Goal: Task Accomplishment & Management: Manage account settings

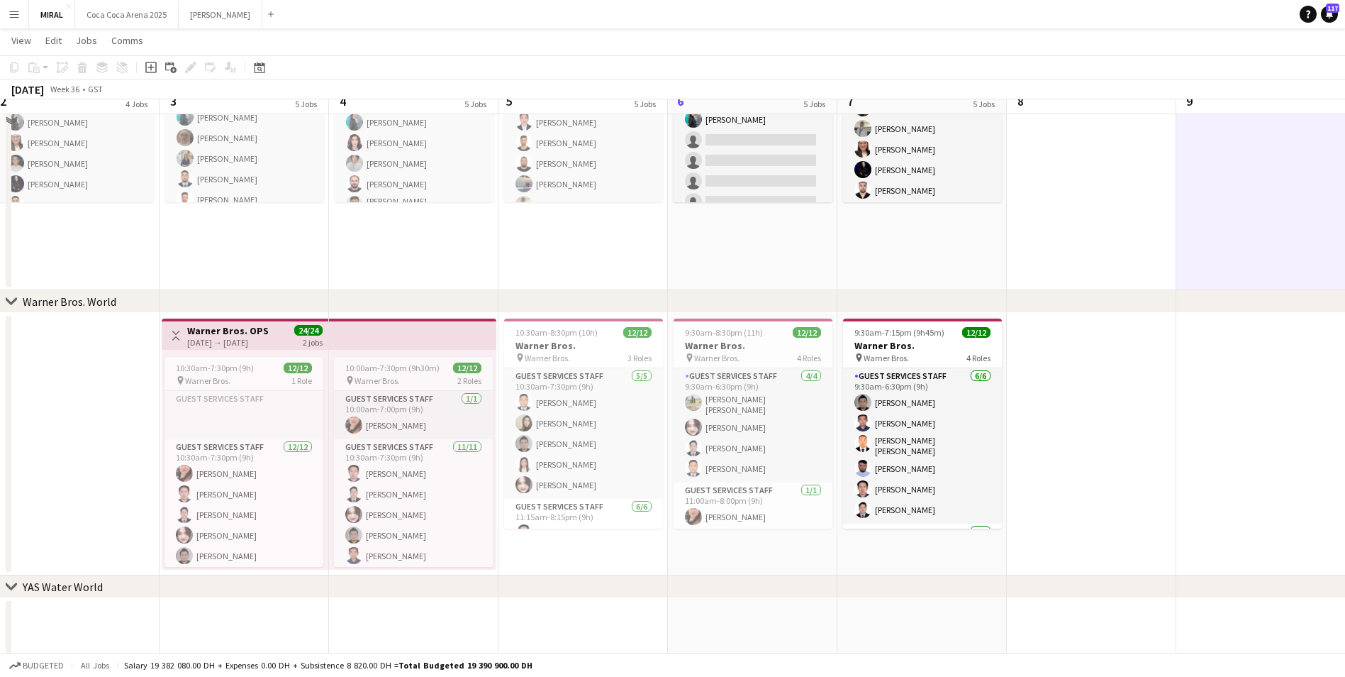
scroll to position [788, 0]
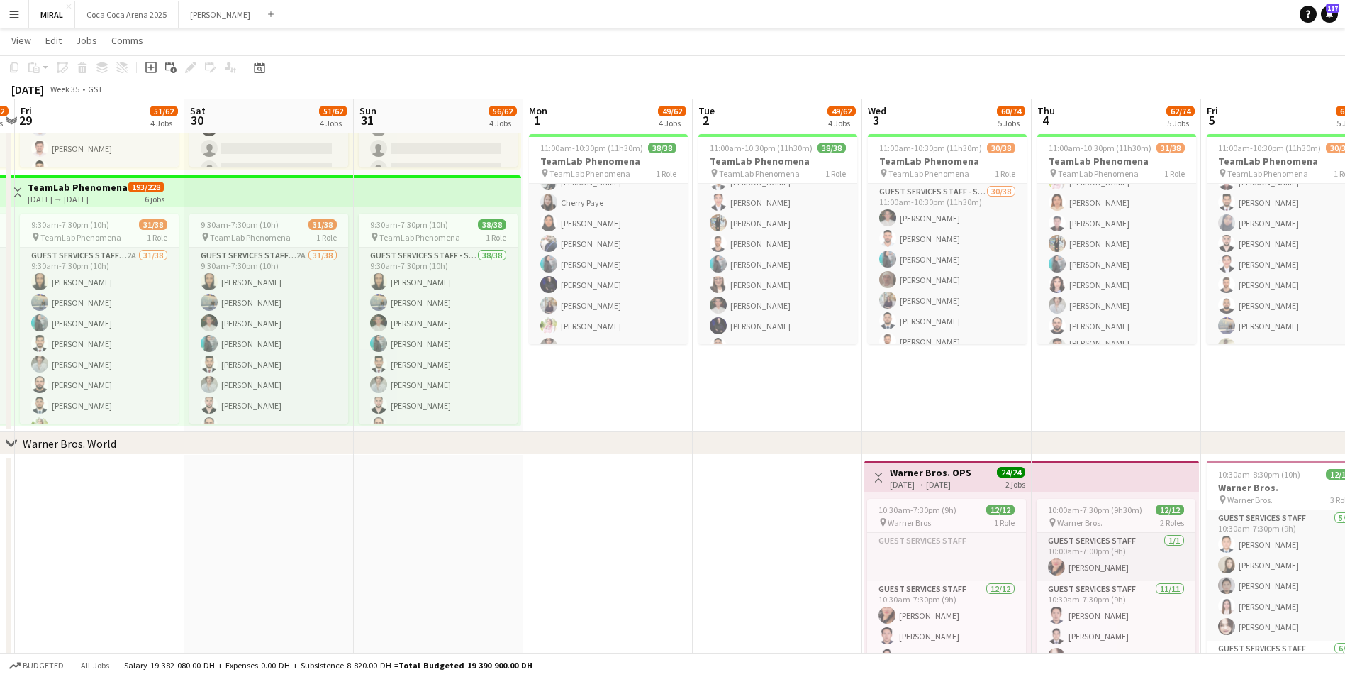
drag, startPoint x: 584, startPoint y: 382, endPoint x: 853, endPoint y: 396, distance: 269.2
click at [1180, 413] on app-calendar-viewport "Wed 27 49/62 4 Jobs Thu 28 49/62 4 Jobs Fri 29 51/62 4 Jobs Sat 30 51/62 4 Jobs…" at bounding box center [672, 125] width 1345 height 1716
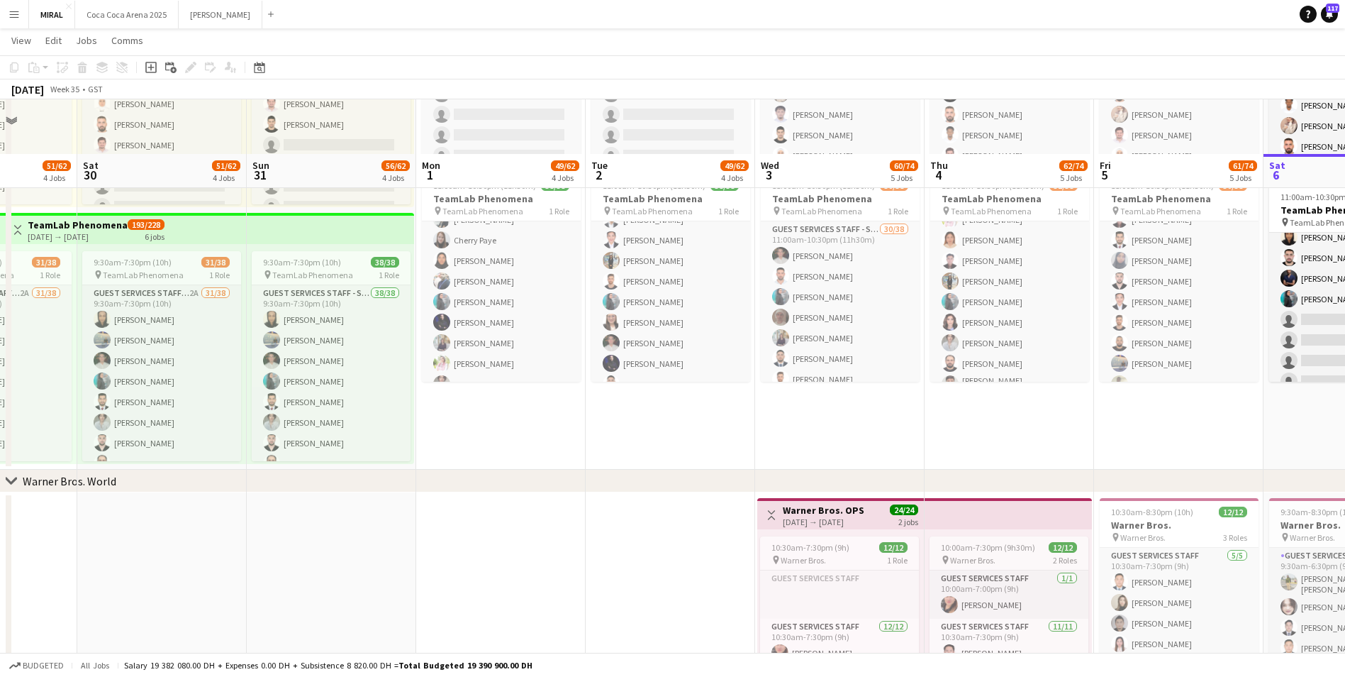
scroll to position [836, 0]
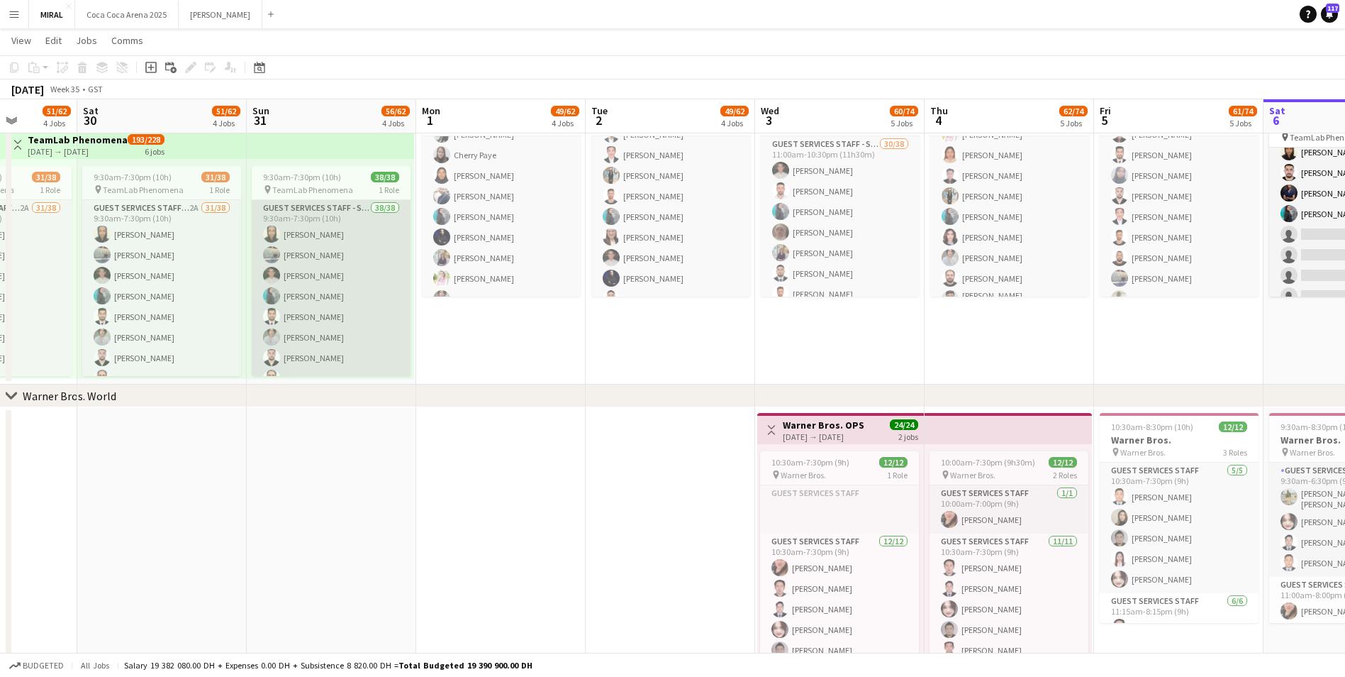
click at [348, 312] on app-card-role "Guest Services Staff - Senior 38/38 9:30am-7:30pm (10h) Bashair Babiker Khalid …" at bounding box center [331, 607] width 159 height 814
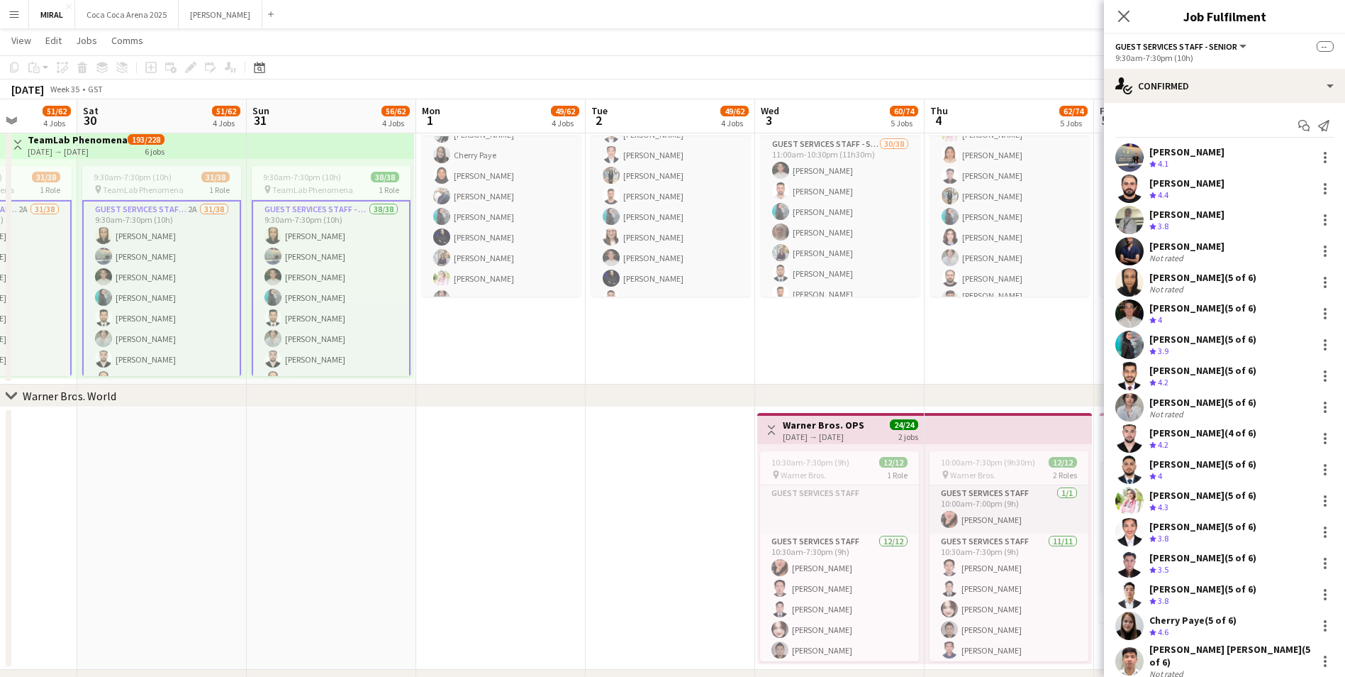
click at [328, 276] on app-card-role "Guest Services Staff - Senior 38/38 9:30am-7:30pm (10h) Bashair Babiker Khalid …" at bounding box center [331, 608] width 159 height 816
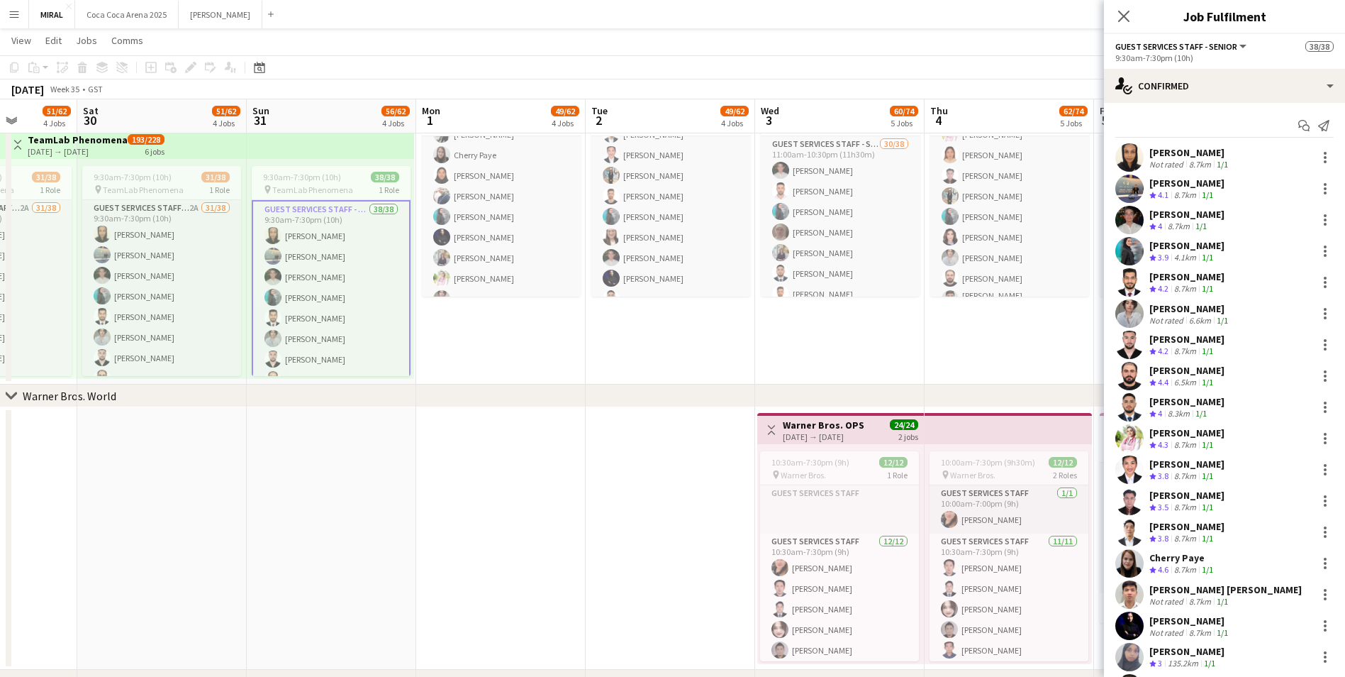
click at [324, 165] on div "9:30am-7:30pm (10h) 38/38 pin TeamLab Phenomena 1 Role Guest Services Staff - S…" at bounding box center [330, 269] width 167 height 220
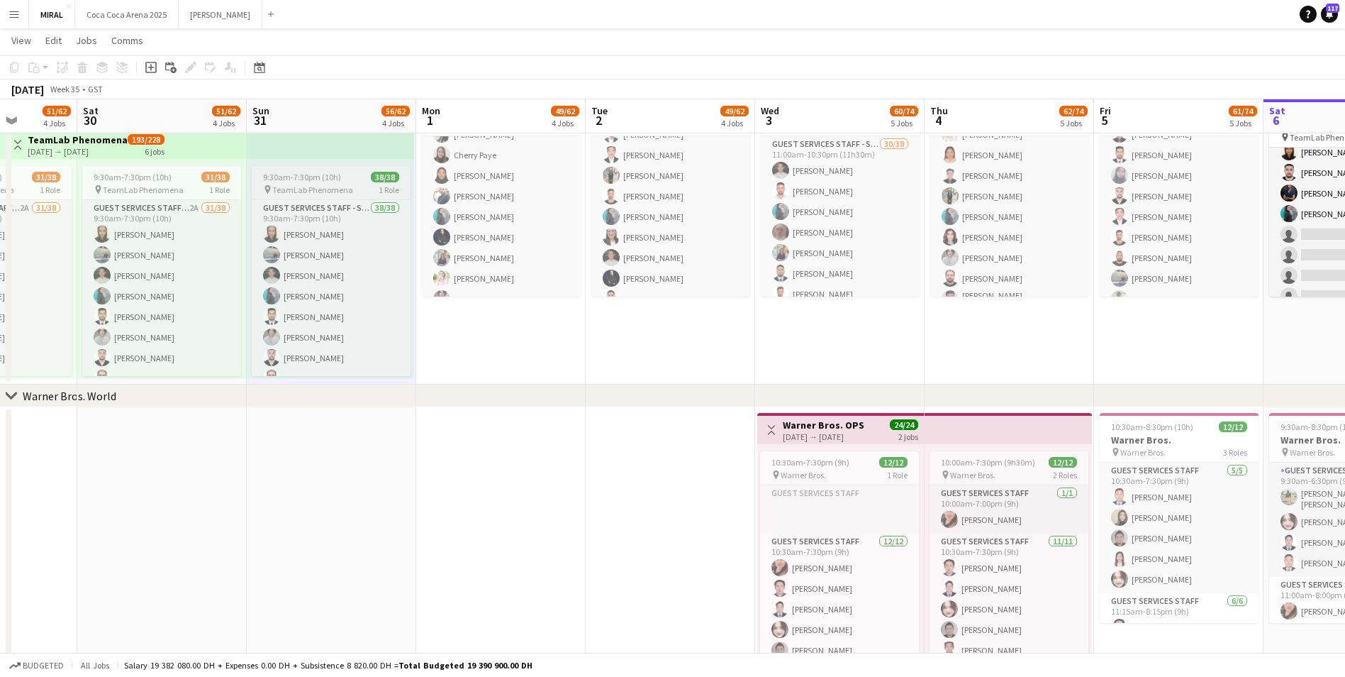
click at [333, 189] on span "TeamLab Phenomena" at bounding box center [312, 189] width 81 height 11
click at [13, 65] on icon "Copy" at bounding box center [14, 67] width 11 height 11
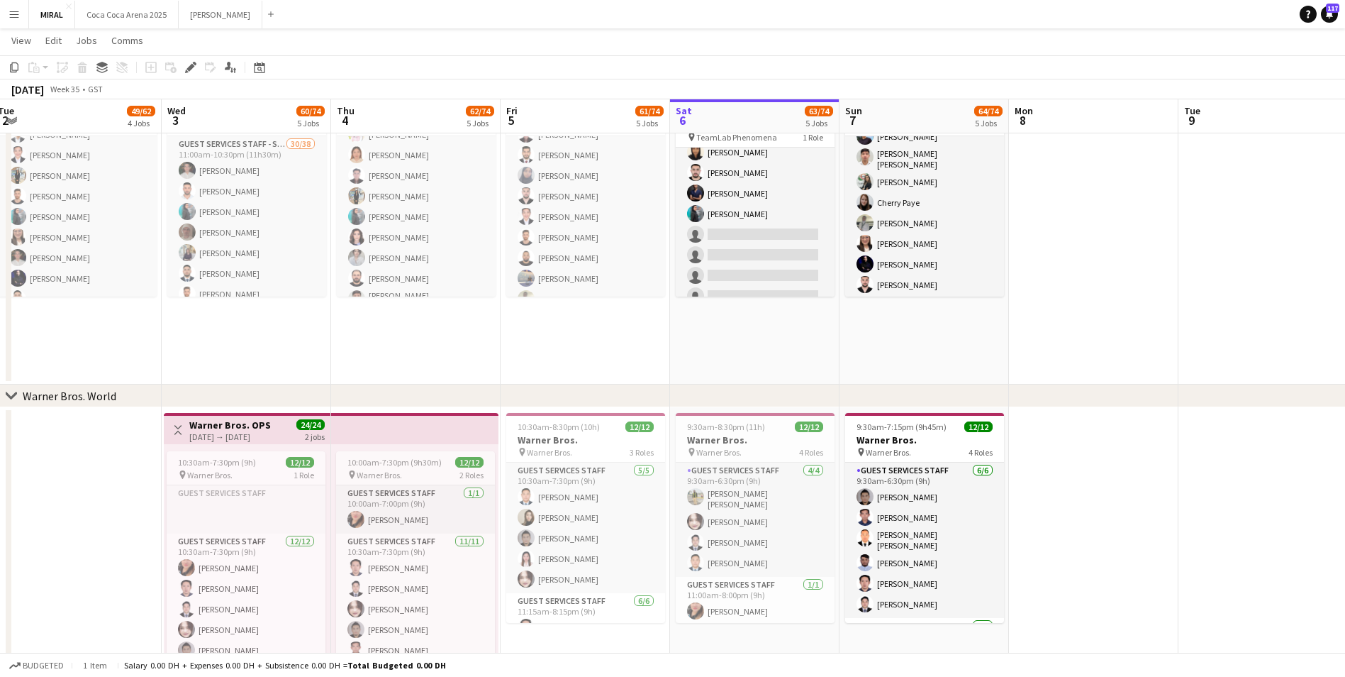
drag, startPoint x: 1063, startPoint y: 357, endPoint x: 467, endPoint y: 348, distance: 595.9
click at [467, 348] on app-calendar-viewport "Sat 30 51/62 4 Jobs Sun 31 56/62 4 Jobs Mon 1 49/62 4 Jobs Tue 2 49/62 4 Jobs W…" at bounding box center [672, 78] width 1345 height 1716
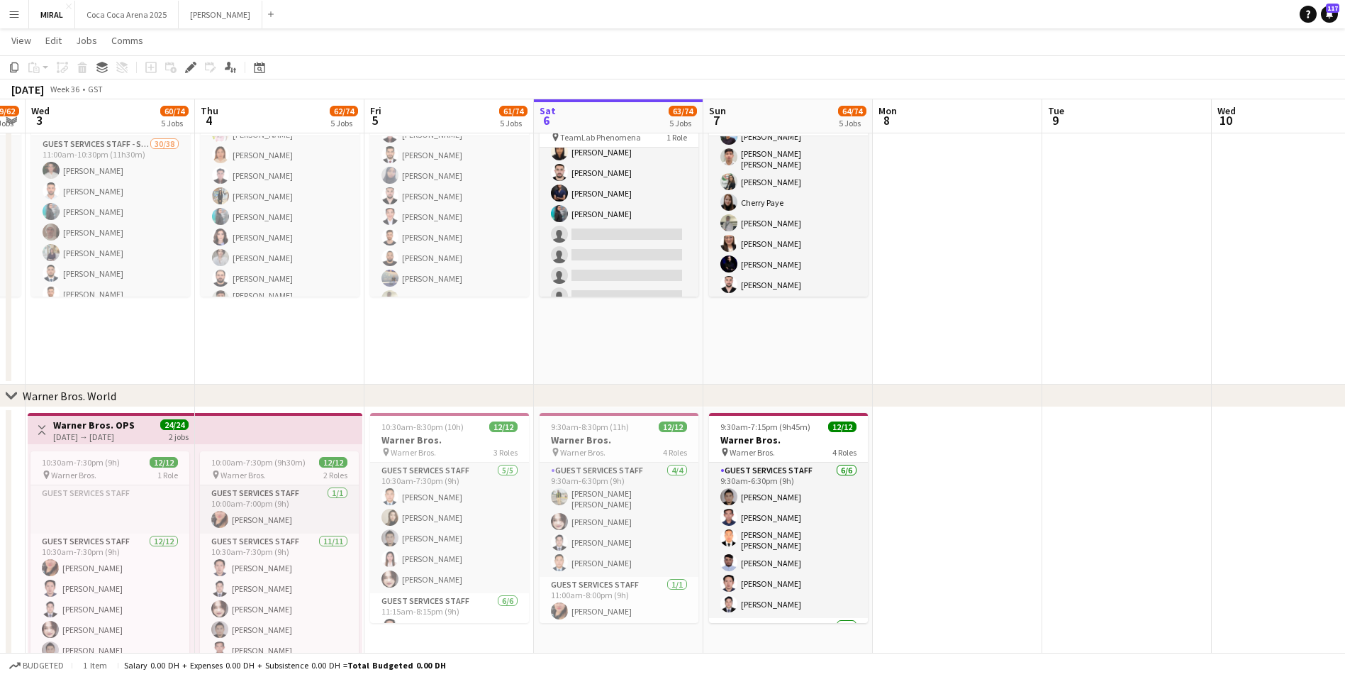
drag, startPoint x: 1041, startPoint y: 302, endPoint x: 906, endPoint y: 301, distance: 134.1
click at [906, 301] on app-calendar-viewport "Sun 31 56/62 4 Jobs Mon 1 49/62 4 Jobs Tue 2 49/62 4 Jobs Wed 3 60/74 5 Jobs Th…" at bounding box center [672, 78] width 1345 height 1716
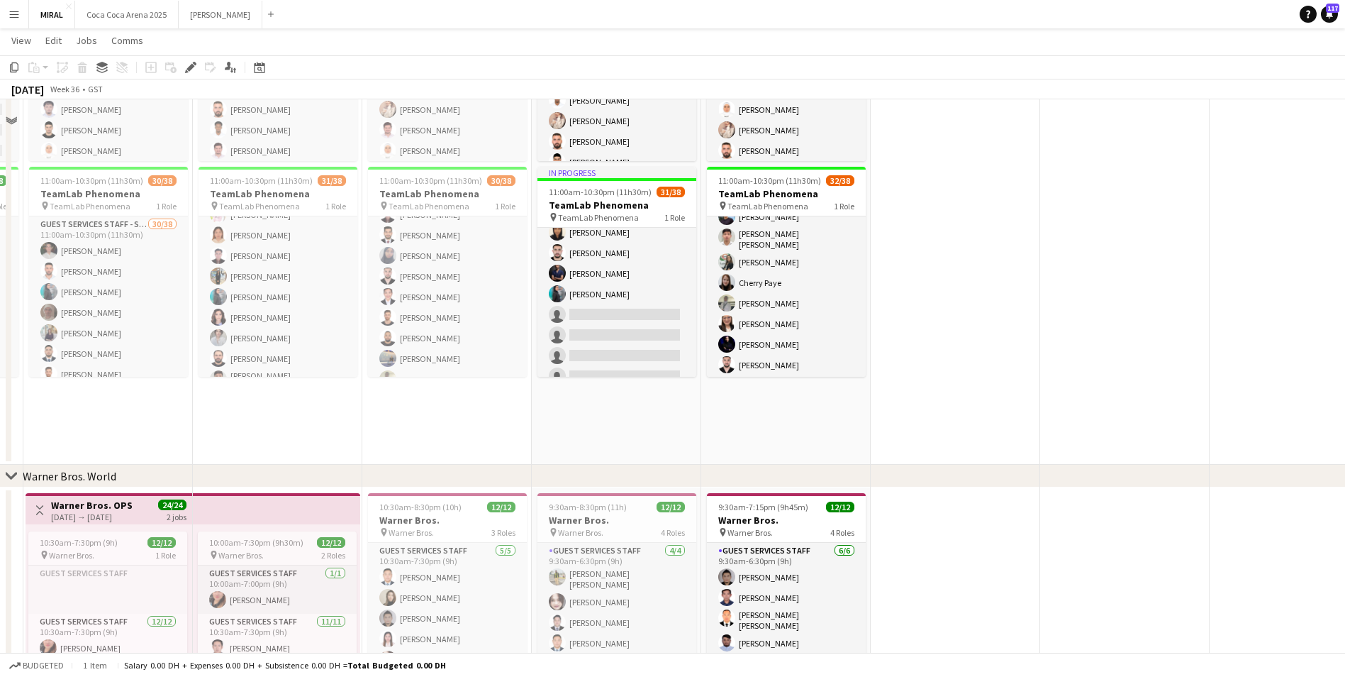
scroll to position [694, 0]
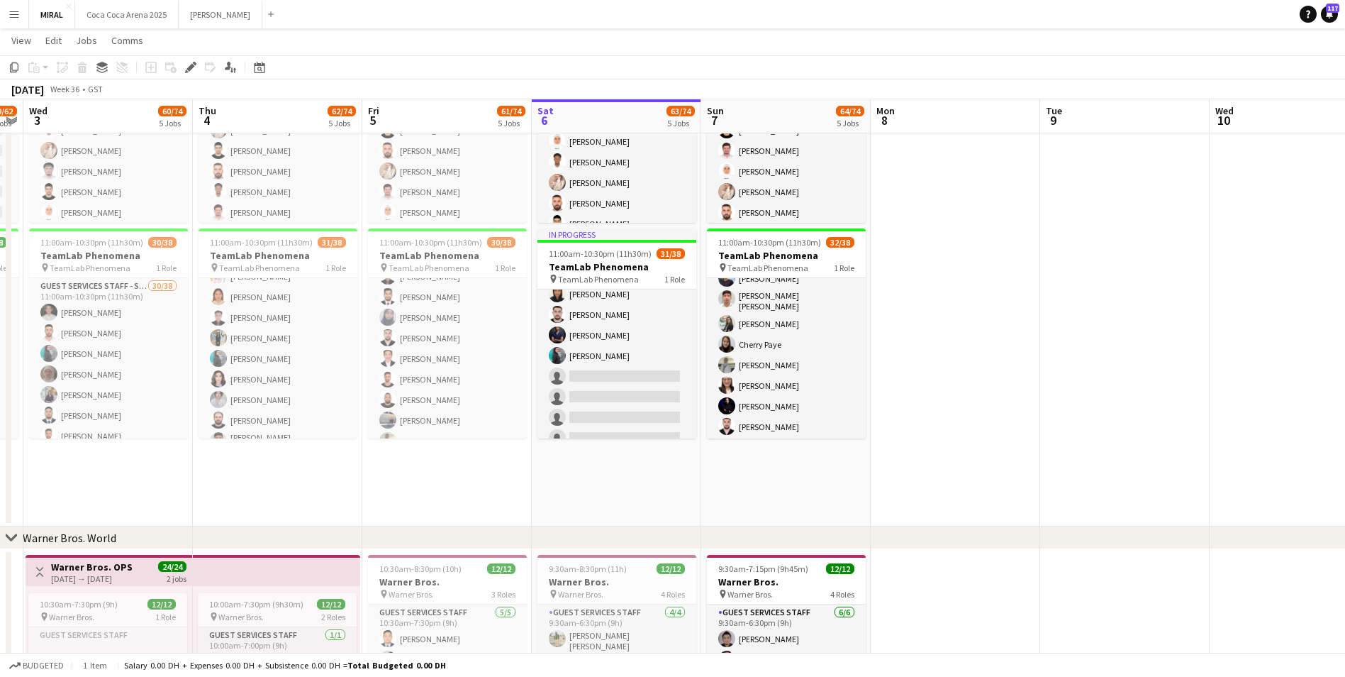
drag, startPoint x: 969, startPoint y: 340, endPoint x: 950, endPoint y: 296, distance: 47.3
click at [950, 296] on app-date-cell at bounding box center [956, 266] width 170 height 519
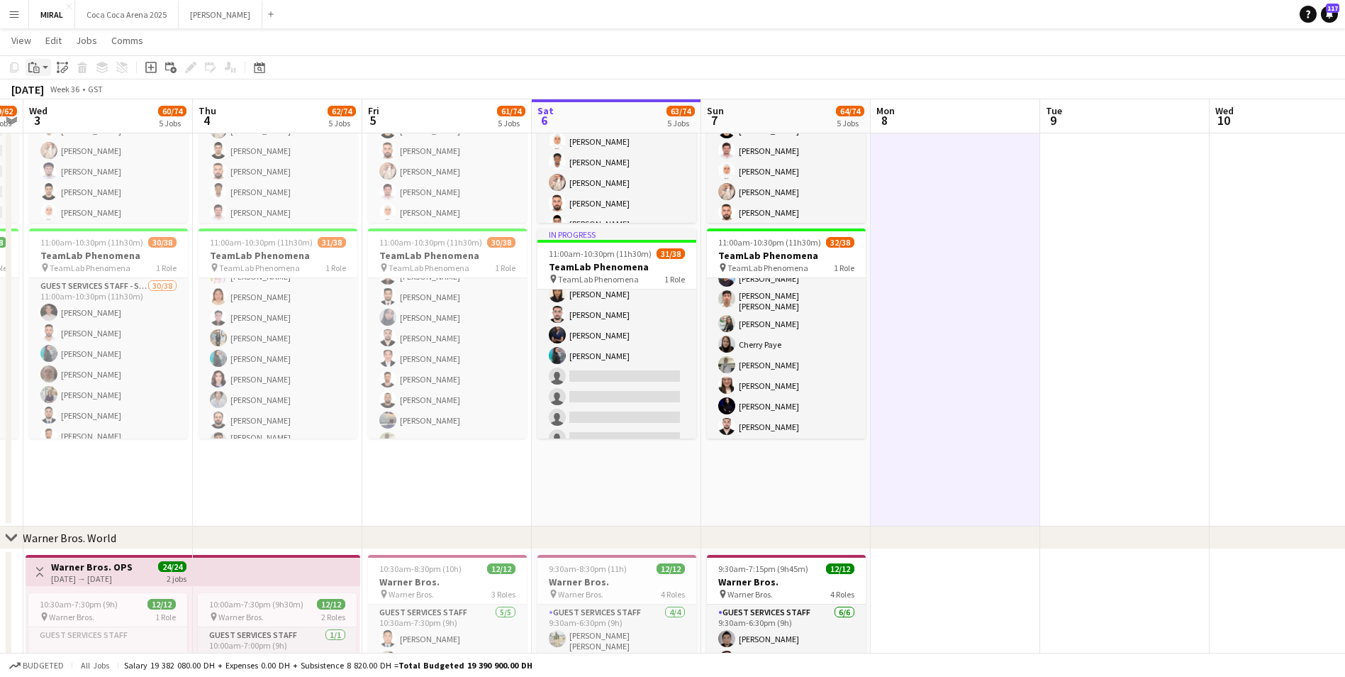
click at [35, 65] on icon "Paste" at bounding box center [33, 67] width 11 height 11
click at [90, 120] on link "Paste with crew Ctrl+Shift+V" at bounding box center [104, 118] width 133 height 13
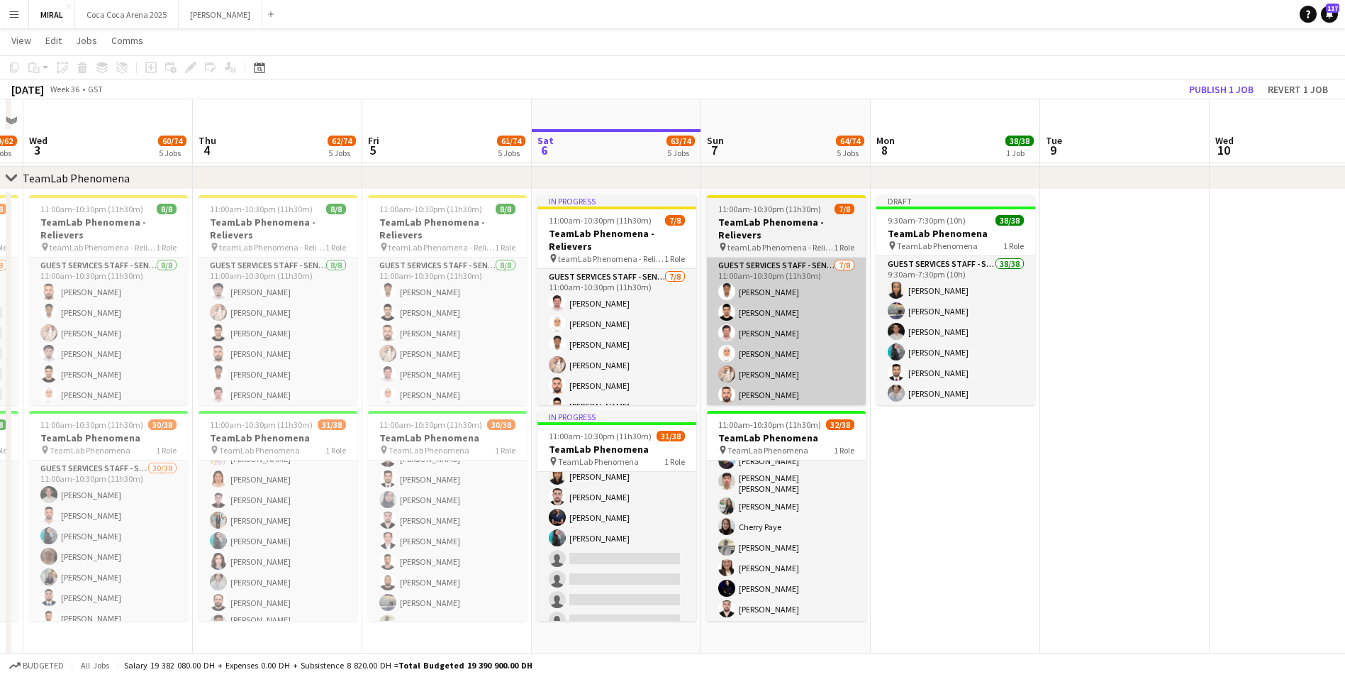
scroll to position [481, 0]
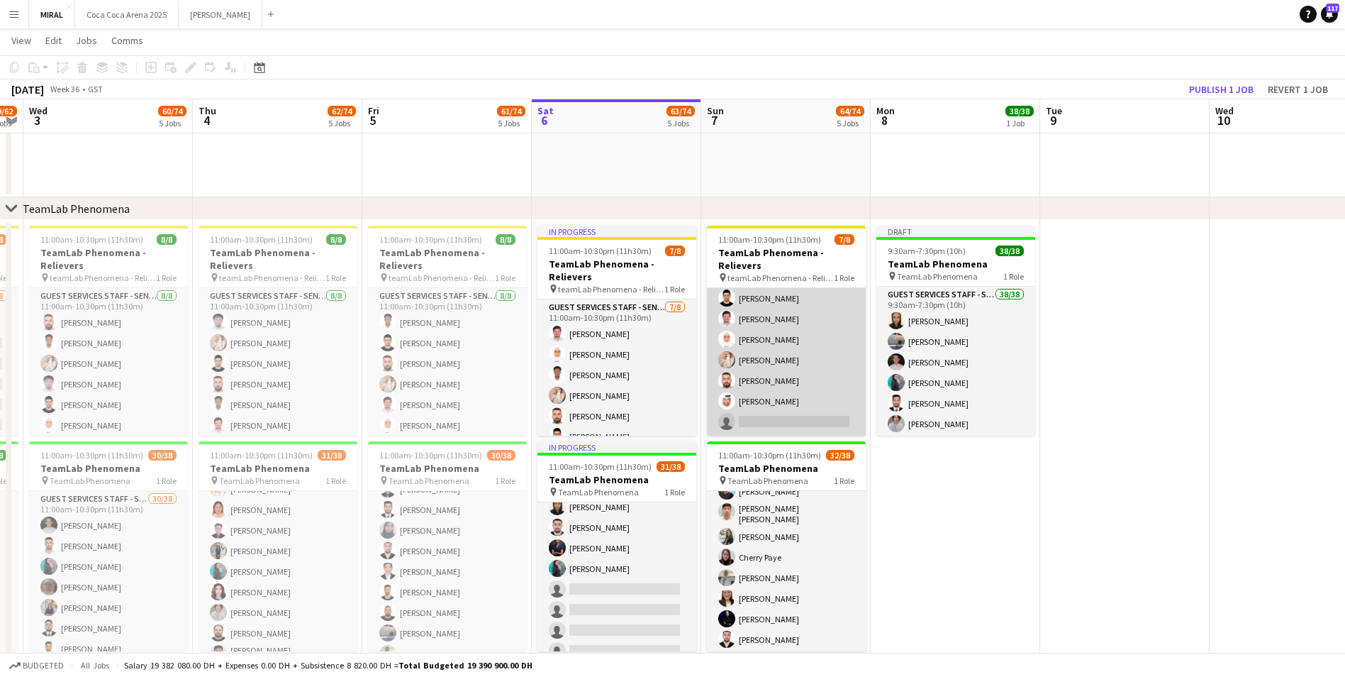
click at [789, 339] on app-card-role "Guest Services Staff - Senior 7/8 11:00am-10:30pm (11h30m) Marwan Yousif Hamed …" at bounding box center [786, 339] width 159 height 192
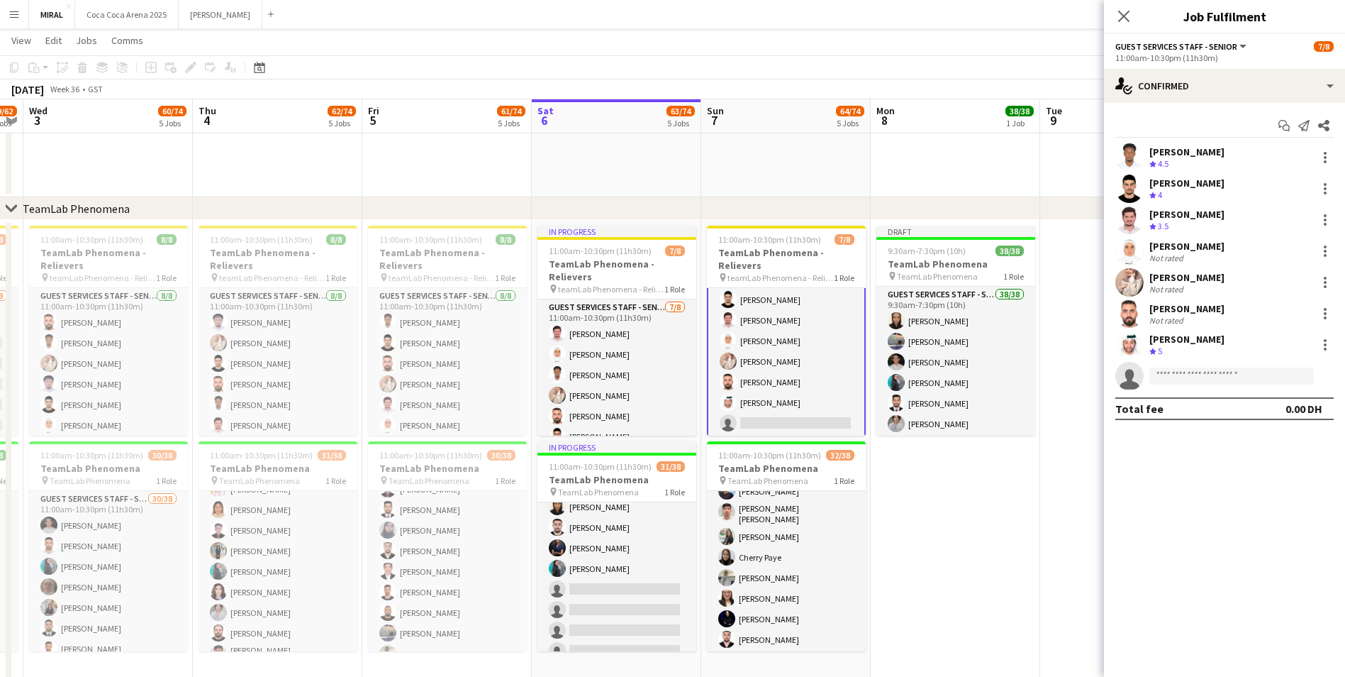
scroll to position [46, 0]
click at [792, 238] on span "11:00am-10:30pm (11h30m)" at bounding box center [769, 239] width 103 height 11
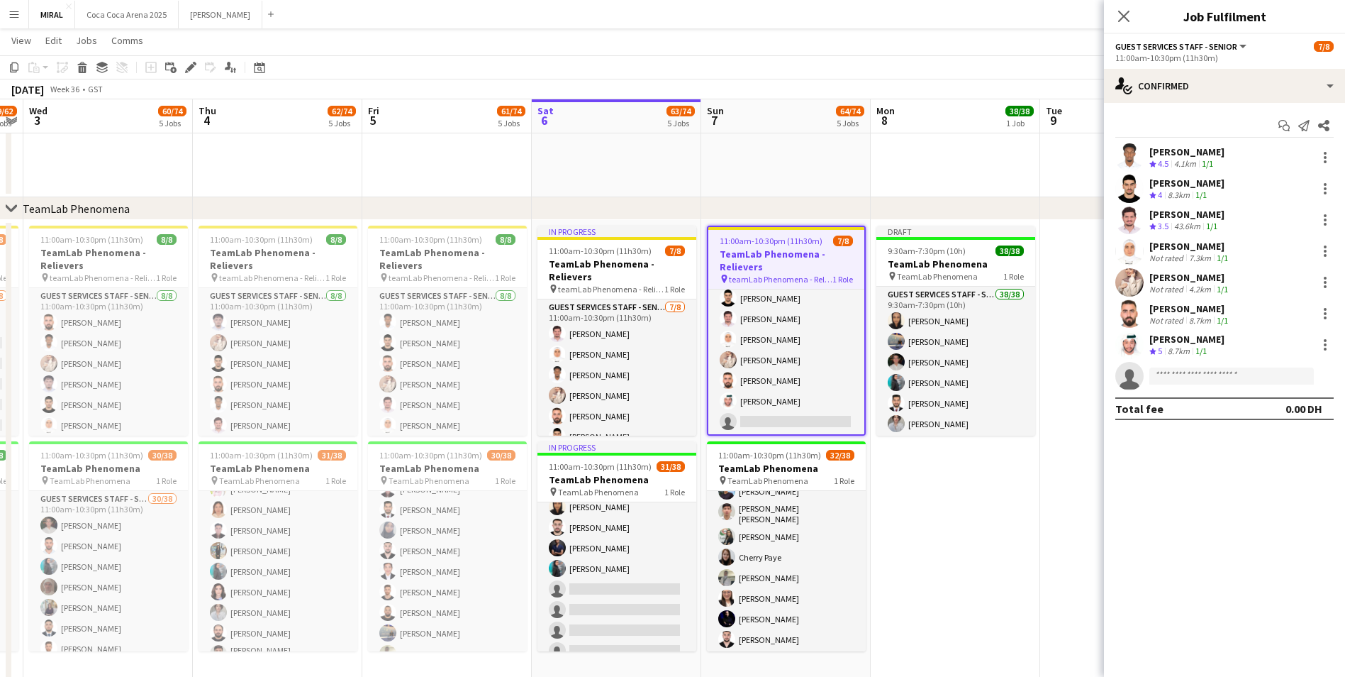
scroll to position [45, 0]
click at [14, 69] on icon "Copy" at bounding box center [14, 67] width 11 height 11
click at [955, 501] on app-date-cell "Draft 9:30am-7:30pm (10h) 38/38 TeamLab Phenomena pin TeamLab Phenomena 1 Role …" at bounding box center [956, 479] width 170 height 519
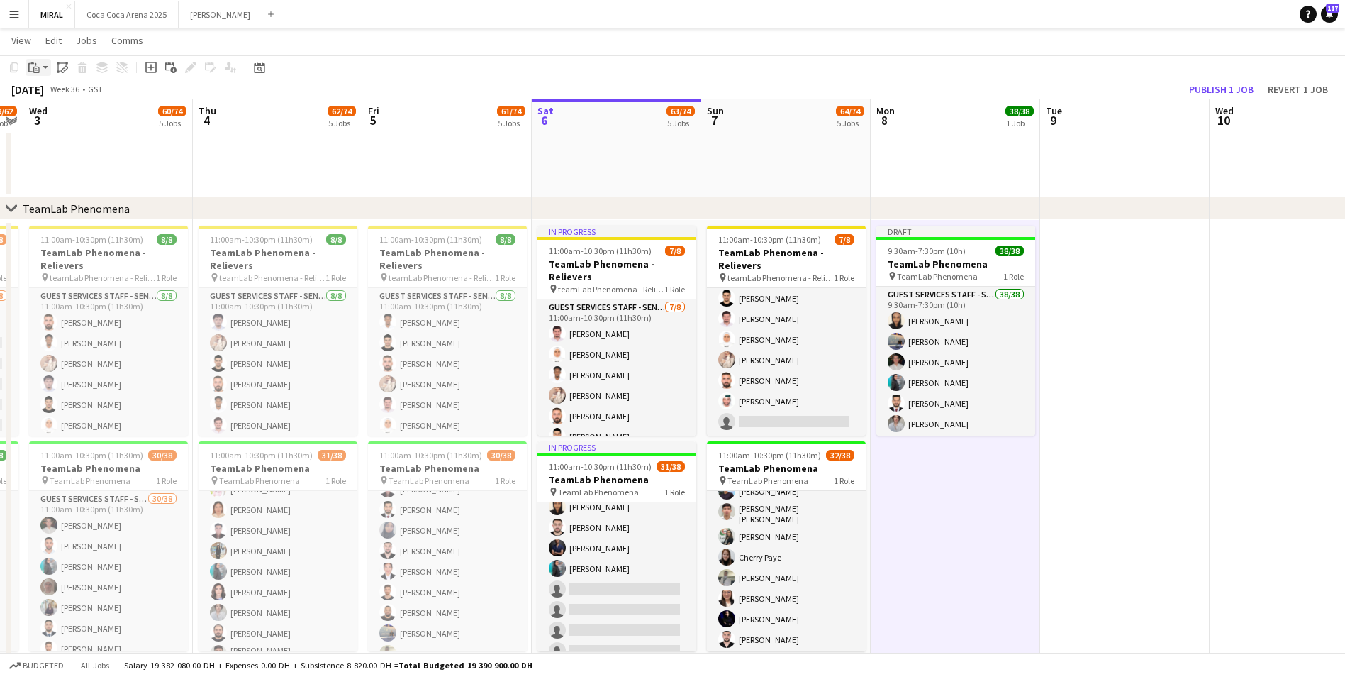
drag, startPoint x: 958, startPoint y: 501, endPoint x: 34, endPoint y: 70, distance: 1019.2
click at [34, 70] on icon "Paste" at bounding box center [33, 67] width 11 height 11
click at [87, 119] on link "Paste with crew Ctrl+Shift+V" at bounding box center [104, 118] width 133 height 13
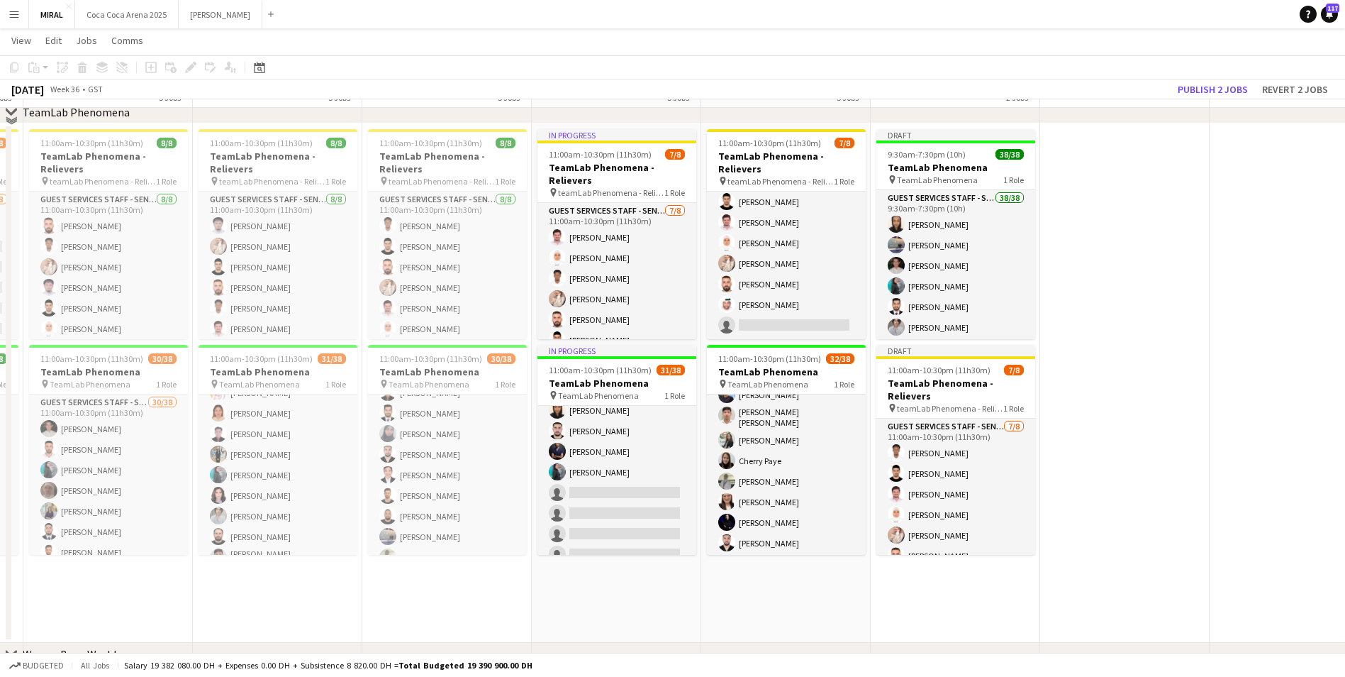
scroll to position [552, 0]
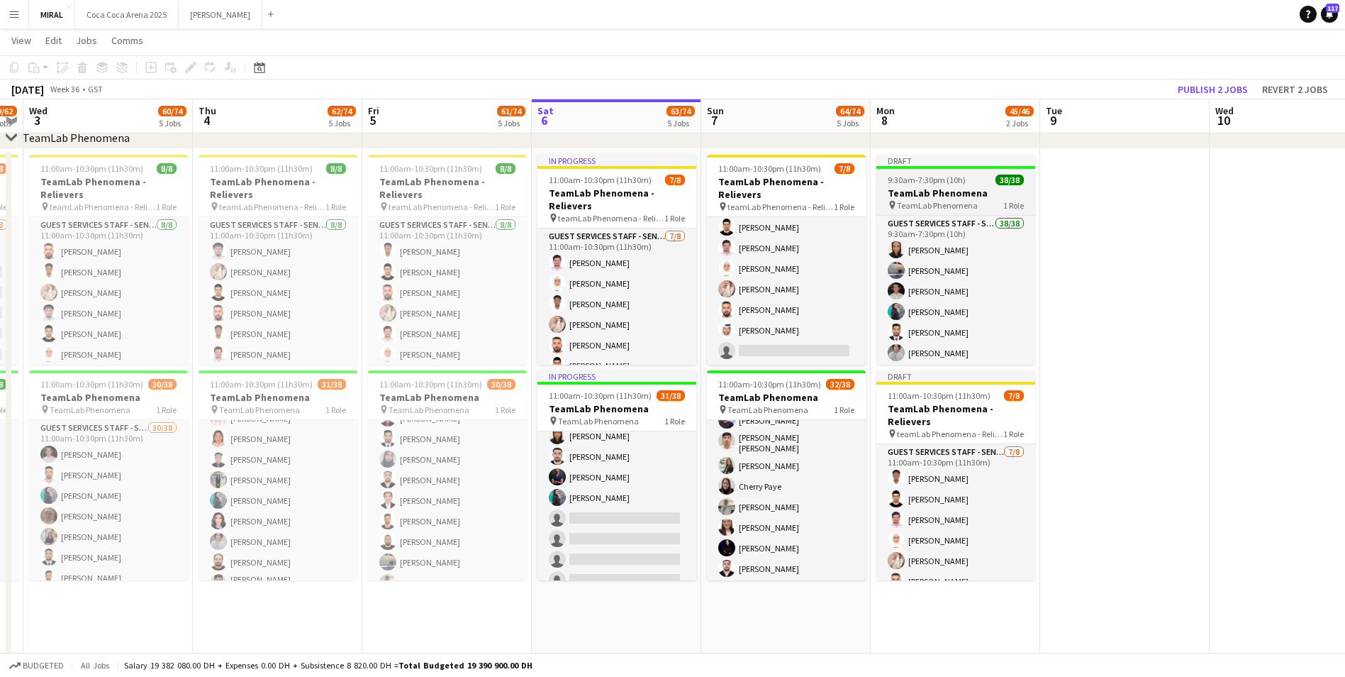
click at [935, 188] on h3 "TeamLab Phenomena" at bounding box center [956, 193] width 159 height 13
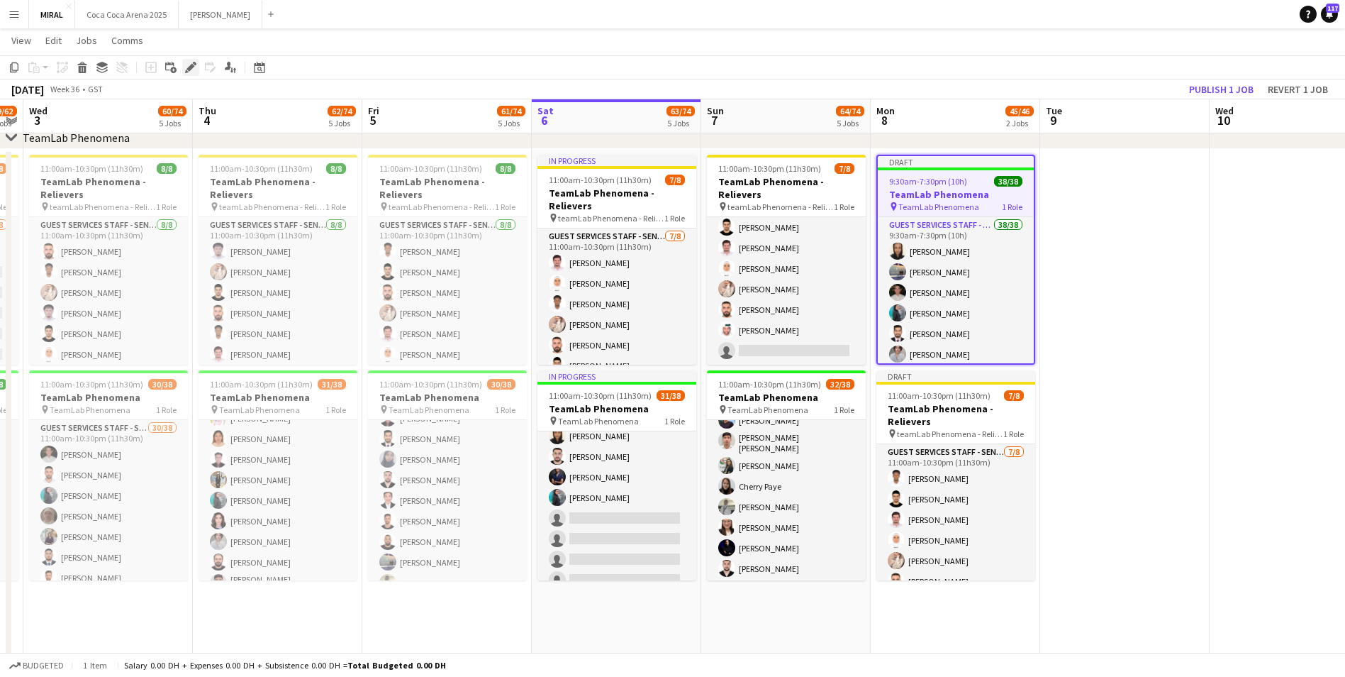
click at [184, 65] on div "Edit" at bounding box center [190, 67] width 17 height 17
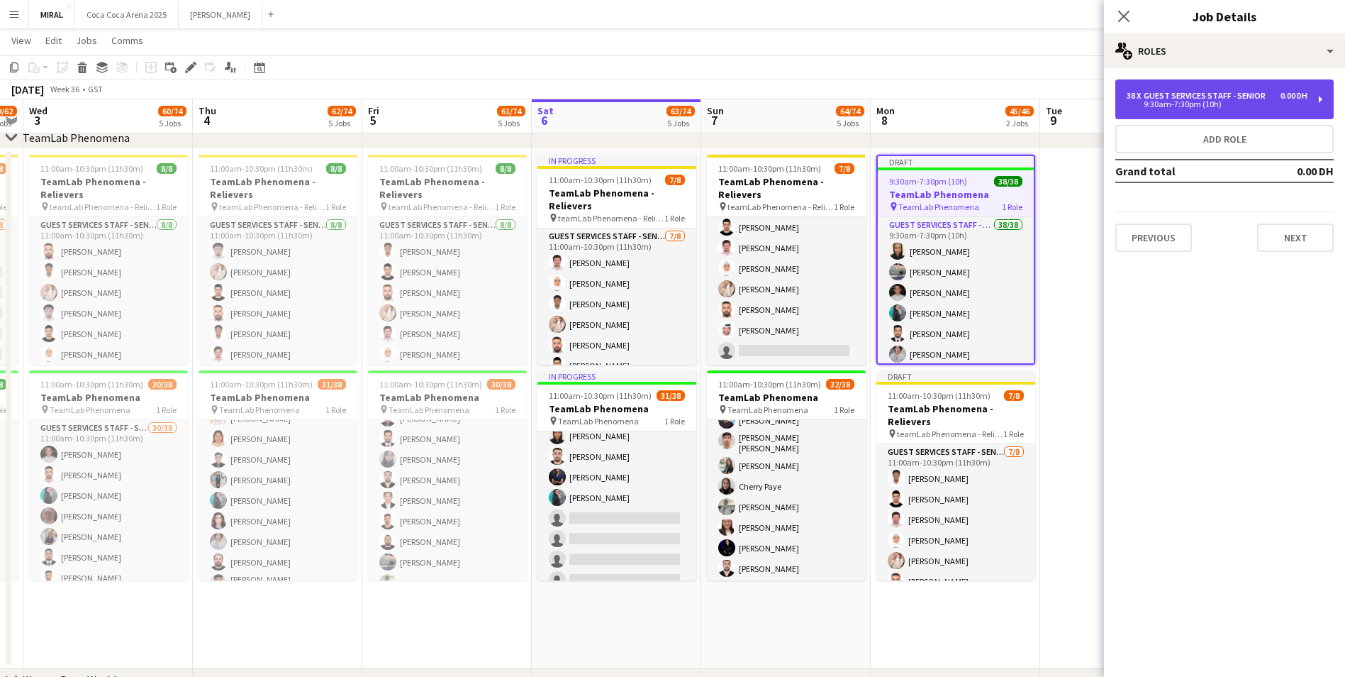
click at [1170, 98] on div "Guest Services Staff - Senior" at bounding box center [1208, 96] width 128 height 10
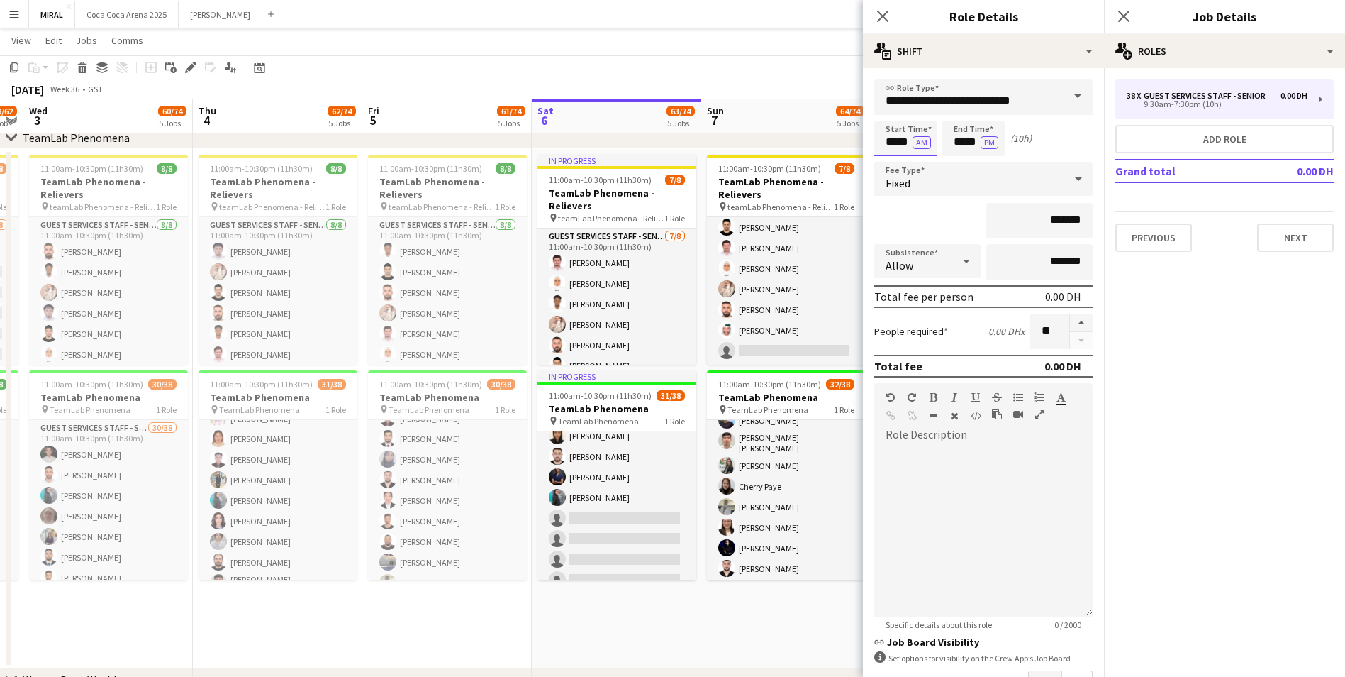
click at [884, 145] on input "*****" at bounding box center [906, 138] width 62 height 35
type input "*****"
click at [951, 144] on input "*****" at bounding box center [974, 138] width 62 height 35
drag, startPoint x: 1056, startPoint y: 139, endPoint x: 1026, endPoint y: 149, distance: 31.4
click at [1031, 148] on div "Start Time ***** AM End Time ***** PM (11h)" at bounding box center [984, 138] width 218 height 35
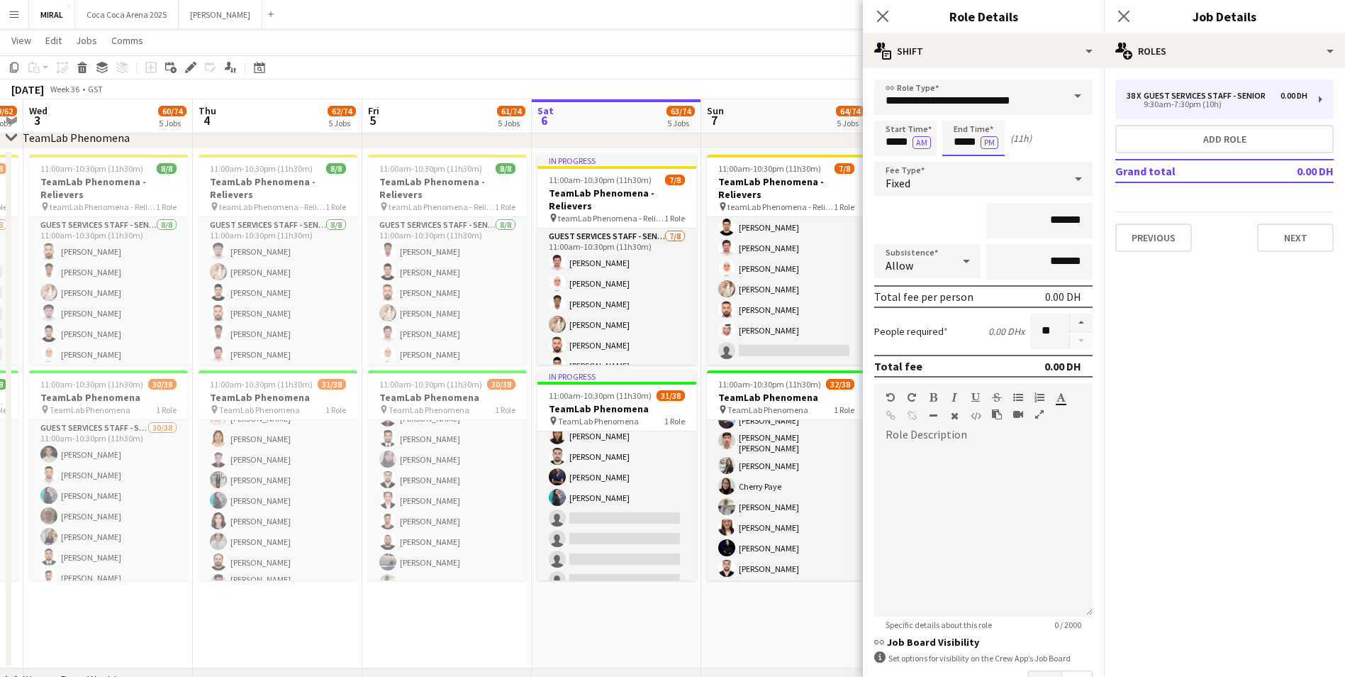
click at [953, 146] on input "*****" at bounding box center [974, 138] width 62 height 35
type input "*****"
click at [962, 202] on form "**********" at bounding box center [983, 428] width 241 height 698
click at [738, 52] on app-page-menu "View Day view expanded Day view collapsed Month view Date picker Jump to today …" at bounding box center [672, 41] width 1345 height 27
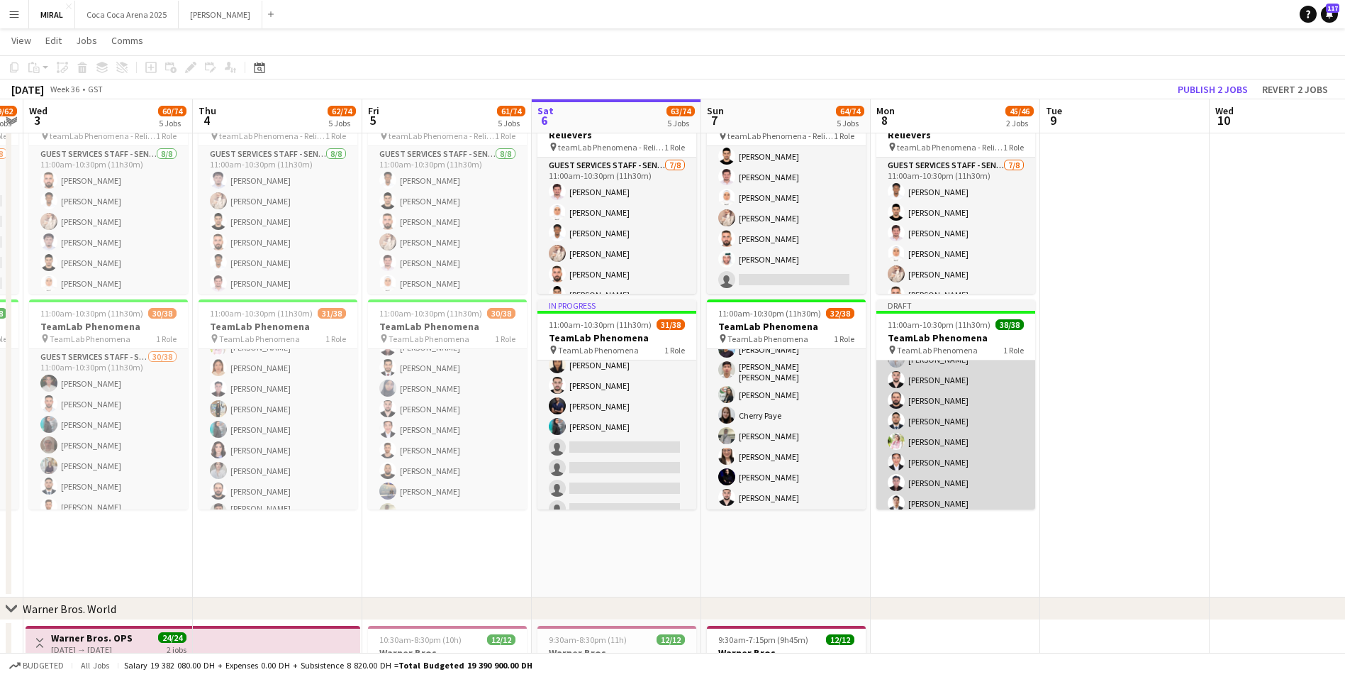
scroll to position [142, 0]
click at [974, 409] on app-card-role "Guest Services Staff - Senior 38/38 11:00am-10:30pm (11h30m) Bashair Babiker Kh…" at bounding box center [956, 625] width 159 height 814
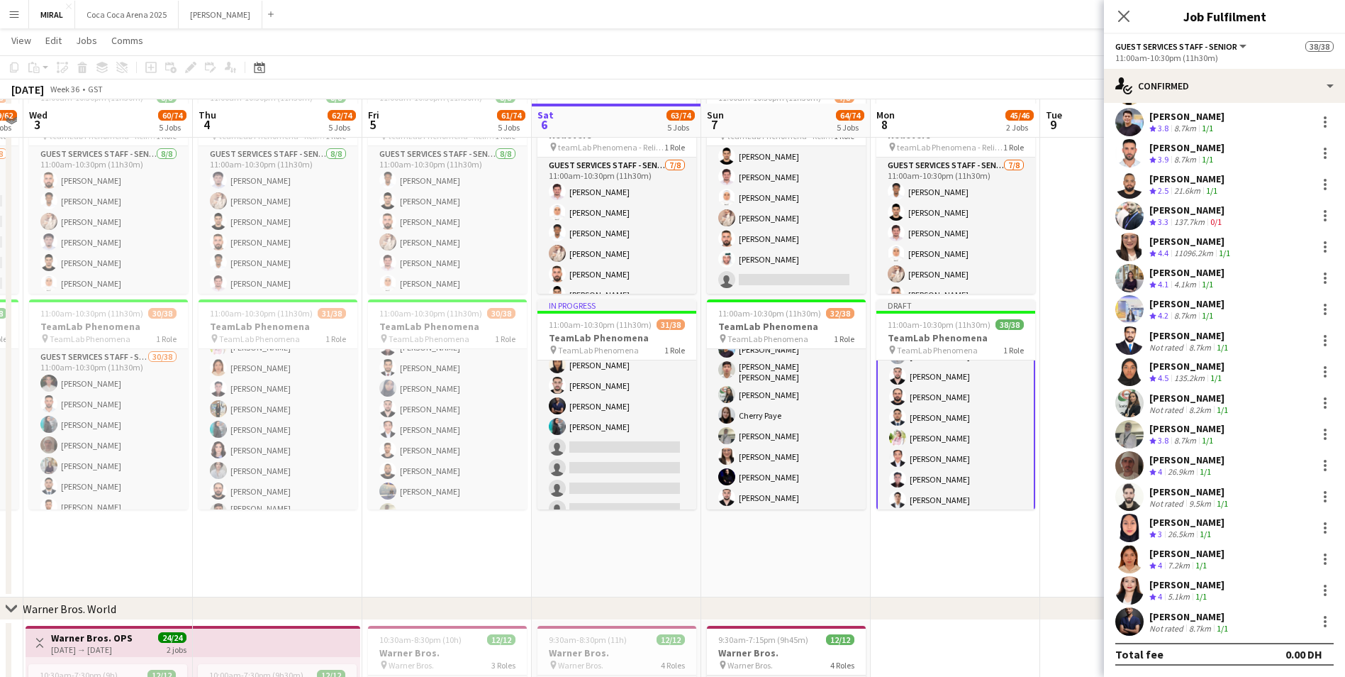
scroll to position [694, 0]
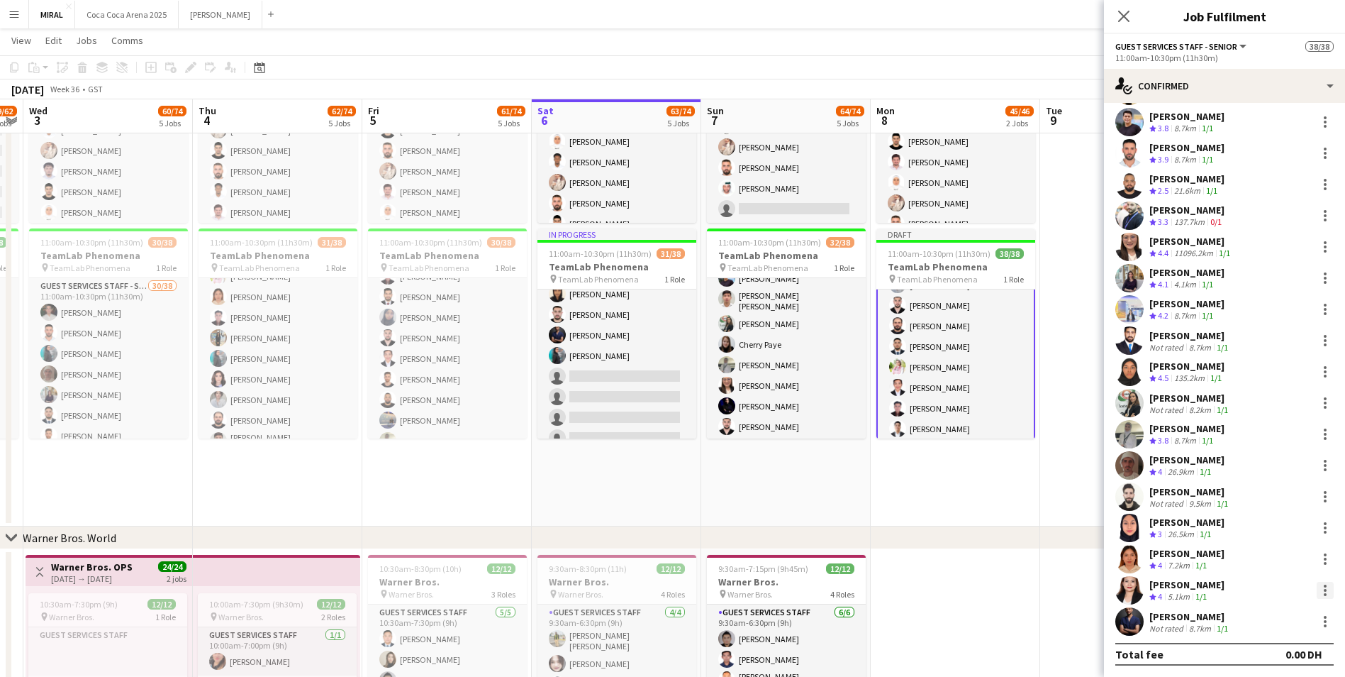
click at [1324, 584] on div at bounding box center [1325, 585] width 3 height 3
click at [1251, 528] on span "Remove" at bounding box center [1245, 529] width 43 height 12
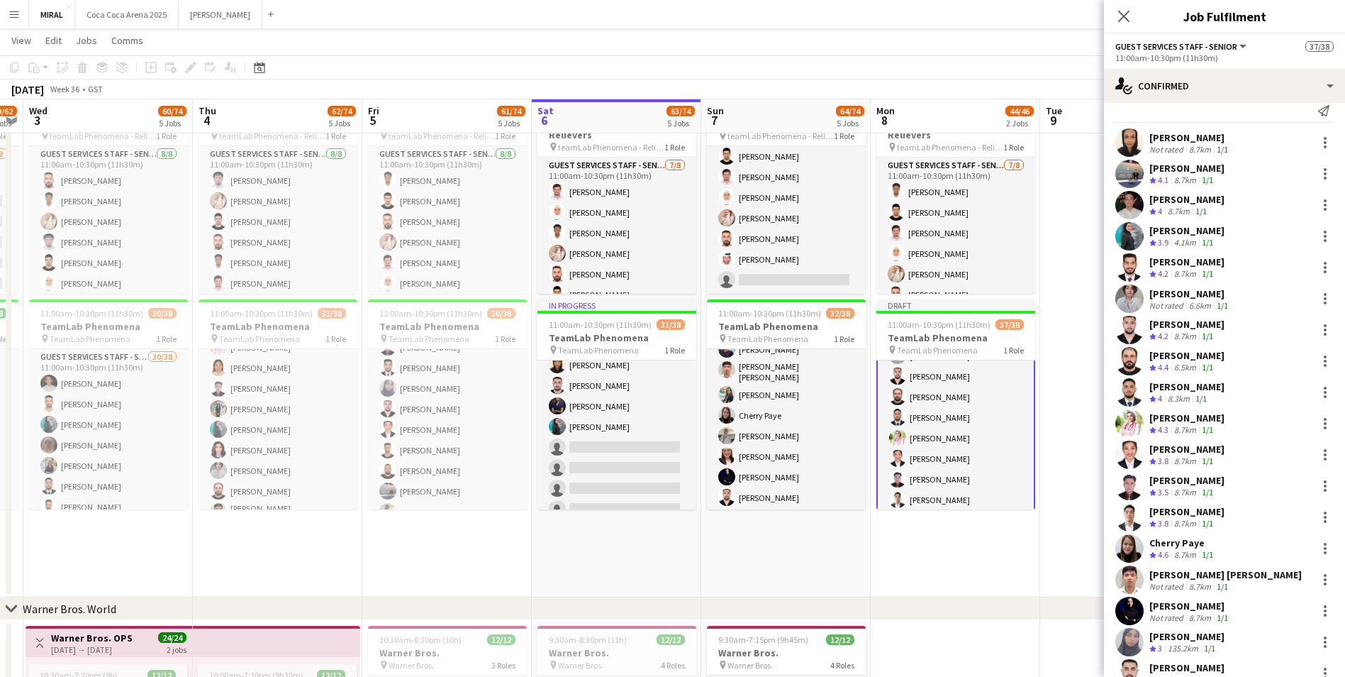
scroll to position [0, 0]
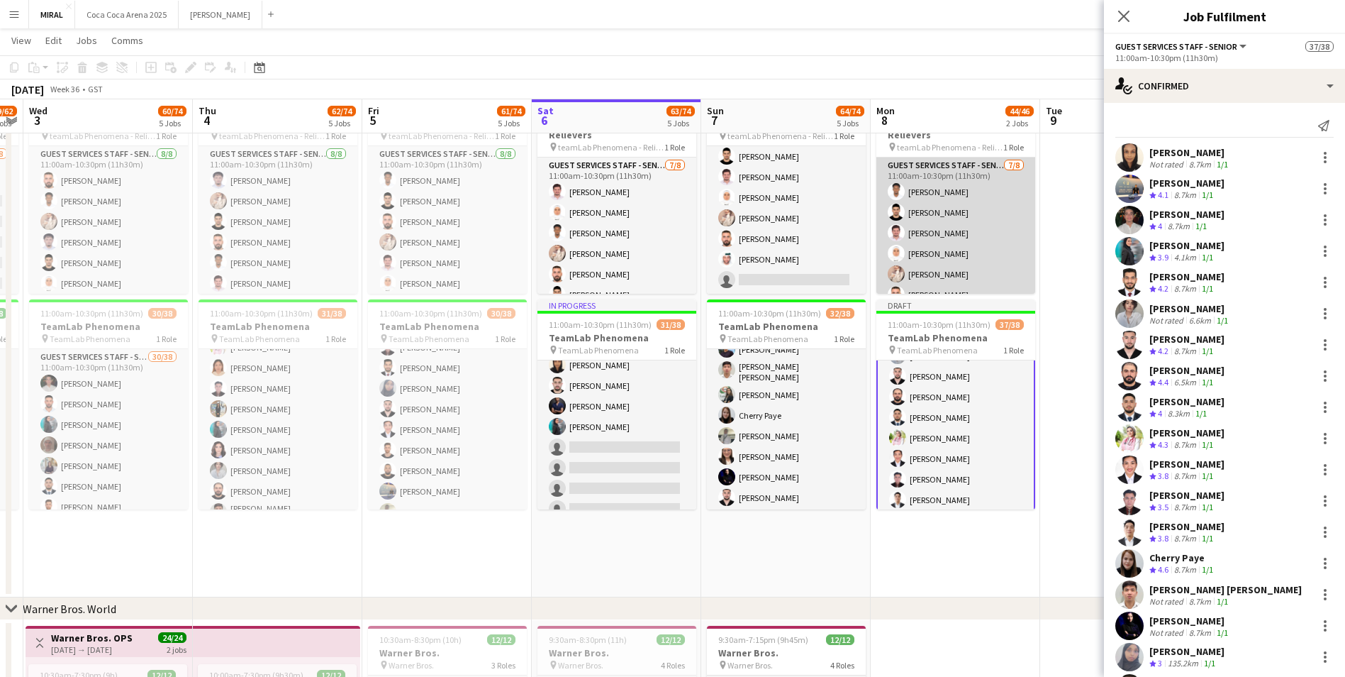
click at [954, 237] on app-card-role "Guest Services Staff - Senior 7/8 11:00am-10:30pm (11h30m) Marwan Yousif Hamed …" at bounding box center [956, 253] width 159 height 192
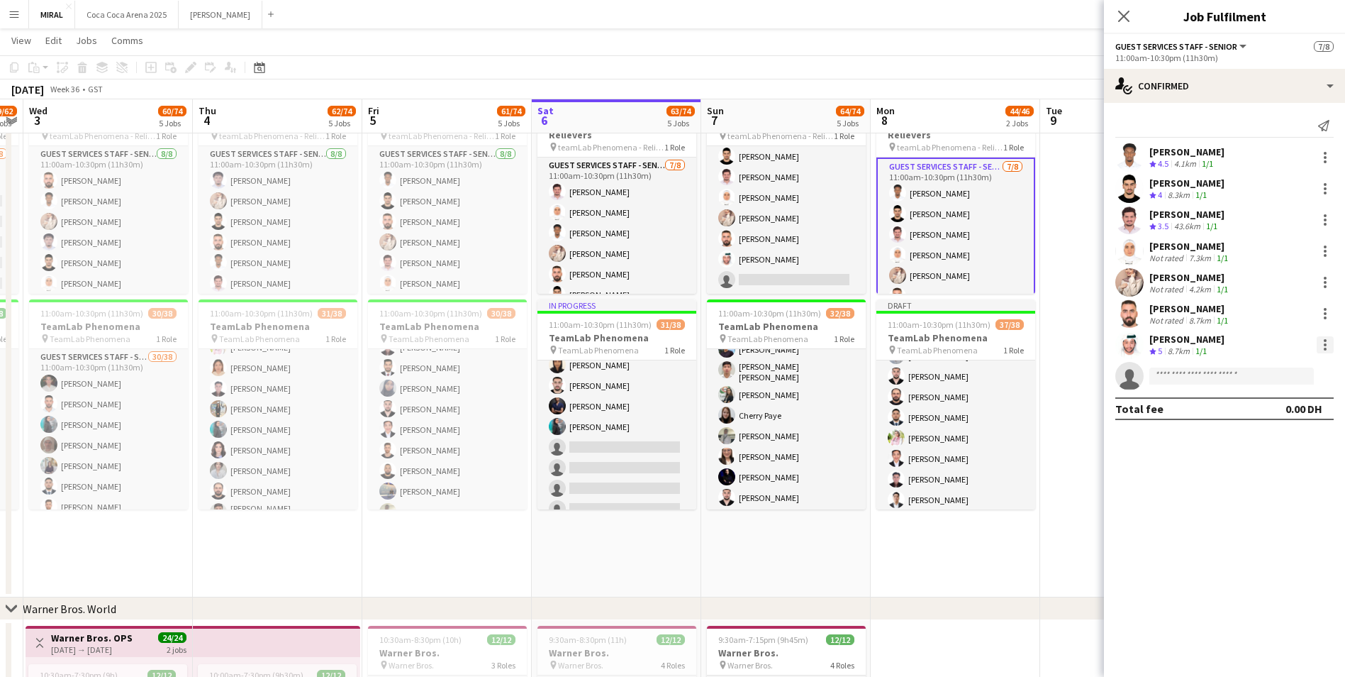
click at [1328, 345] on div at bounding box center [1325, 344] width 17 height 17
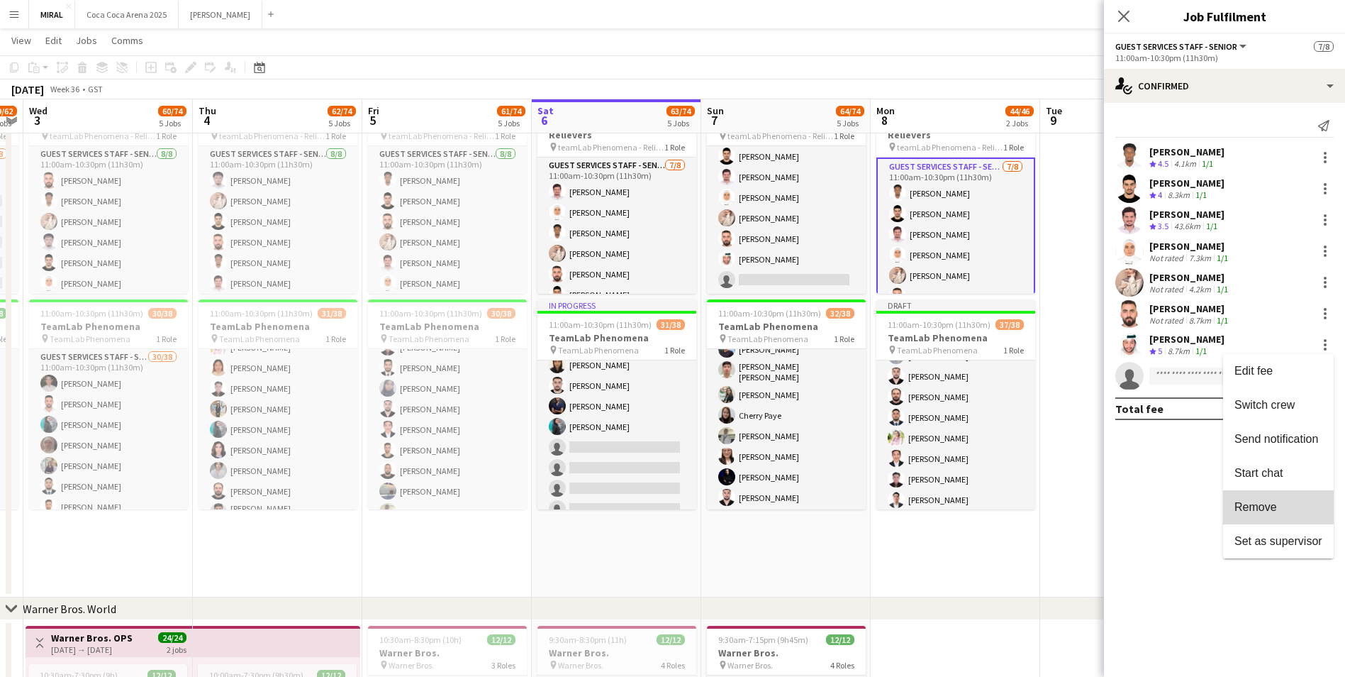
click at [1277, 511] on span "Remove" at bounding box center [1279, 507] width 88 height 13
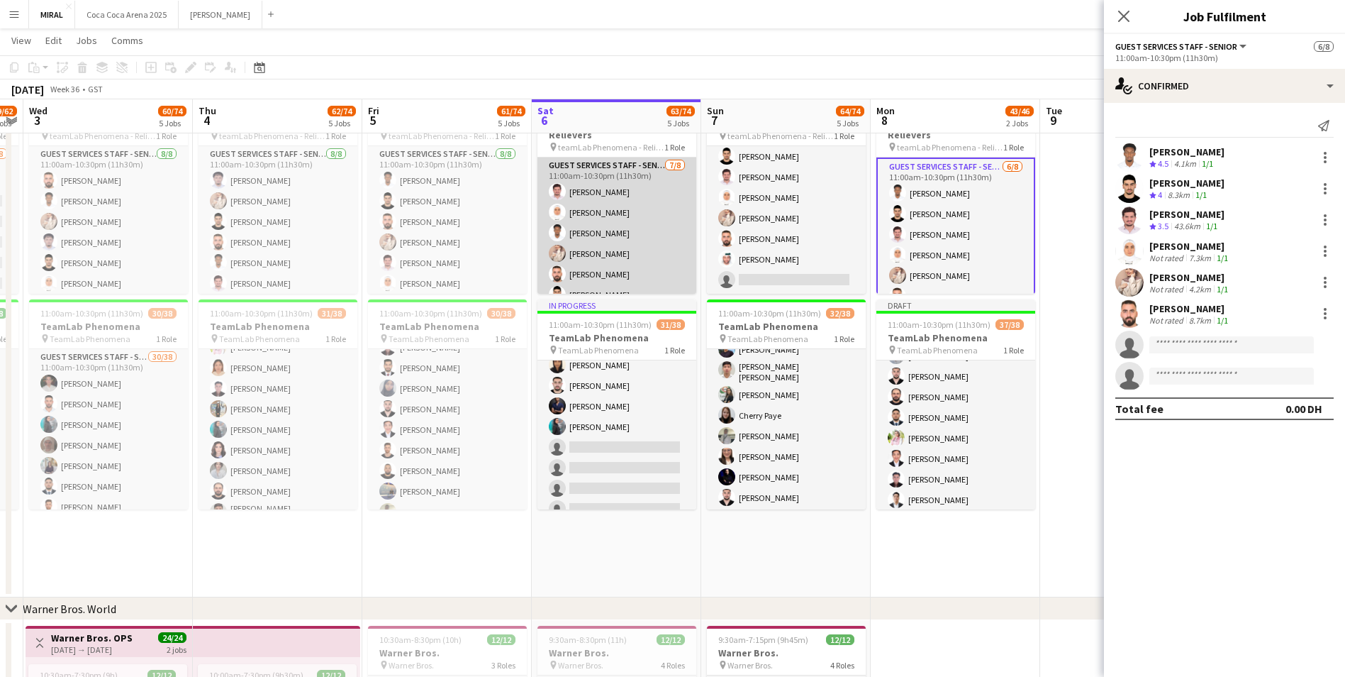
click at [616, 239] on app-card-role "Guest Services Staff - Senior 7/8 11:00am-10:30pm (11h30m) Amir Dullah Noorza G…" at bounding box center [617, 253] width 159 height 192
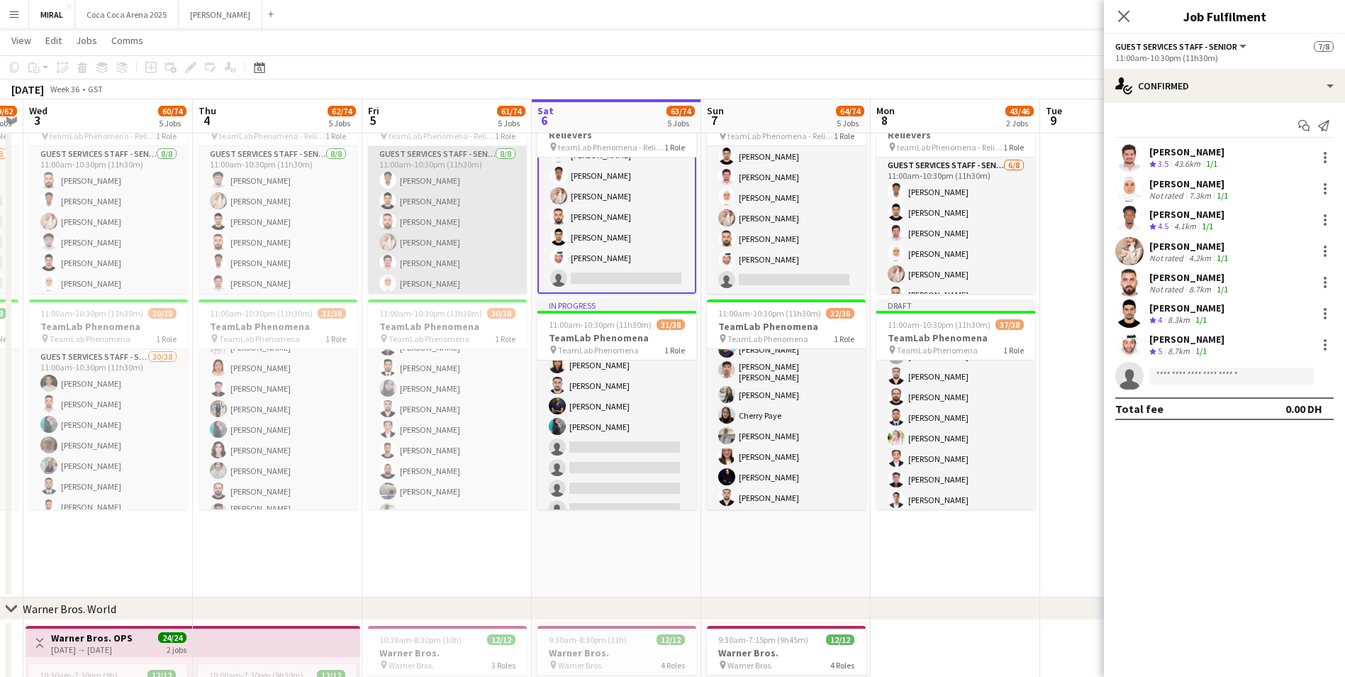
scroll to position [45, 0]
click at [465, 226] on app-card-role "Guest Services Staff - Senior 8/8 11:00am-10:30pm (11h30m) Marwan Yousif Hamed …" at bounding box center [447, 197] width 159 height 192
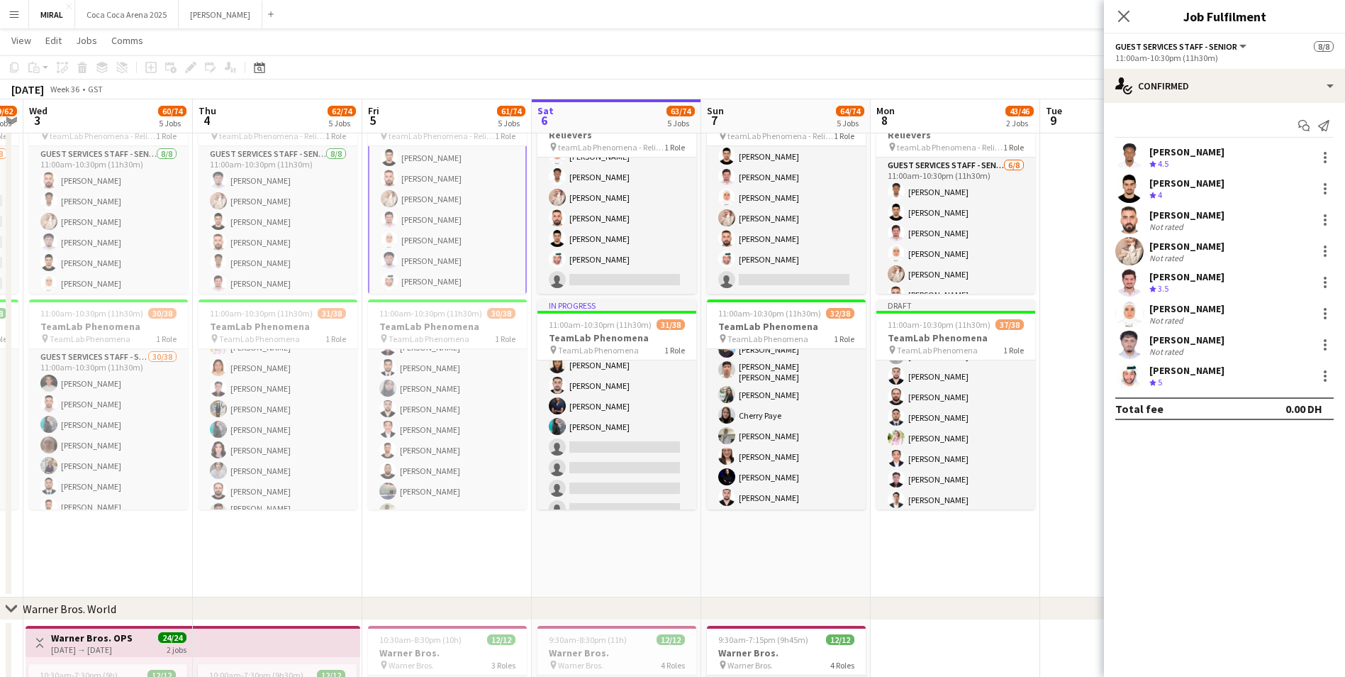
scroll to position [46, 0]
click at [1182, 342] on div "[PERSON_NAME]" at bounding box center [1187, 339] width 75 height 13
click at [1180, 340] on div "[PERSON_NAME]" at bounding box center [1187, 339] width 75 height 13
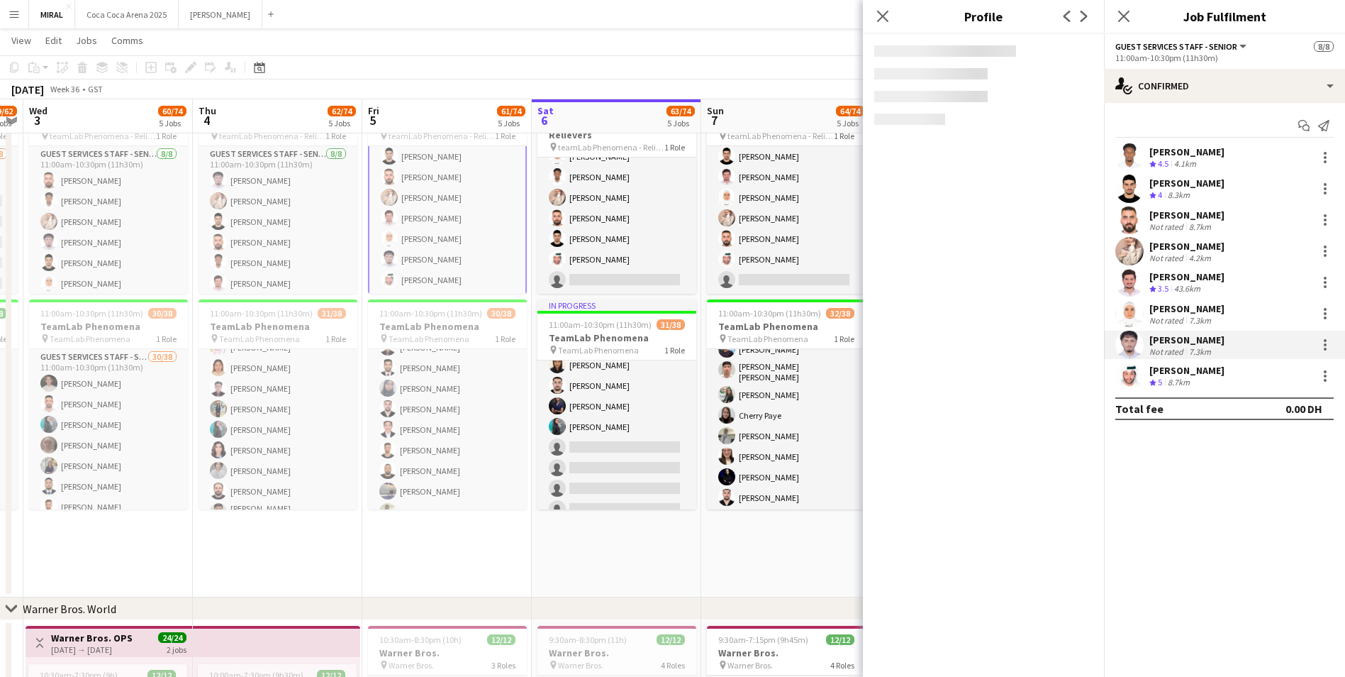
click at [1193, 350] on div "7.3km" at bounding box center [1201, 351] width 28 height 11
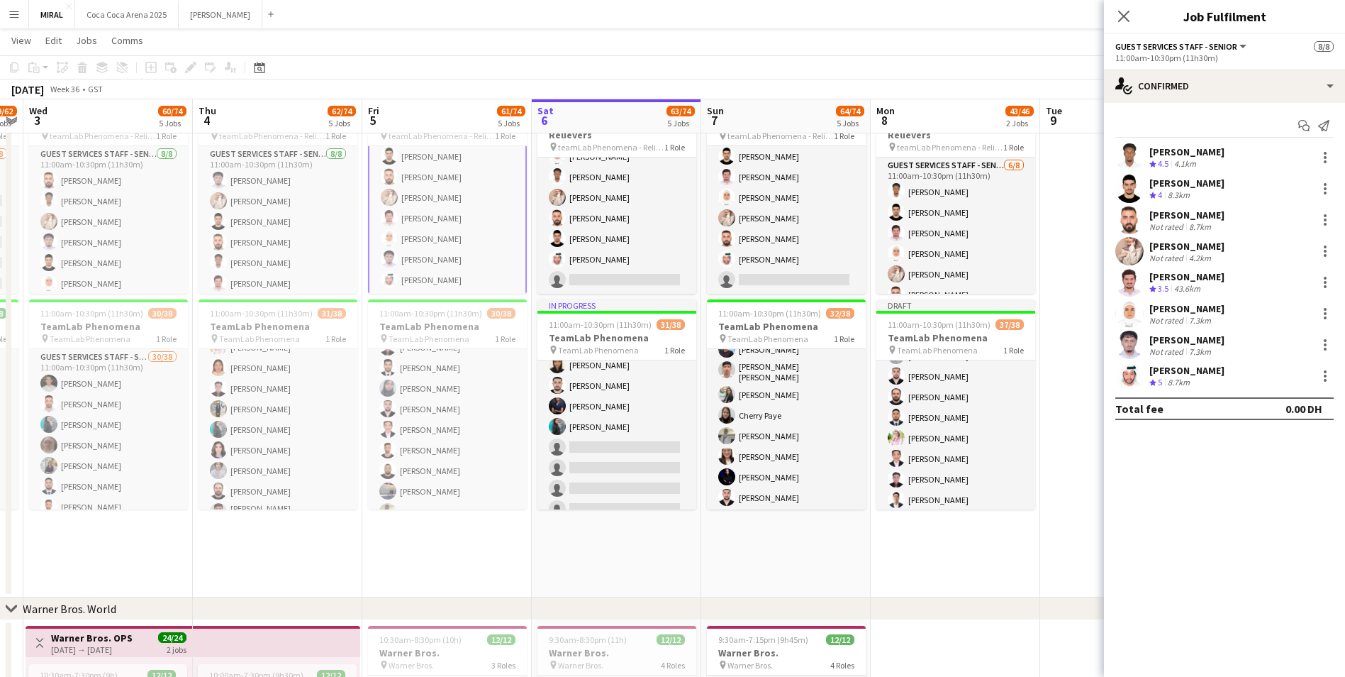
click at [1193, 350] on div "7.3km" at bounding box center [1201, 351] width 28 height 11
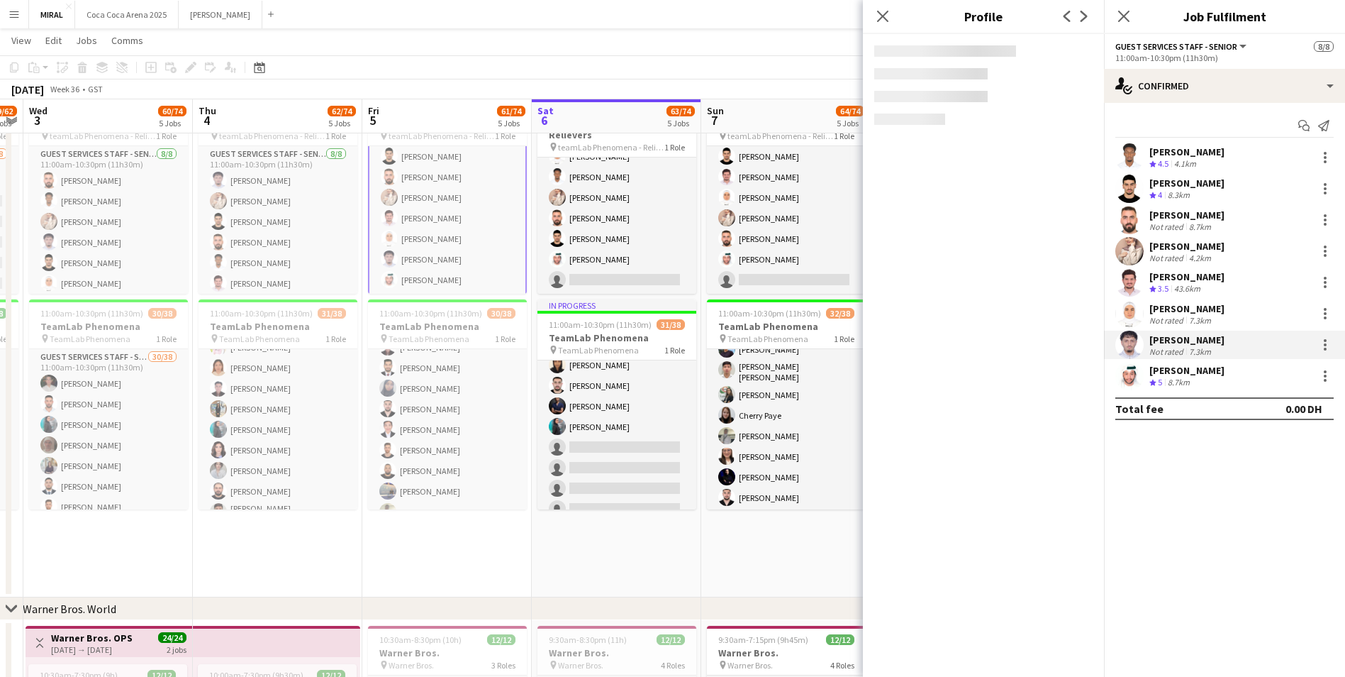
drag, startPoint x: 884, startPoint y: 21, endPoint x: 1217, endPoint y: 343, distance: 462.5
click at [1217, 338] on body "Menu Boards Boards Boards All jobs Status Workforce Workforce My Workforce Recr…" at bounding box center [672, 275] width 1345 height 1796
click at [1325, 376] on div at bounding box center [1325, 375] width 3 height 3
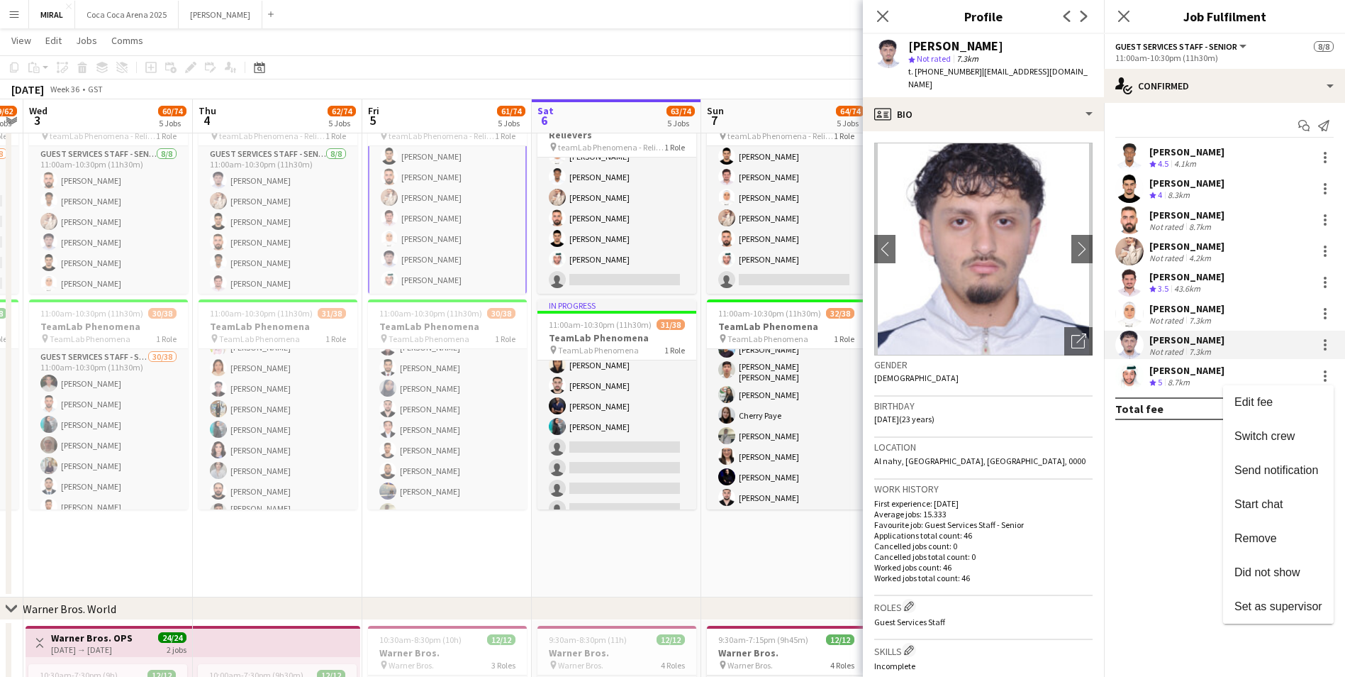
click at [976, 72] on div at bounding box center [672, 338] width 1345 height 677
drag, startPoint x: 977, startPoint y: 72, endPoint x: 1090, endPoint y: 82, distance: 113.9
click at [1090, 82] on div "t. +971545195117 | abdulrahmansameeh13@gmail.com" at bounding box center [1001, 78] width 184 height 26
copy span "abdulrahmansameeh13@gmail.com"
click at [789, 11] on app-navbar "Menu Boards Boards Boards All jobs Status Workforce Workforce My Workforce Recr…" at bounding box center [672, 14] width 1345 height 28
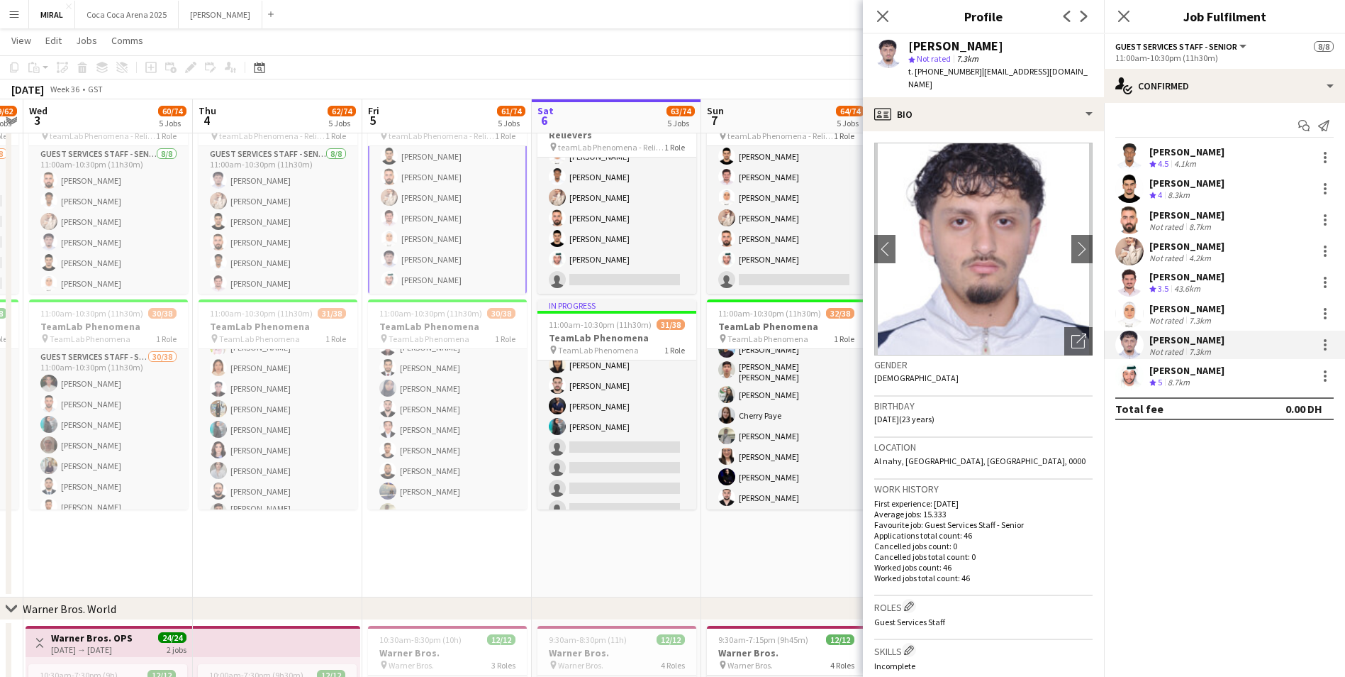
scroll to position [45, 0]
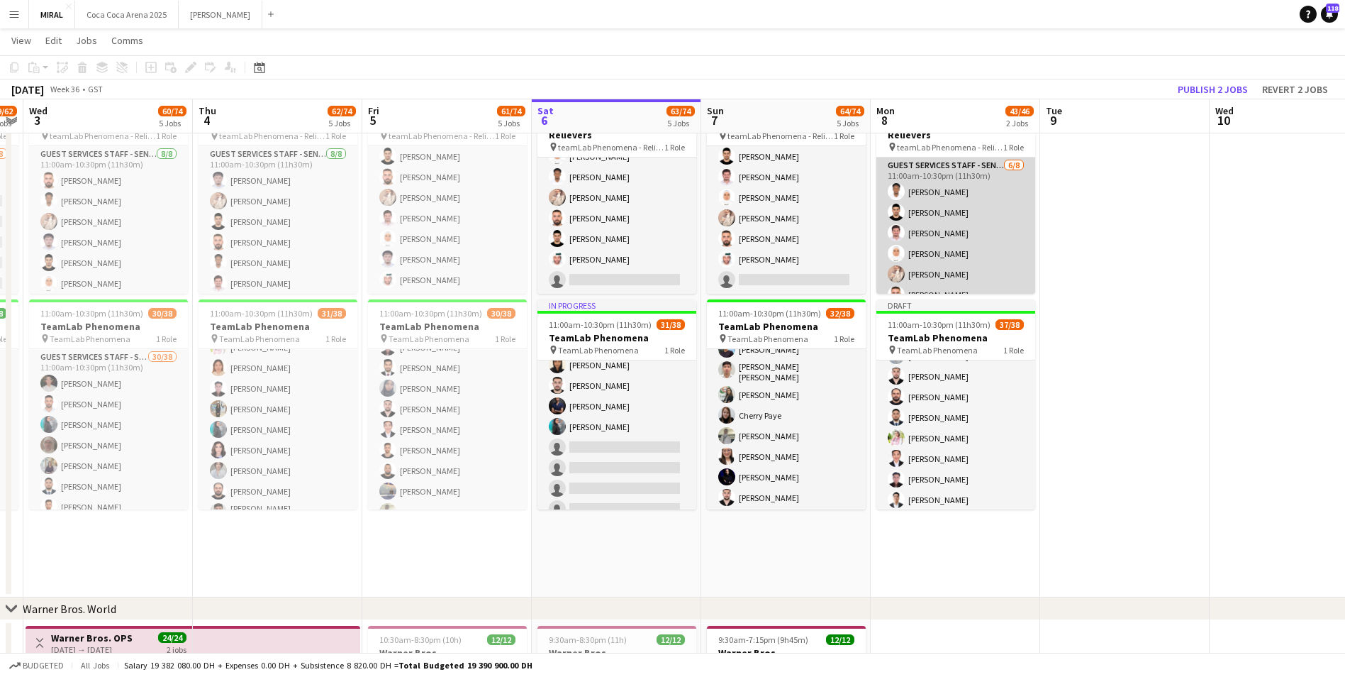
click at [964, 213] on app-card-role "Guest Services Staff - Senior 6/8 11:00am-10:30pm (11h30m) Marwan Yousif Hamed …" at bounding box center [956, 253] width 159 height 192
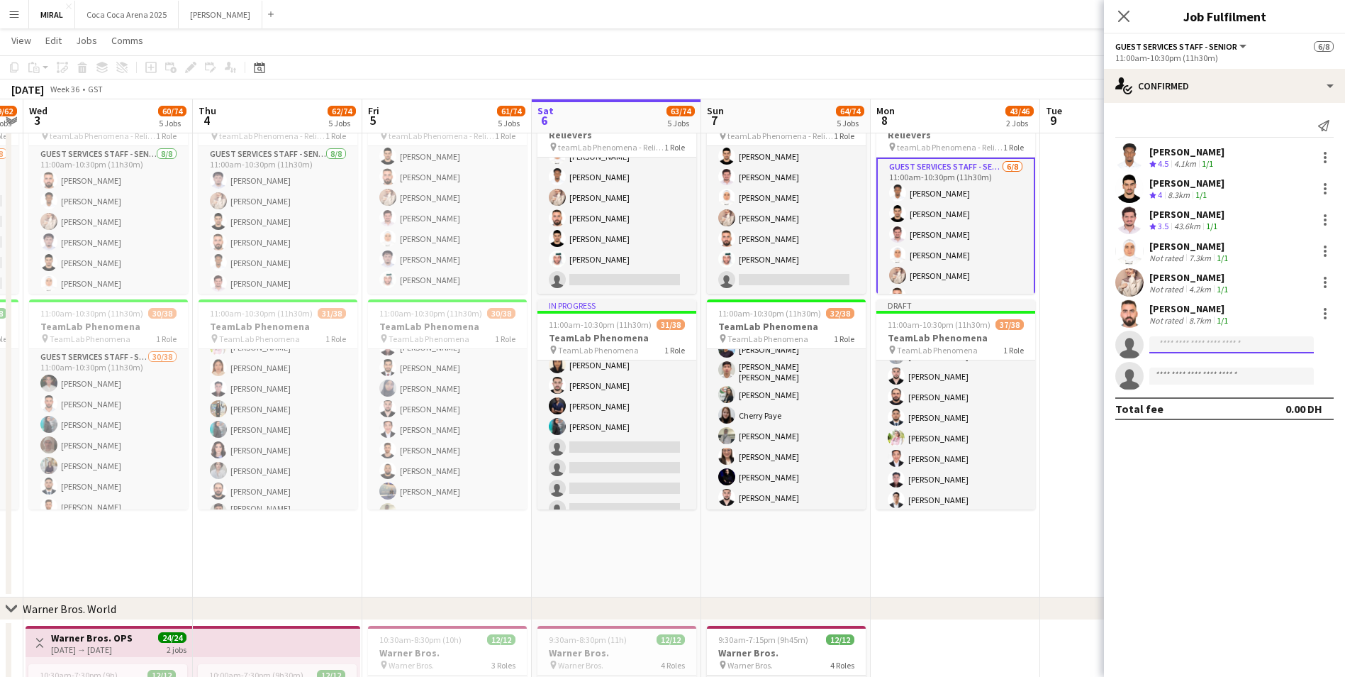
click at [1250, 341] on input at bounding box center [1232, 344] width 165 height 17
paste input "**********"
type input "**********"
click at [1231, 377] on span "abdulrahmansameeh13@gmail.com" at bounding box center [1232, 376] width 142 height 11
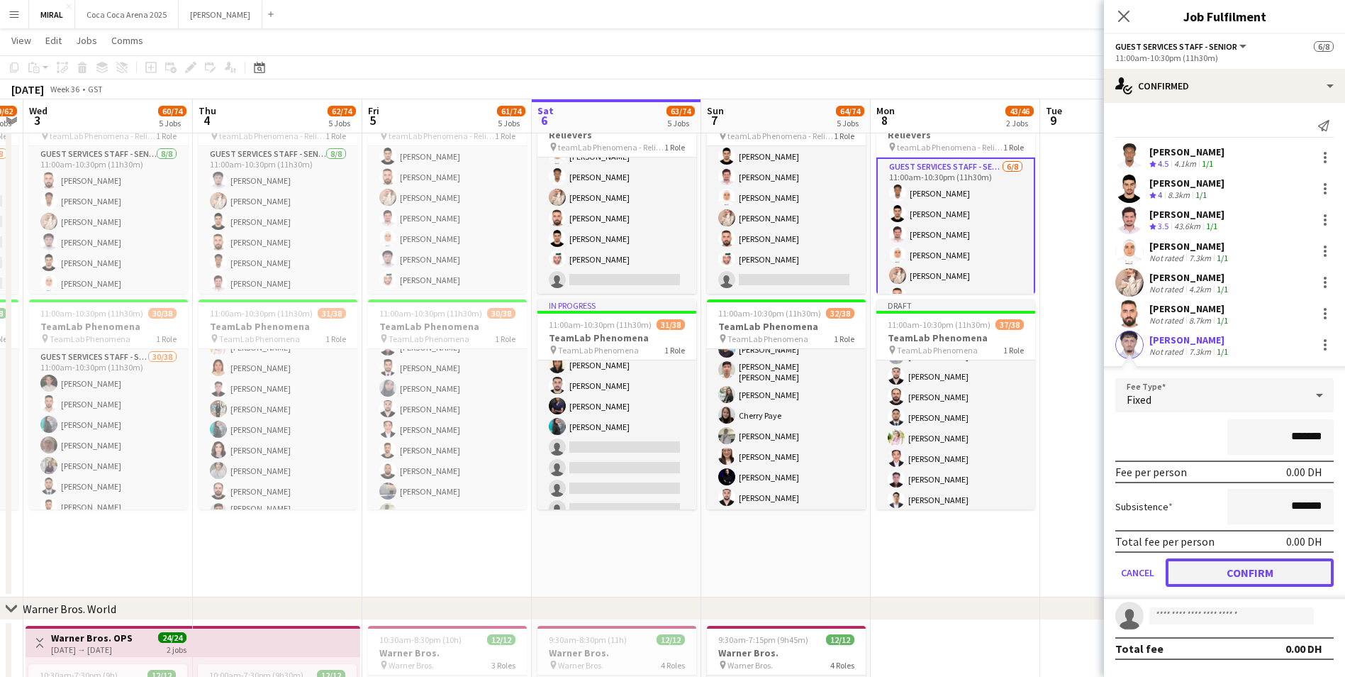
click at [1231, 576] on button "Confirm" at bounding box center [1250, 572] width 168 height 28
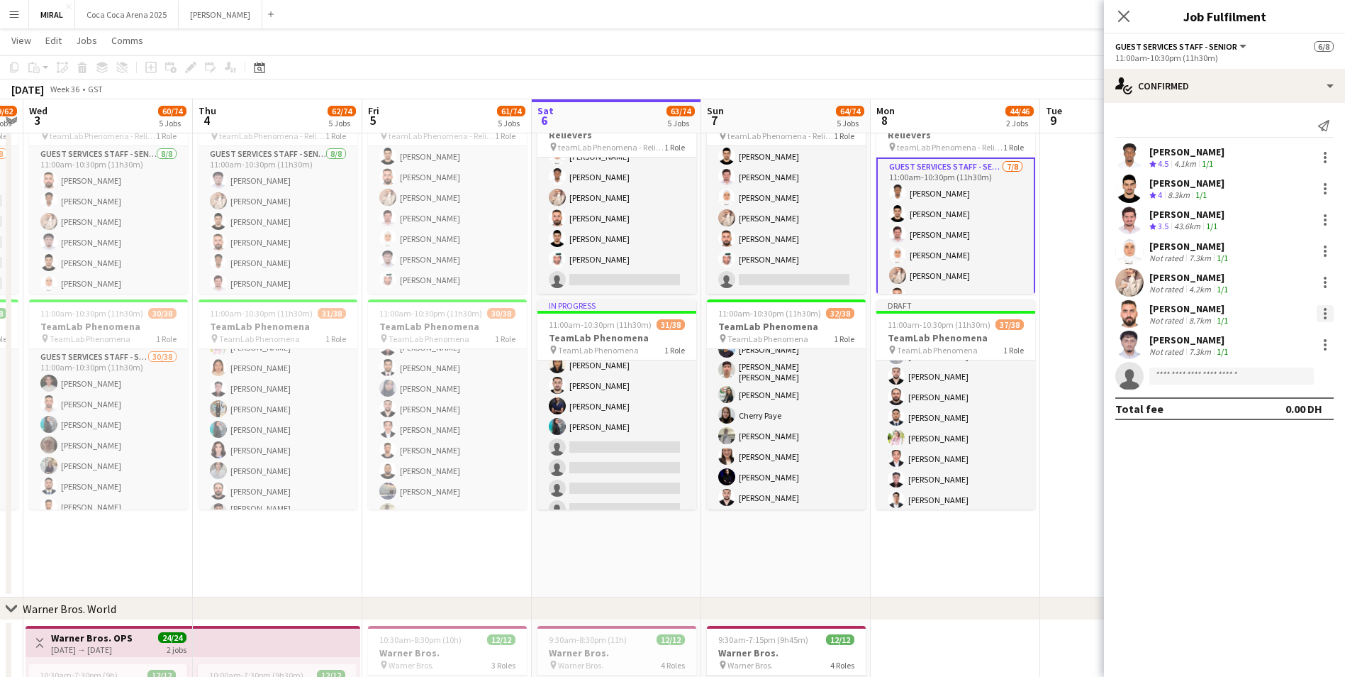
click at [1323, 316] on div at bounding box center [1325, 313] width 17 height 17
click at [1268, 477] on span "Remove" at bounding box center [1256, 476] width 43 height 12
click at [1323, 282] on div at bounding box center [1325, 282] width 17 height 17
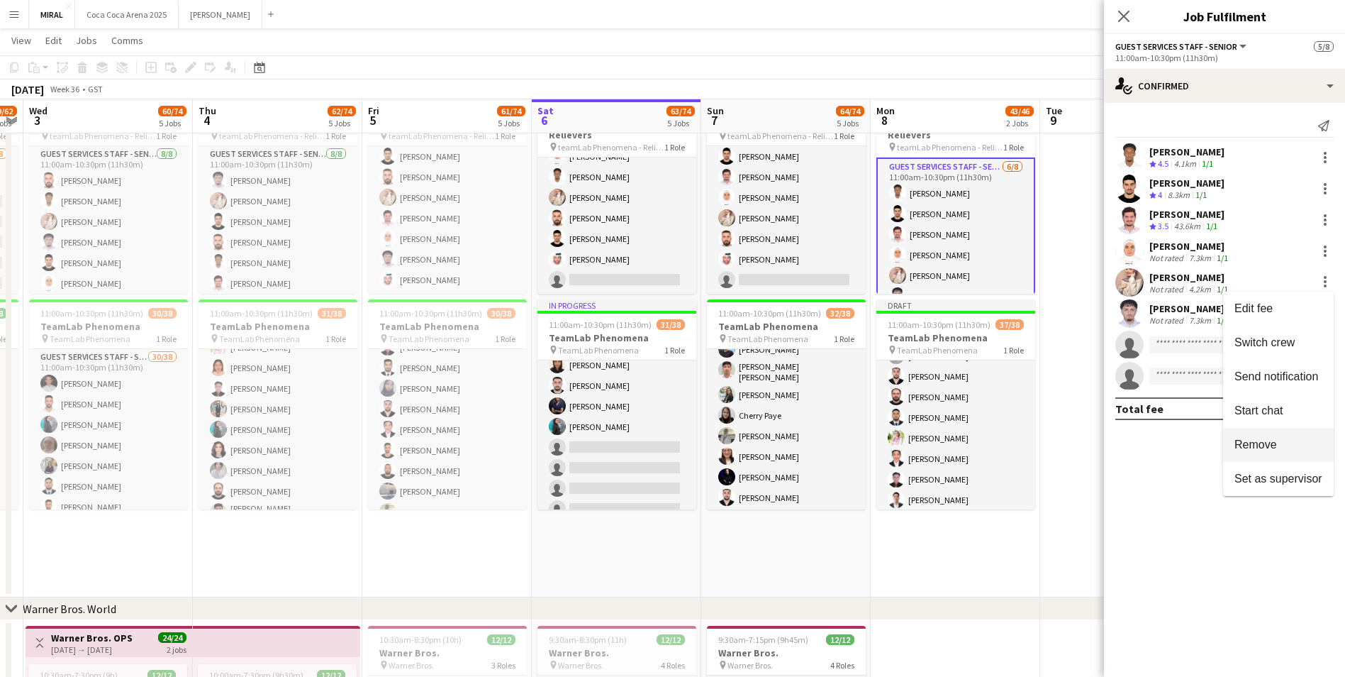
click at [1275, 441] on span "Remove" at bounding box center [1256, 444] width 43 height 12
click at [1326, 250] on div at bounding box center [1325, 251] width 3 height 3
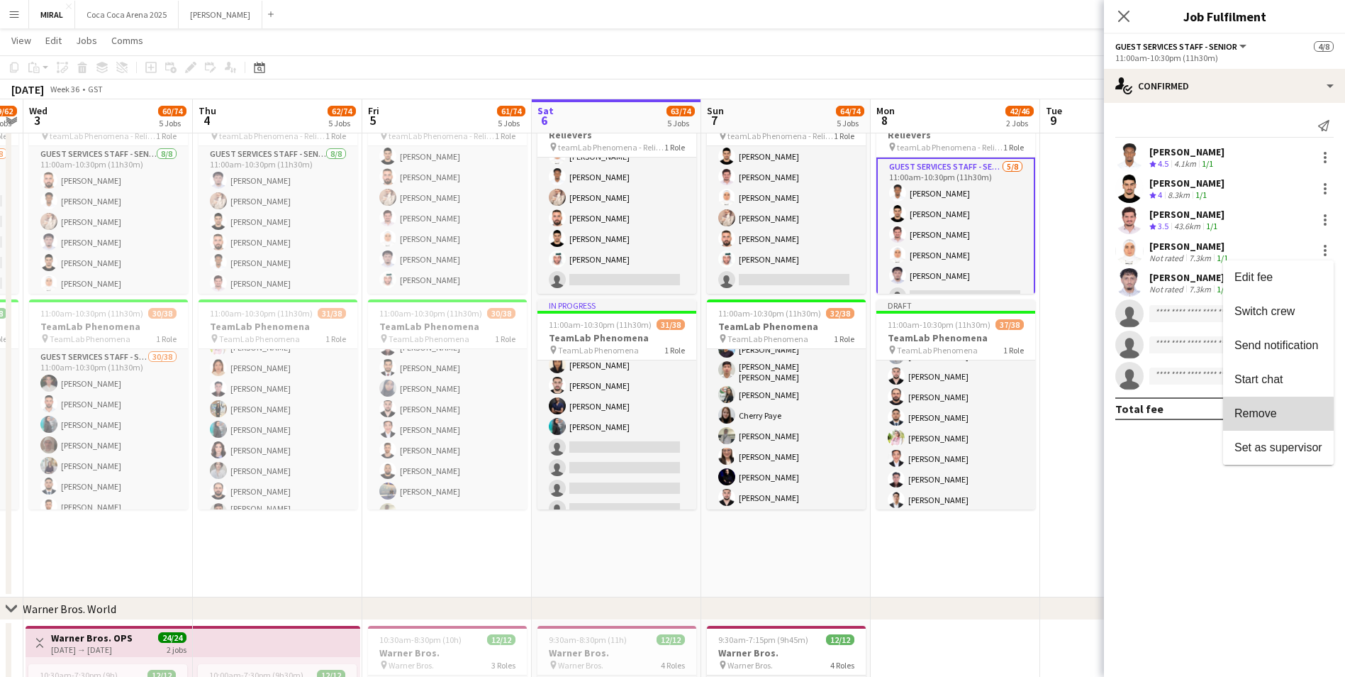
click at [1273, 414] on span "Remove" at bounding box center [1256, 413] width 43 height 12
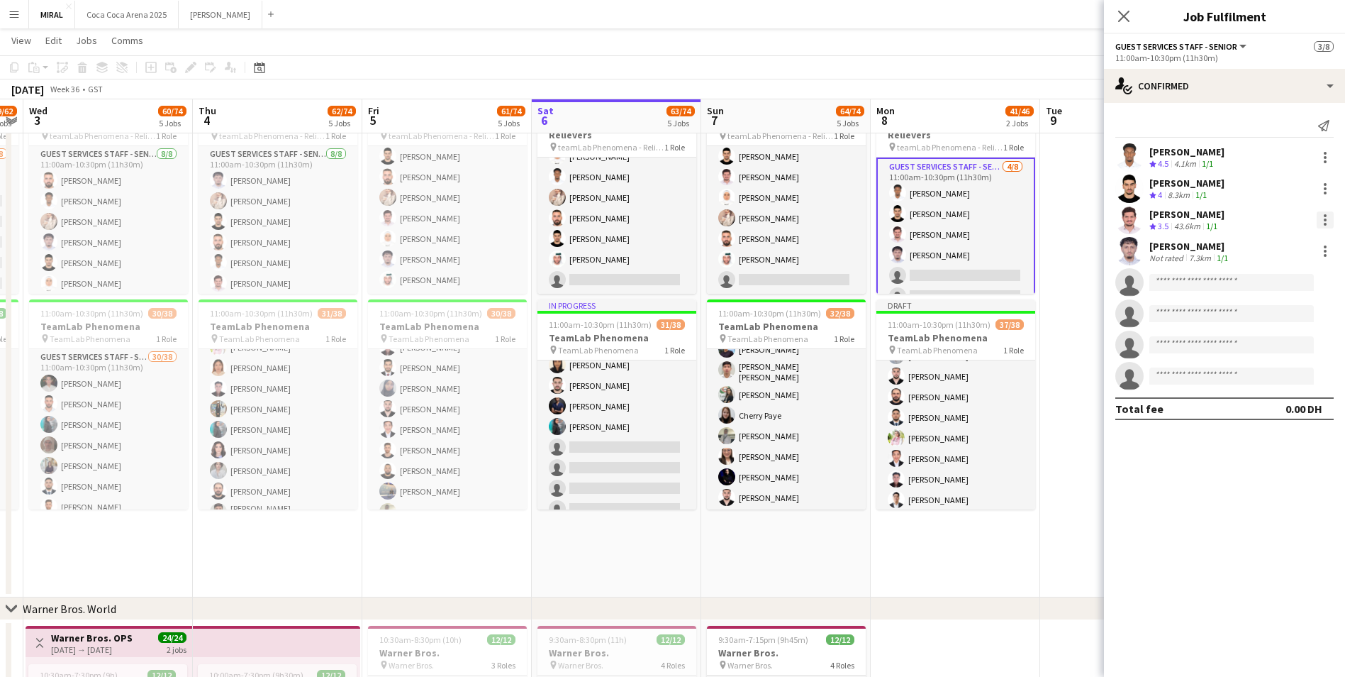
click at [1326, 221] on div at bounding box center [1325, 219] width 3 height 3
click at [1268, 384] on span "Remove" at bounding box center [1256, 382] width 43 height 12
click at [1324, 189] on div at bounding box center [1325, 188] width 3 height 3
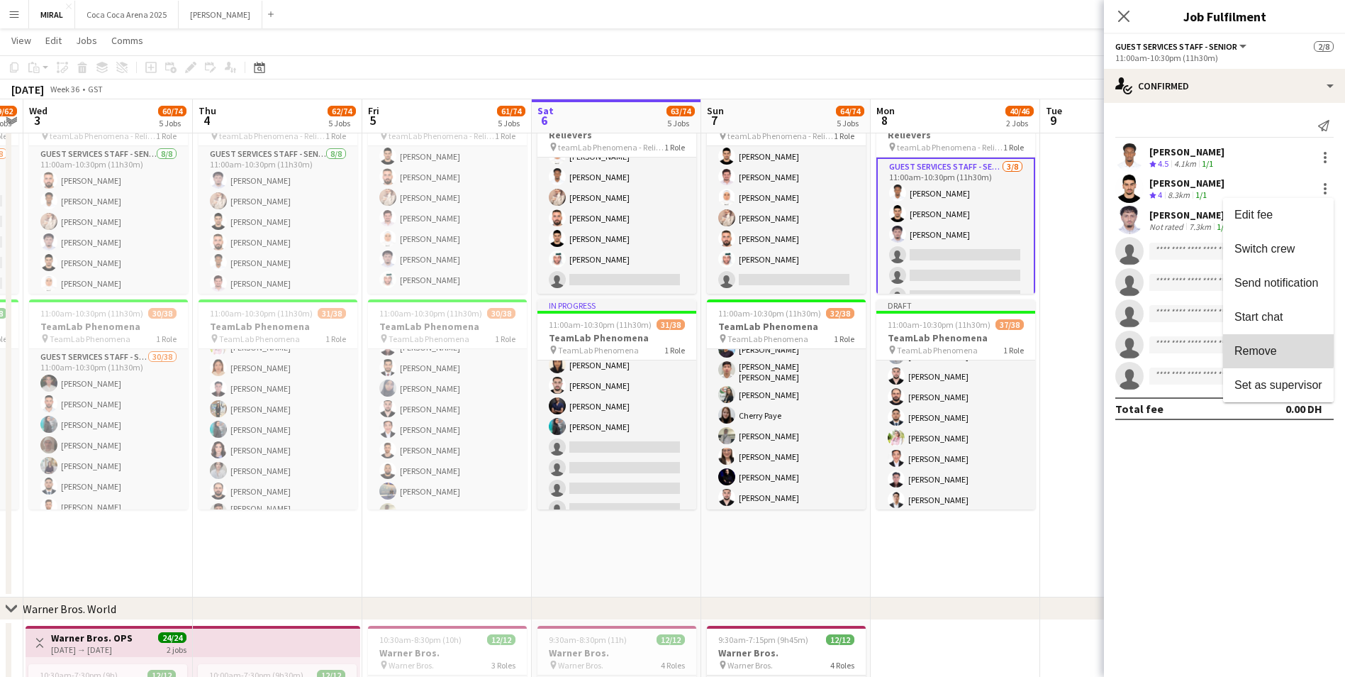
click at [1274, 350] on span "Remove" at bounding box center [1256, 351] width 43 height 12
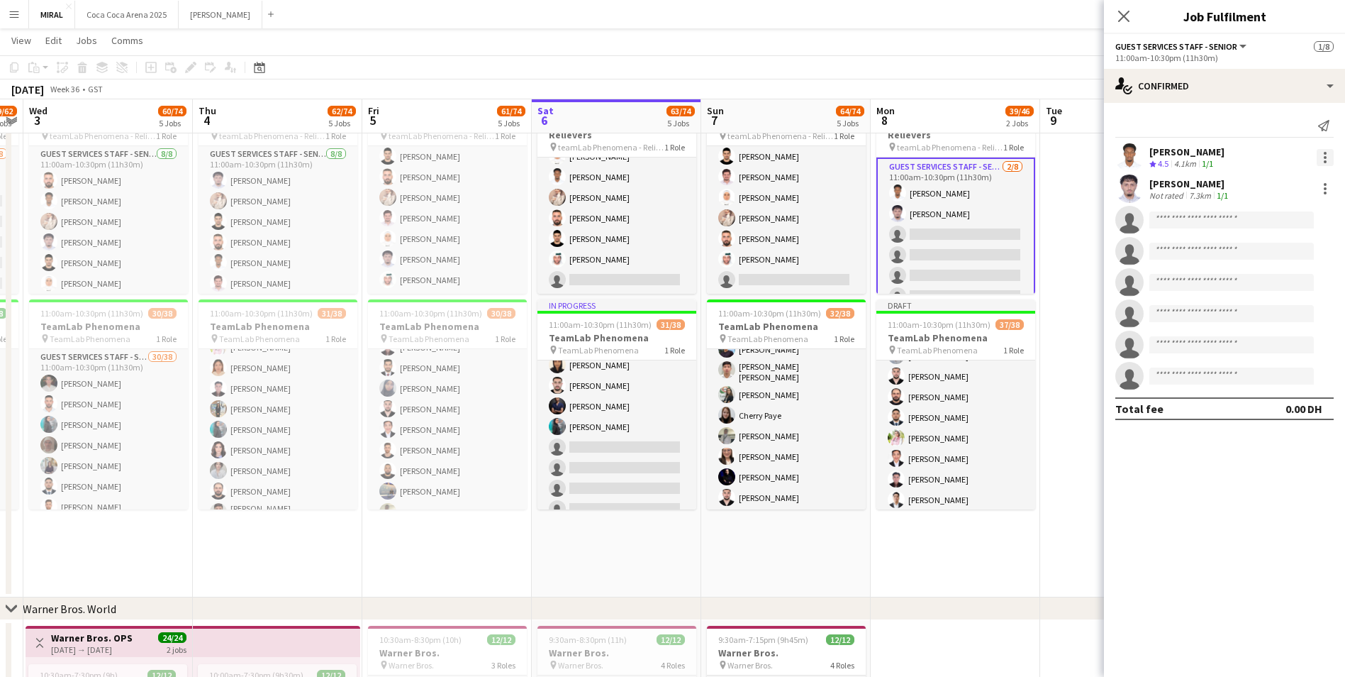
click at [1327, 155] on div at bounding box center [1325, 157] width 17 height 17
click at [1281, 323] on span "Remove" at bounding box center [1279, 320] width 88 height 13
click at [921, 340] on h3 "TeamLab Phenomena" at bounding box center [956, 337] width 159 height 13
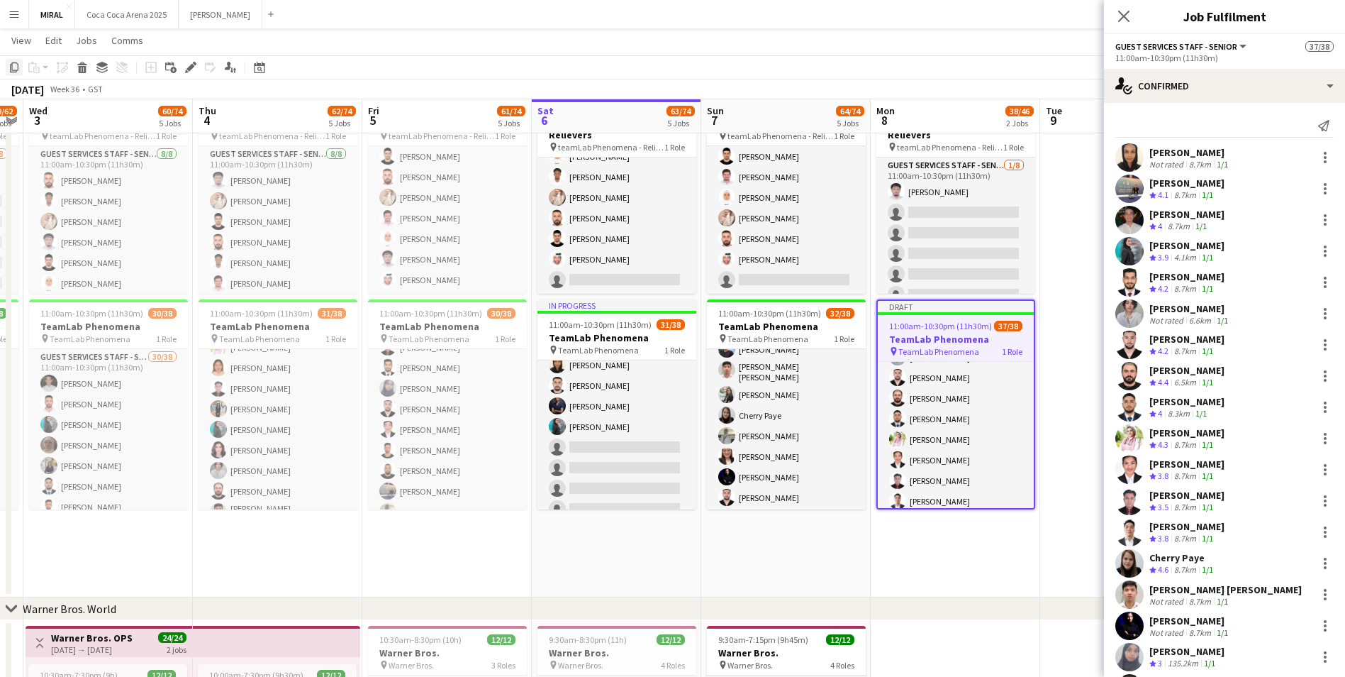
click at [14, 70] on icon "Copy" at bounding box center [14, 67] width 11 height 11
click at [1084, 296] on app-date-cell at bounding box center [1126, 337] width 170 height 519
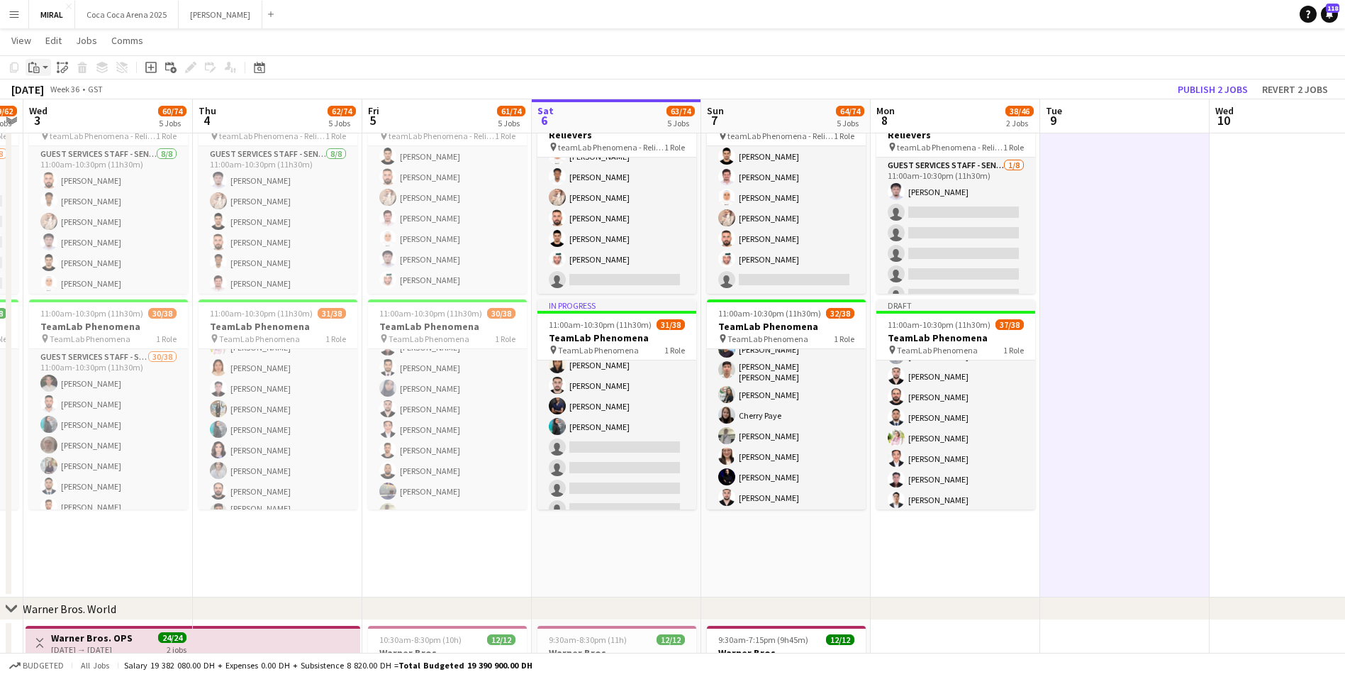
click at [30, 69] on icon "Paste" at bounding box center [33, 67] width 11 height 11
click at [101, 121] on link "Paste with crew Ctrl+Shift+V" at bounding box center [104, 118] width 133 height 13
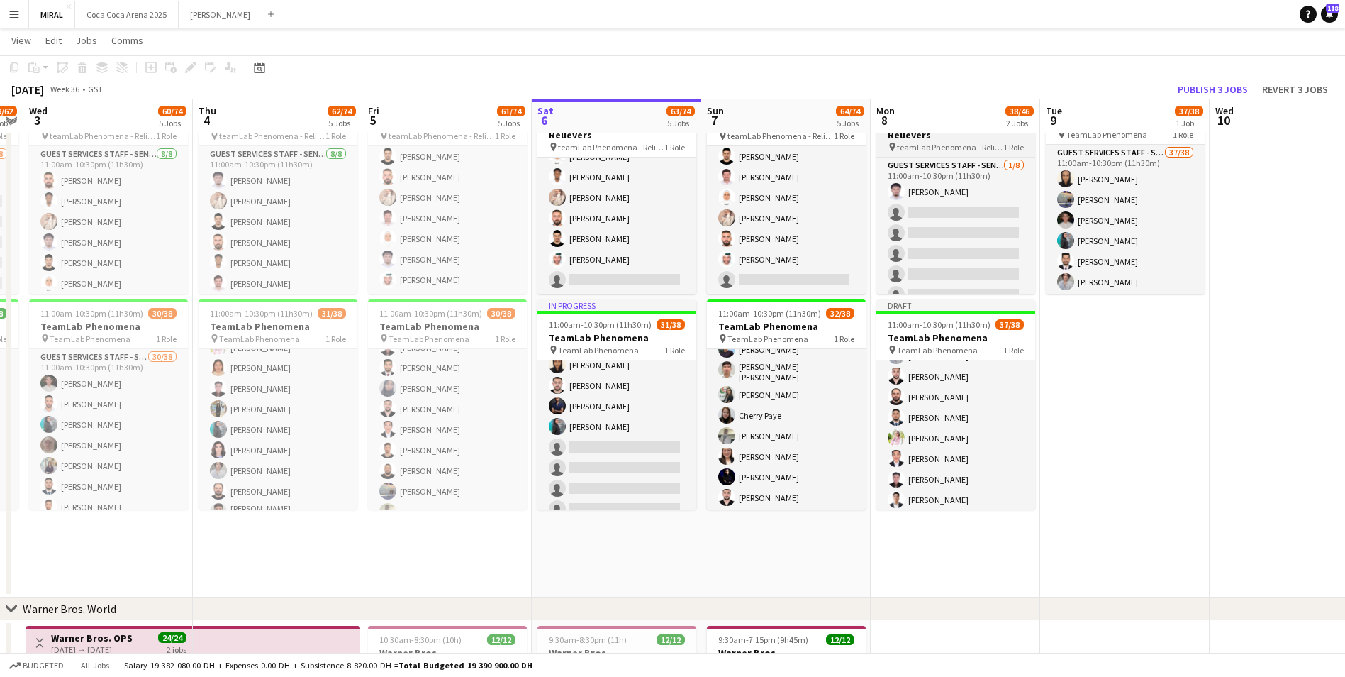
click at [926, 140] on h3 "TeamLab Phenomena - Relievers" at bounding box center [956, 129] width 159 height 26
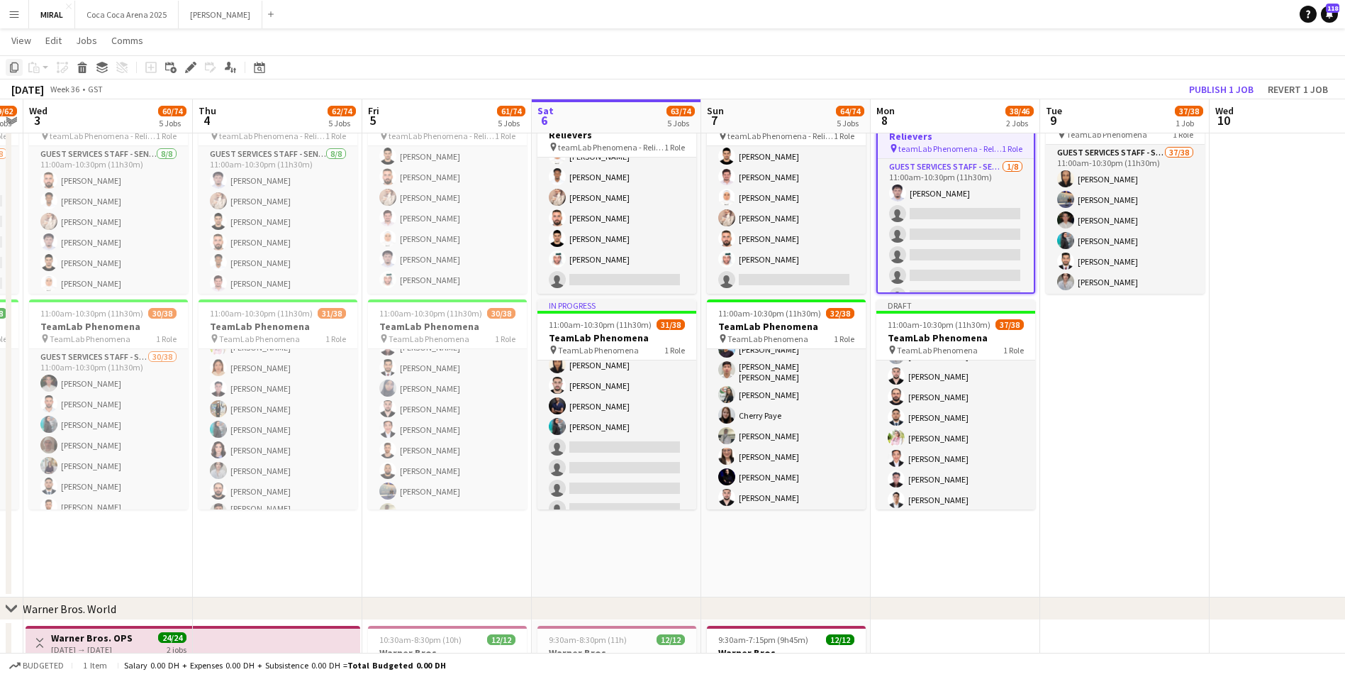
click at [10, 67] on icon "Copy" at bounding box center [14, 67] width 11 height 11
click at [1084, 386] on app-date-cell "Draft 11:00am-10:30pm (11h30m) 37/38 TeamLab Phenomena pin TeamLab Phenomena 1 …" at bounding box center [1126, 337] width 170 height 519
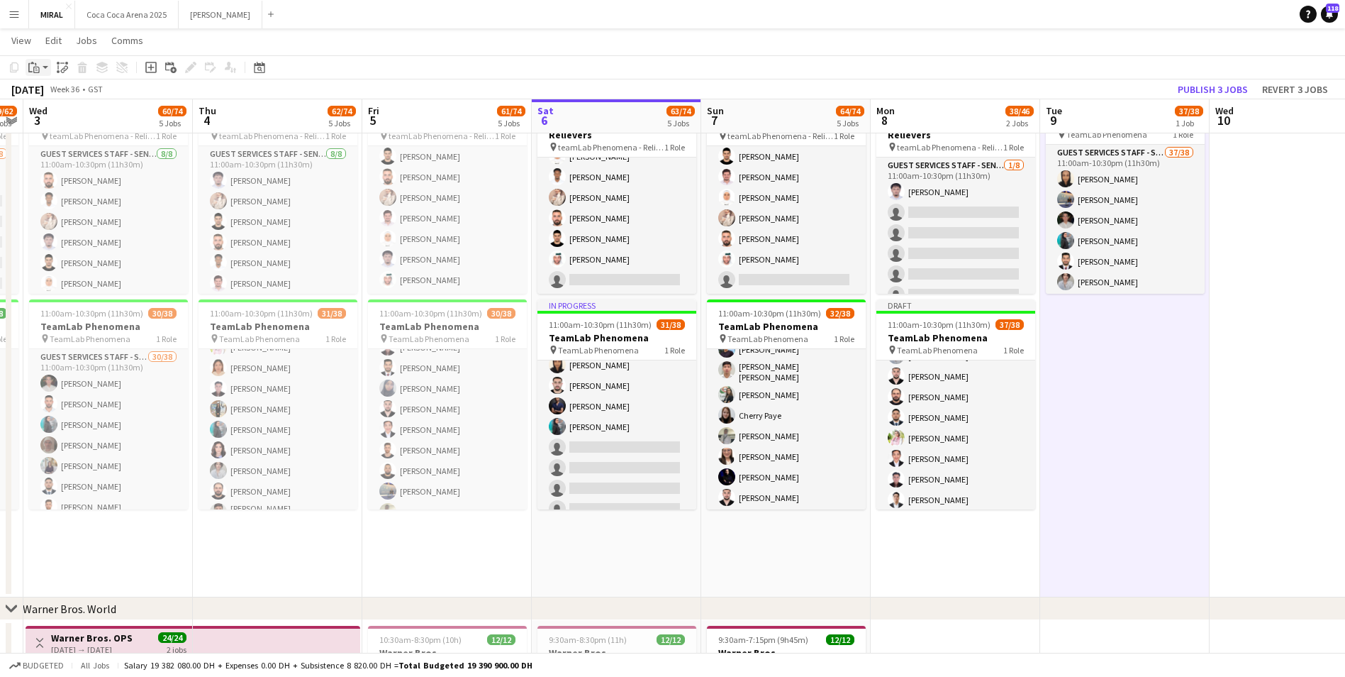
click at [42, 66] on div "Paste" at bounding box center [34, 67] width 17 height 17
click at [71, 118] on link "Paste with crew Ctrl+Shift+V" at bounding box center [104, 118] width 133 height 13
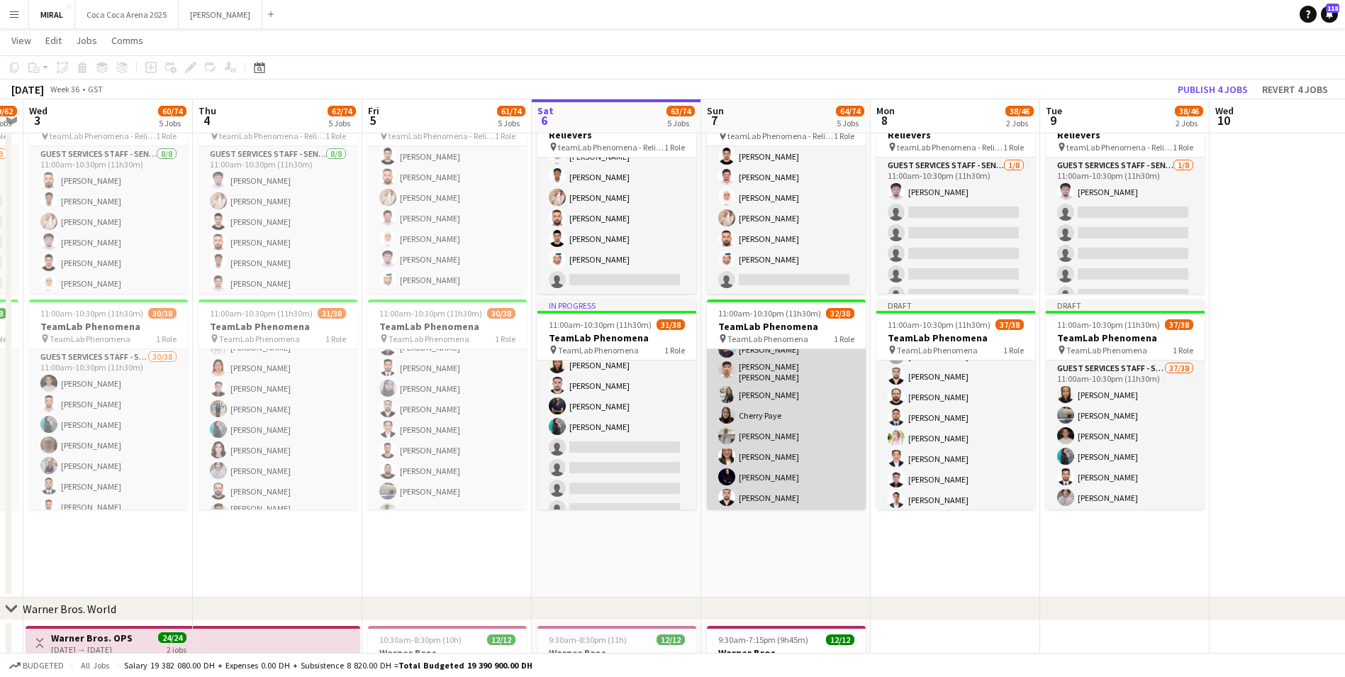
click at [804, 455] on app-card-role "Guest Services Staff - Senior 32/38 11:00am-10:30pm (11h30m) Vanessa Solomon An…" at bounding box center [786, 496] width 159 height 814
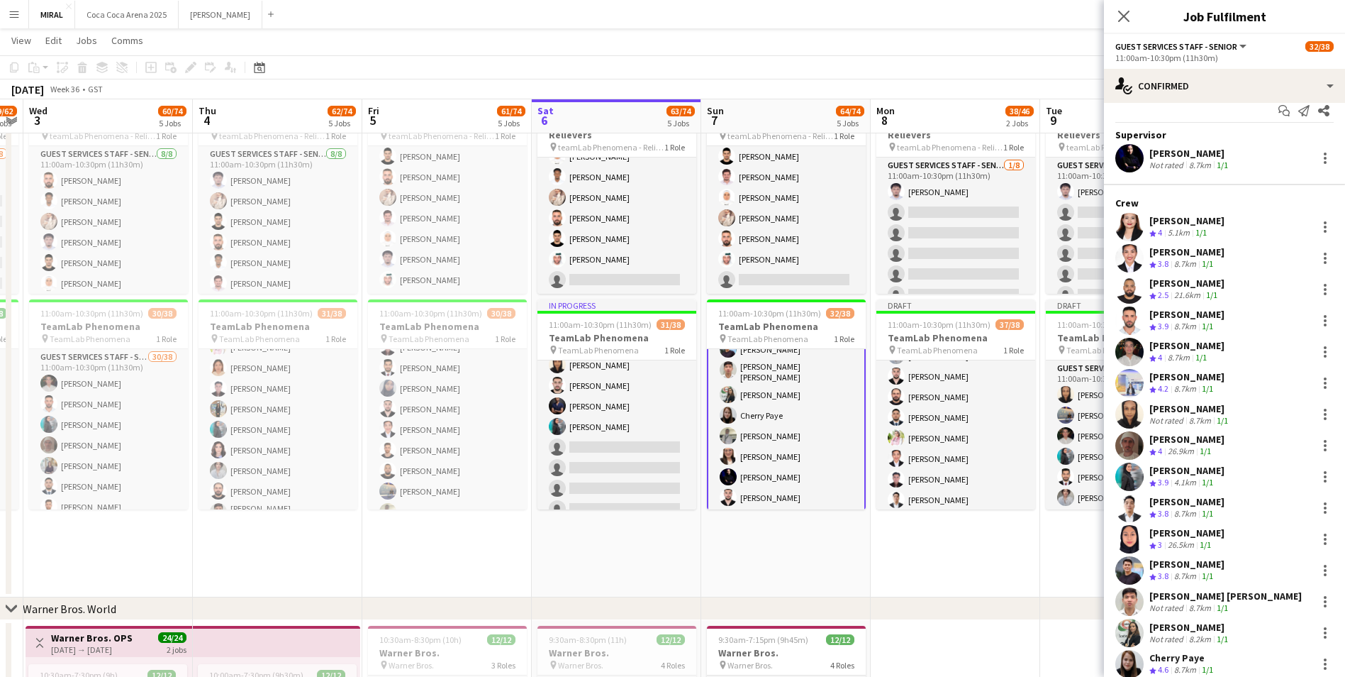
scroll to position [0, 0]
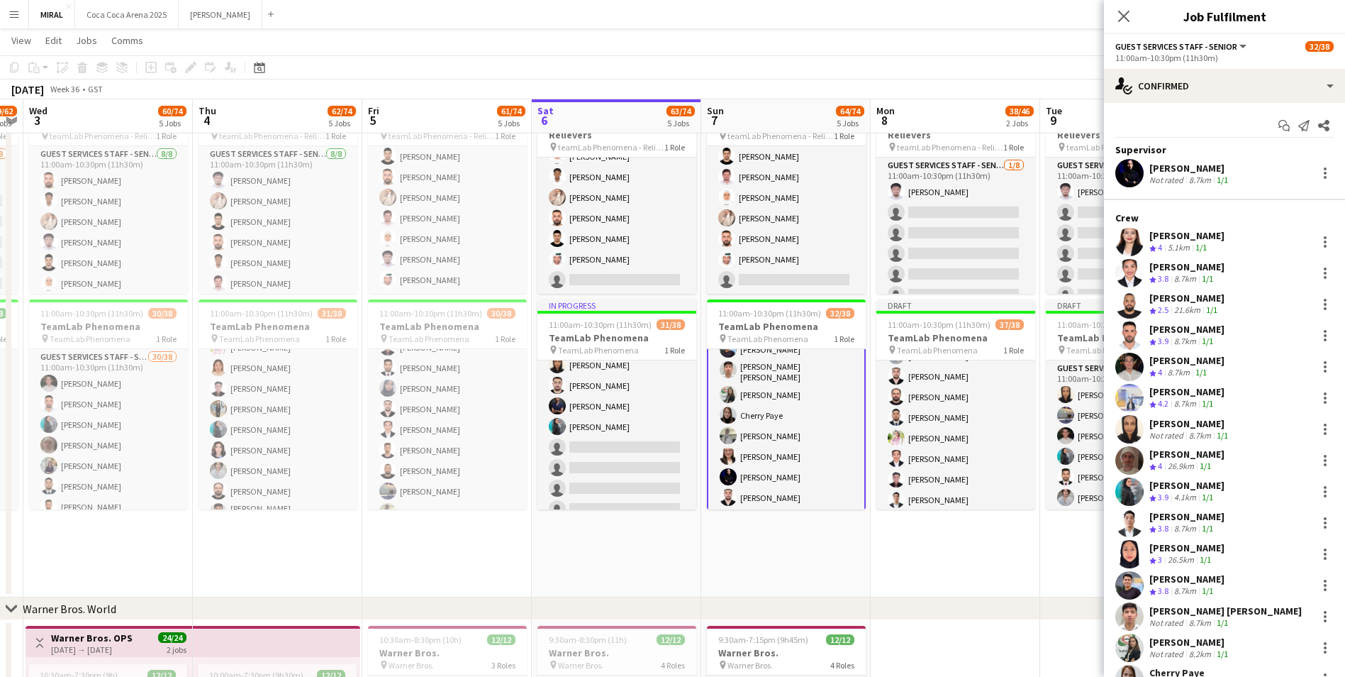
click at [1177, 238] on div "[PERSON_NAME]" at bounding box center [1187, 235] width 75 height 13
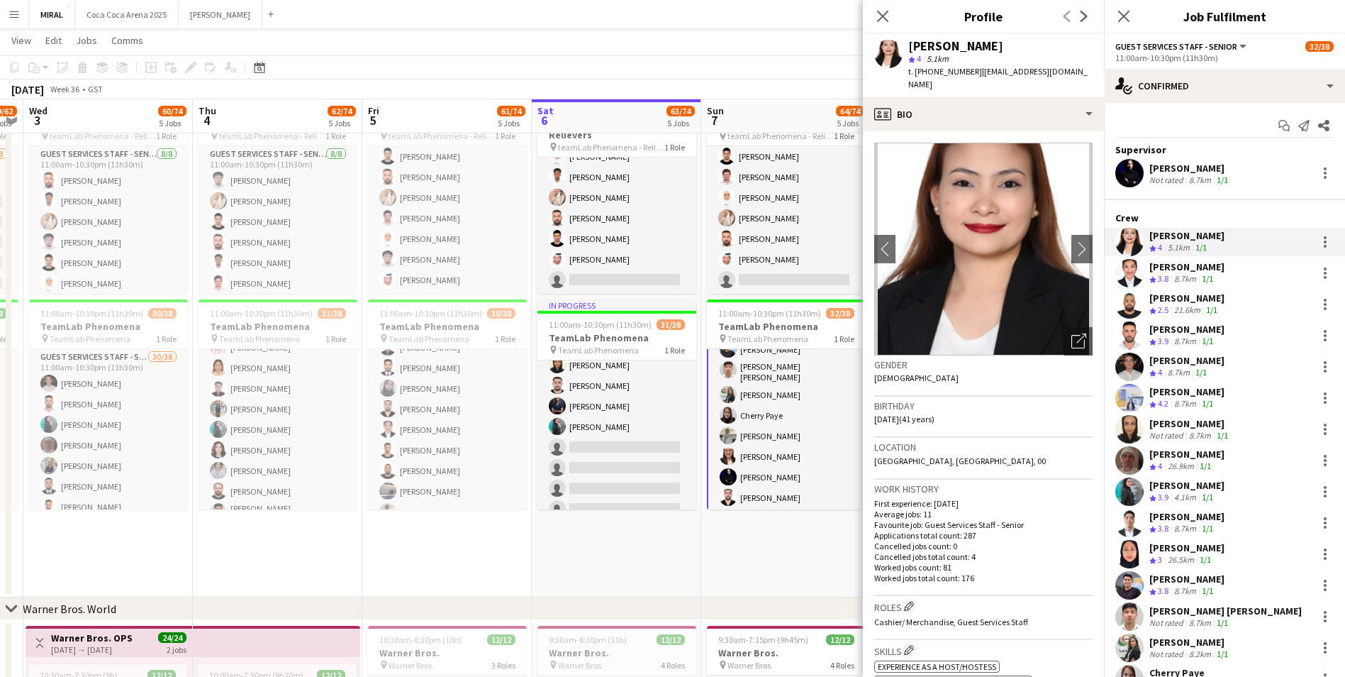
drag, startPoint x: 975, startPoint y: 71, endPoint x: 1092, endPoint y: 74, distance: 117.8
click at [1092, 74] on div "[PERSON_NAME] star 4 5.1km t. [PHONE_NUMBER] | [EMAIL_ADDRESS][DOMAIN_NAME]" at bounding box center [983, 65] width 241 height 63
copy span "[EMAIL_ADDRESS][DOMAIN_NAME]"
click at [760, 17] on app-navbar "Menu Boards Boards Boards All jobs Status Workforce Workforce My Workforce Recr…" at bounding box center [672, 14] width 1345 height 28
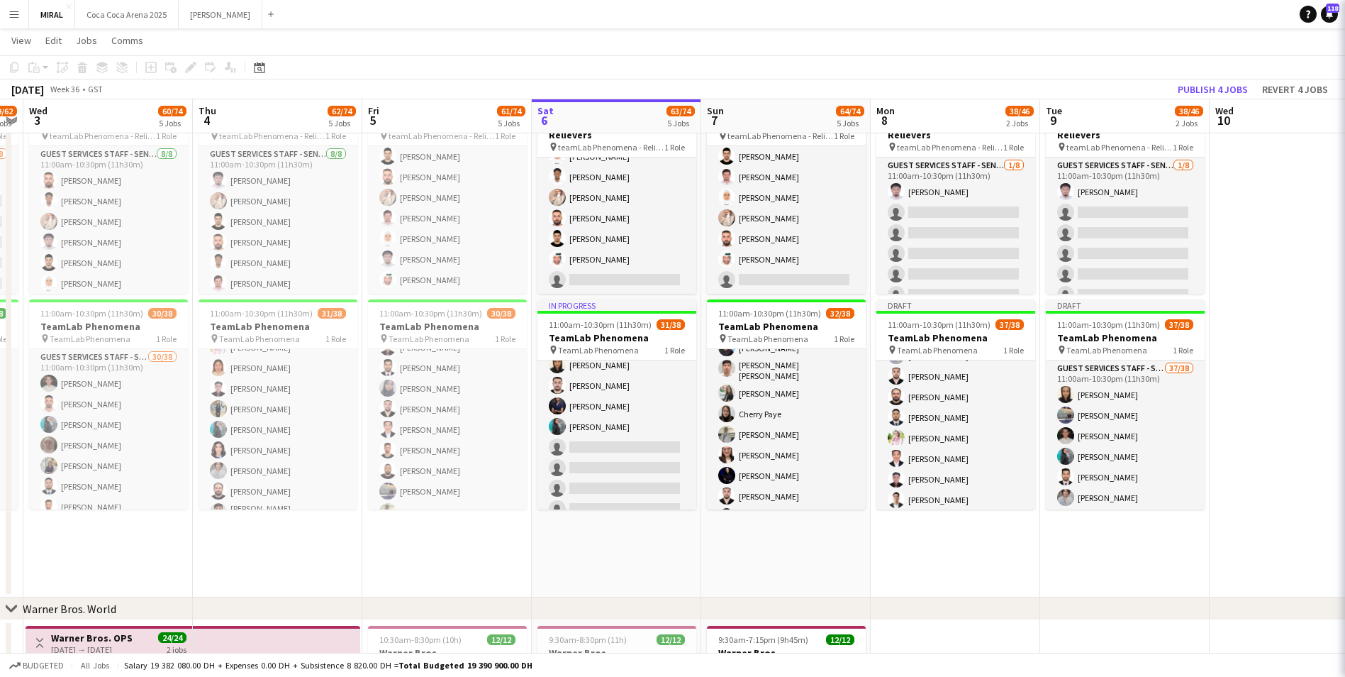
scroll to position [260, 0]
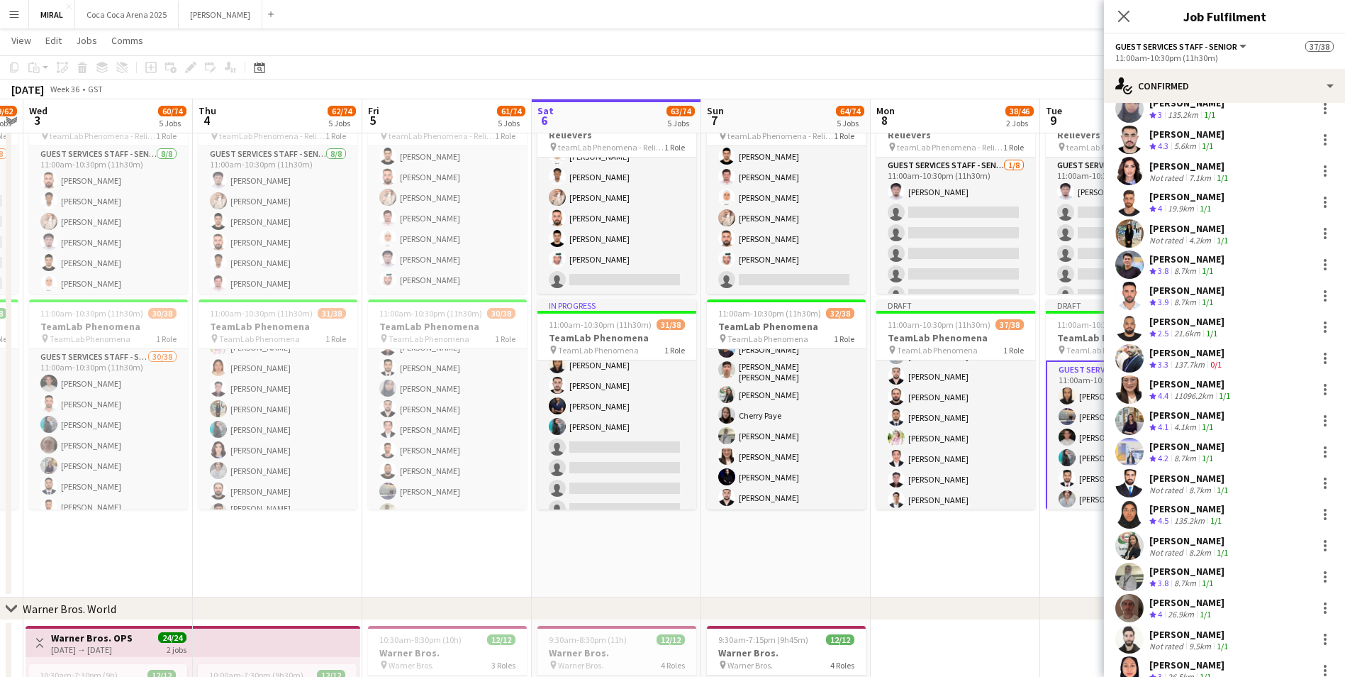
scroll to position [691, 0]
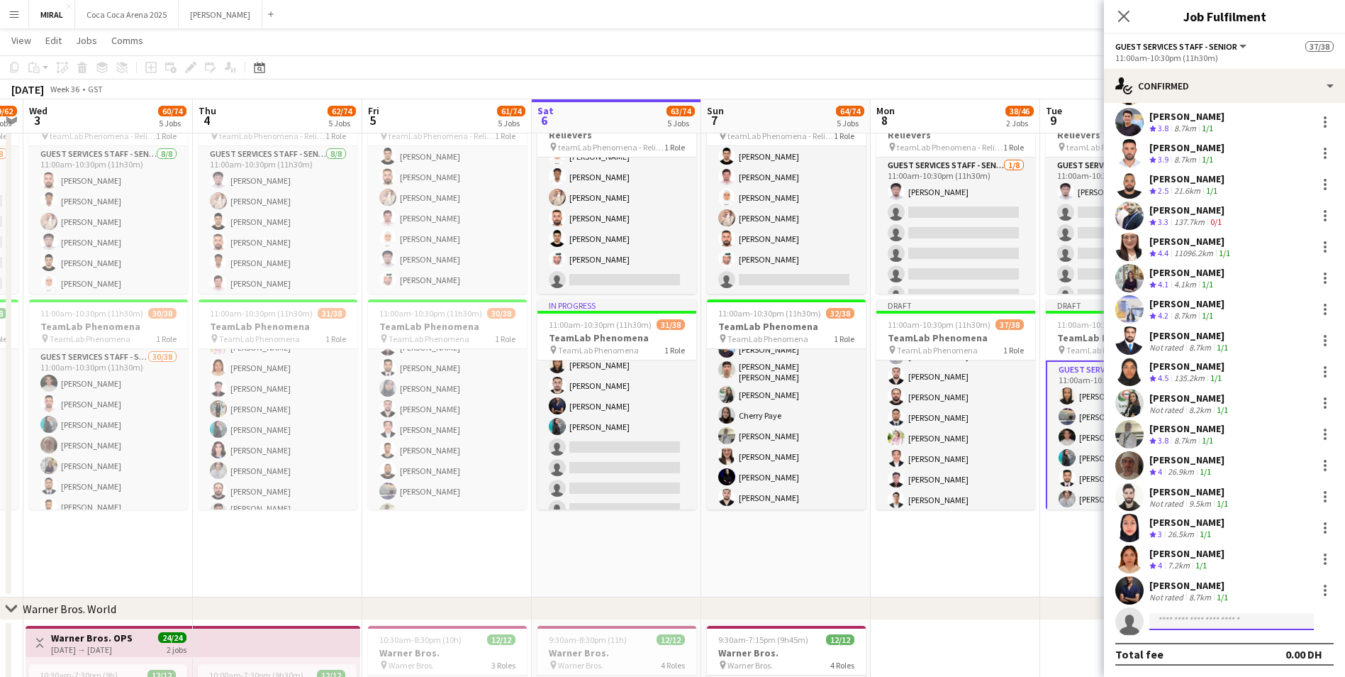
click at [1197, 625] on input at bounding box center [1232, 621] width 165 height 17
paste input "**********"
type input "**********"
click at [1201, 641] on span "[PERSON_NAME]" at bounding box center [1202, 642] width 82 height 12
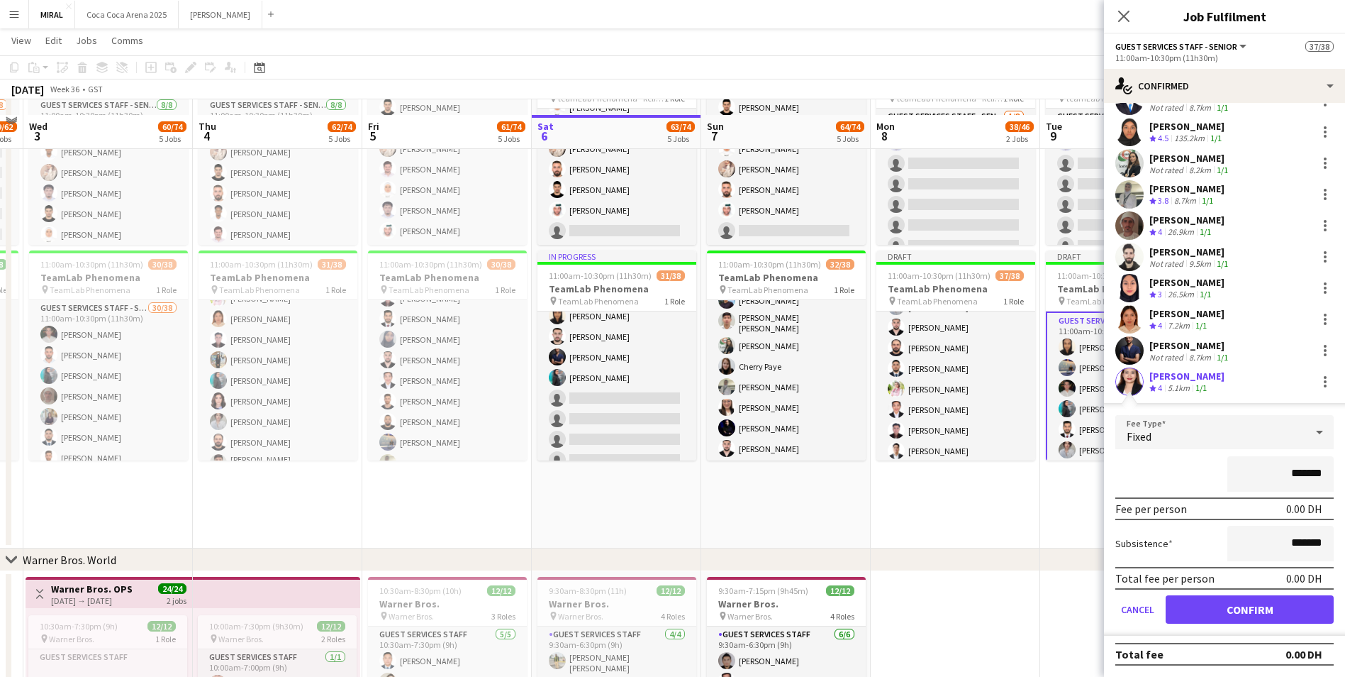
scroll to position [694, 0]
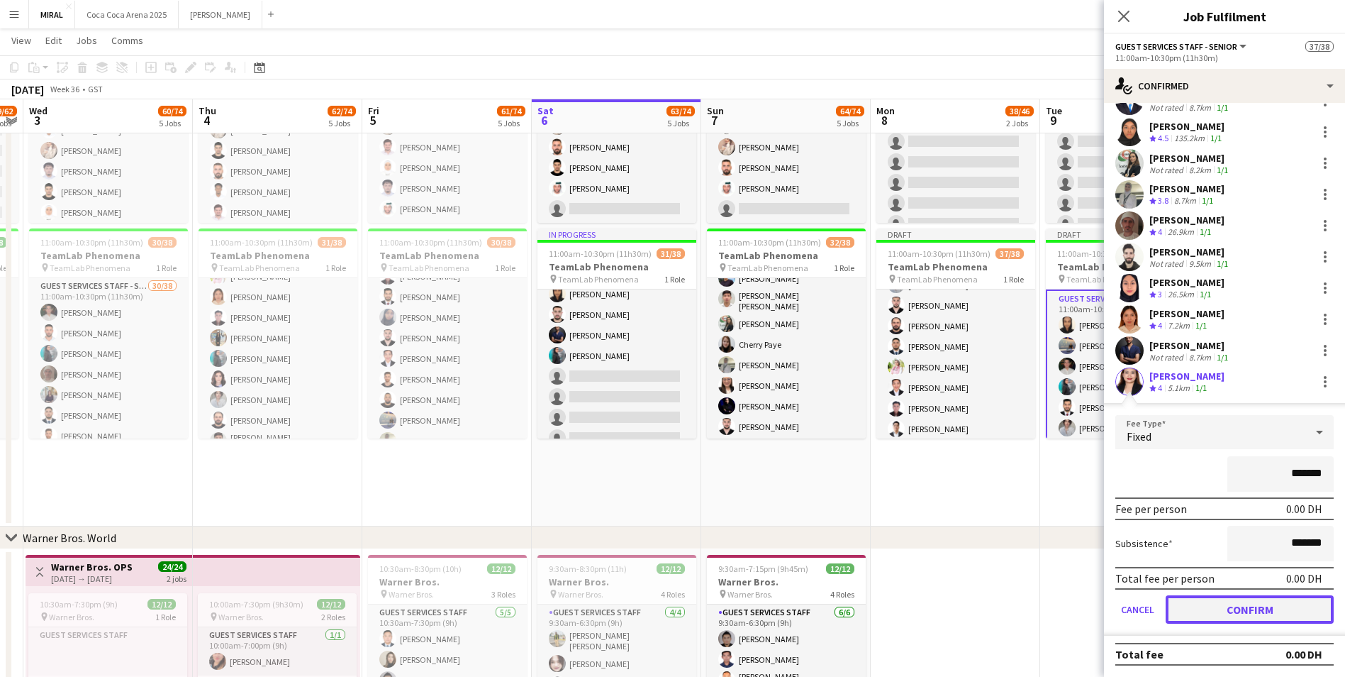
click at [1249, 610] on button "Confirm" at bounding box center [1250, 609] width 168 height 28
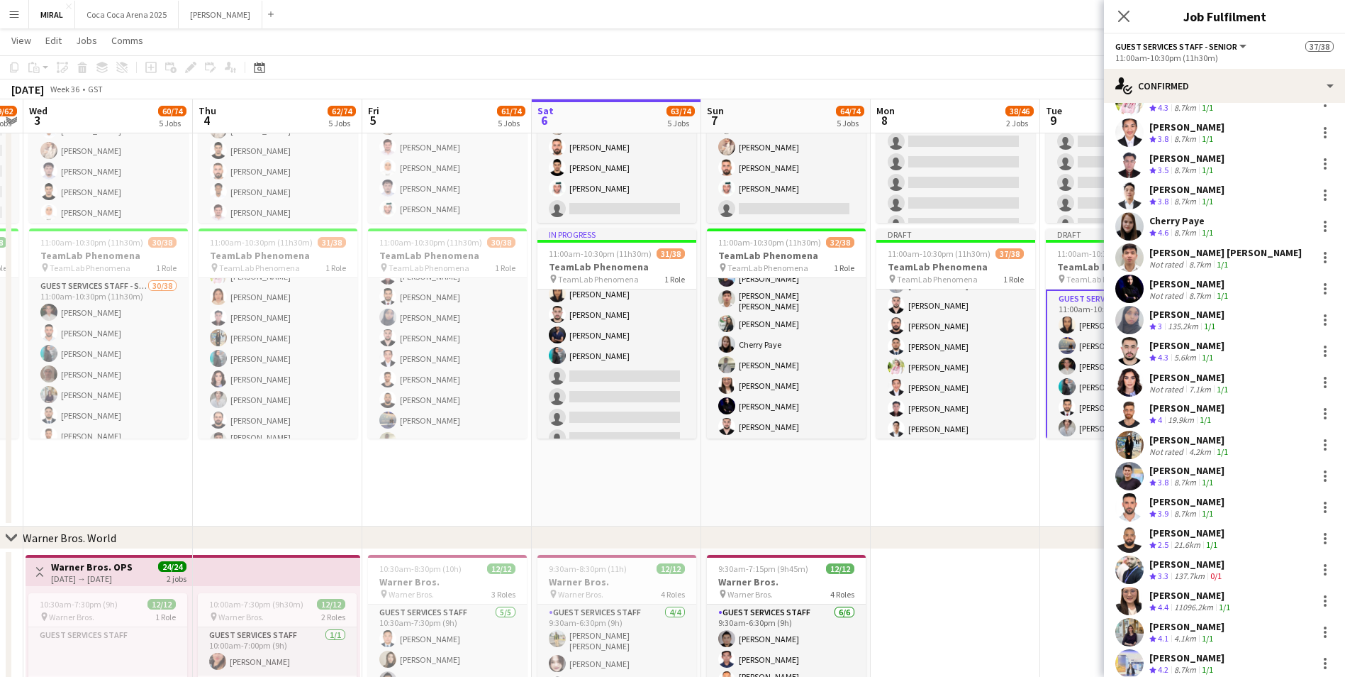
scroll to position [336, 0]
click at [1317, 225] on div at bounding box center [1325, 226] width 17 height 17
click at [1259, 387] on span "Remove" at bounding box center [1245, 389] width 43 height 12
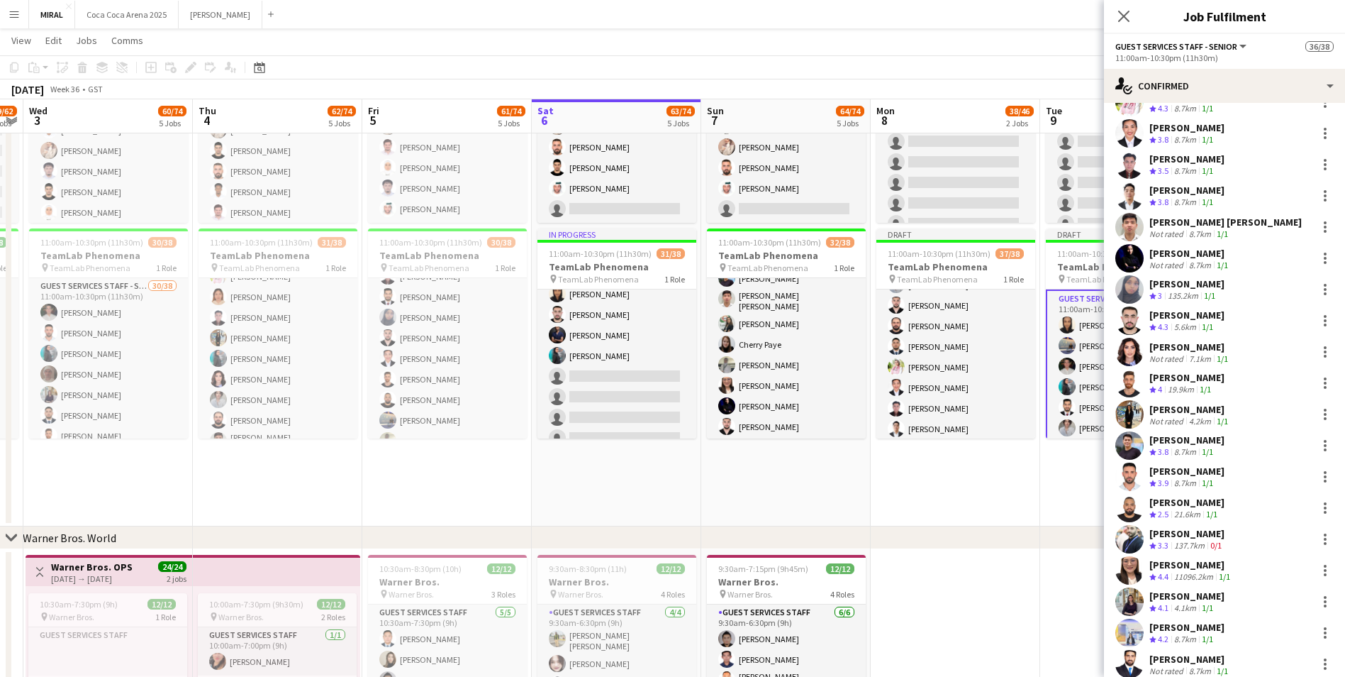
click at [1033, 477] on app-date-cell "Draft 11:00am-10:30pm (11h30m) 1/8 TeamLab Phenomena - Relievers pin teamLab Ph…" at bounding box center [956, 266] width 170 height 519
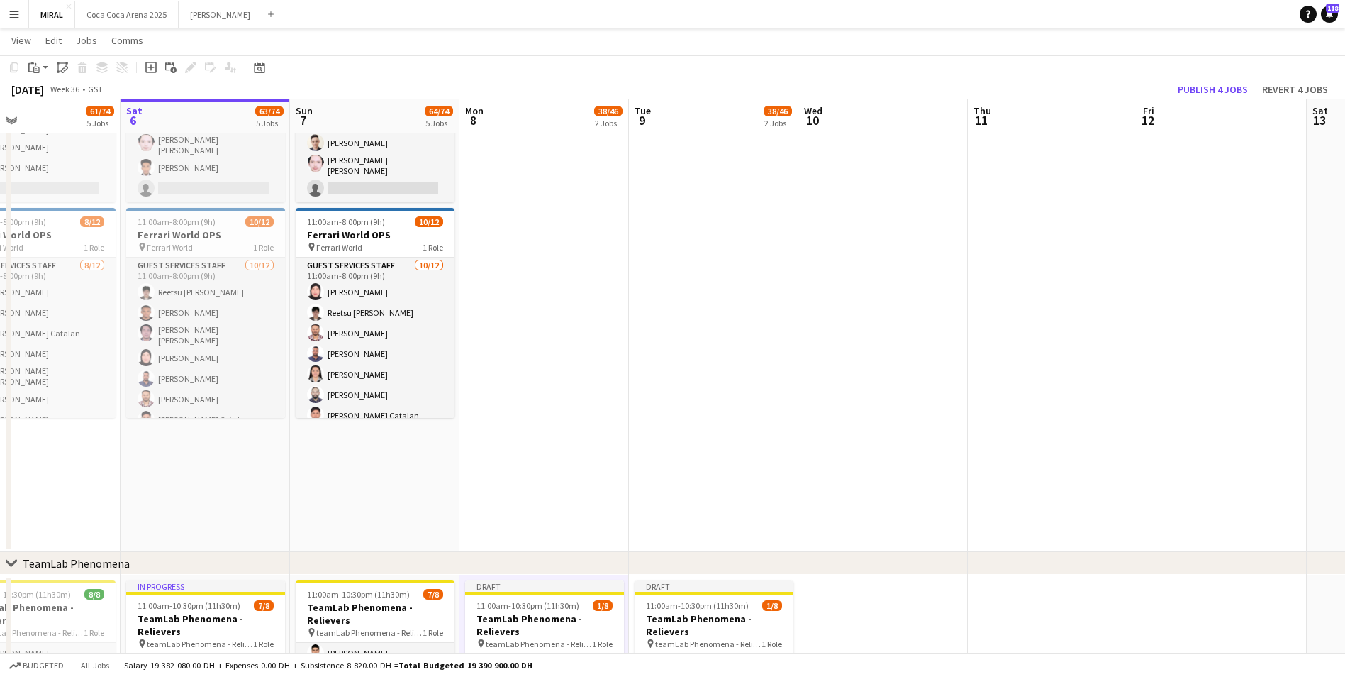
scroll to position [0, 429]
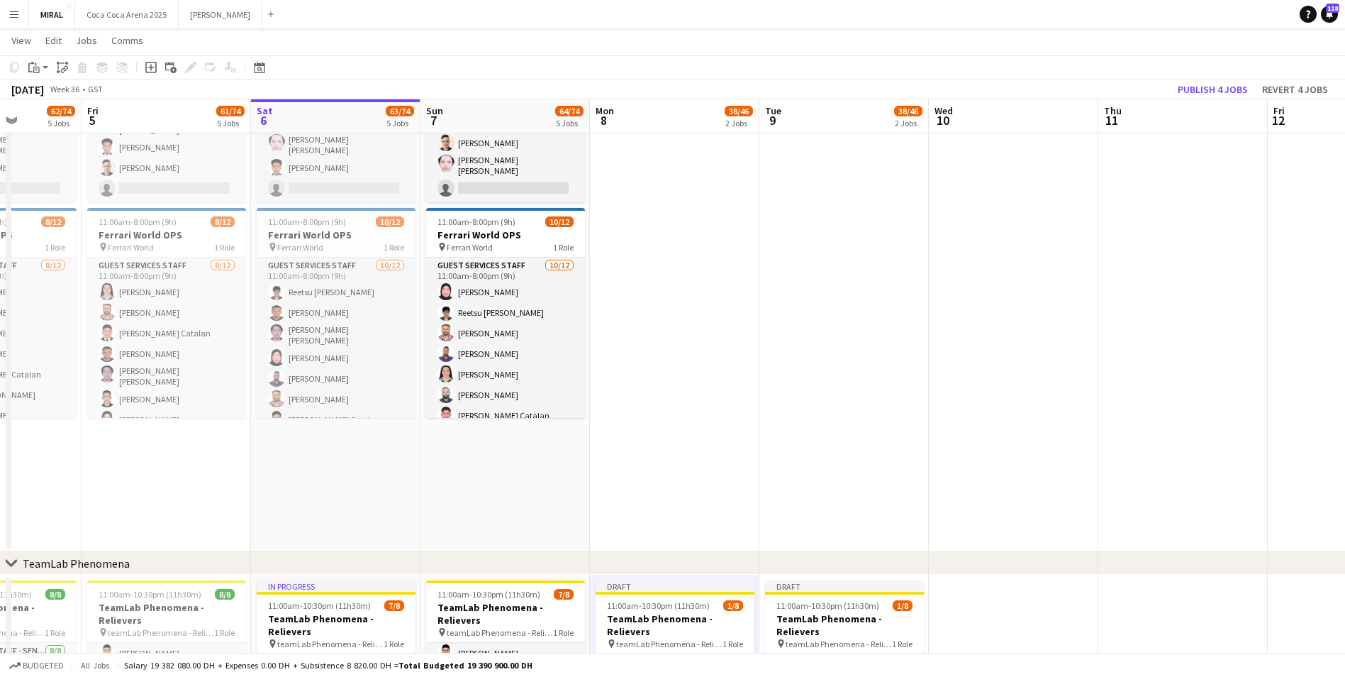
drag, startPoint x: 1154, startPoint y: 408, endPoint x: 876, endPoint y: 400, distance: 278.1
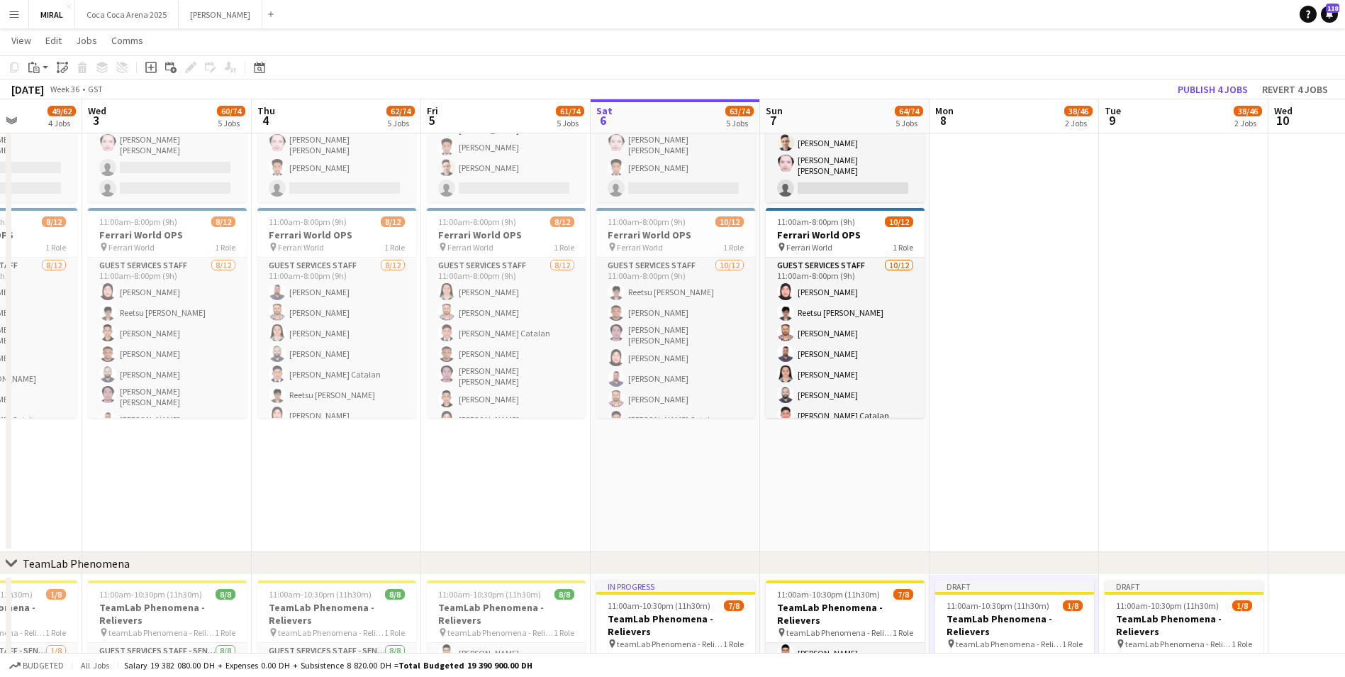
drag, startPoint x: 746, startPoint y: 446, endPoint x: 1197, endPoint y: 506, distance: 455.1
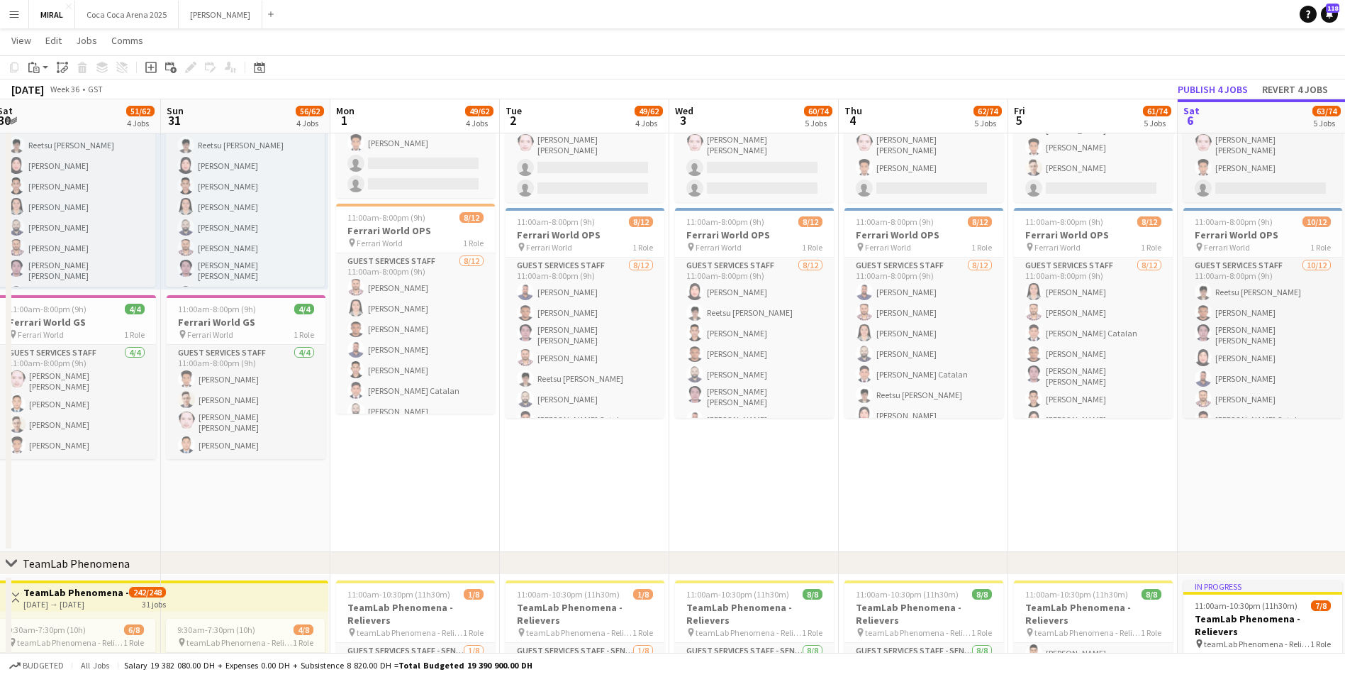
drag, startPoint x: 594, startPoint y: 523, endPoint x: 976, endPoint y: 523, distance: 381.6
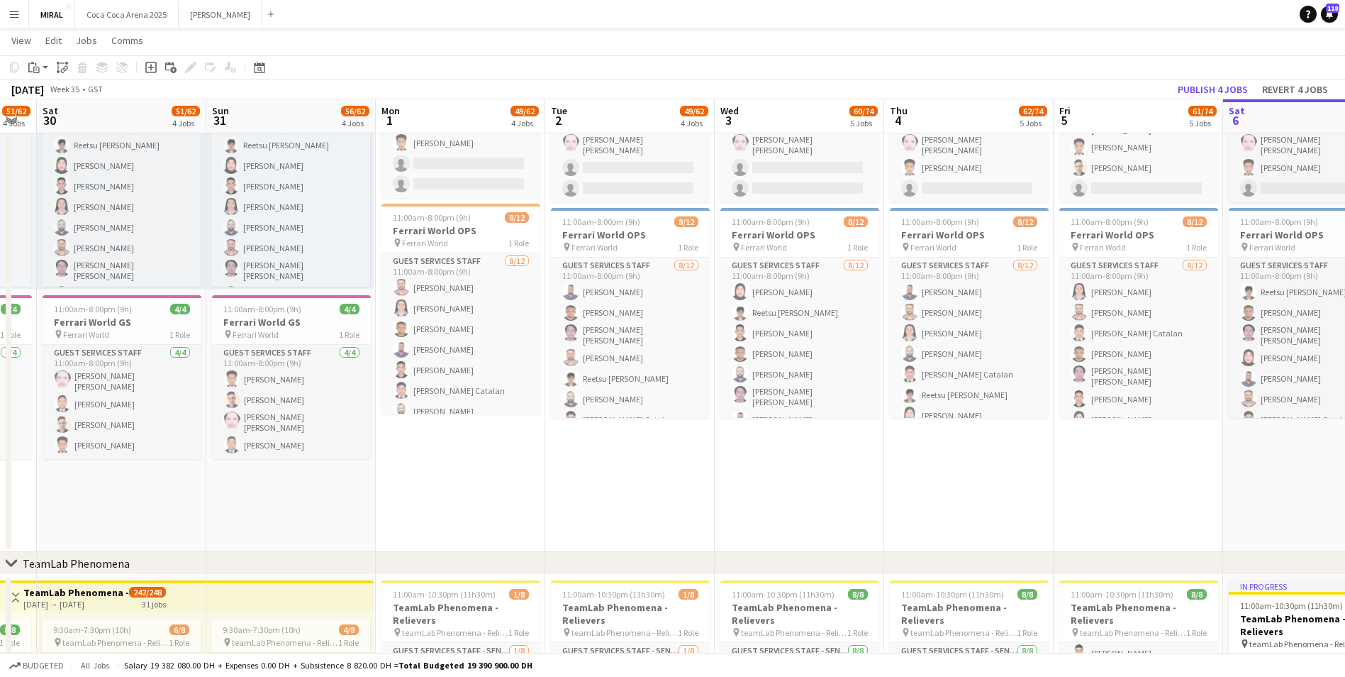
scroll to position [0, 295]
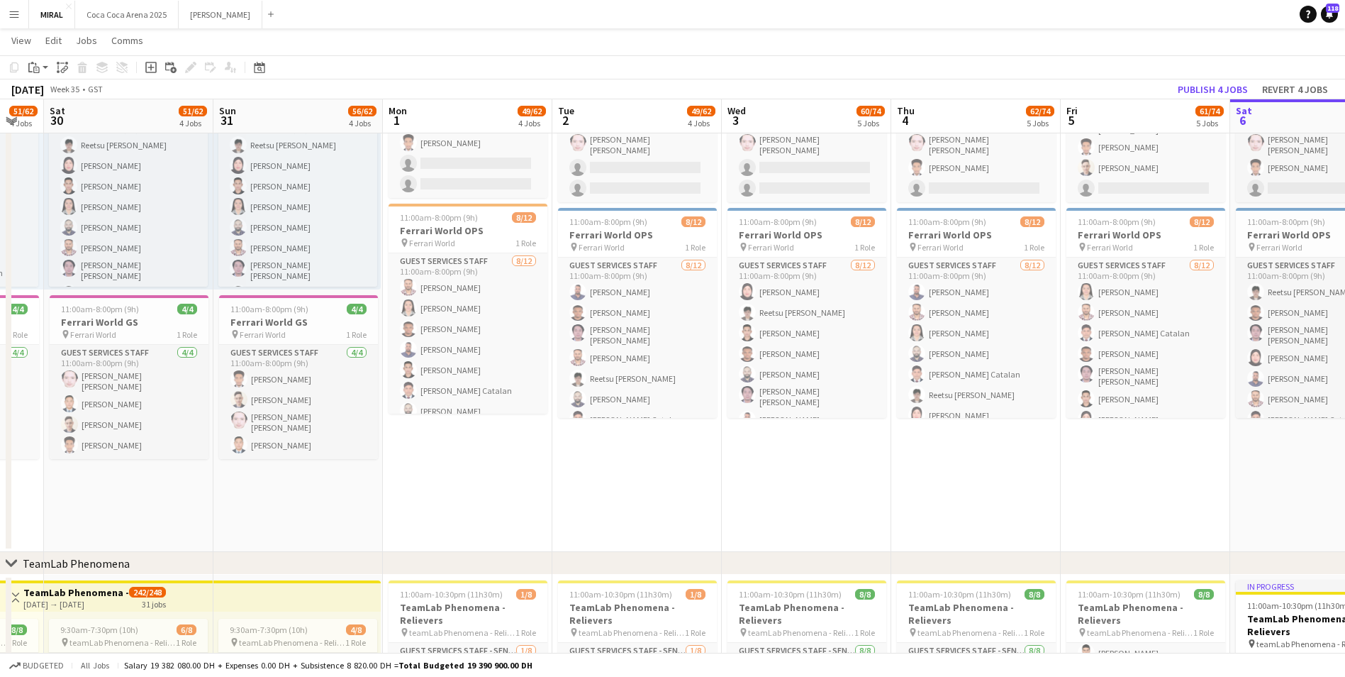
drag, startPoint x: 587, startPoint y: 507, endPoint x: 640, endPoint y: 505, distance: 52.5
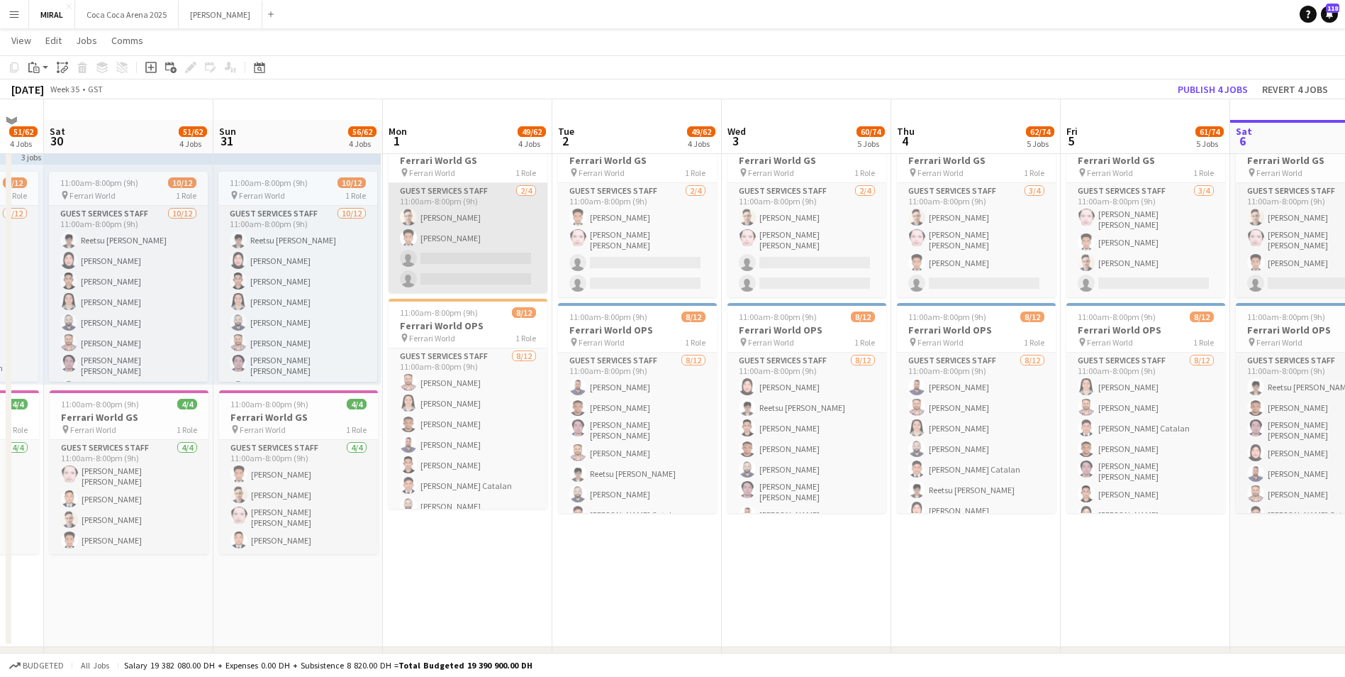
scroll to position [0, 0]
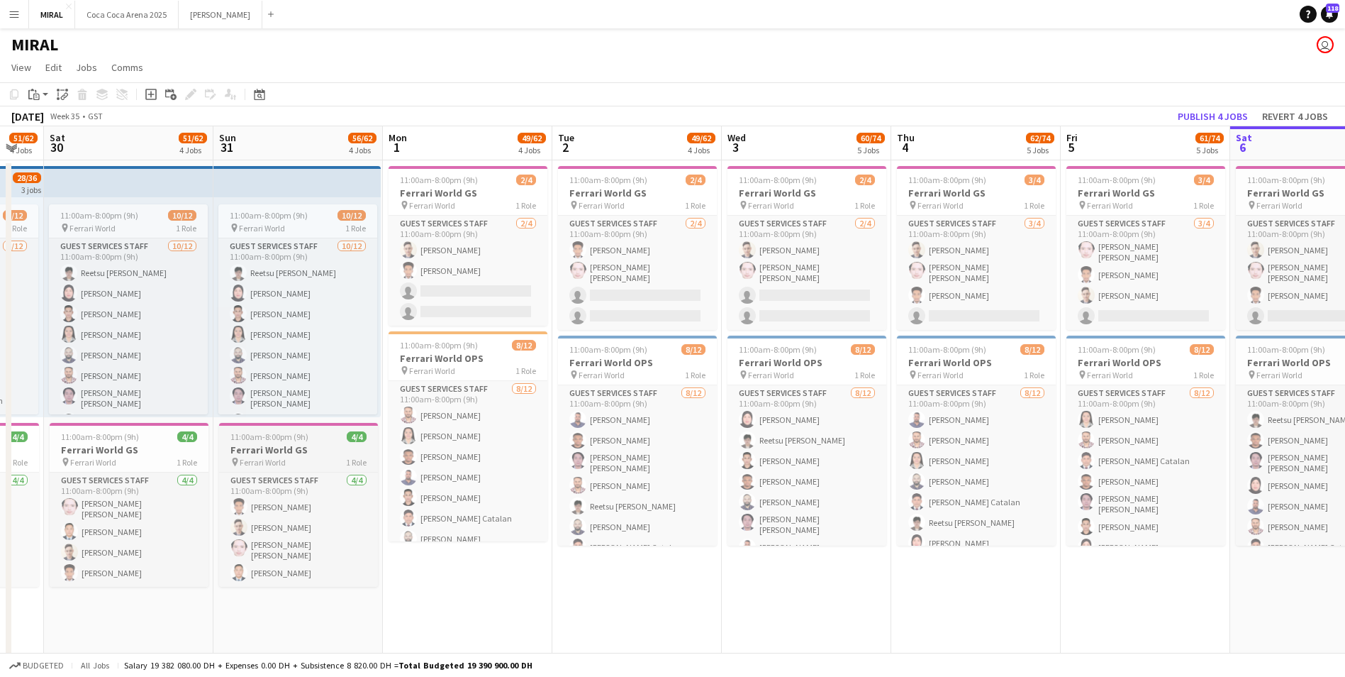
click at [301, 456] on div "pin Ferrari World 1 Role" at bounding box center [298, 461] width 159 height 11
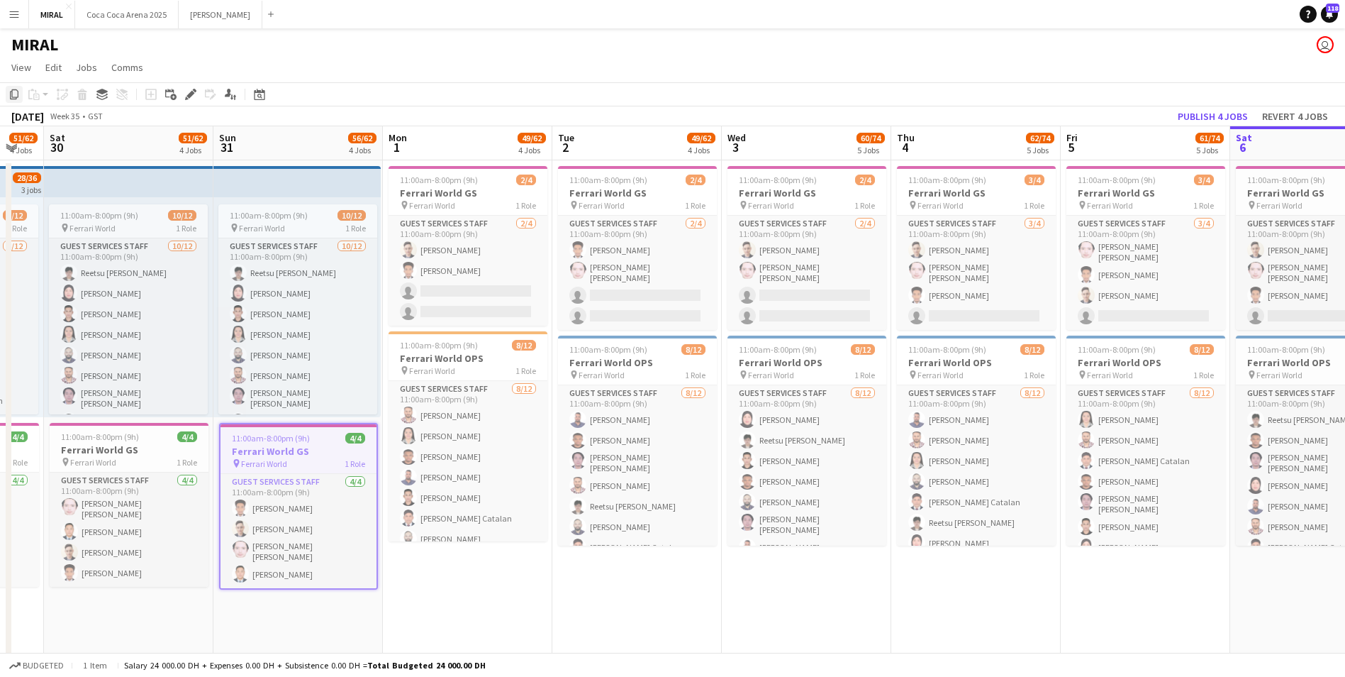
click at [14, 96] on icon "Copy" at bounding box center [14, 94] width 11 height 11
drag, startPoint x: 1161, startPoint y: 94, endPoint x: 941, endPoint y: 94, distance: 220.6
click at [941, 94] on app-toolbar "Copy Paste Paste Ctrl+V Paste with crew Ctrl+Shift+V Paste linked Job [GEOGRAPH…" at bounding box center [672, 94] width 1345 height 24
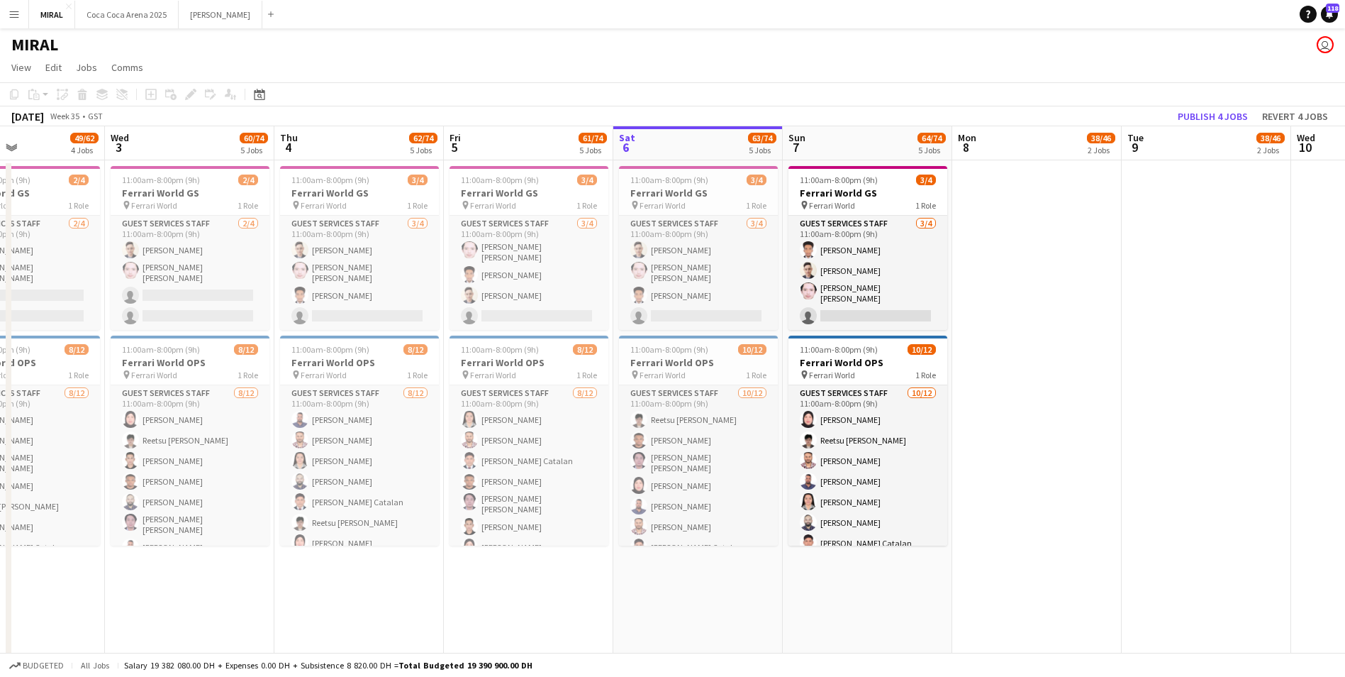
scroll to position [0, 409]
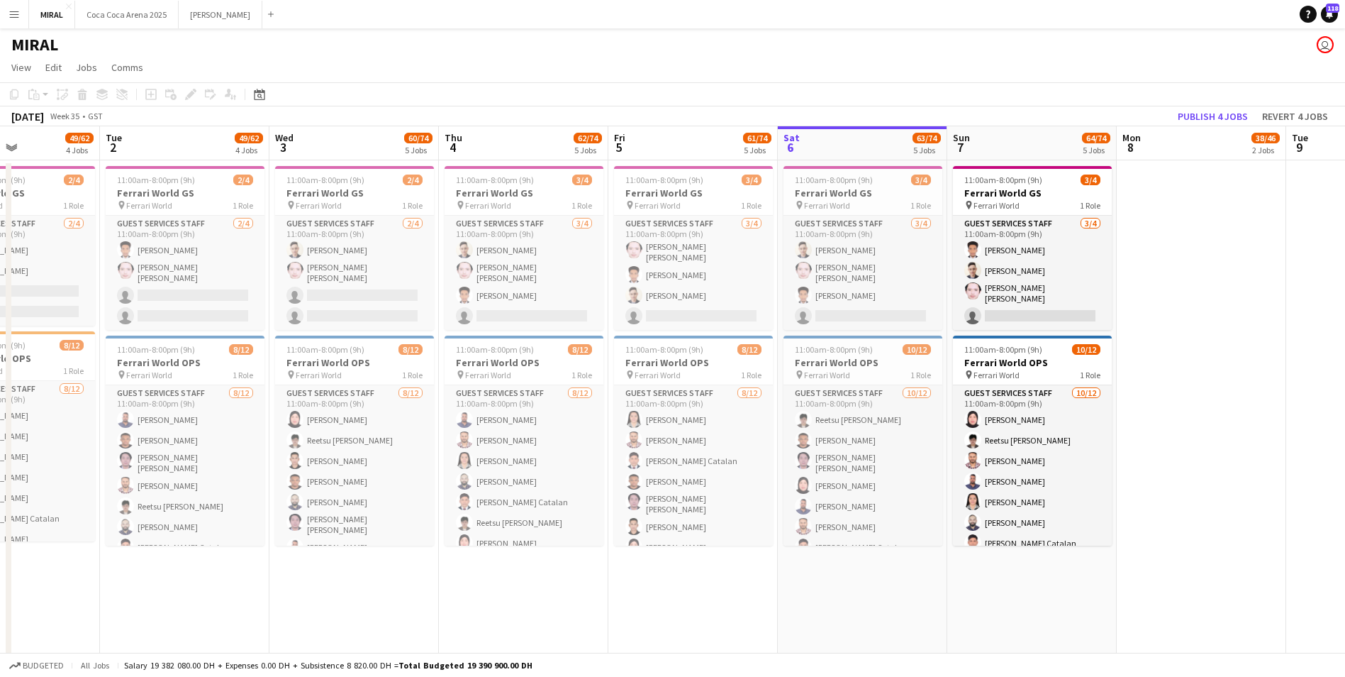
drag, startPoint x: 1172, startPoint y: 599, endPoint x: 550, endPoint y: 587, distance: 622.1
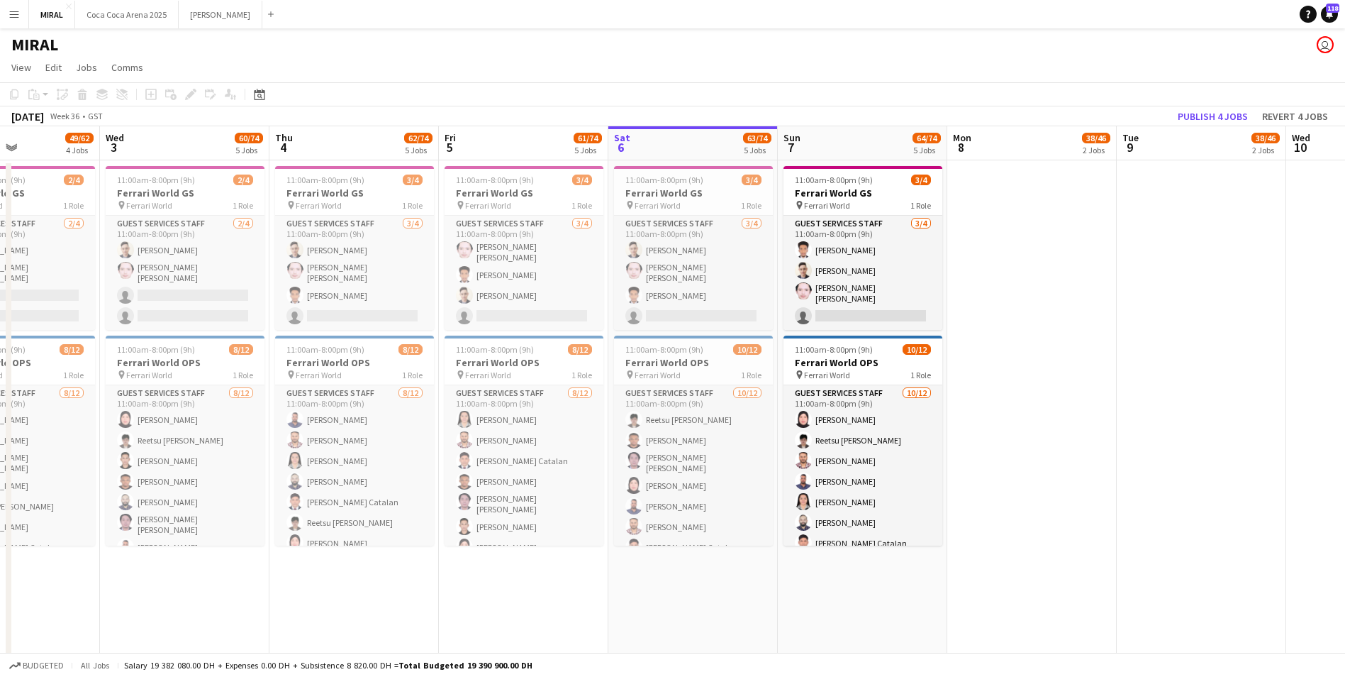
click at [1058, 233] on app-date-cell at bounding box center [1033, 419] width 170 height 519
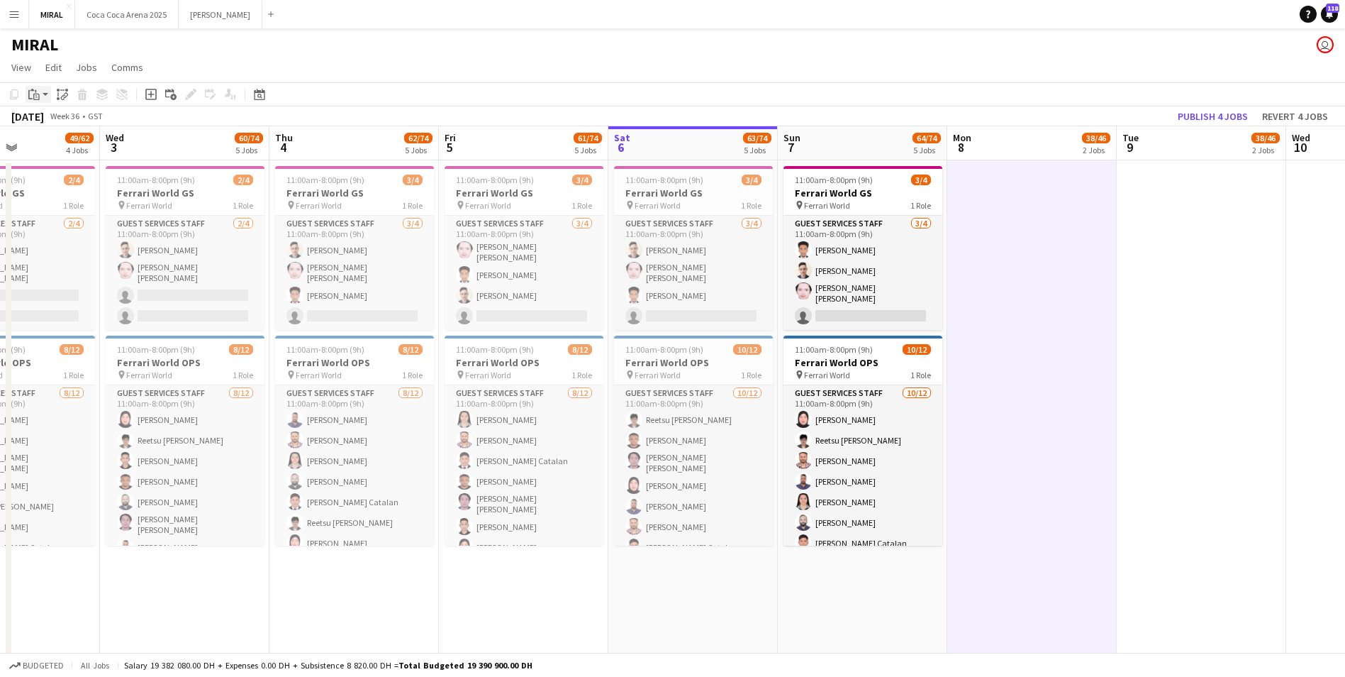
click at [39, 94] on icon at bounding box center [36, 97] width 6 height 6
click at [70, 145] on link "Paste with crew Ctrl+Shift+V" at bounding box center [104, 145] width 133 height 13
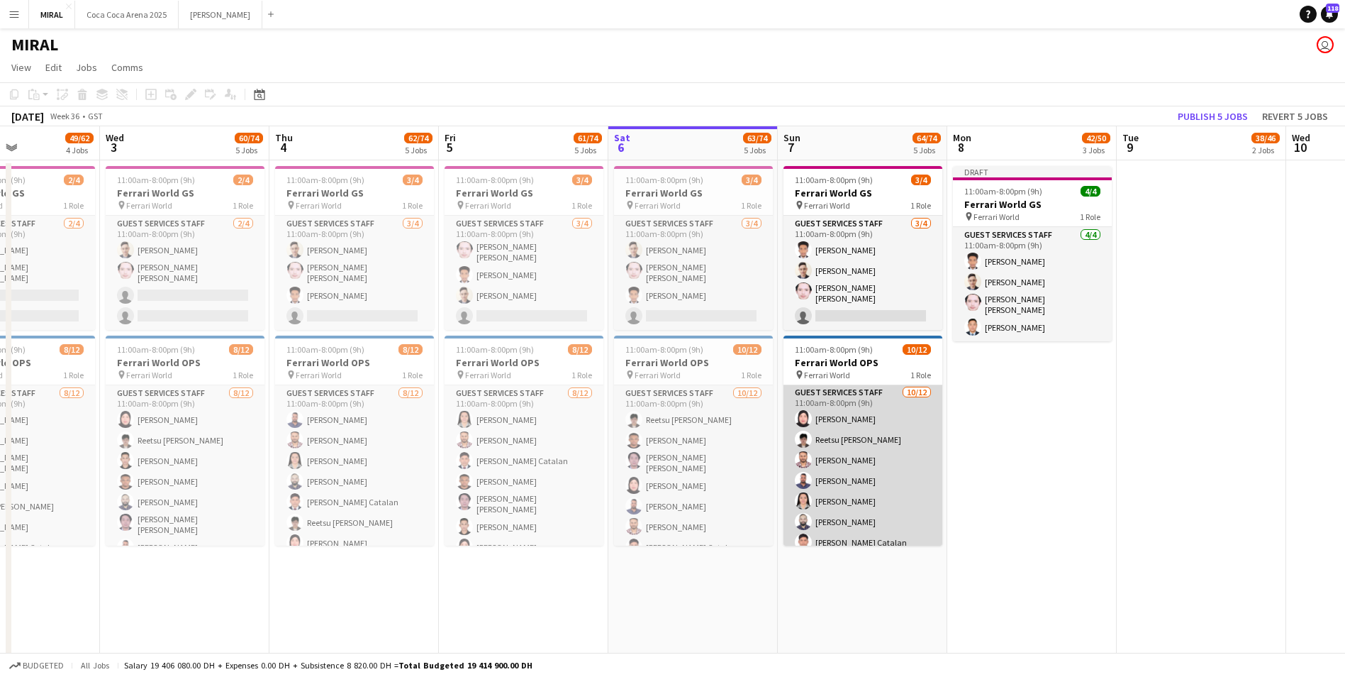
scroll to position [0, 0]
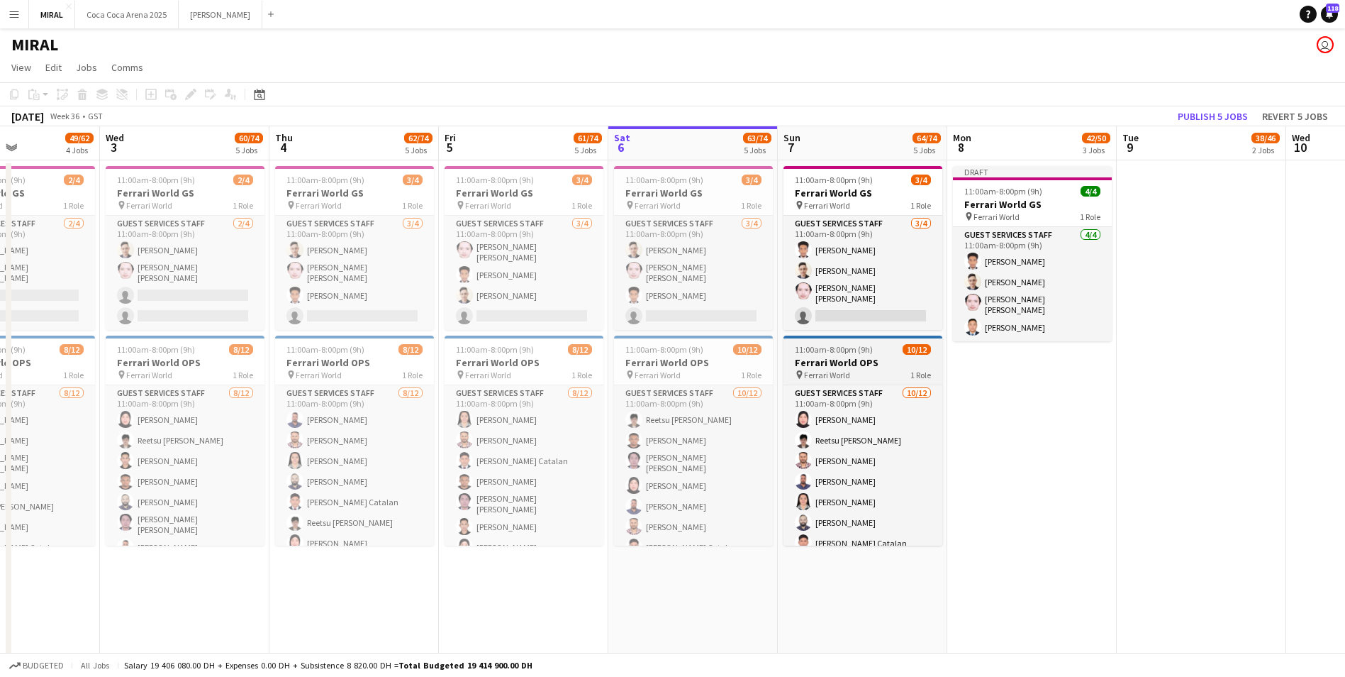
click at [853, 357] on h3 "Ferrari World OPS" at bounding box center [863, 362] width 159 height 13
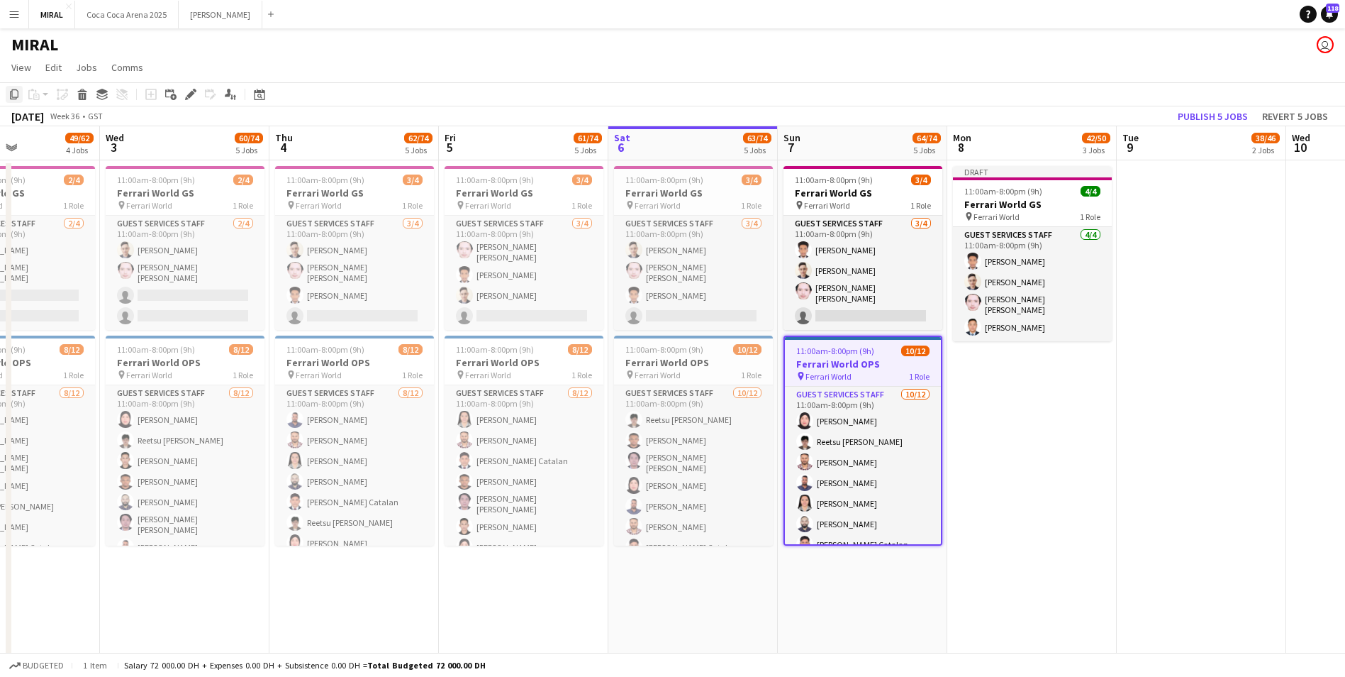
click at [10, 96] on icon "Copy" at bounding box center [14, 94] width 11 height 11
click at [1001, 374] on app-date-cell "Draft 11:00am-8:00pm (9h) 4/4 Ferrari World GS pin Ferrari World 1 Role Guest S…" at bounding box center [1033, 419] width 170 height 519
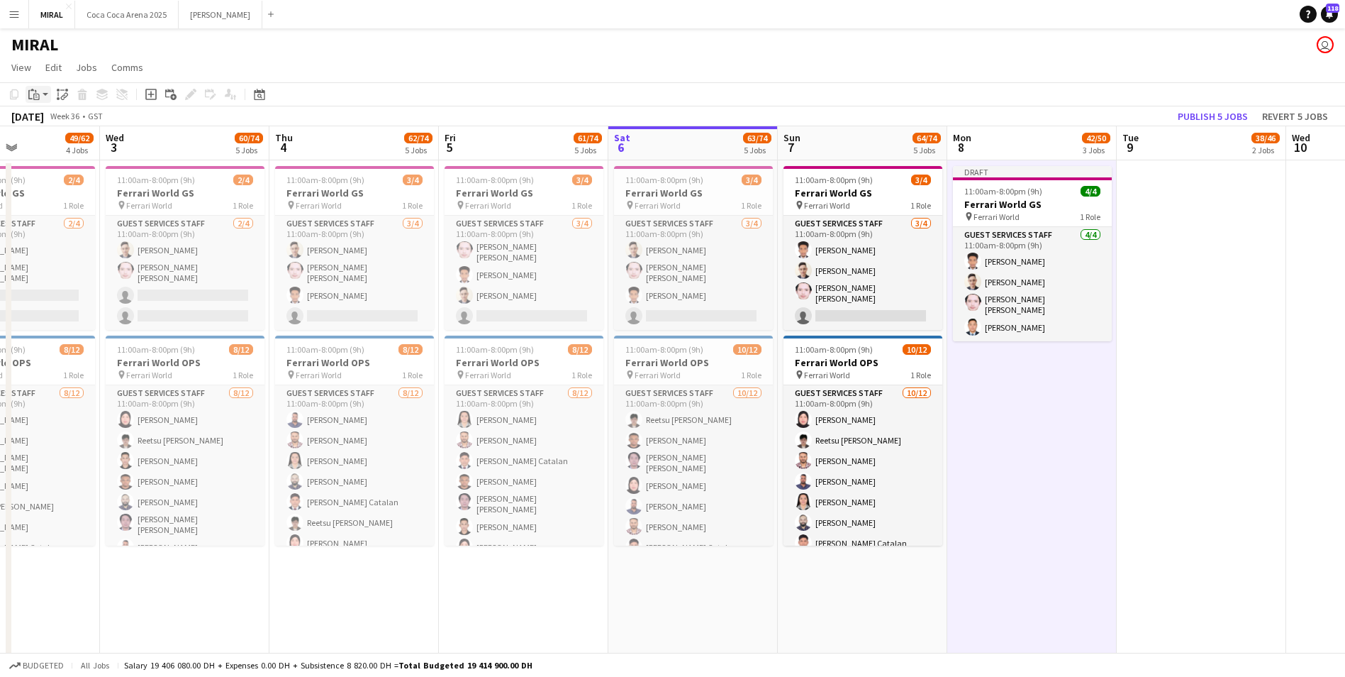
click at [37, 95] on icon "Paste" at bounding box center [33, 94] width 11 height 11
click at [79, 145] on link "Paste with crew Ctrl+Shift+V" at bounding box center [104, 145] width 133 height 13
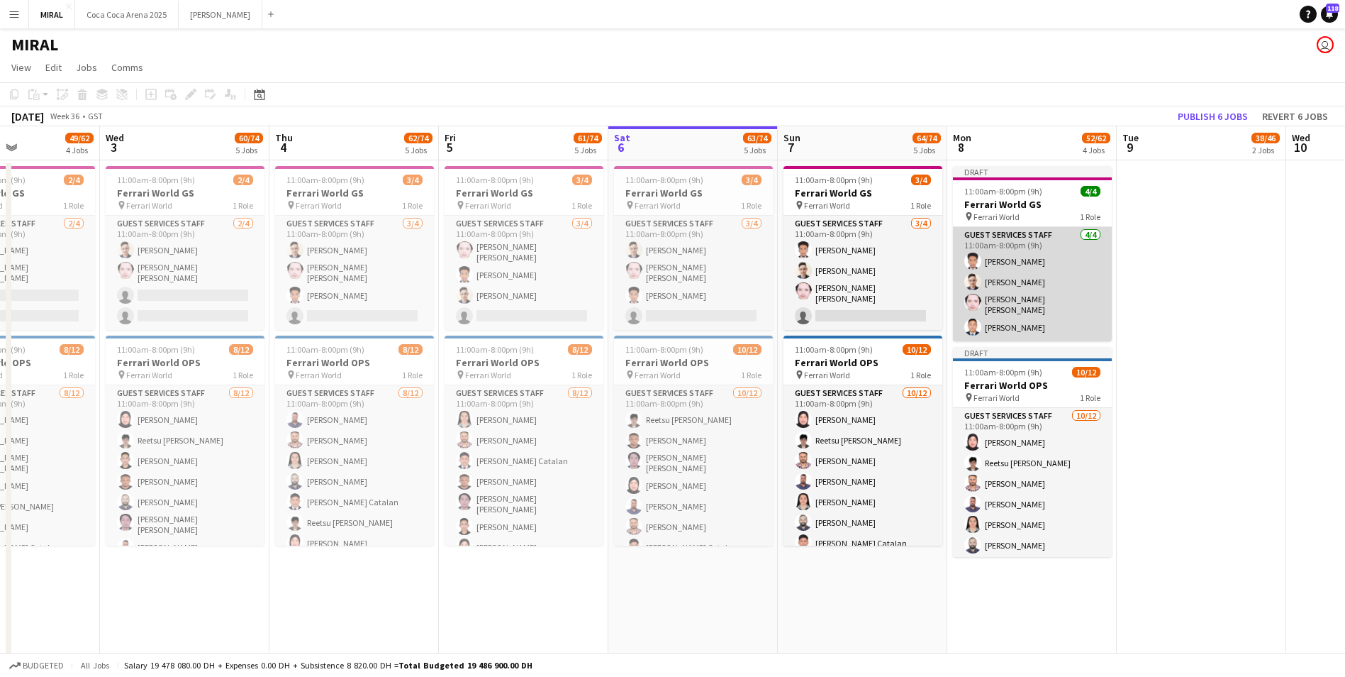
click at [1029, 284] on app-card-role "Guest Services Staff 4/4 11:00am-8:00pm (9h) Abdulsalam Salom Mohammad Alasadi …" at bounding box center [1032, 284] width 159 height 114
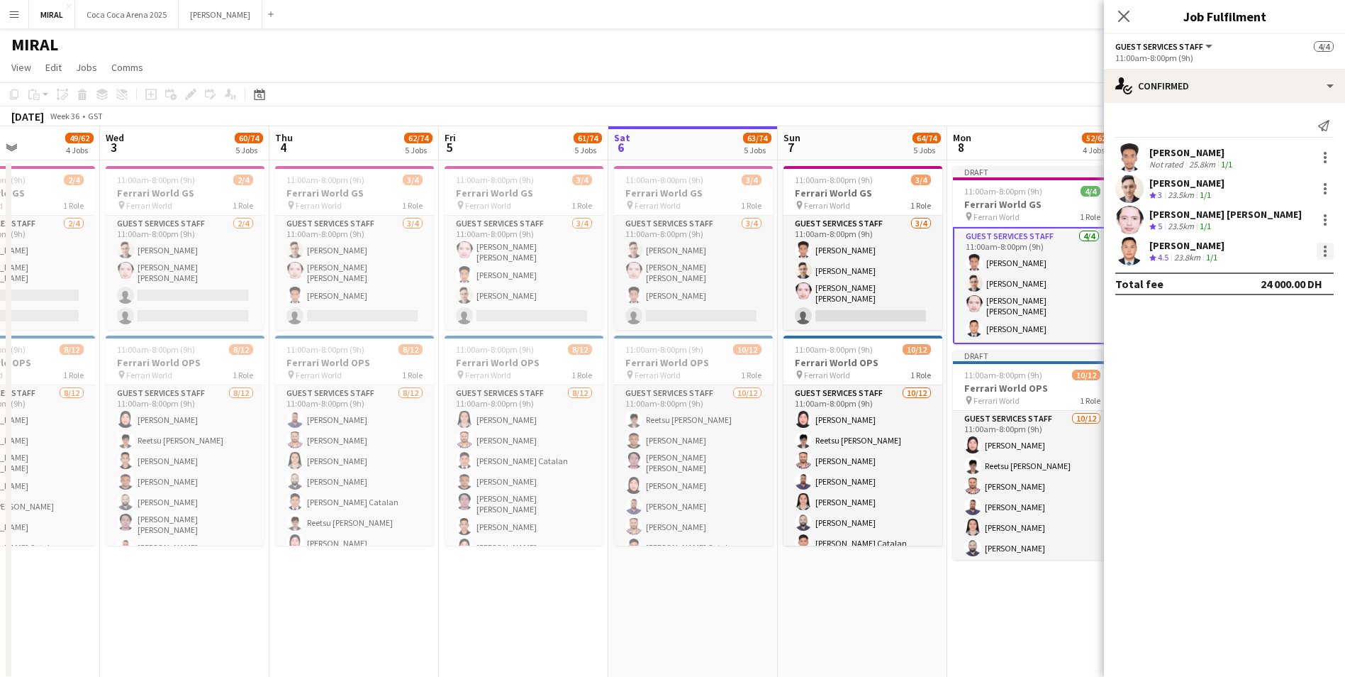
click at [1326, 254] on div at bounding box center [1325, 255] width 3 height 3
click at [1276, 409] on span "Remove" at bounding box center [1256, 413] width 43 height 12
click at [1324, 220] on div at bounding box center [1325, 219] width 3 height 3
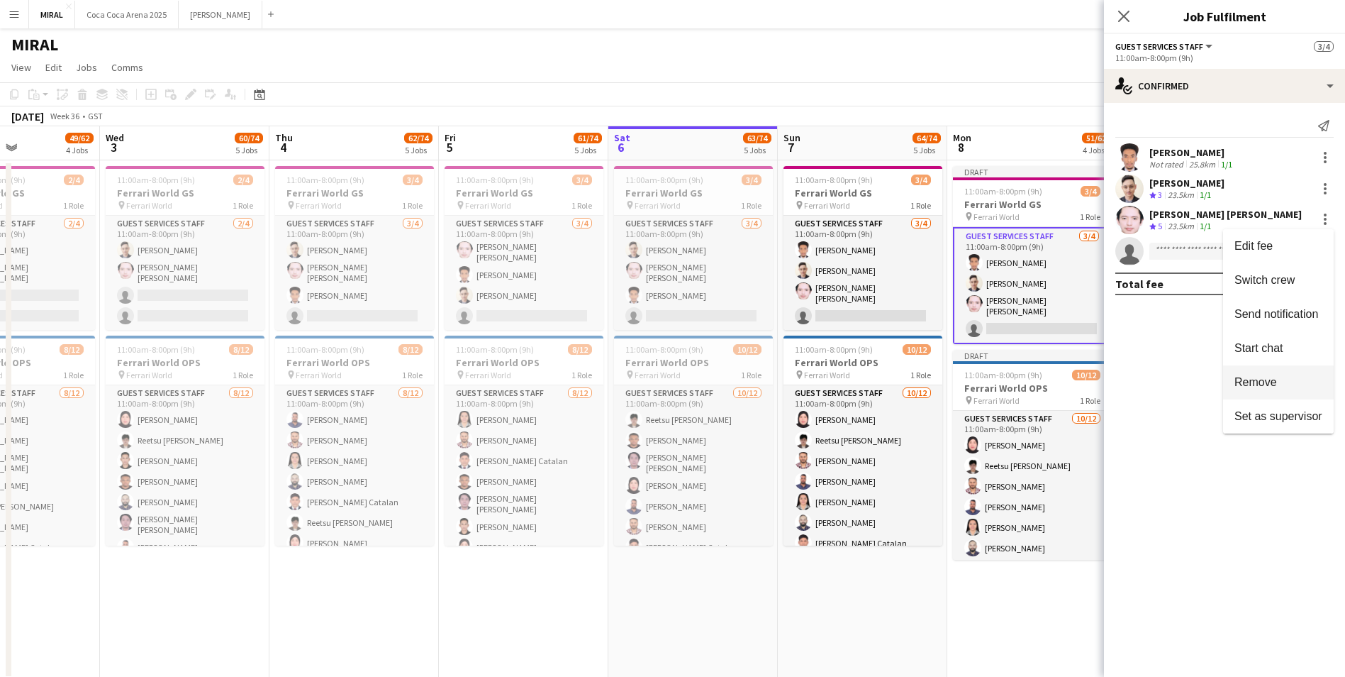
click at [1277, 377] on span "Remove" at bounding box center [1256, 382] width 43 height 12
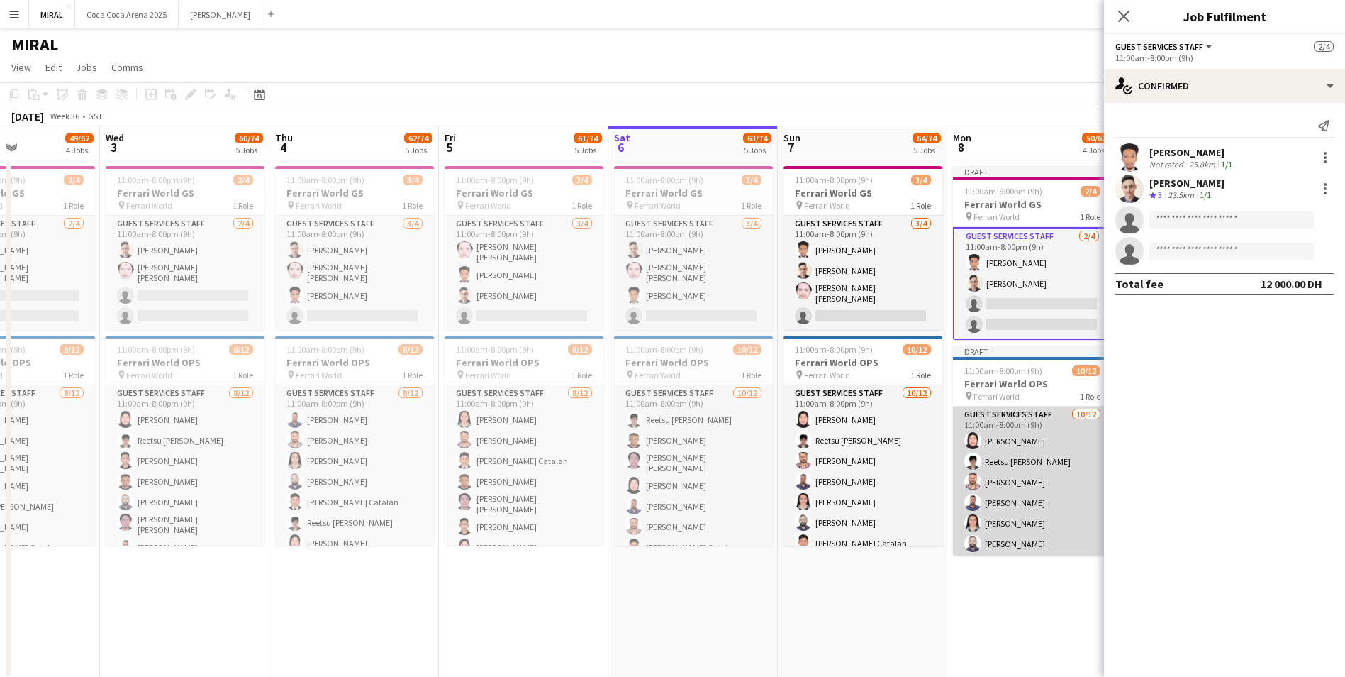
click at [1029, 468] on app-card-role "Guest Services Staff 10/12 11:00am-8:00pm (9h) Sheena Catherine Pineda Reetsu H…" at bounding box center [1032, 545] width 159 height 279
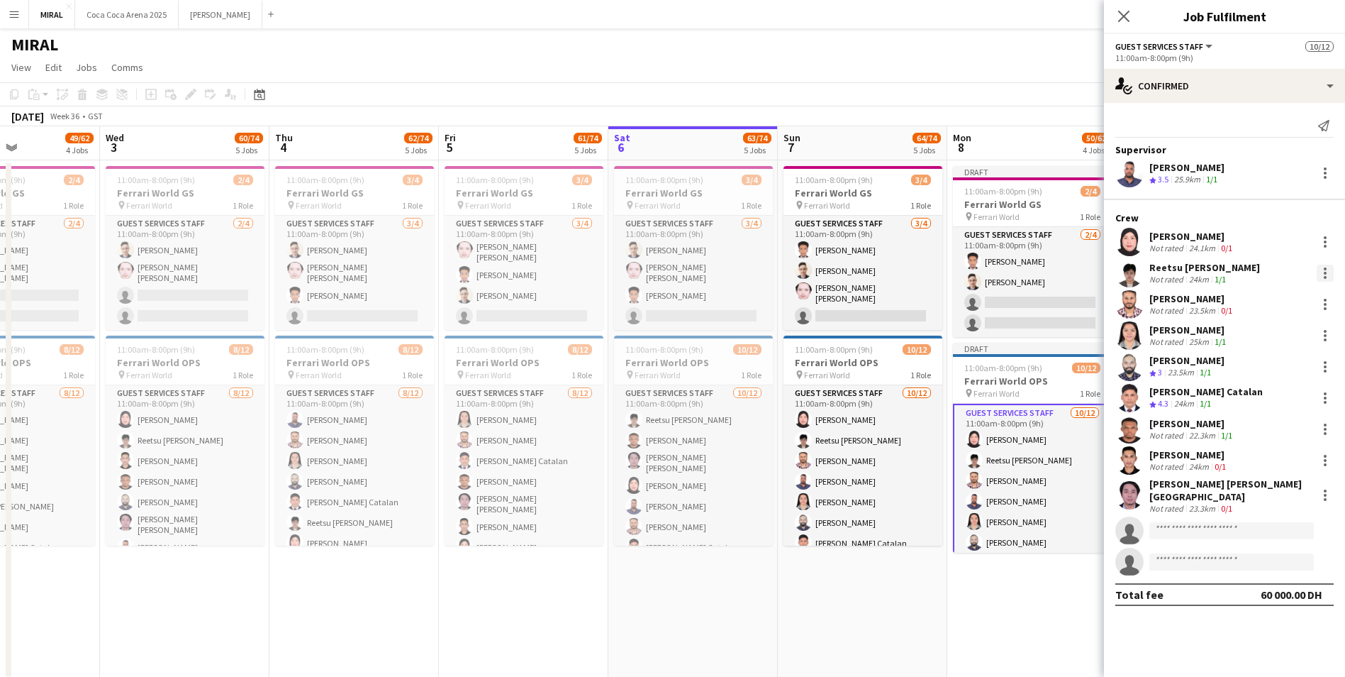
click at [1324, 273] on div at bounding box center [1325, 273] width 17 height 17
click at [1287, 438] on span "Remove" at bounding box center [1279, 434] width 88 height 13
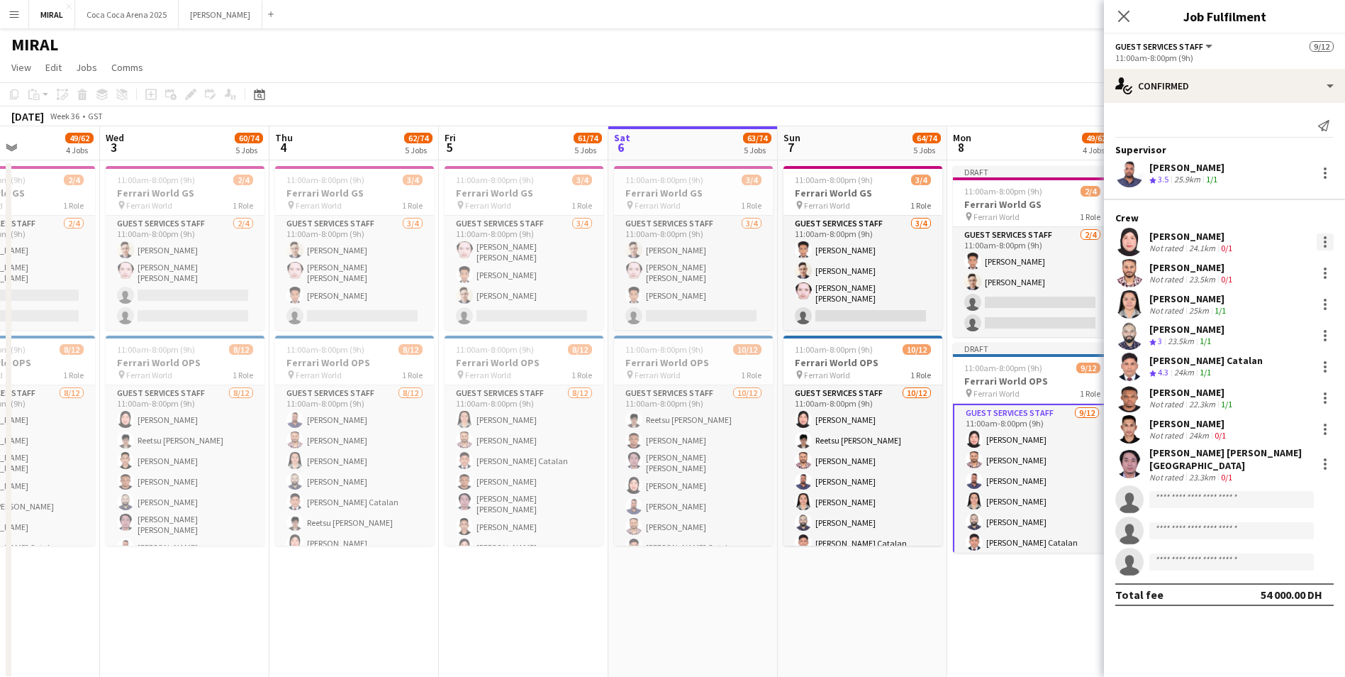
click at [1326, 242] on div at bounding box center [1325, 241] width 3 height 3
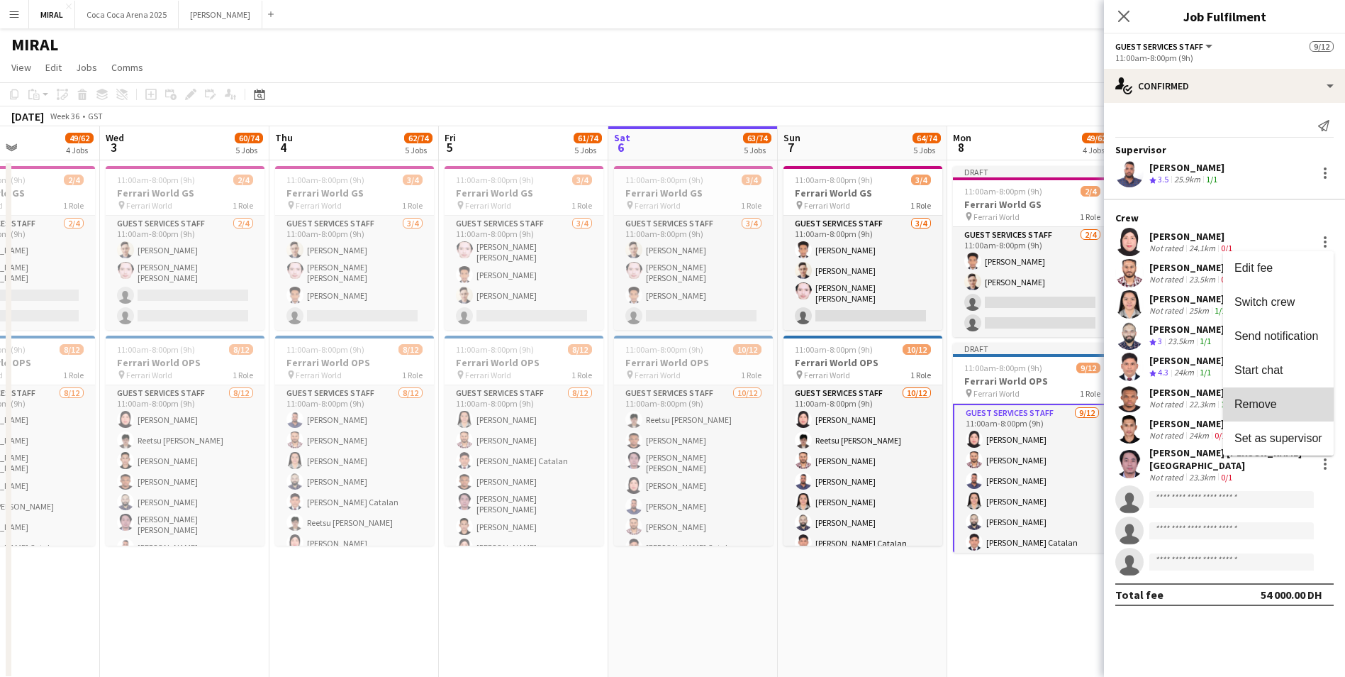
click at [1267, 403] on span "Remove" at bounding box center [1256, 403] width 43 height 12
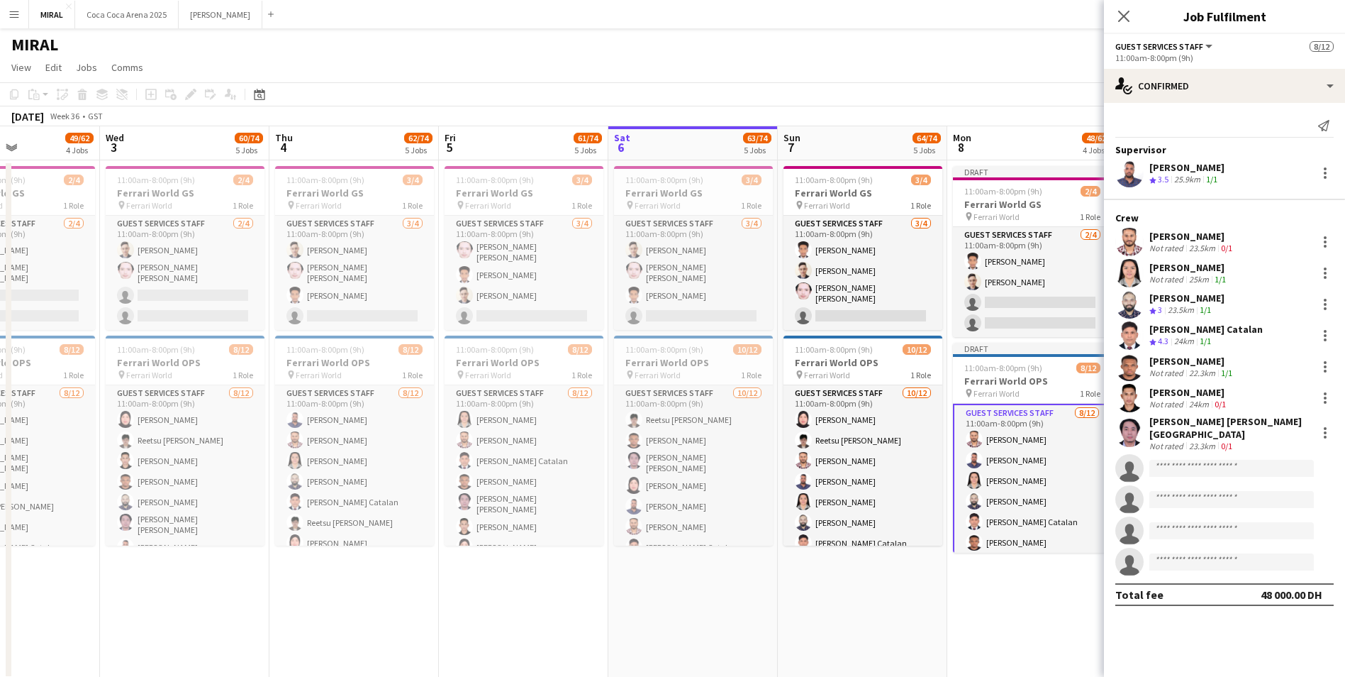
click at [1052, 608] on app-date-cell "Draft 11:00am-8:00pm (9h) 2/4 Ferrari World GS pin Ferrari World 1 Role Guest S…" at bounding box center [1033, 419] width 170 height 519
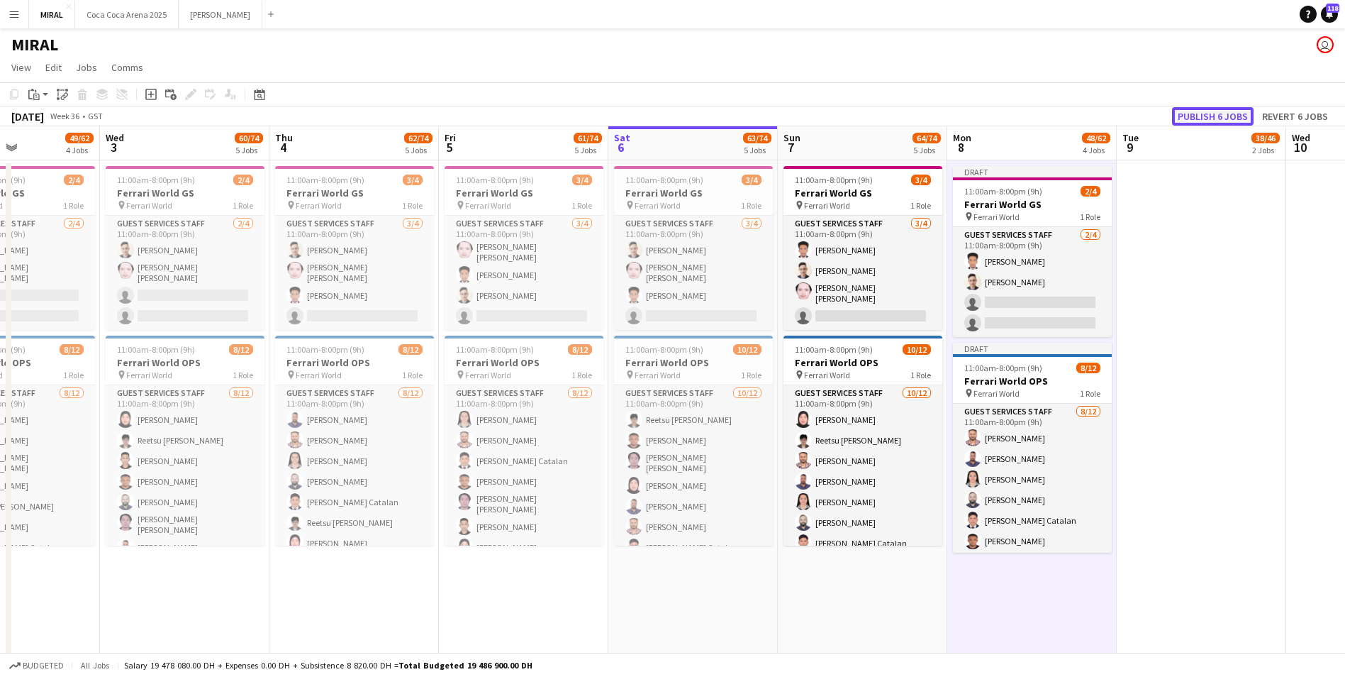
click at [1214, 115] on button "Publish 6 jobs" at bounding box center [1213, 116] width 82 height 18
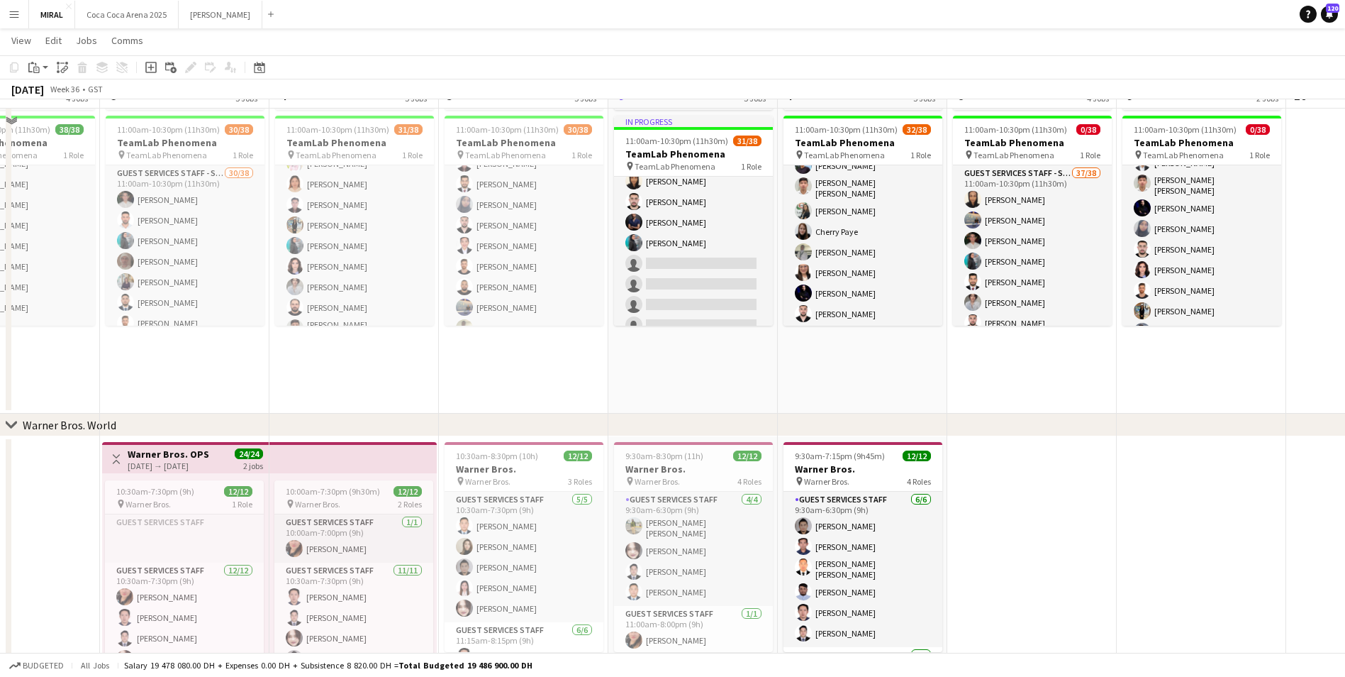
scroll to position [851, 0]
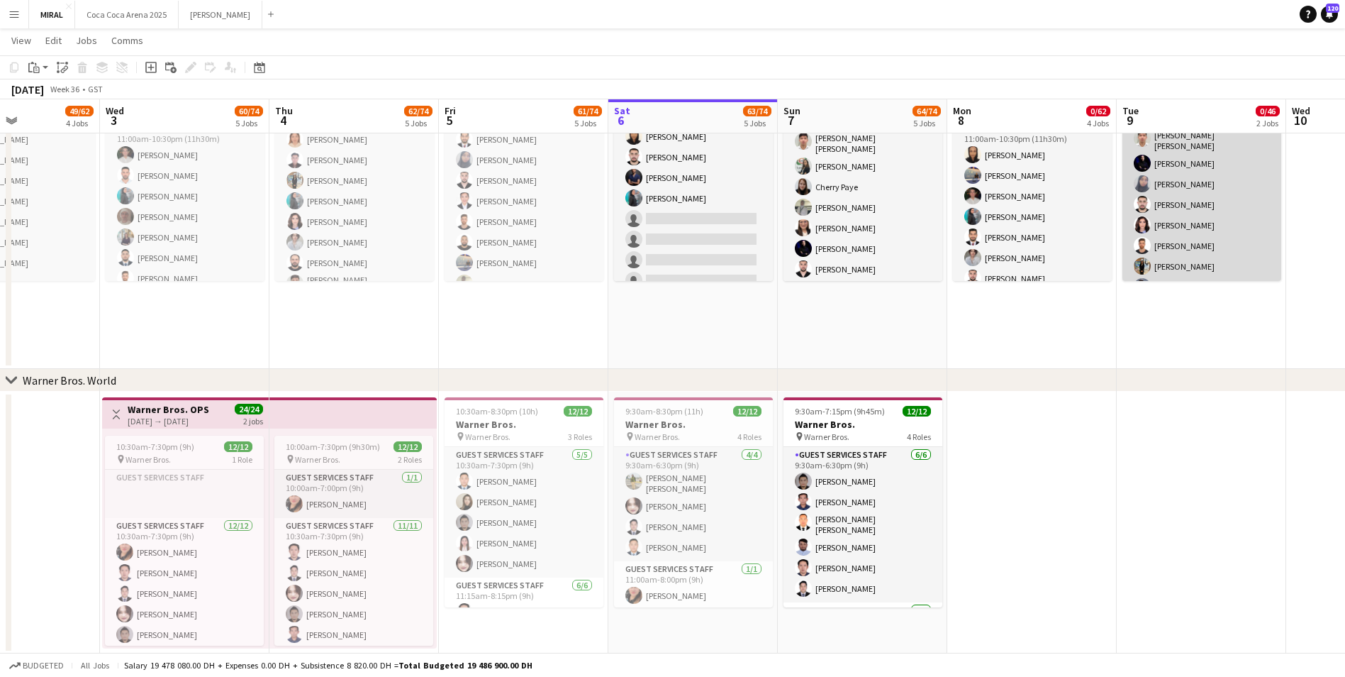
click at [1188, 228] on app-card-role "Guest Services Staff - Senior 37/38 11:00am-10:30pm (11h30m) Bashair Babiker Kh…" at bounding box center [1202, 244] width 159 height 814
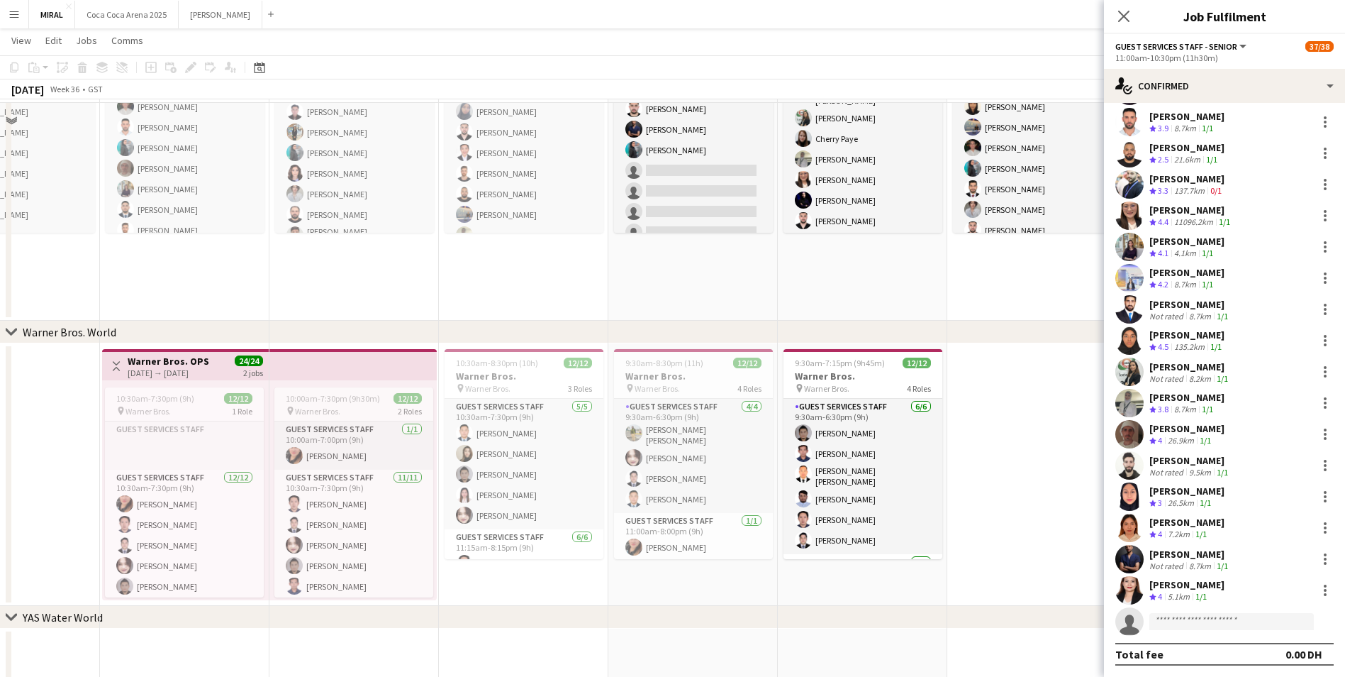
scroll to position [922, 0]
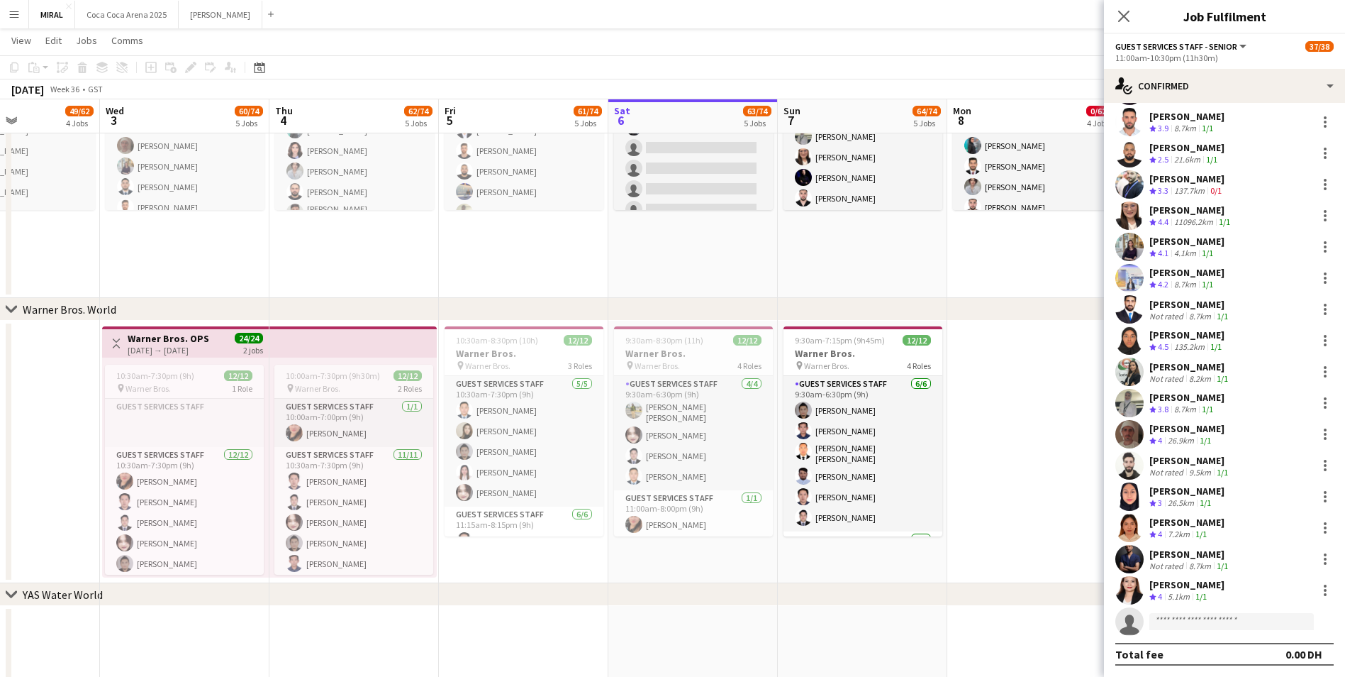
click at [1196, 587] on div "[PERSON_NAME]" at bounding box center [1187, 584] width 75 height 13
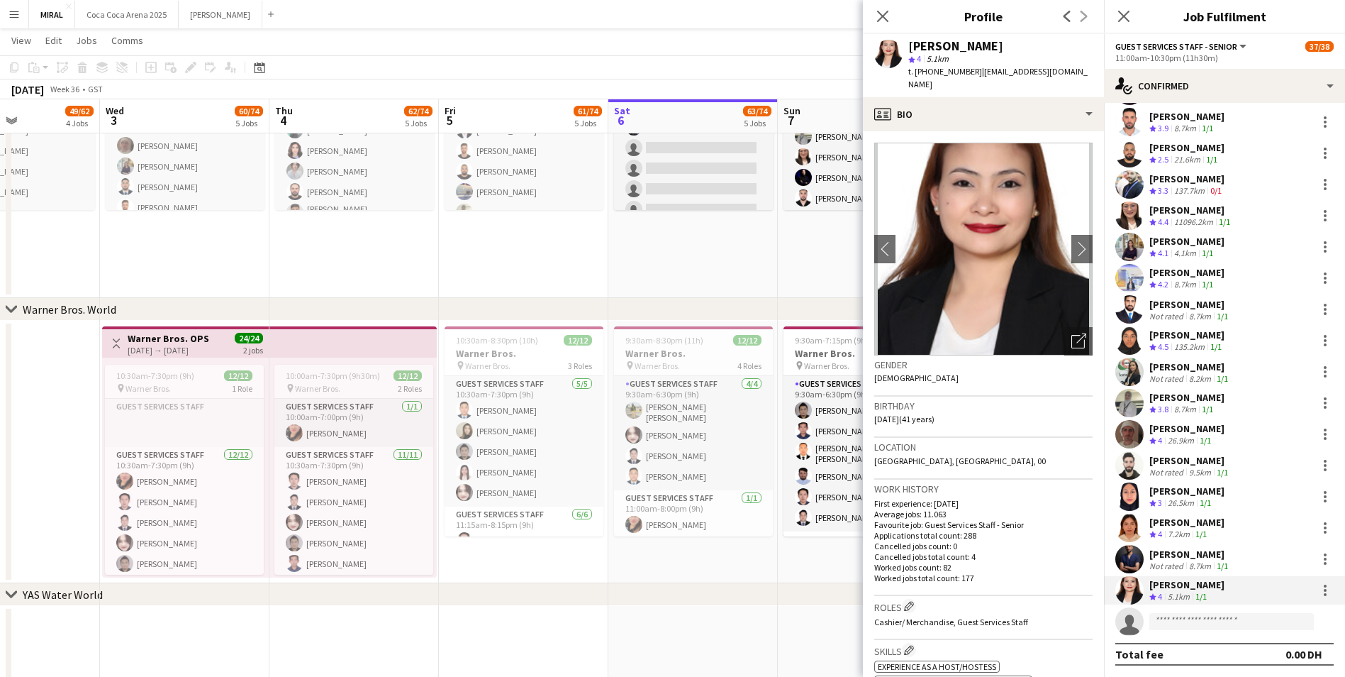
drag, startPoint x: 975, startPoint y: 70, endPoint x: 1097, endPoint y: 70, distance: 122.0
click at [1097, 70] on div "[PERSON_NAME] star 4 5.1km t. [PHONE_NUMBER] | [EMAIL_ADDRESS][DOMAIN_NAME]" at bounding box center [983, 65] width 241 height 63
copy span "[EMAIL_ADDRESS][DOMAIN_NAME]"
click at [706, 247] on app-date-cell "In progress 11:00am-10:30pm (11h30m) 7/8 TeamLab Phenomena - Relievers pin team…" at bounding box center [694, 38] width 170 height 519
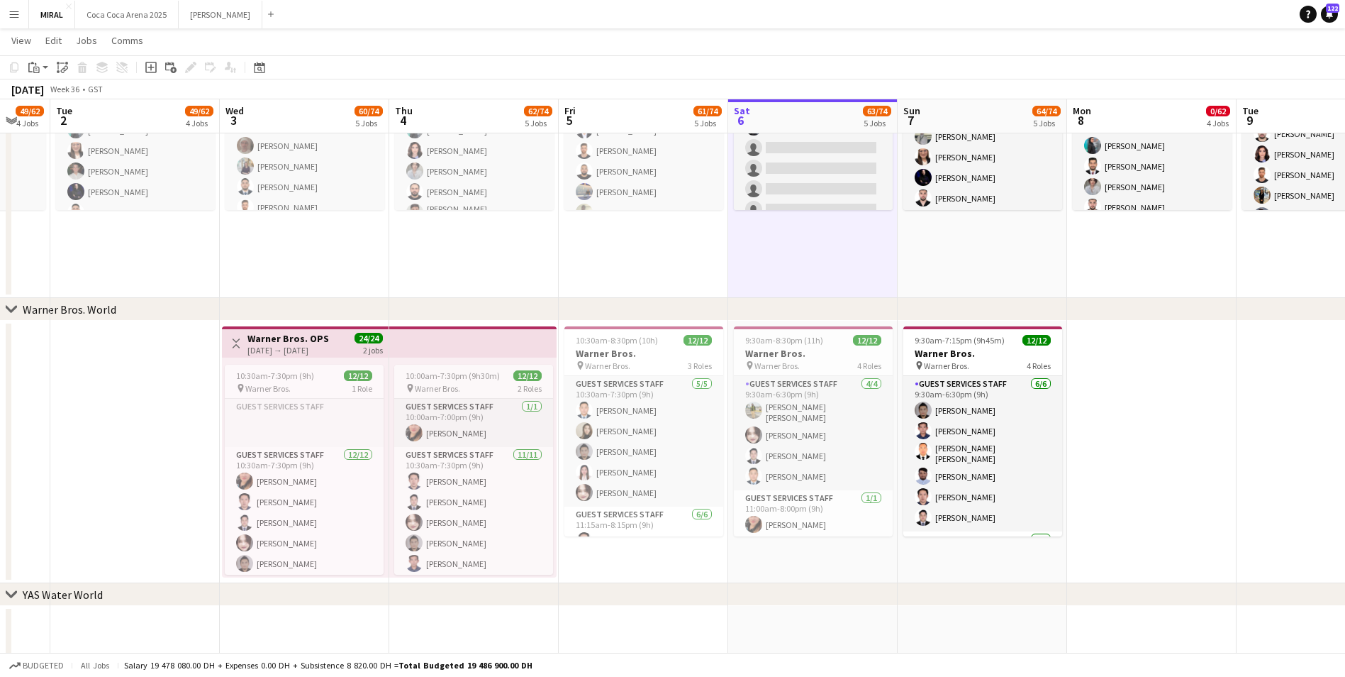
scroll to position [0, 287]
drag, startPoint x: 1015, startPoint y: 465, endPoint x: 1137, endPoint y: 468, distance: 122.0
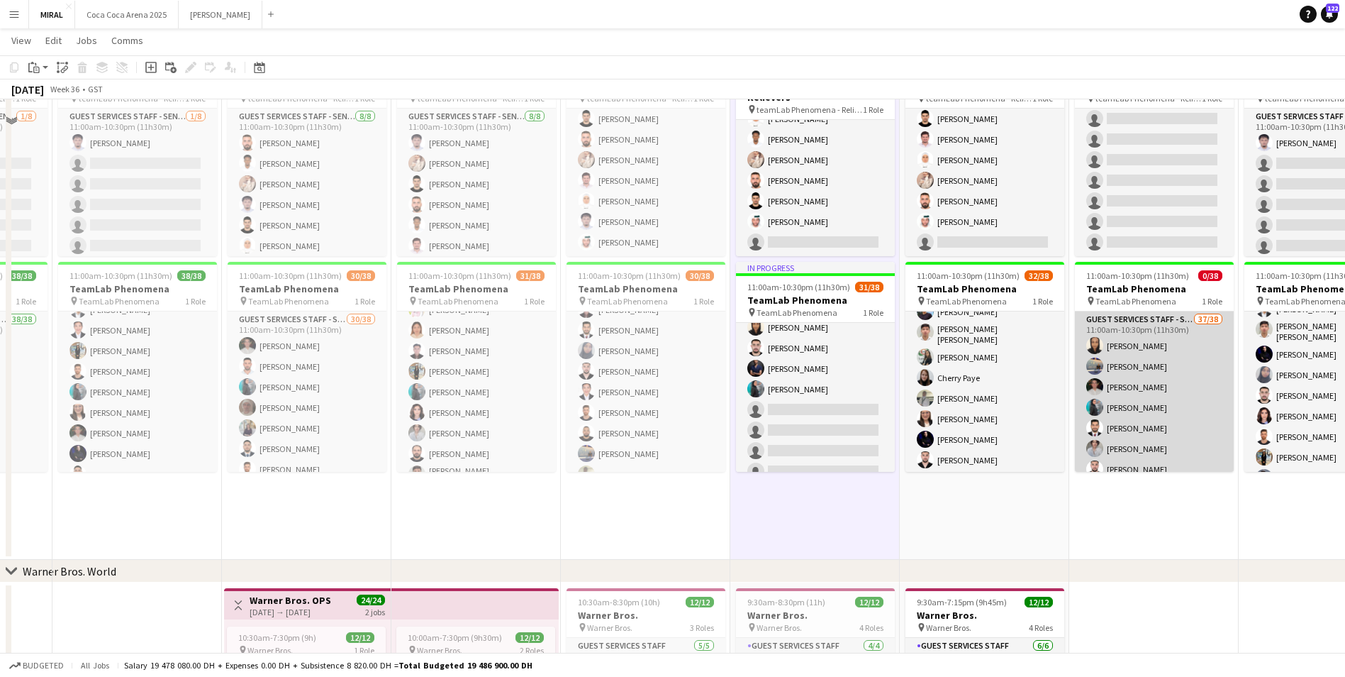
scroll to position [567, 0]
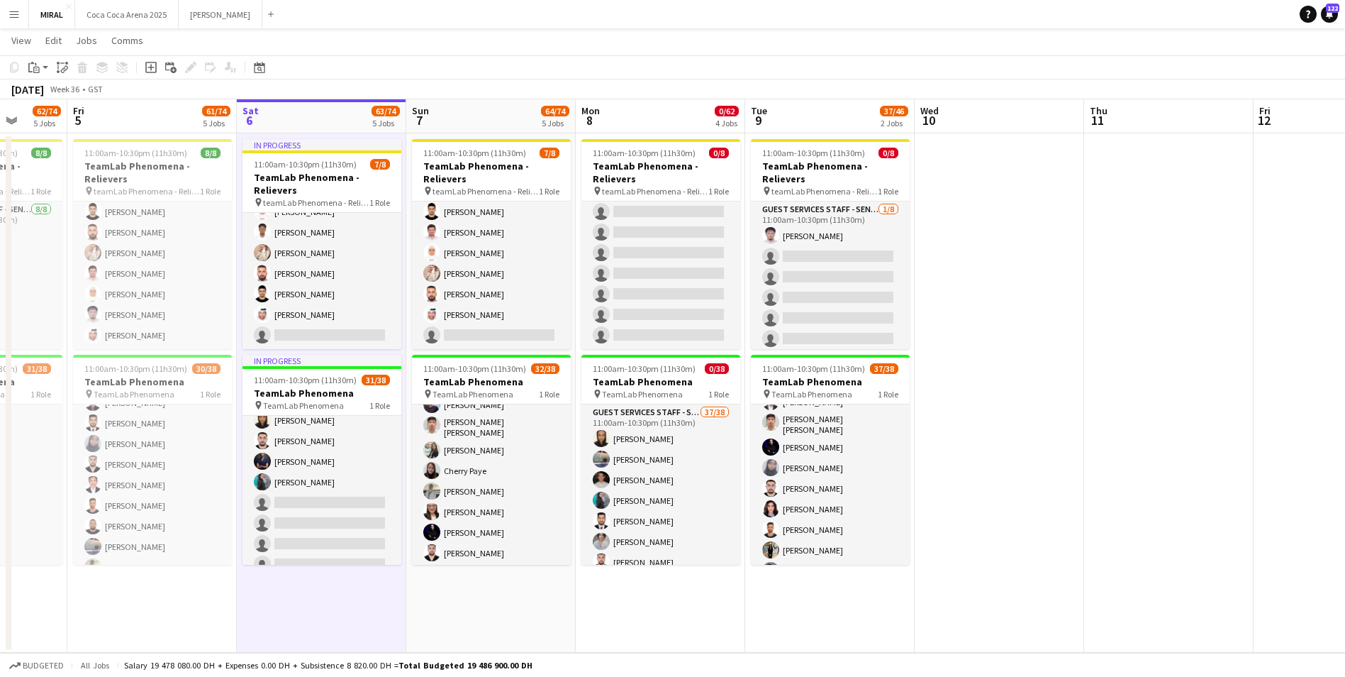
drag, startPoint x: 1111, startPoint y: 604, endPoint x: 692, endPoint y: 597, distance: 419.2
click at [692, 597] on app-calendar-viewport "Tue 2 49/62 4 Jobs Wed 3 60/74 5 Jobs Thu 4 62/74 5 Jobs Fri 5 61/74 5 Jobs Sat…" at bounding box center [672, 346] width 1345 height 1716
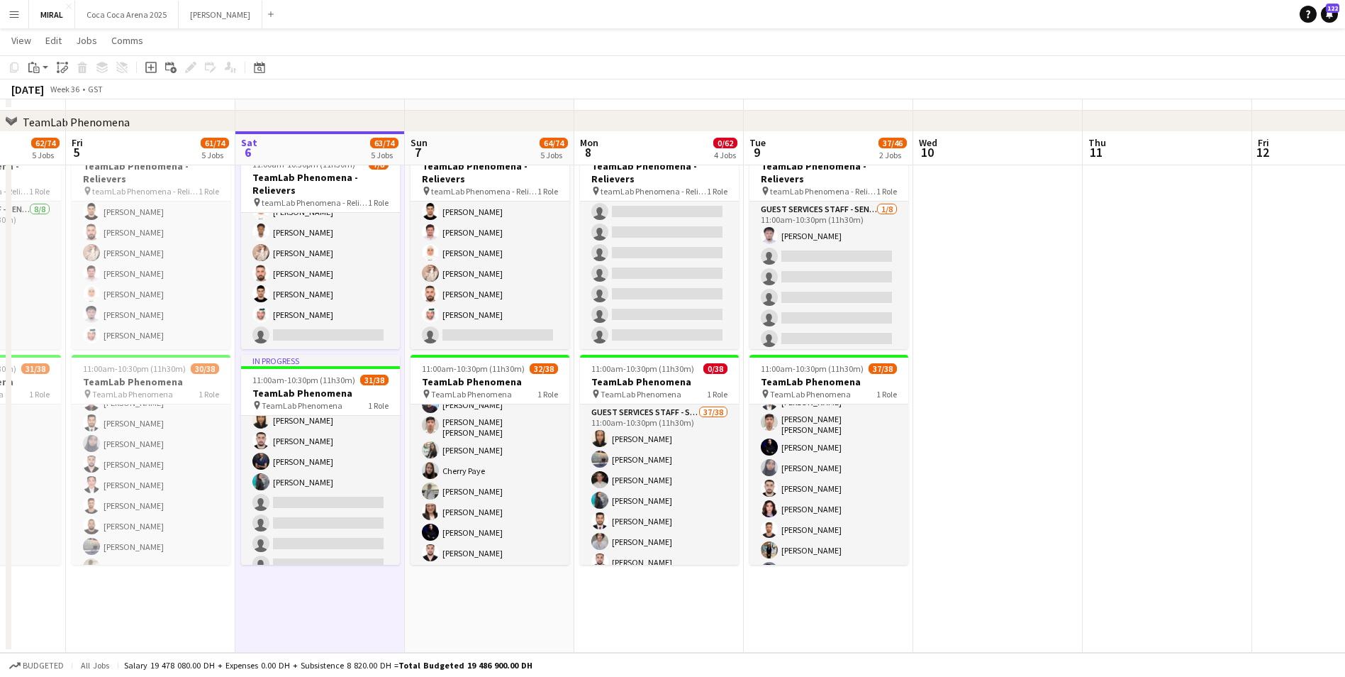
scroll to position [638, 0]
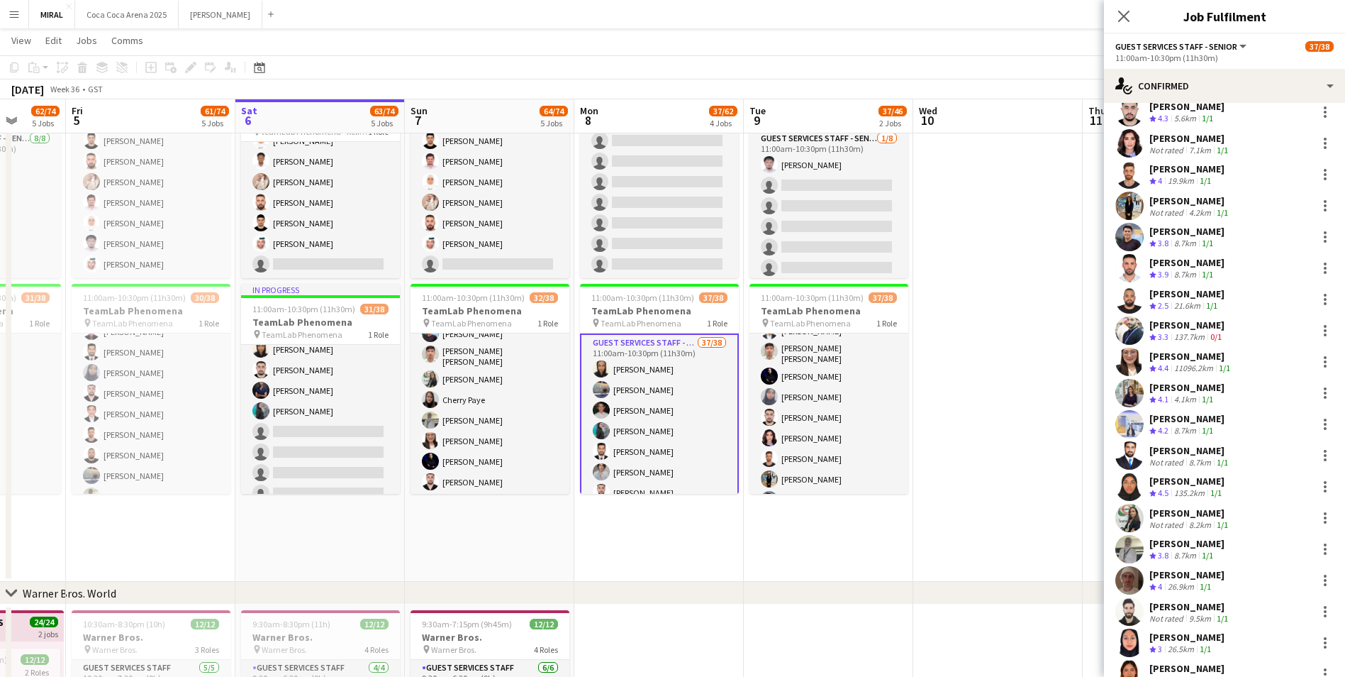
scroll to position [691, 0]
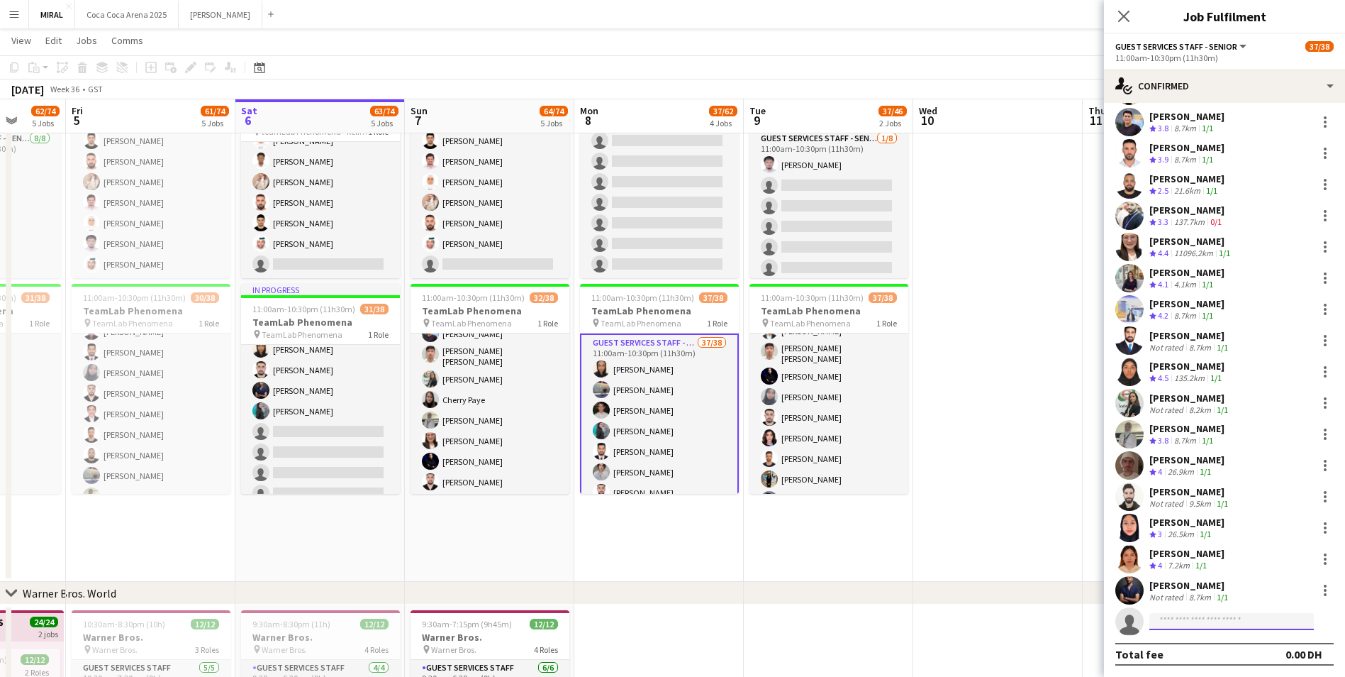
click at [1188, 622] on input at bounding box center [1232, 621] width 165 height 17
paste input "**********"
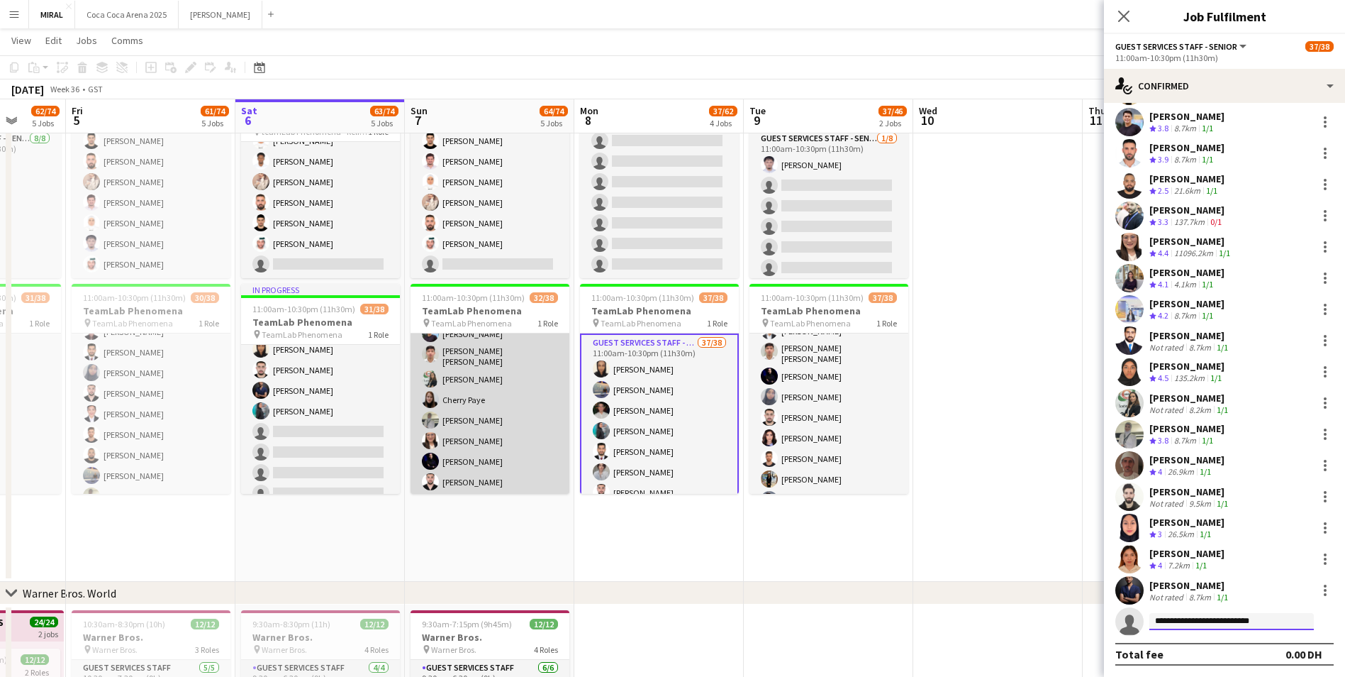
type input "**********"
click at [526, 403] on app-card-role "Guest Services Staff - Senior 32/38 11:00am-10:30pm (11h30m) Vanessa Solomon An…" at bounding box center [490, 480] width 159 height 814
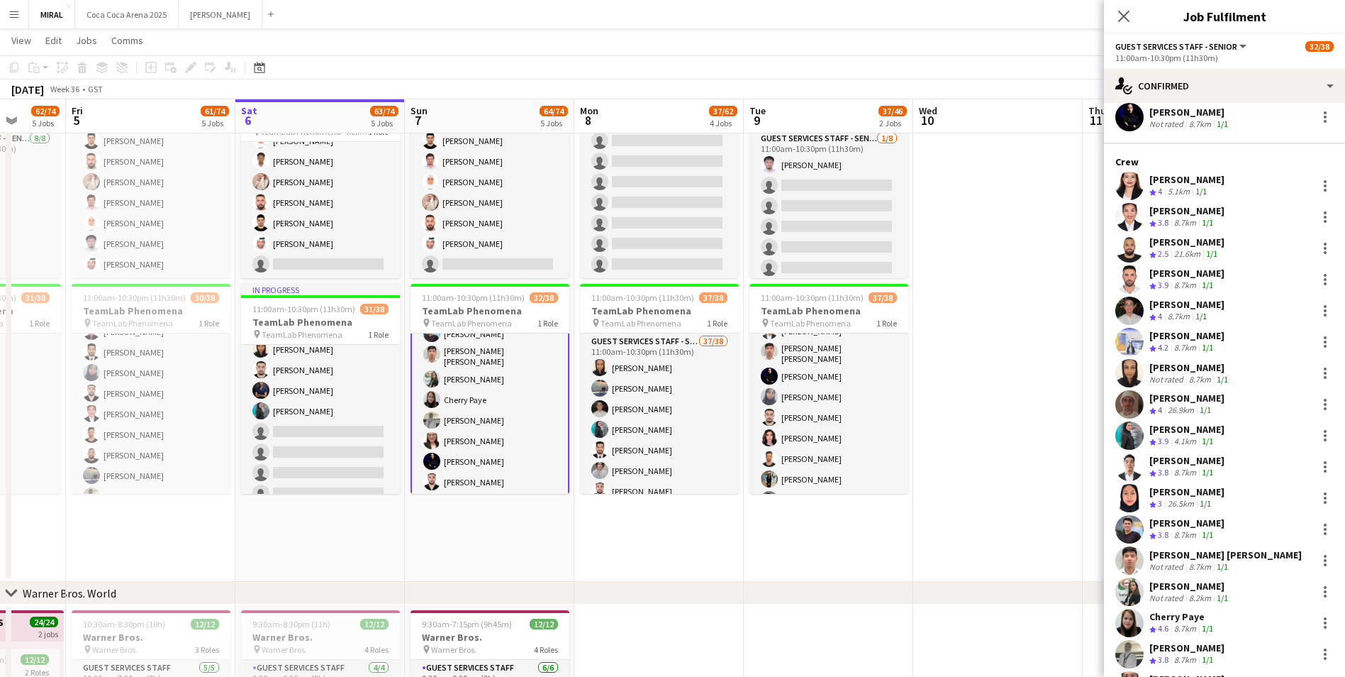
scroll to position [34, 0]
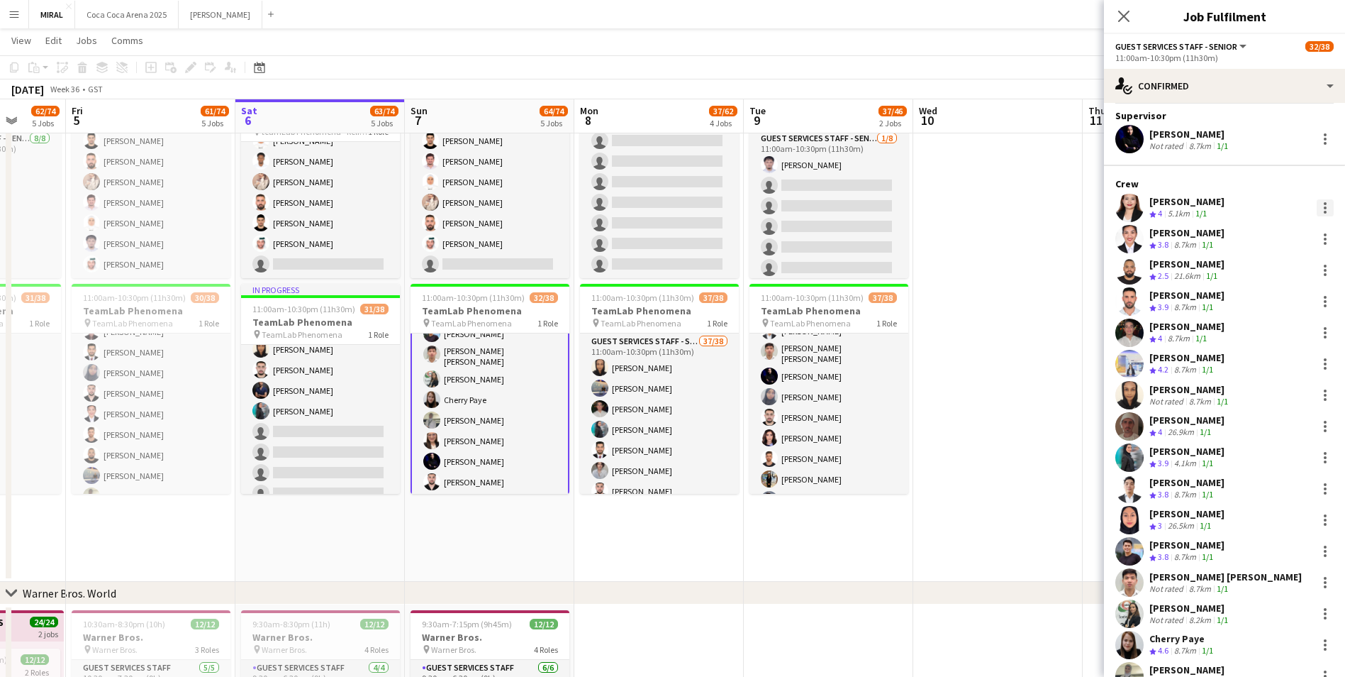
click at [1317, 204] on div at bounding box center [1325, 207] width 17 height 17
click at [1259, 369] on span "Remove" at bounding box center [1245, 369] width 43 height 12
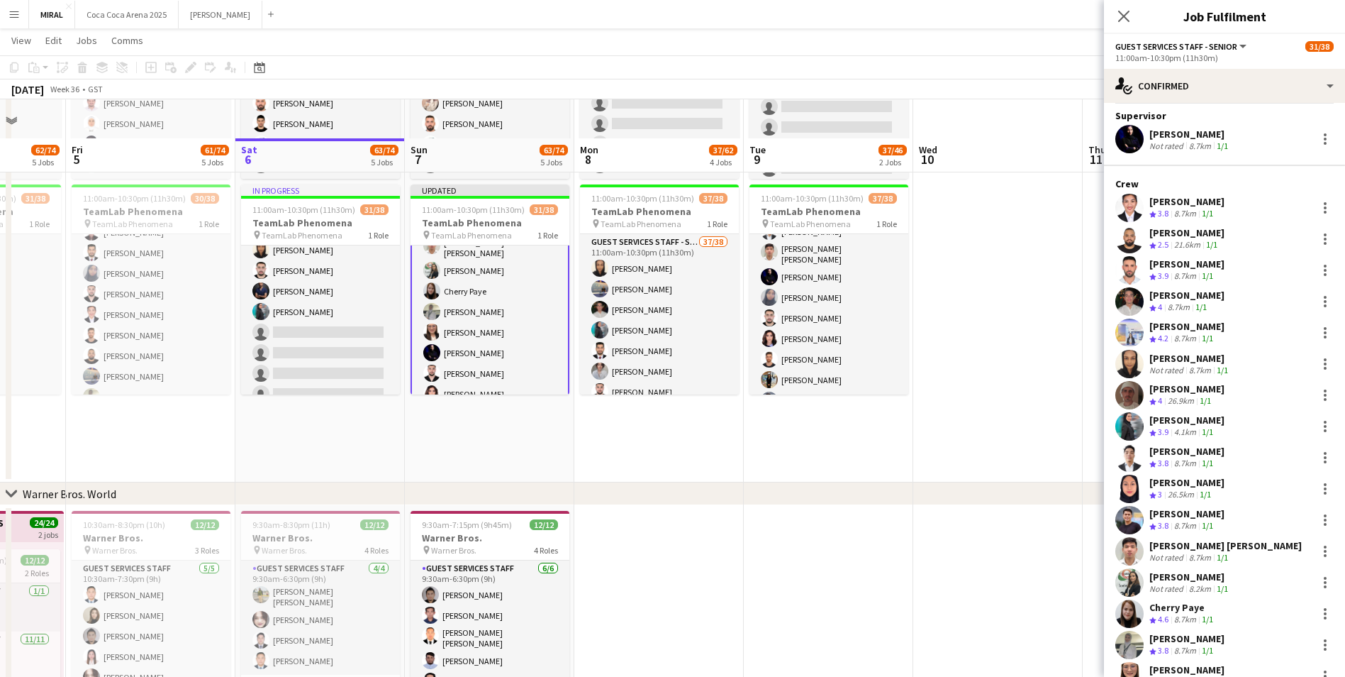
scroll to position [780, 0]
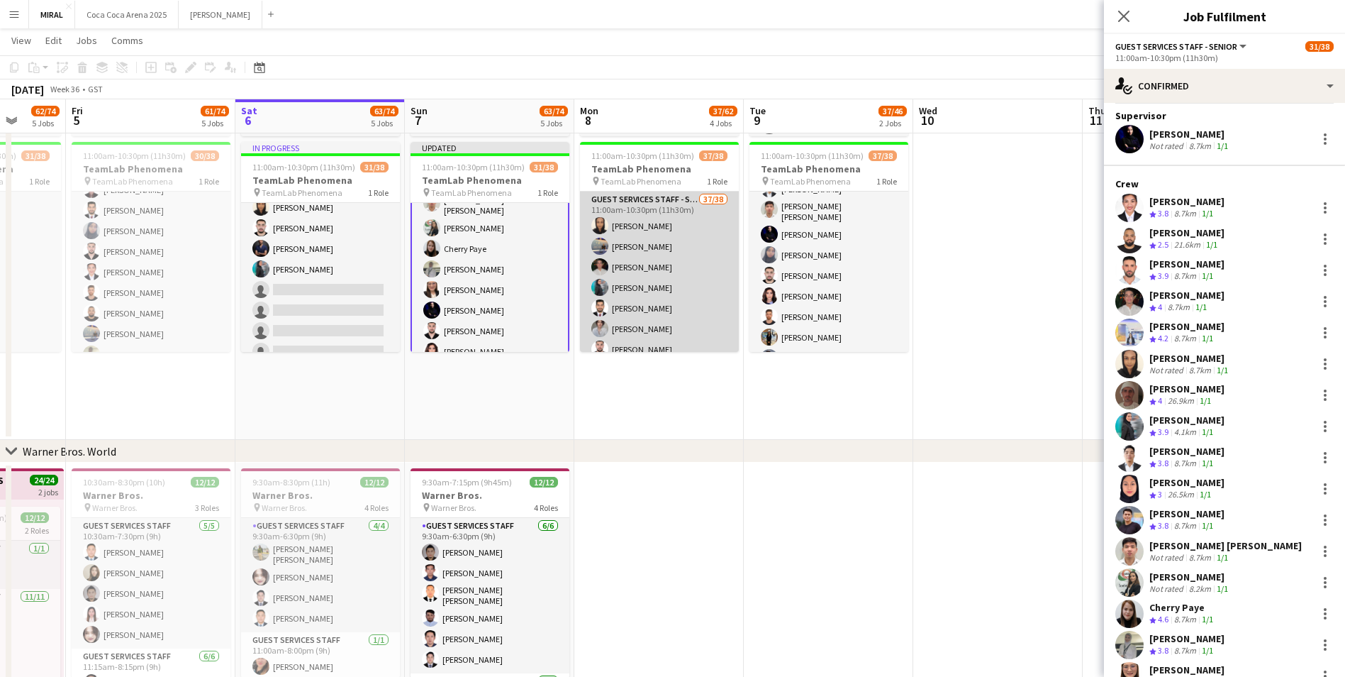
click at [653, 314] on app-card-role "Guest Services Staff - Senior 37/38 11:00am-10:30pm (11h30m) Bashair Babiker Kh…" at bounding box center [659, 599] width 159 height 814
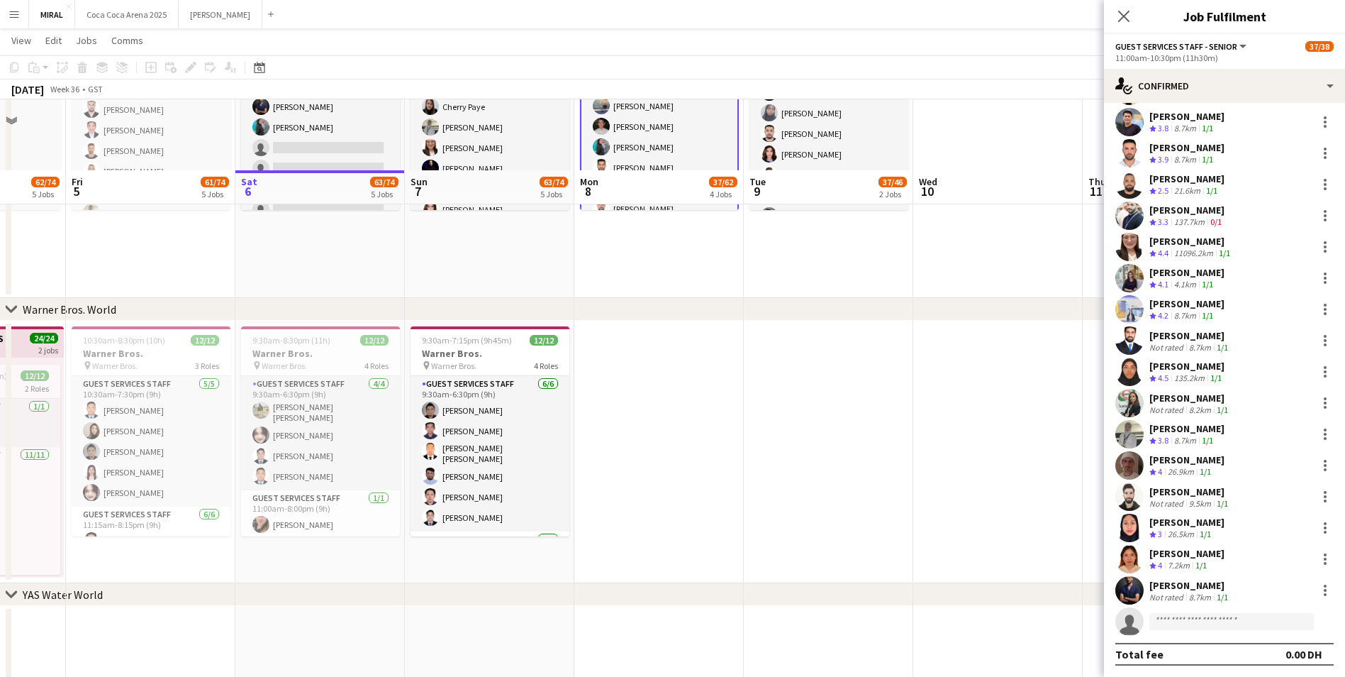
scroll to position [993, 0]
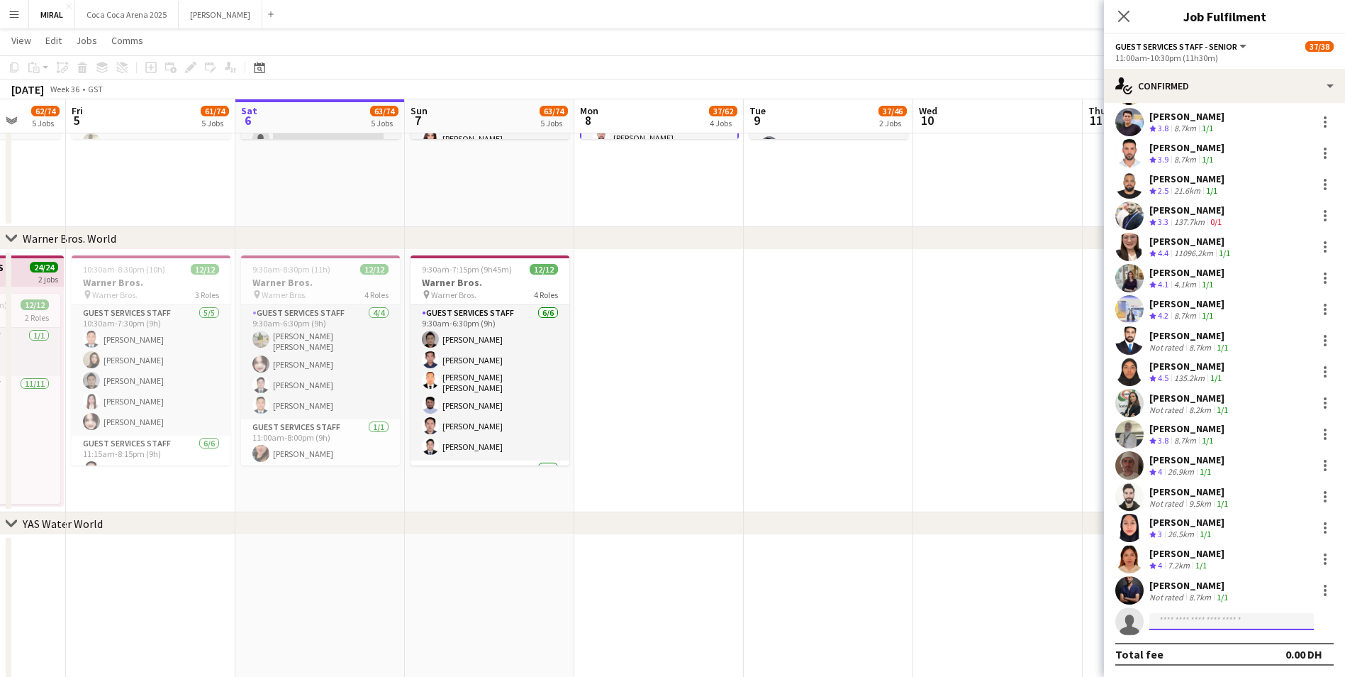
click at [1210, 619] on input at bounding box center [1232, 621] width 165 height 17
click at [1216, 648] on span "[EMAIL_ADDRESS][DOMAIN_NAME]" at bounding box center [1232, 653] width 142 height 11
click at [1209, 622] on input at bounding box center [1232, 621] width 165 height 17
click at [1204, 643] on span "[PERSON_NAME]" at bounding box center [1202, 642] width 82 height 12
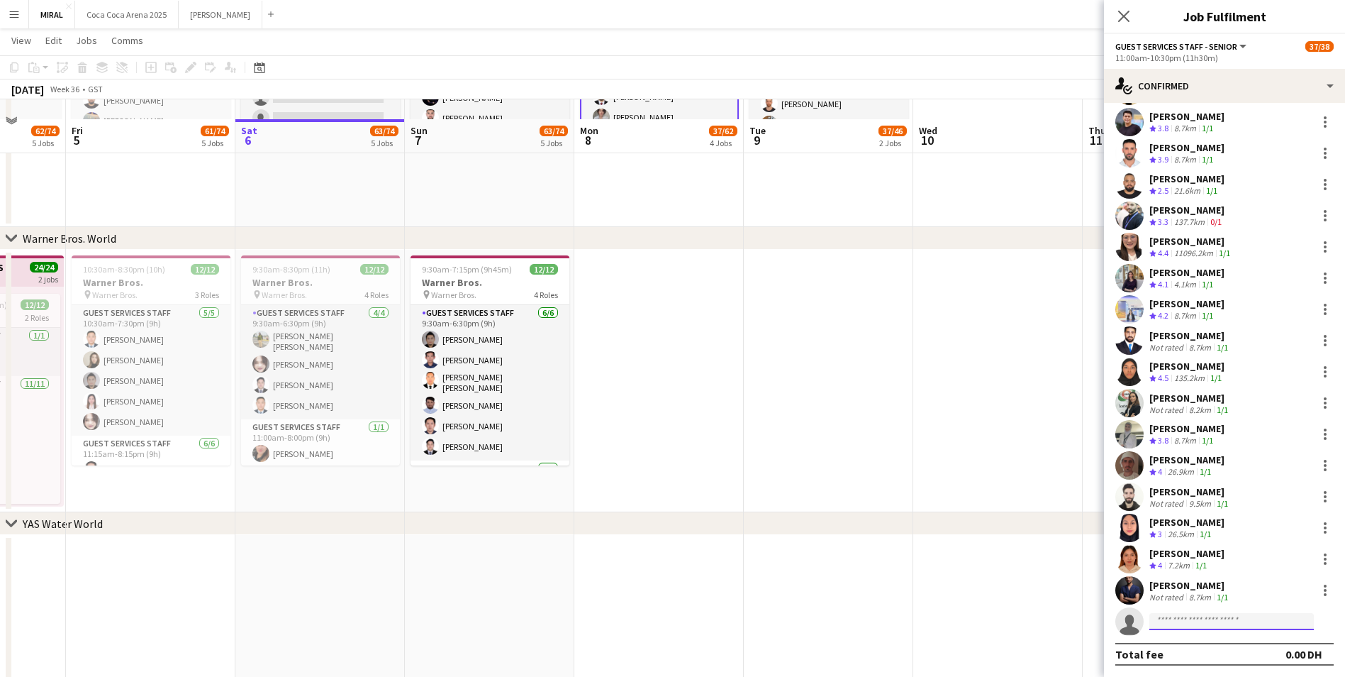
scroll to position [1119, 0]
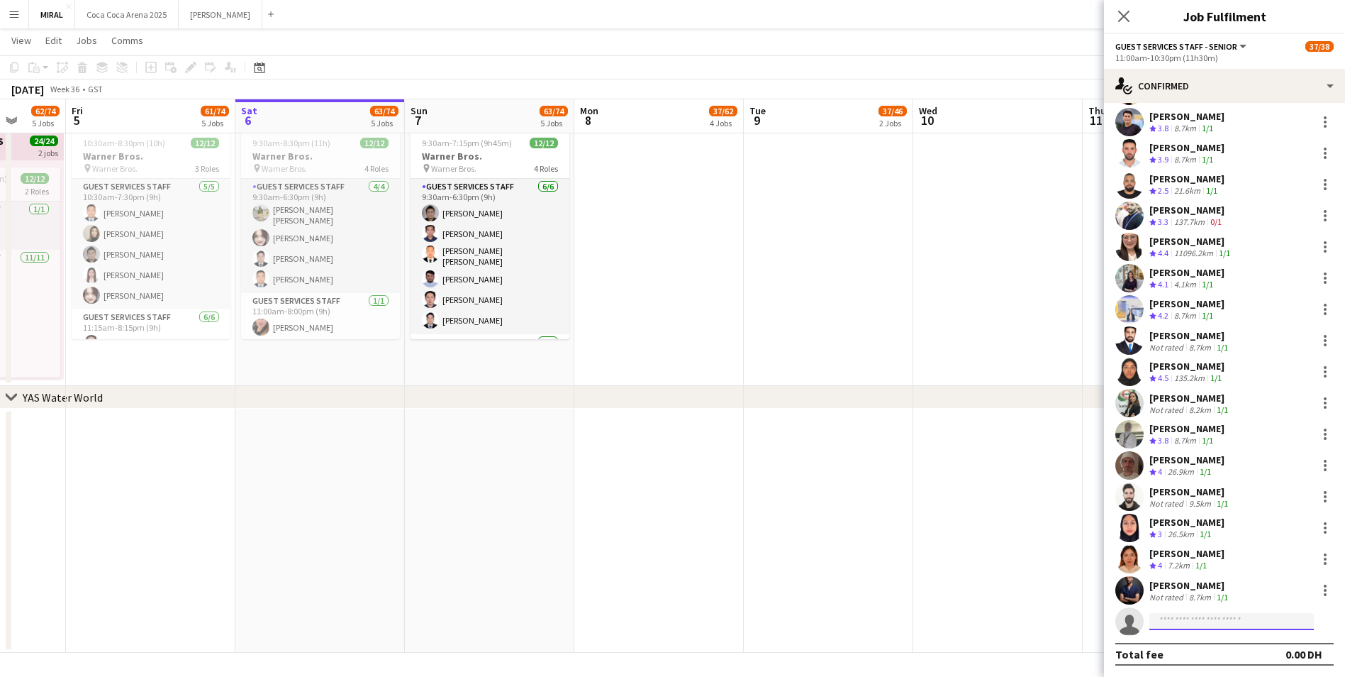
click at [1266, 621] on input at bounding box center [1232, 621] width 165 height 17
paste input "**********"
type input "**********"
click at [1243, 648] on span "[EMAIL_ADDRESS][DOMAIN_NAME]" at bounding box center [1232, 653] width 142 height 11
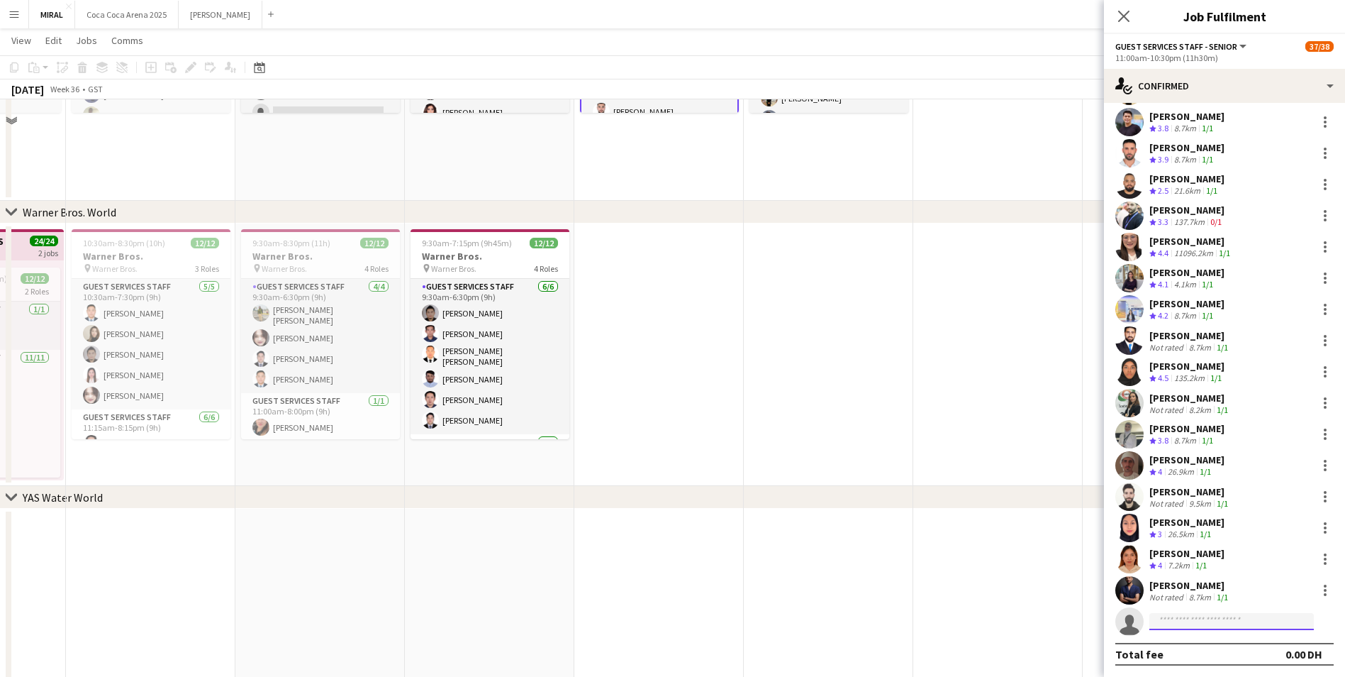
scroll to position [836, 0]
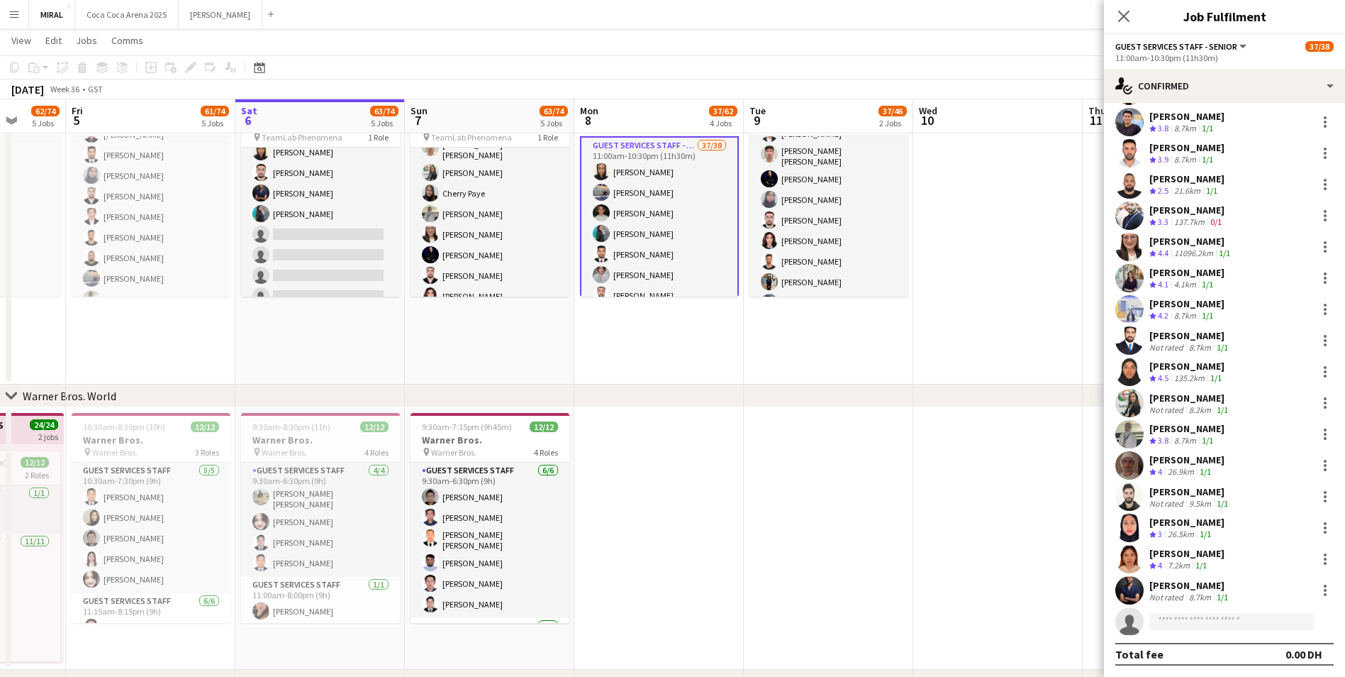
click at [1013, 321] on app-date-cell at bounding box center [999, 124] width 170 height 519
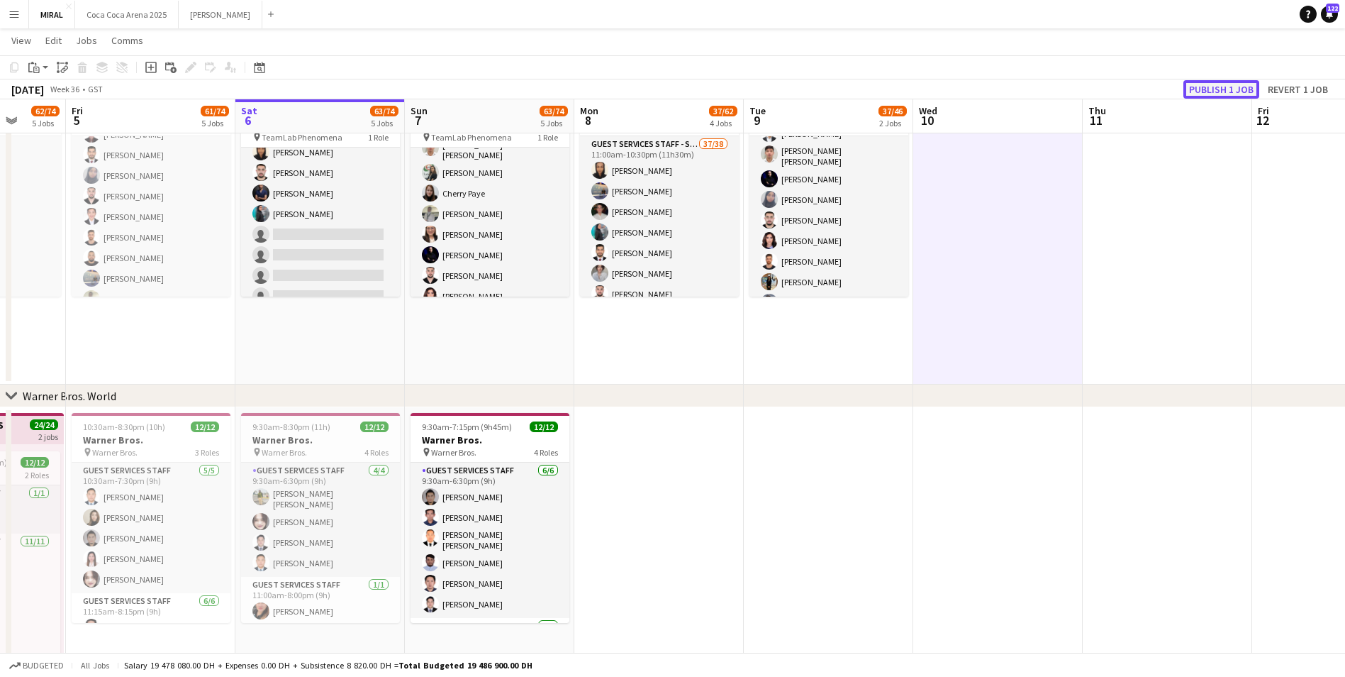
click at [1214, 88] on button "Publish 1 job" at bounding box center [1222, 89] width 76 height 18
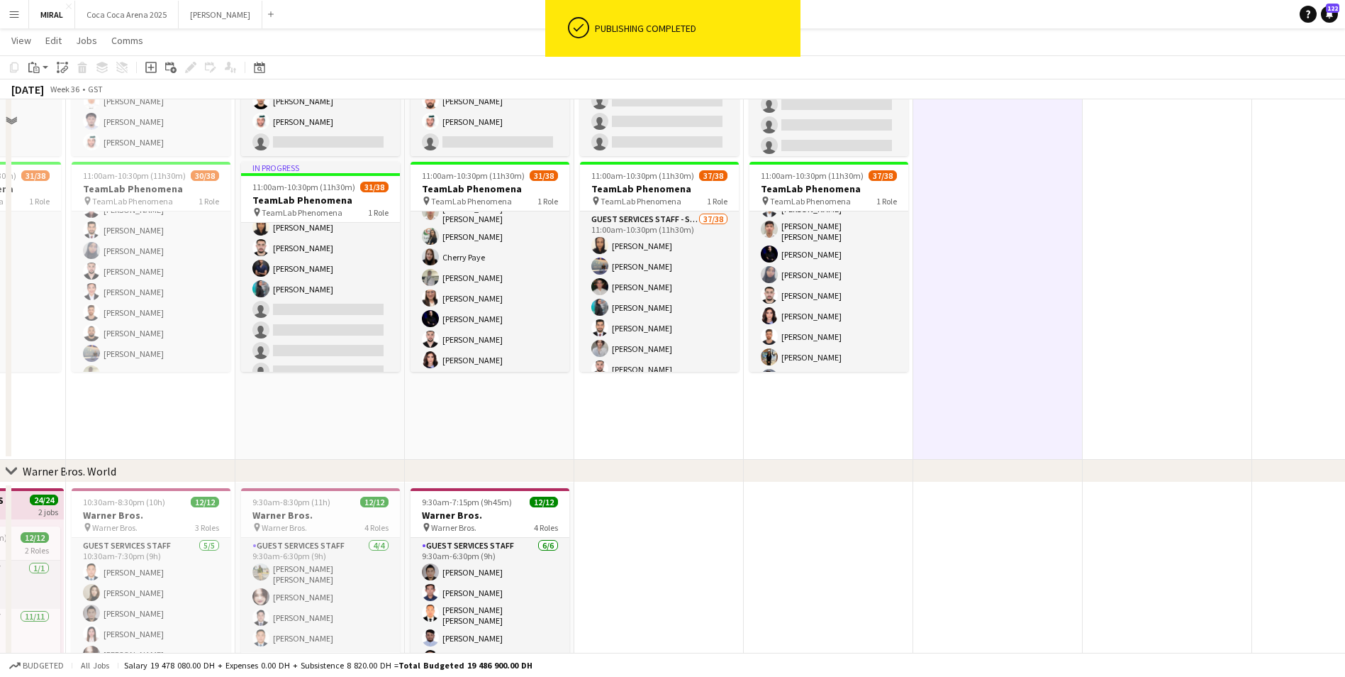
scroll to position [694, 0]
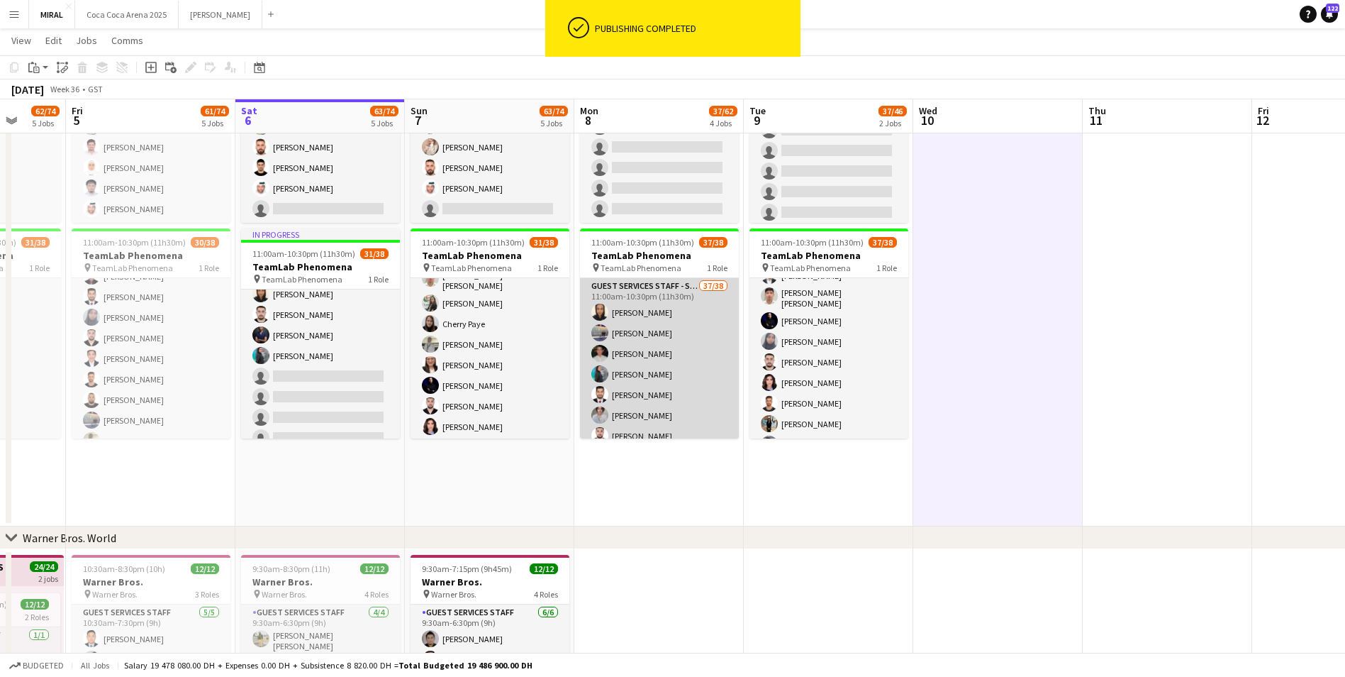
click at [671, 348] on app-card-role "Guest Services Staff - Senior 37/38 11:00am-10:30pm (11h30m) Bashair Babiker Kh…" at bounding box center [659, 685] width 159 height 814
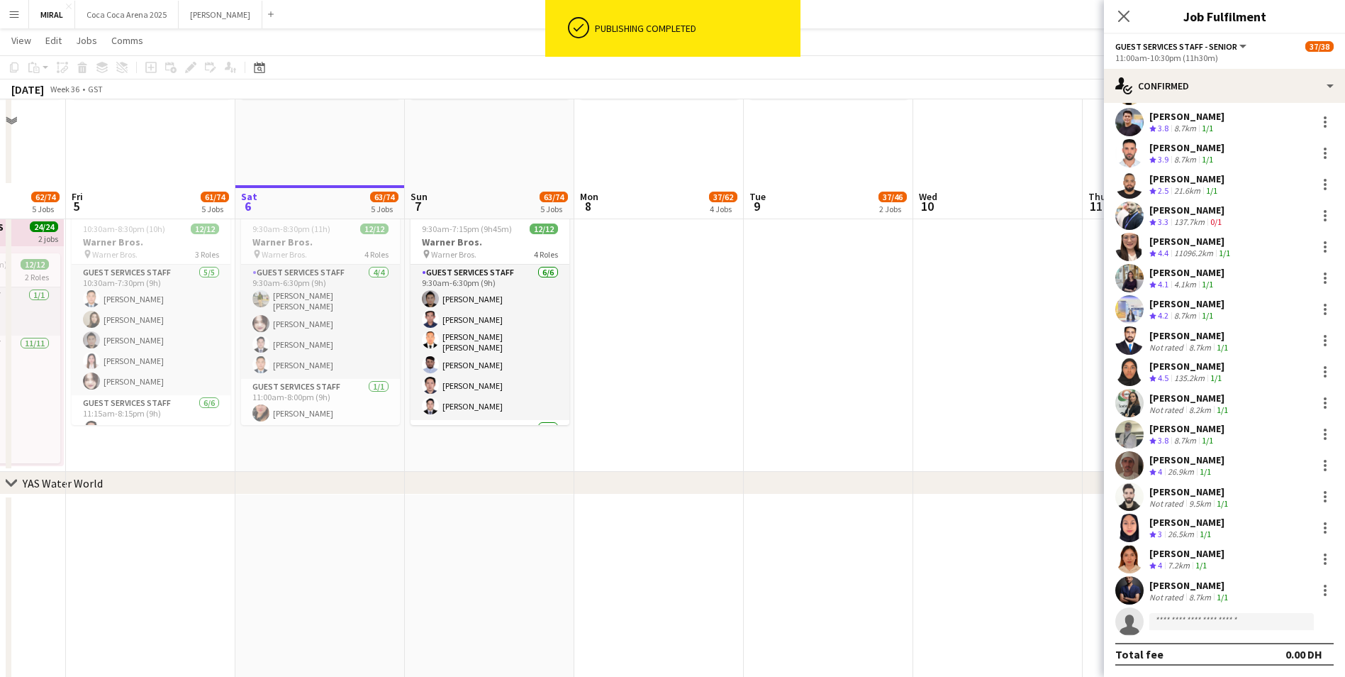
scroll to position [1119, 0]
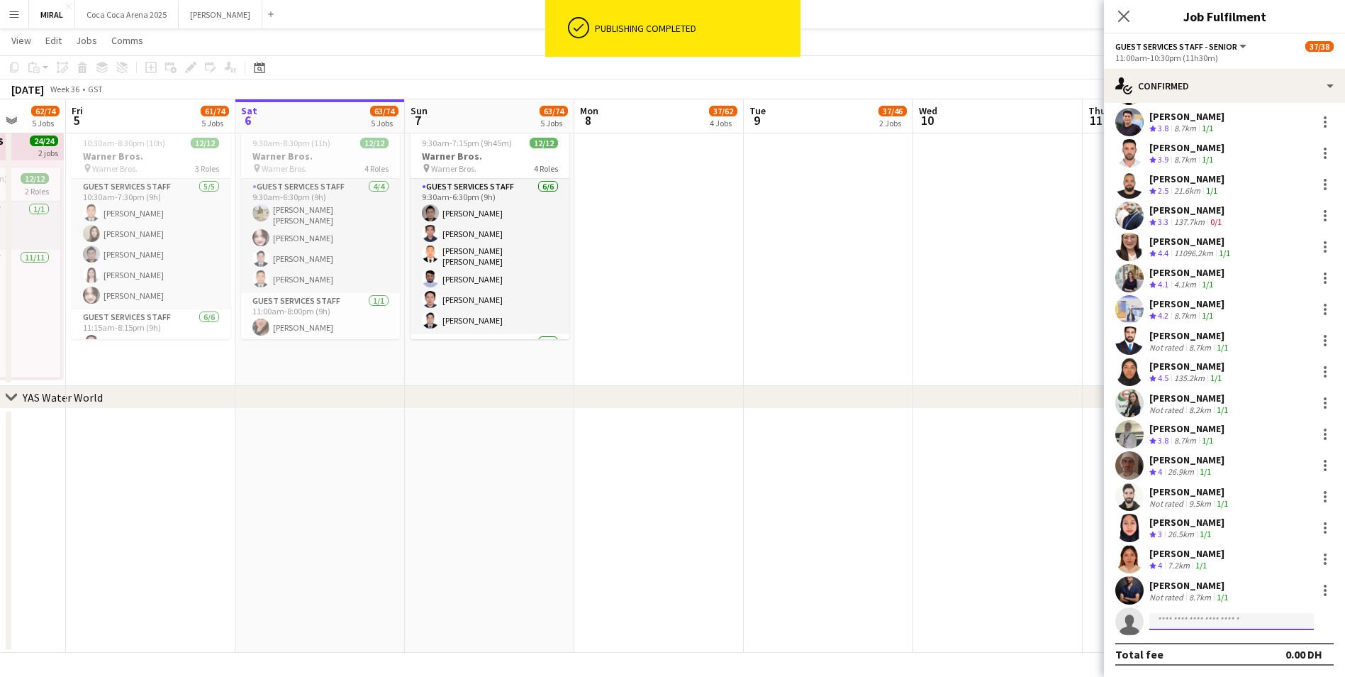
click at [1203, 616] on input at bounding box center [1232, 621] width 165 height 17
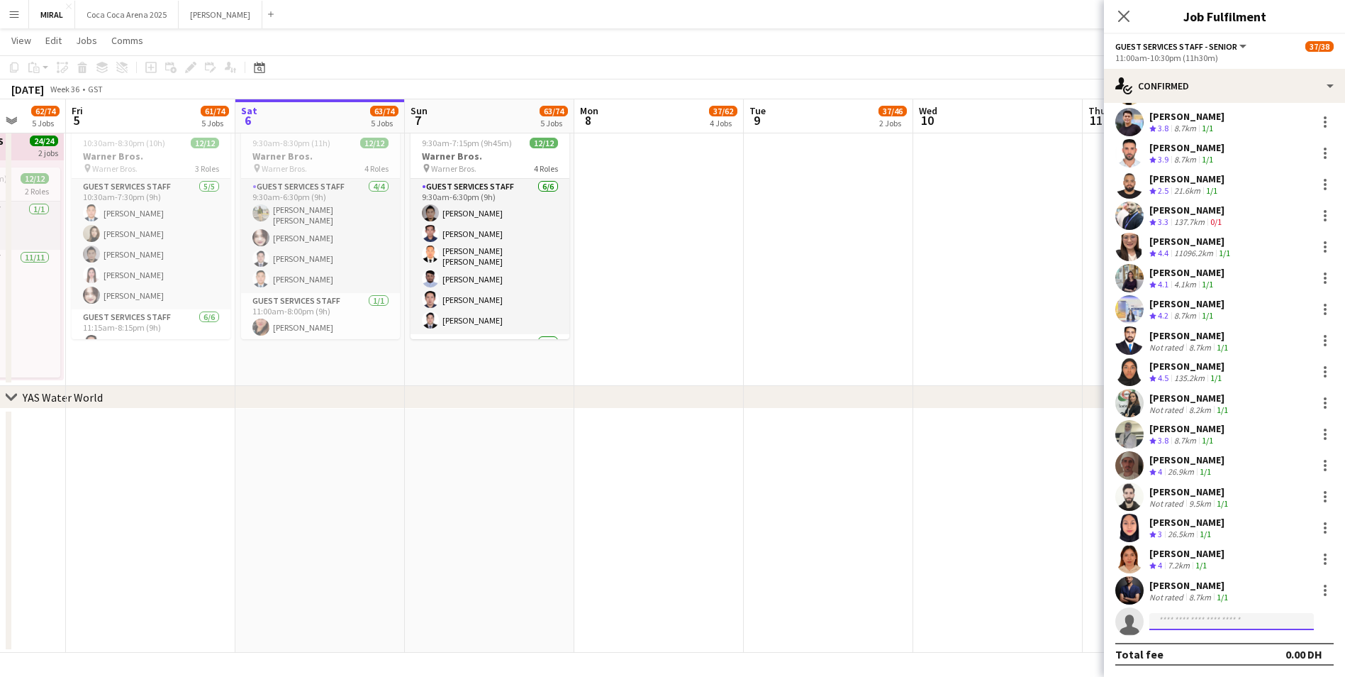
paste input "**********"
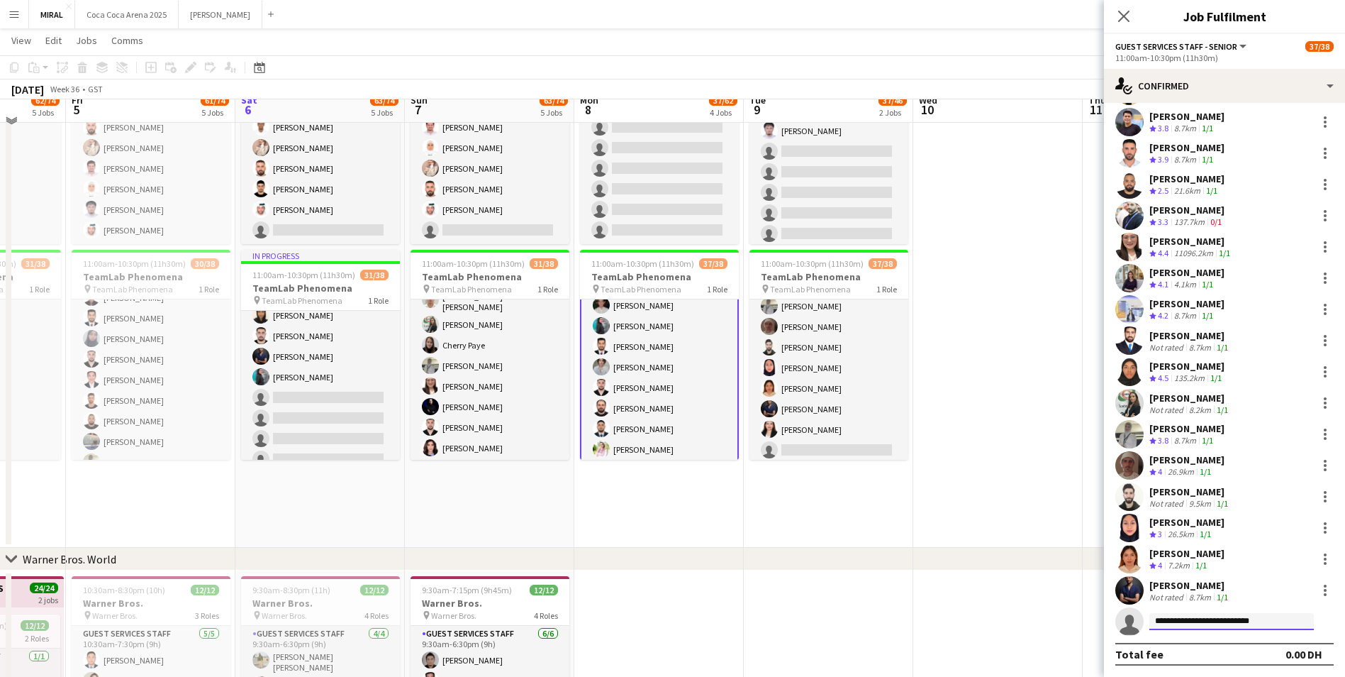
scroll to position [694, 0]
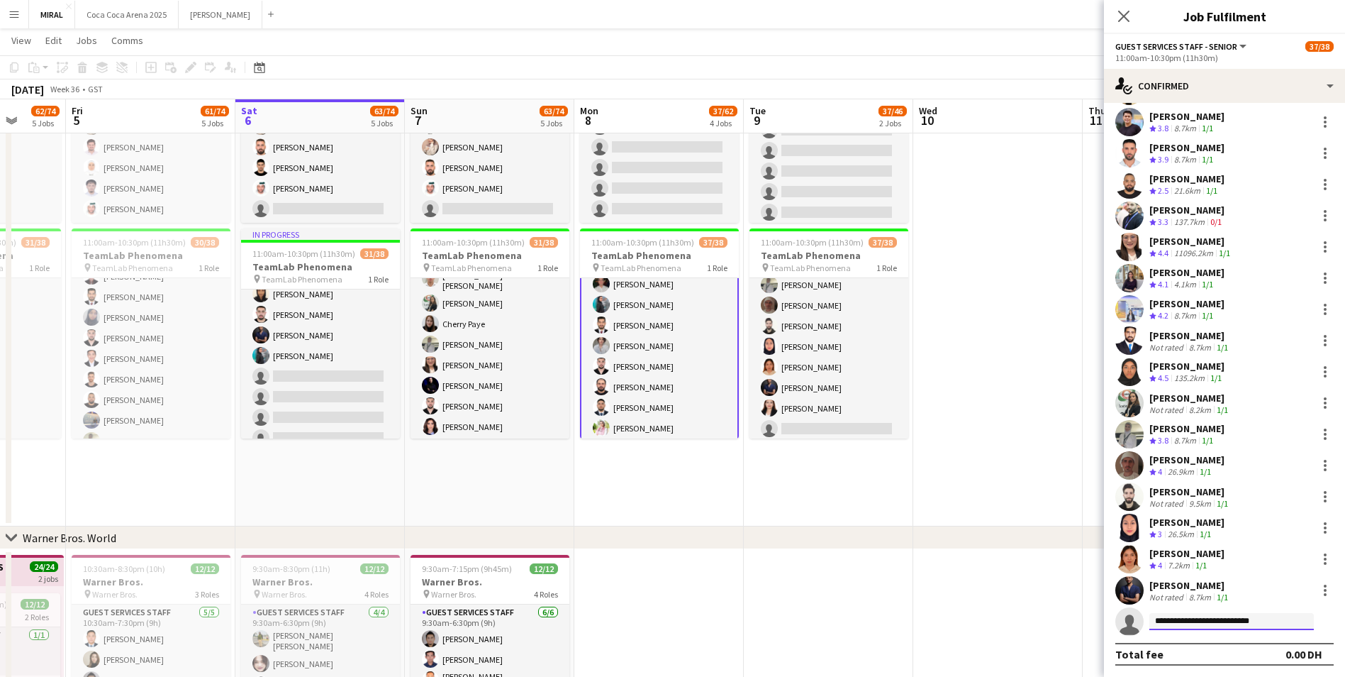
click at [1271, 621] on input "**********" at bounding box center [1232, 621] width 165 height 17
type input "*"
click at [1031, 409] on app-date-cell at bounding box center [999, 266] width 170 height 519
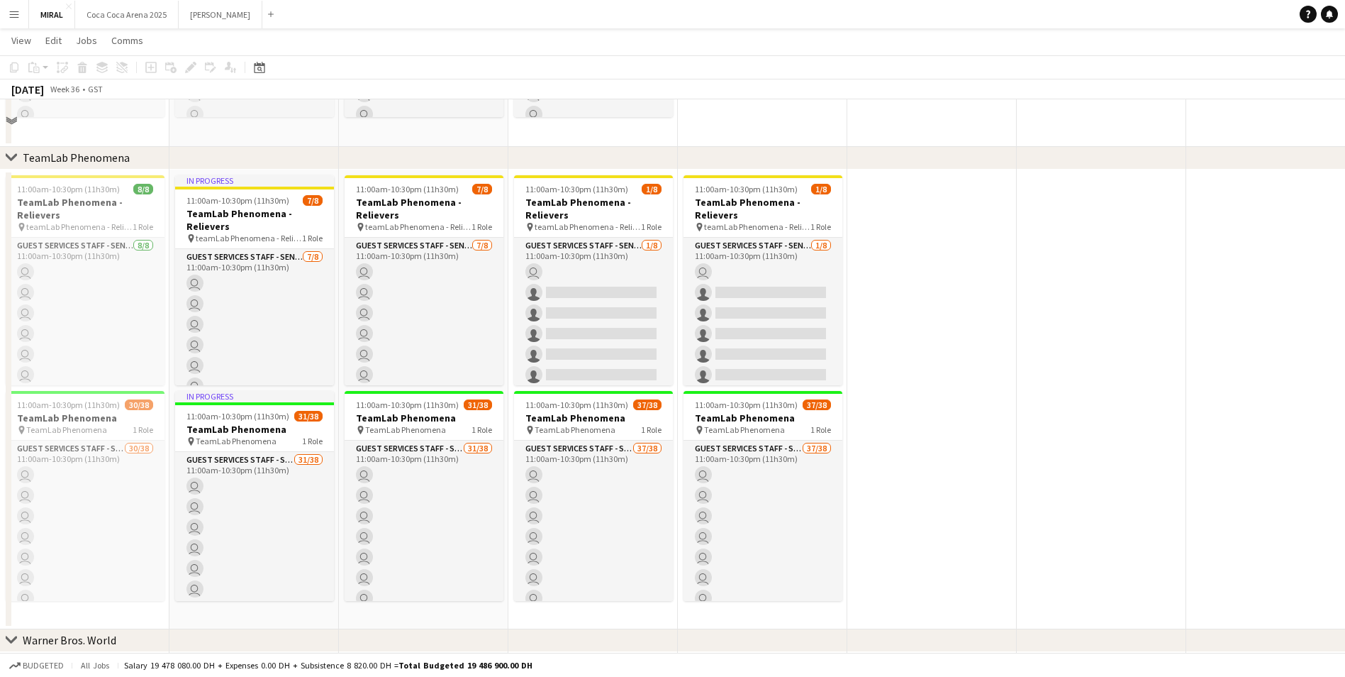
scroll to position [567, 0]
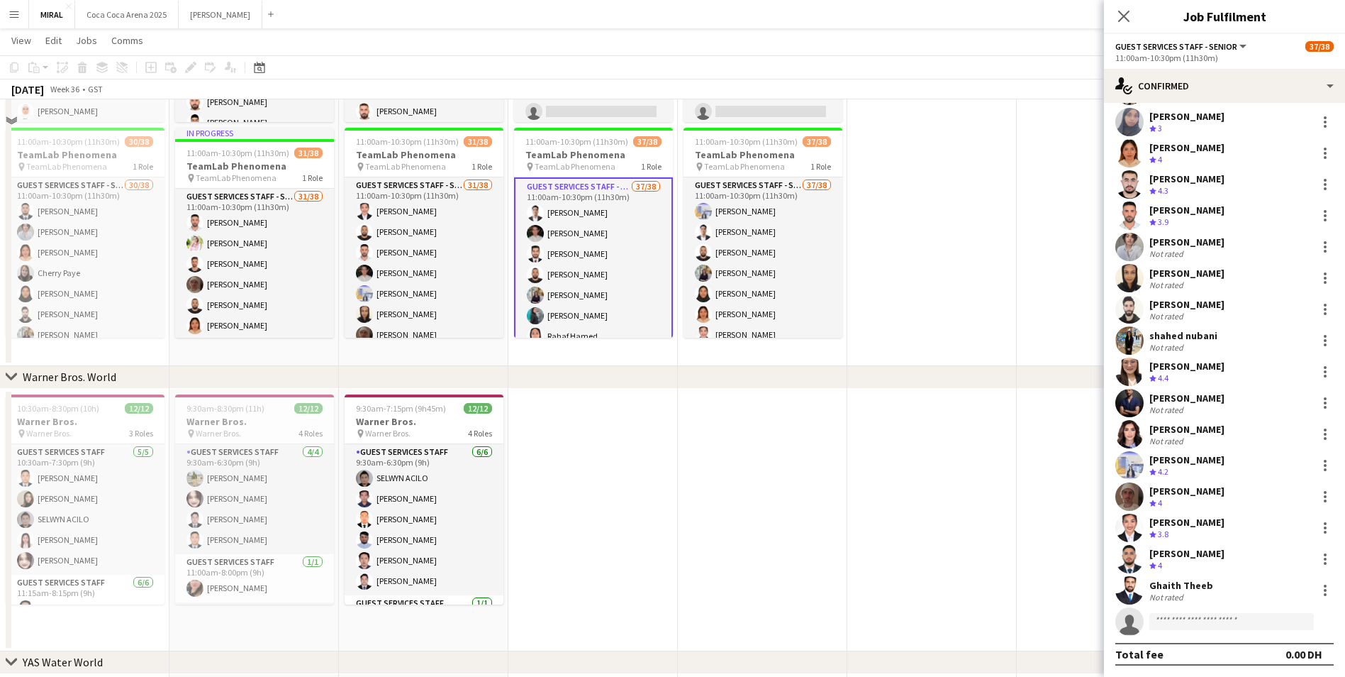
scroll to position [750, 0]
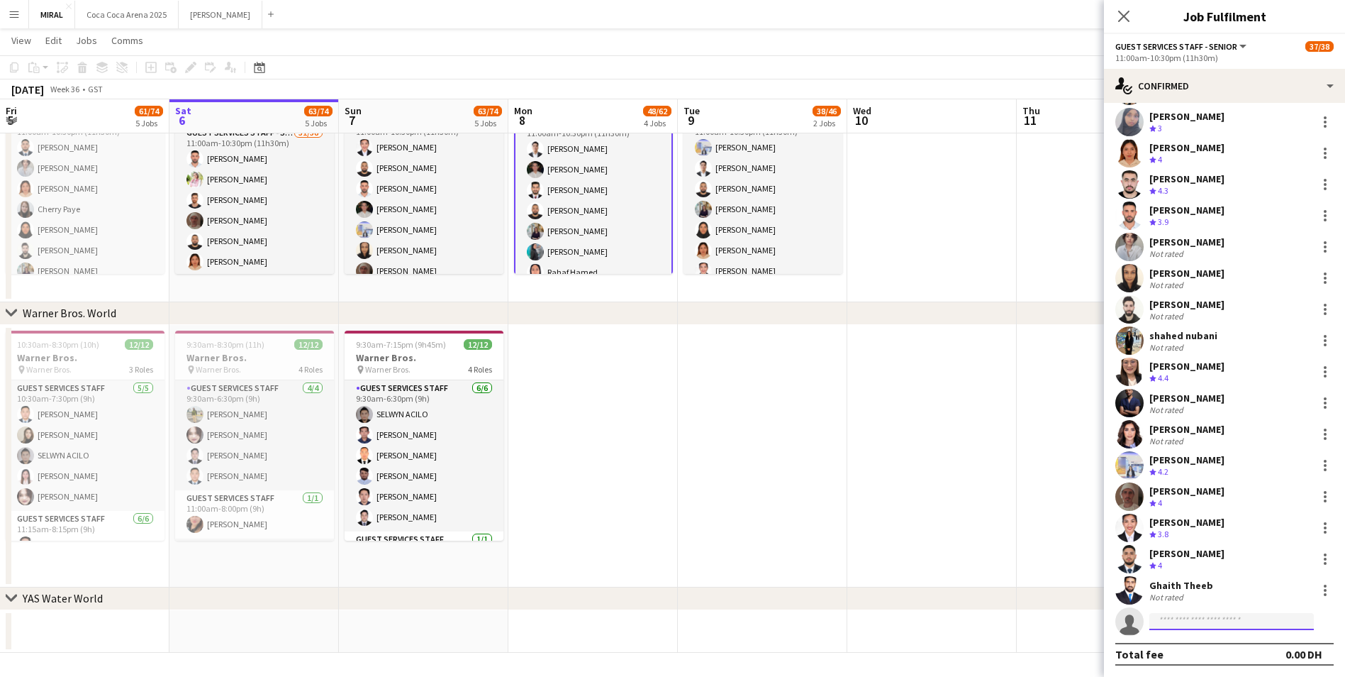
click at [1203, 618] on input at bounding box center [1232, 621] width 165 height 17
paste input "**********"
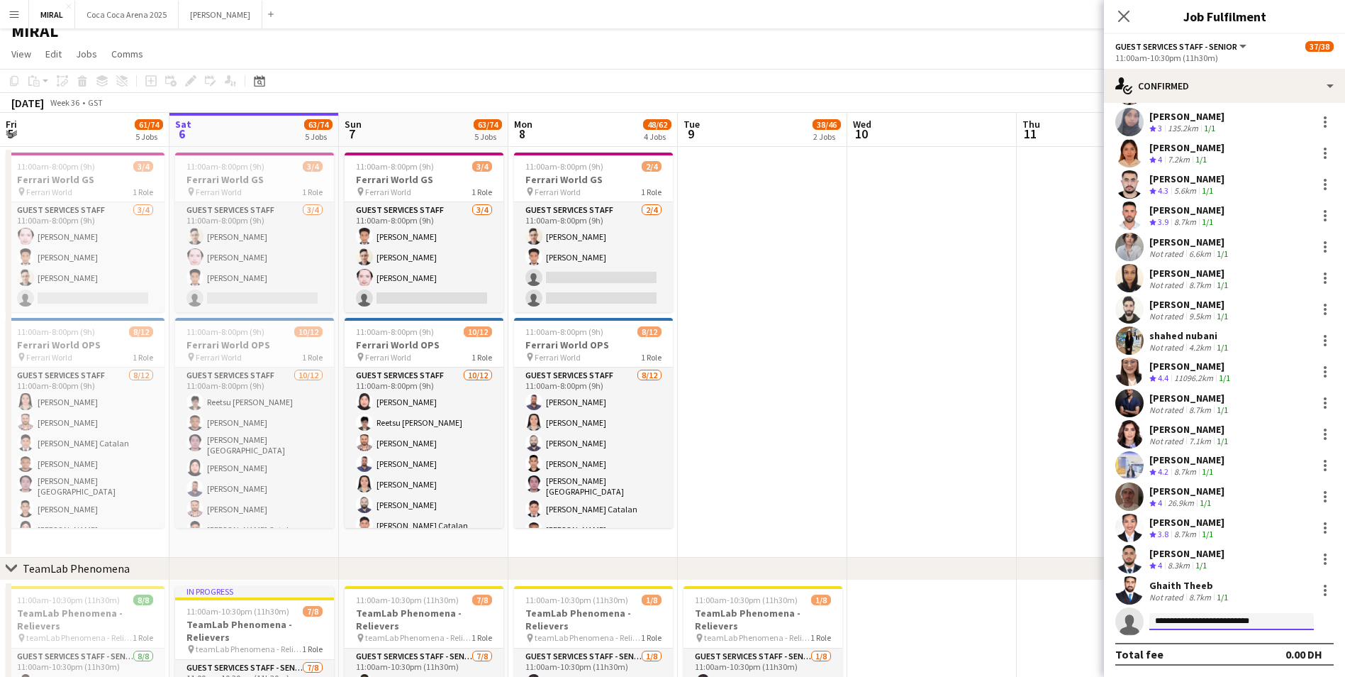
scroll to position [0, 0]
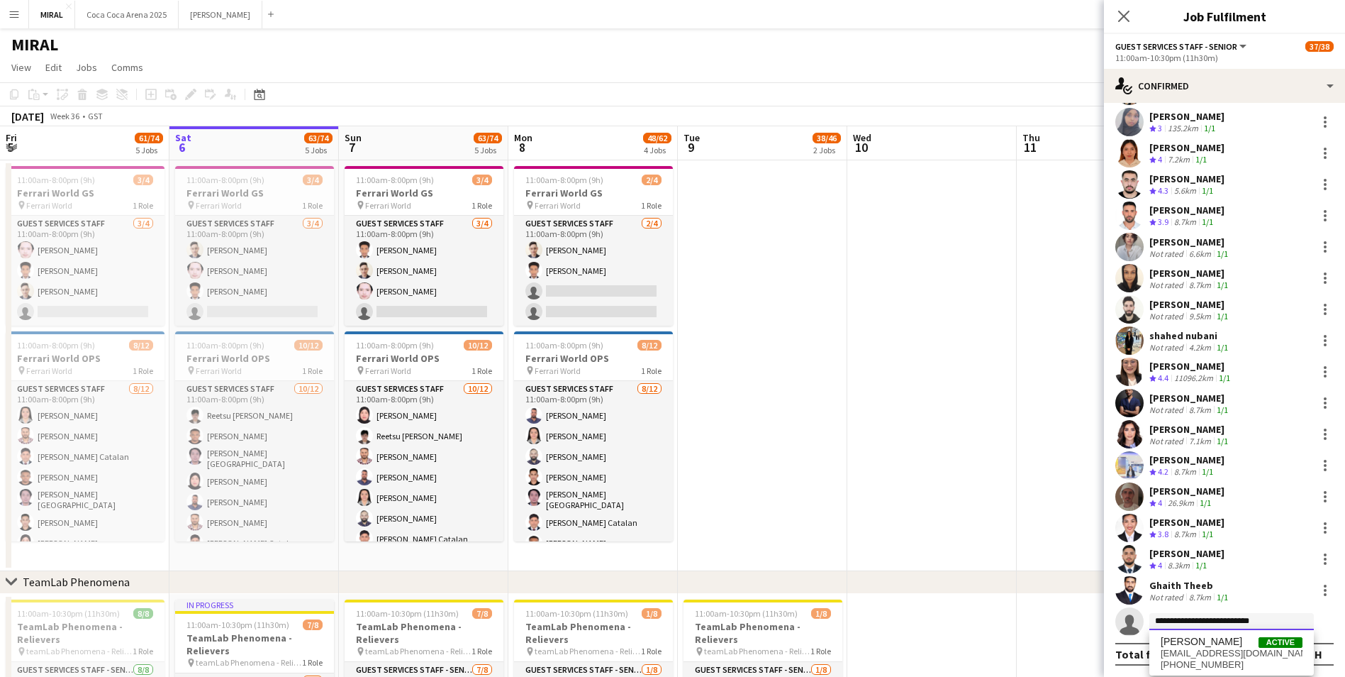
type input "**********"
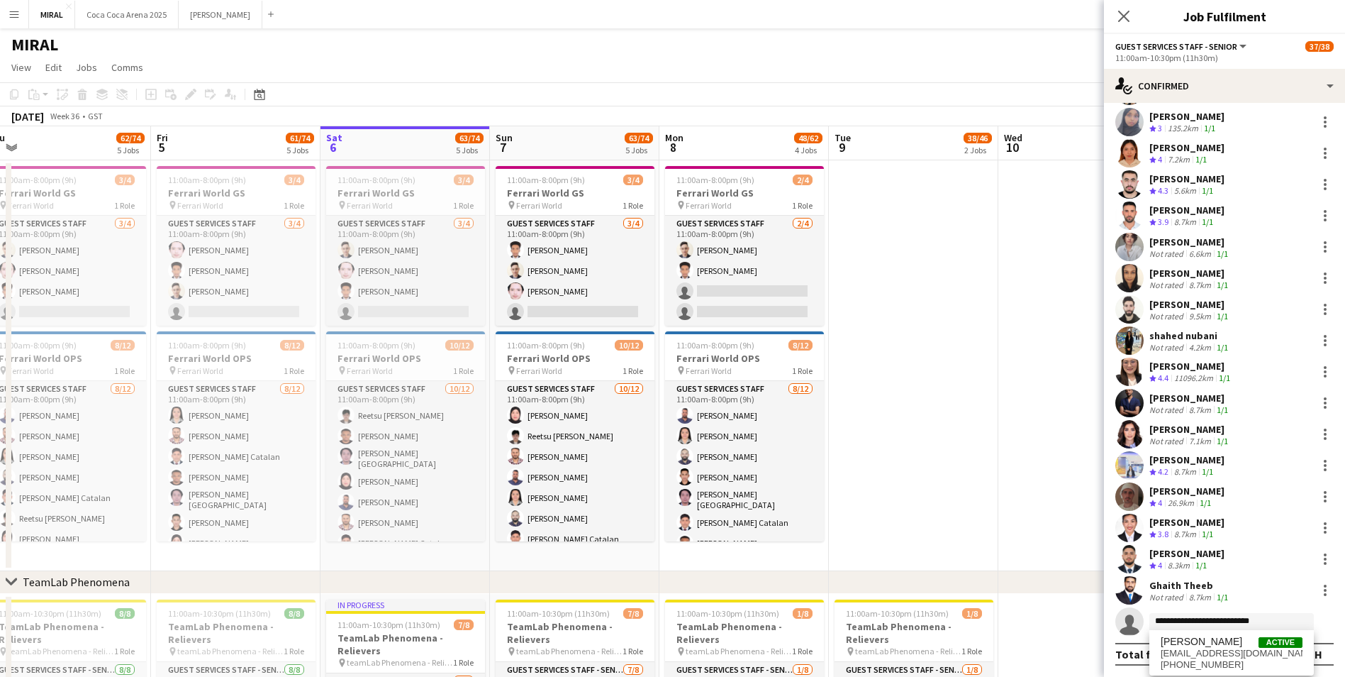
scroll to position [0, 324]
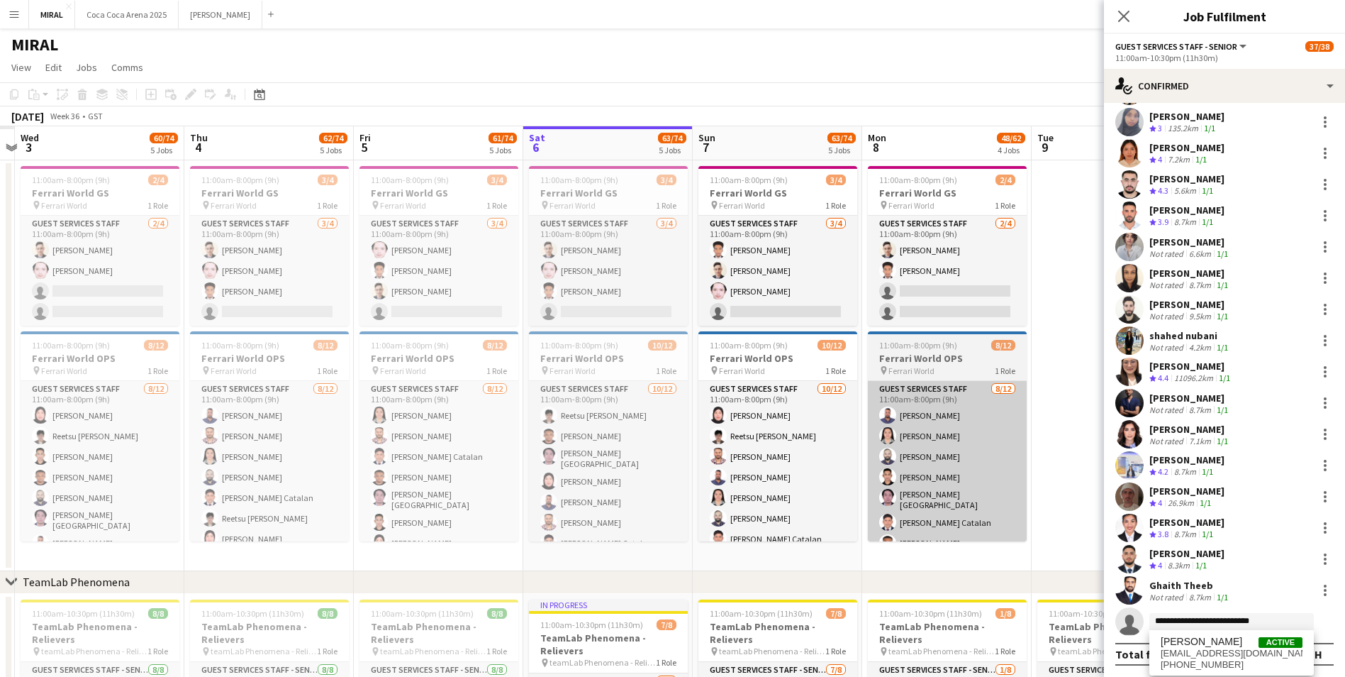
drag, startPoint x: 731, startPoint y: 500, endPoint x: 982, endPoint y: 445, distance: 257.0
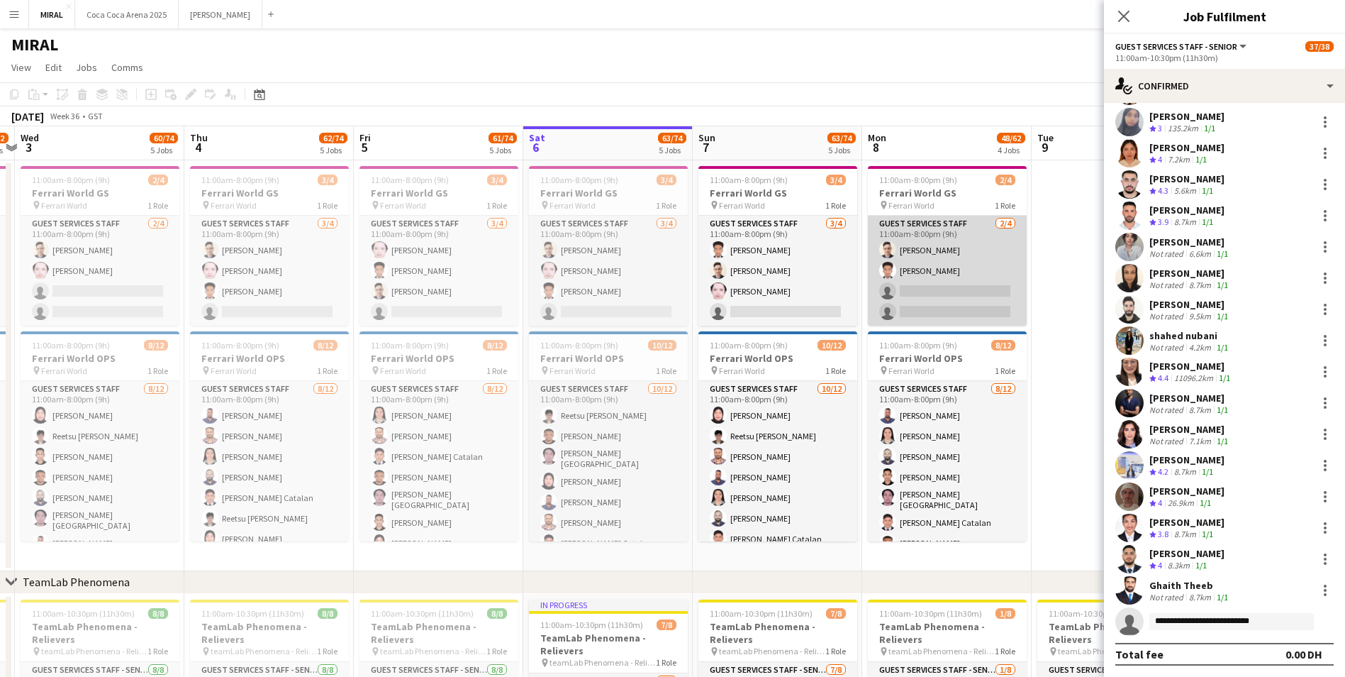
click at [945, 285] on app-card-role "Guest Services Staff [DATE] 11:00am-8:00pm (9h) [PERSON_NAME] single-neutral-ac…" at bounding box center [947, 271] width 159 height 110
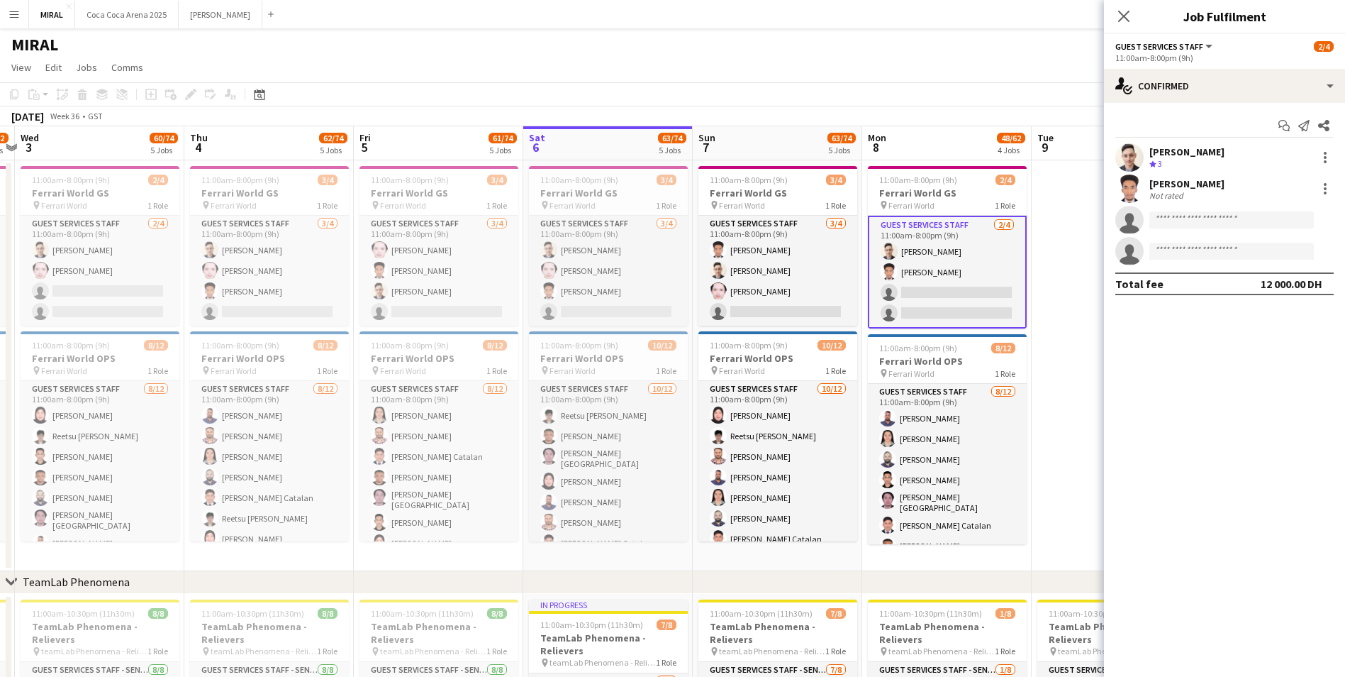
scroll to position [0, 0]
click at [1177, 226] on input at bounding box center [1232, 219] width 165 height 17
click at [1177, 226] on input "***" at bounding box center [1232, 219] width 165 height 17
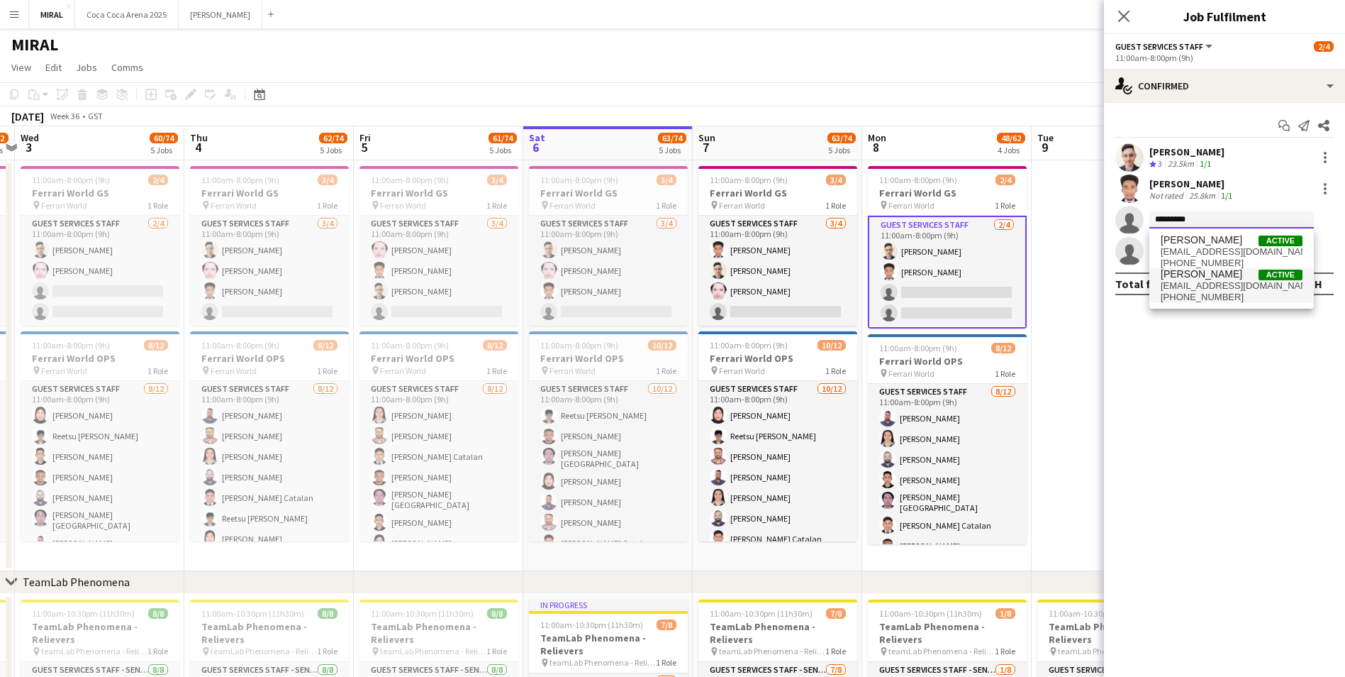
type input "*********"
click at [1219, 287] on span "[EMAIL_ADDRESS][DOMAIN_NAME]" at bounding box center [1232, 285] width 142 height 11
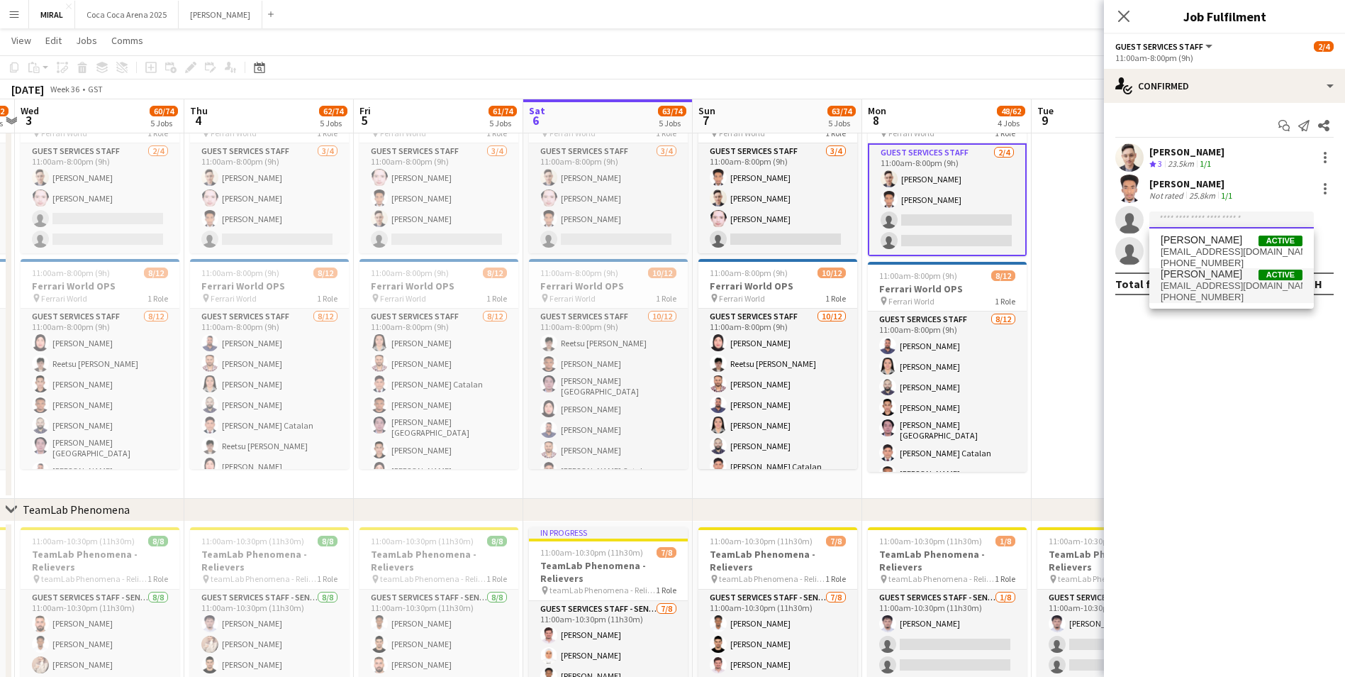
click at [1205, 221] on input at bounding box center [1232, 219] width 165 height 17
click at [1202, 273] on span "[PERSON_NAME]" at bounding box center [1202, 274] width 82 height 12
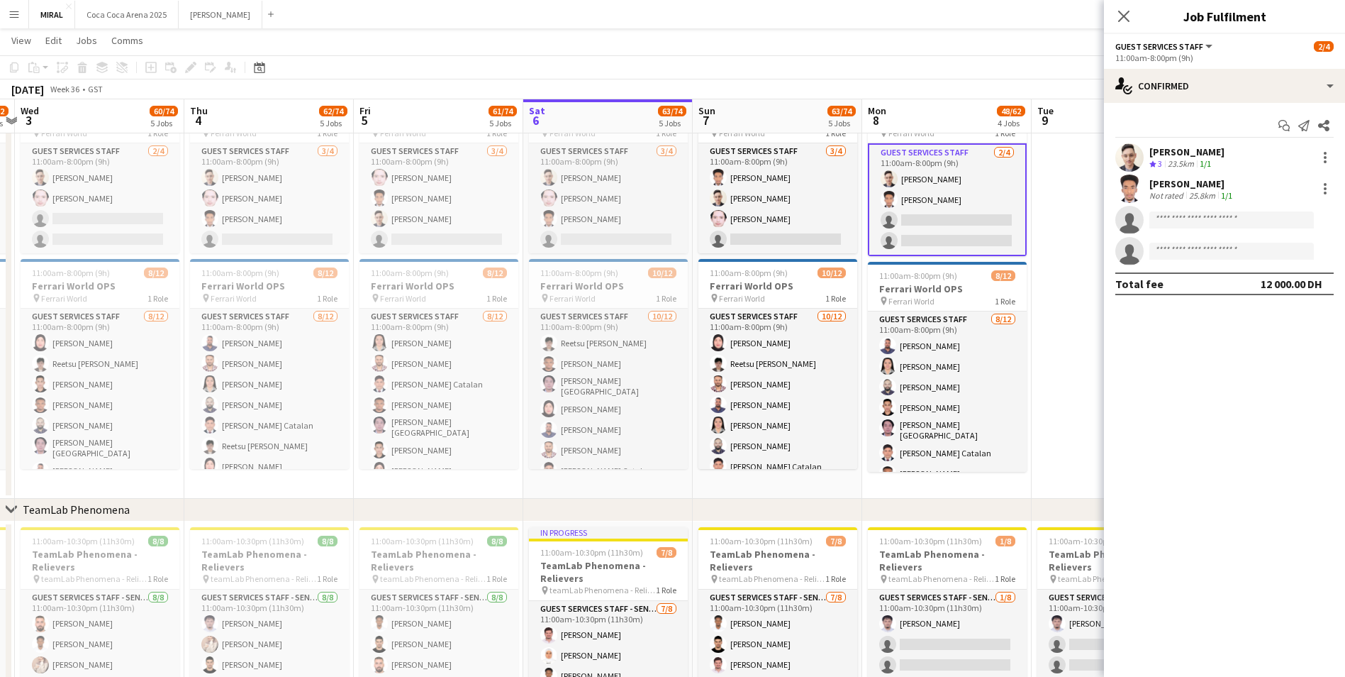
click at [1062, 187] on app-date-cell at bounding box center [1117, 293] width 170 height 411
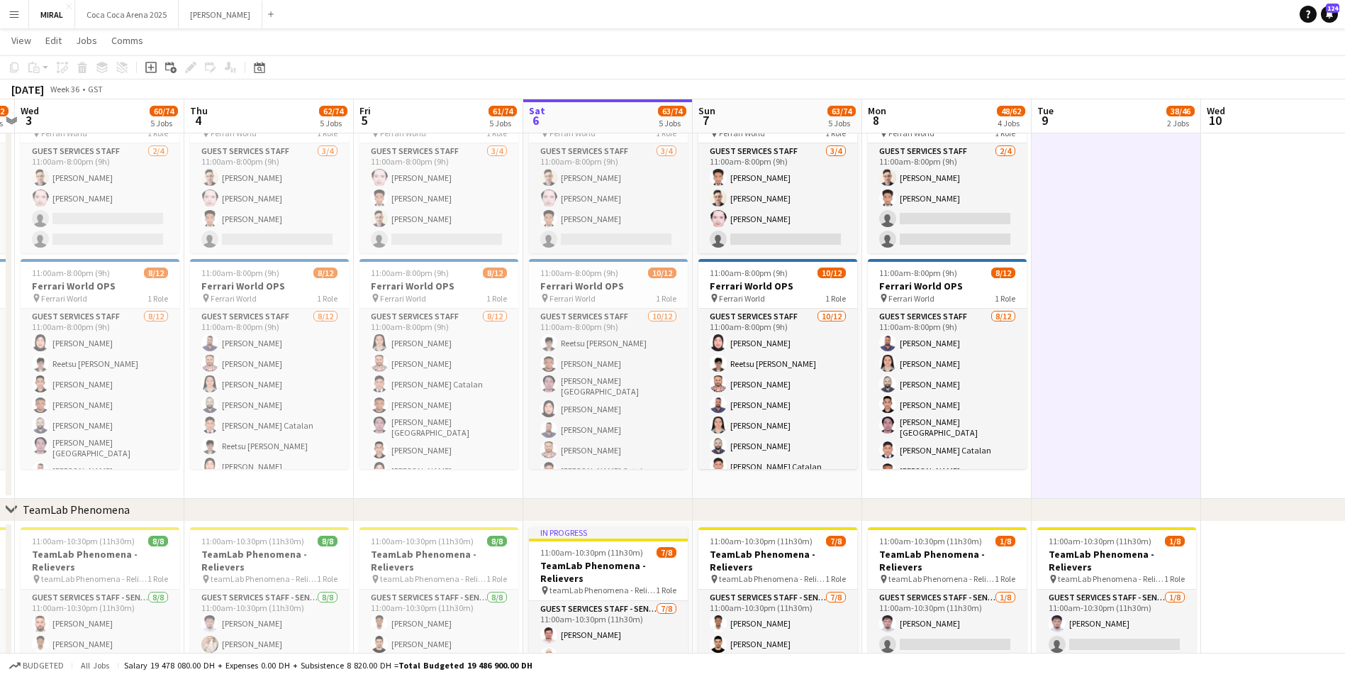
click at [953, 118] on app-board-header-date "Mon 8 48/62 4 Jobs" at bounding box center [947, 116] width 170 height 34
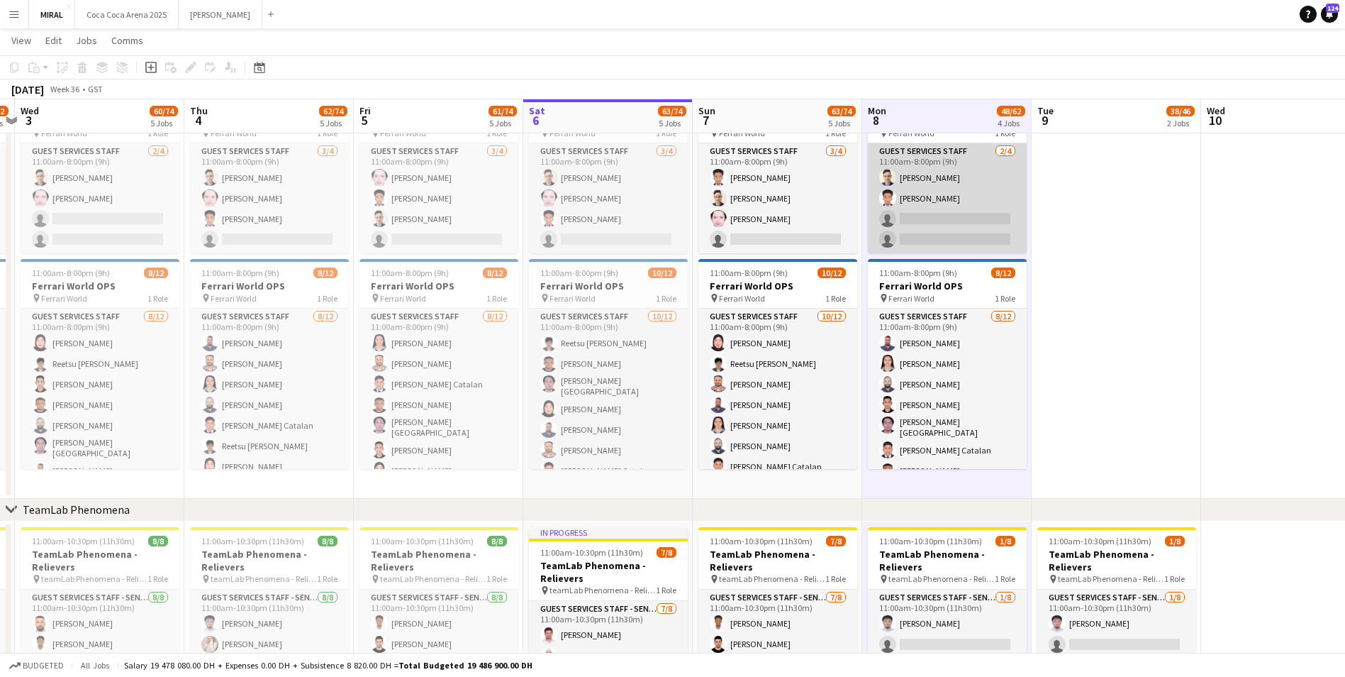
click at [956, 172] on app-card-role "Guest Services Staff [DATE] 11:00am-8:00pm (9h) [PERSON_NAME] single-neutral-ac…" at bounding box center [947, 198] width 159 height 110
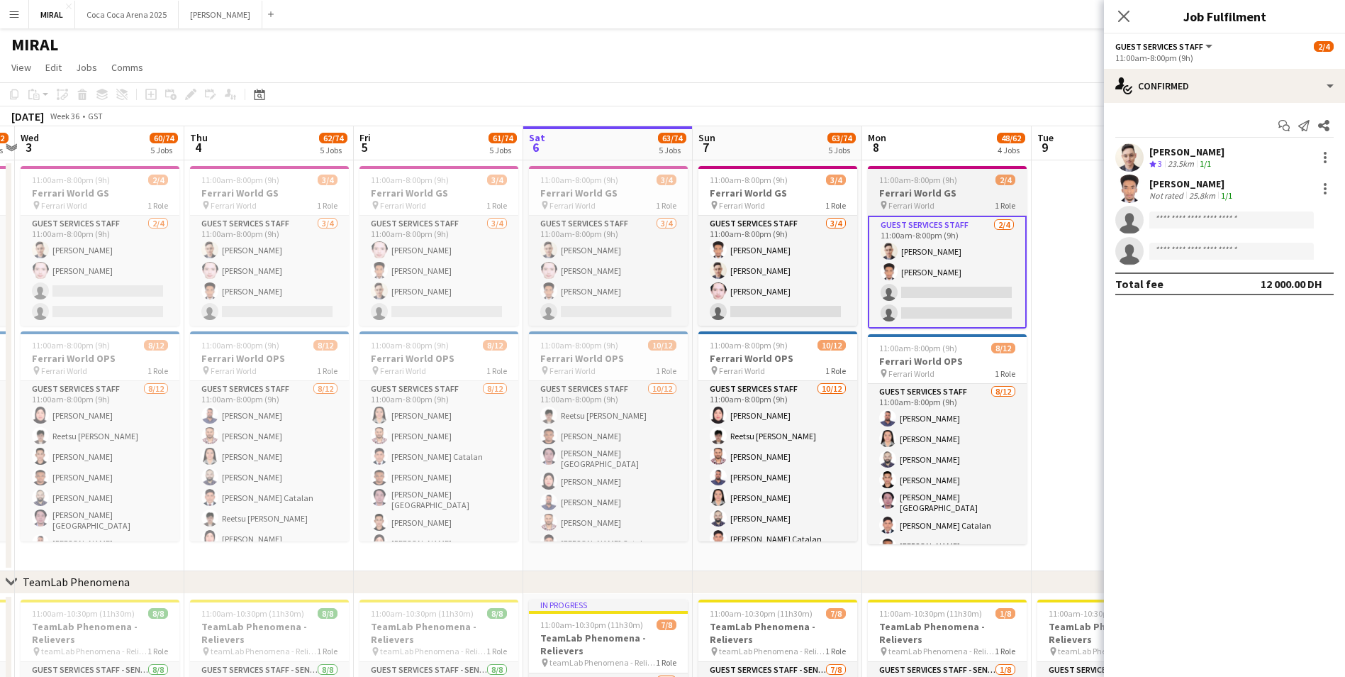
click at [956, 189] on h3 "Ferrari World GS" at bounding box center [947, 193] width 159 height 13
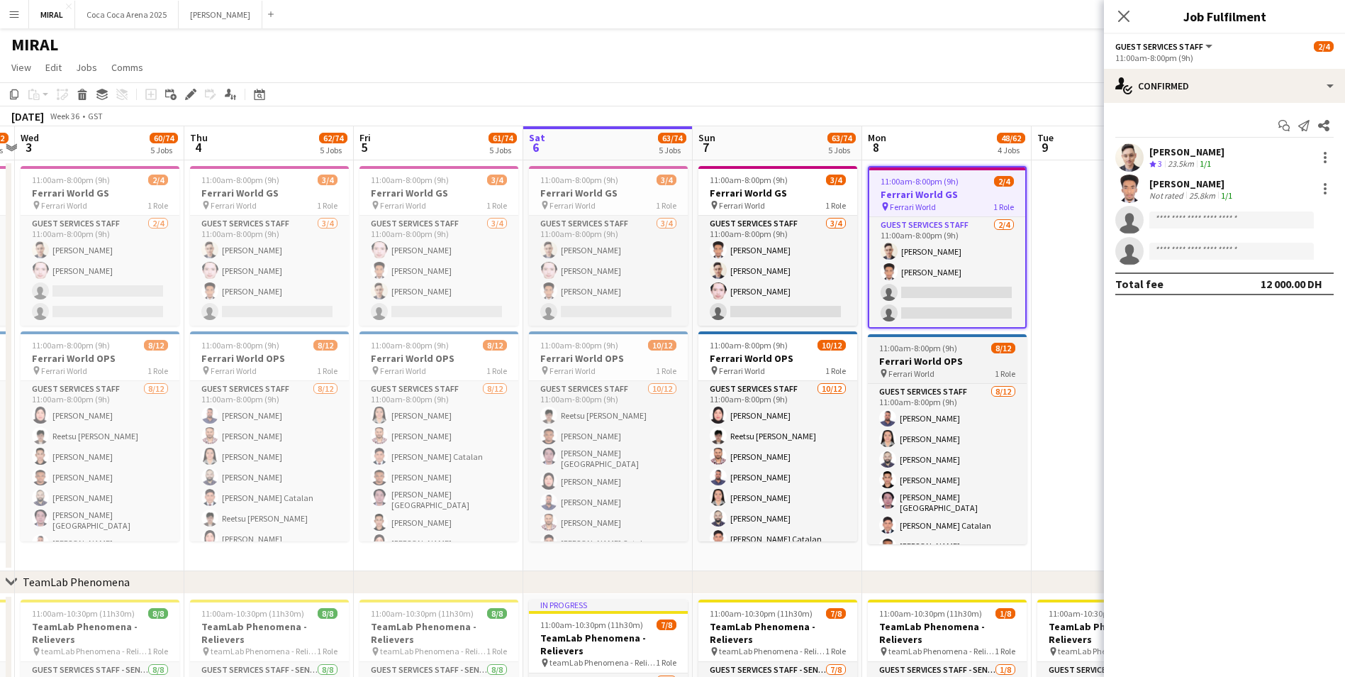
scroll to position [0, 323]
click at [942, 365] on h3 "Ferrari World OPS" at bounding box center [948, 361] width 159 height 13
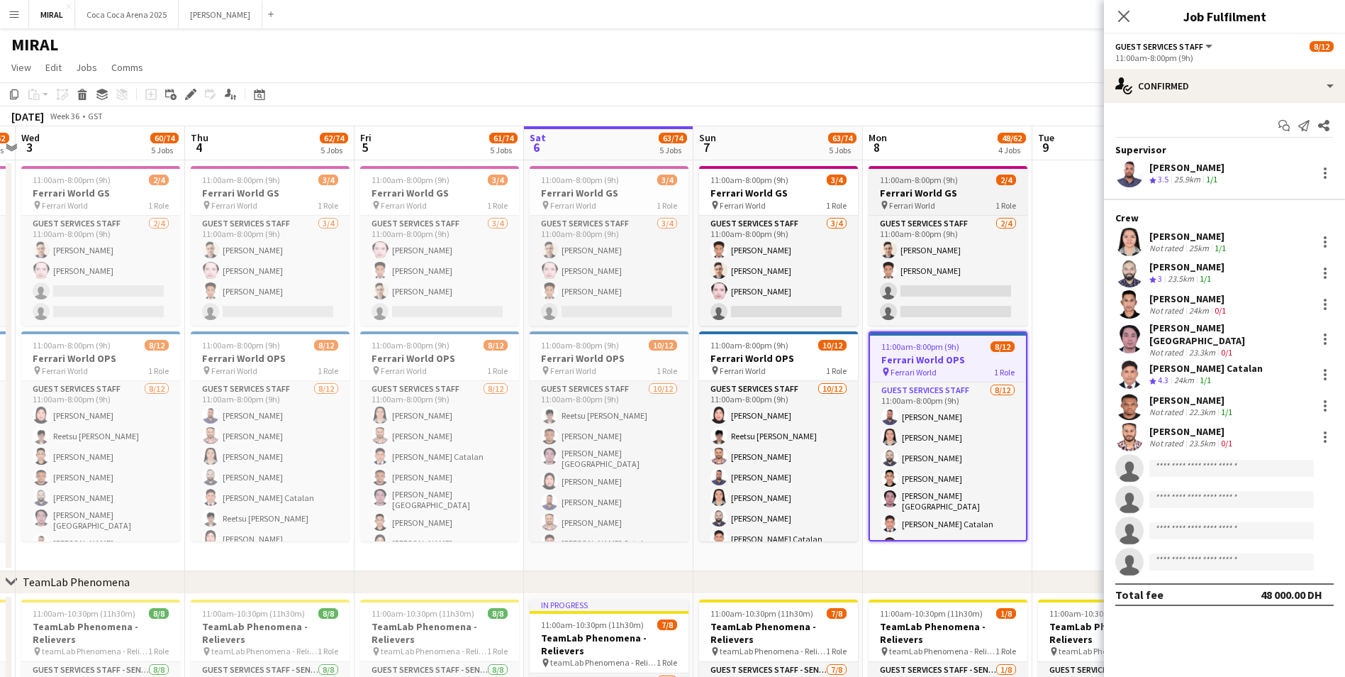
click at [943, 188] on h3 "Ferrari World GS" at bounding box center [948, 193] width 159 height 13
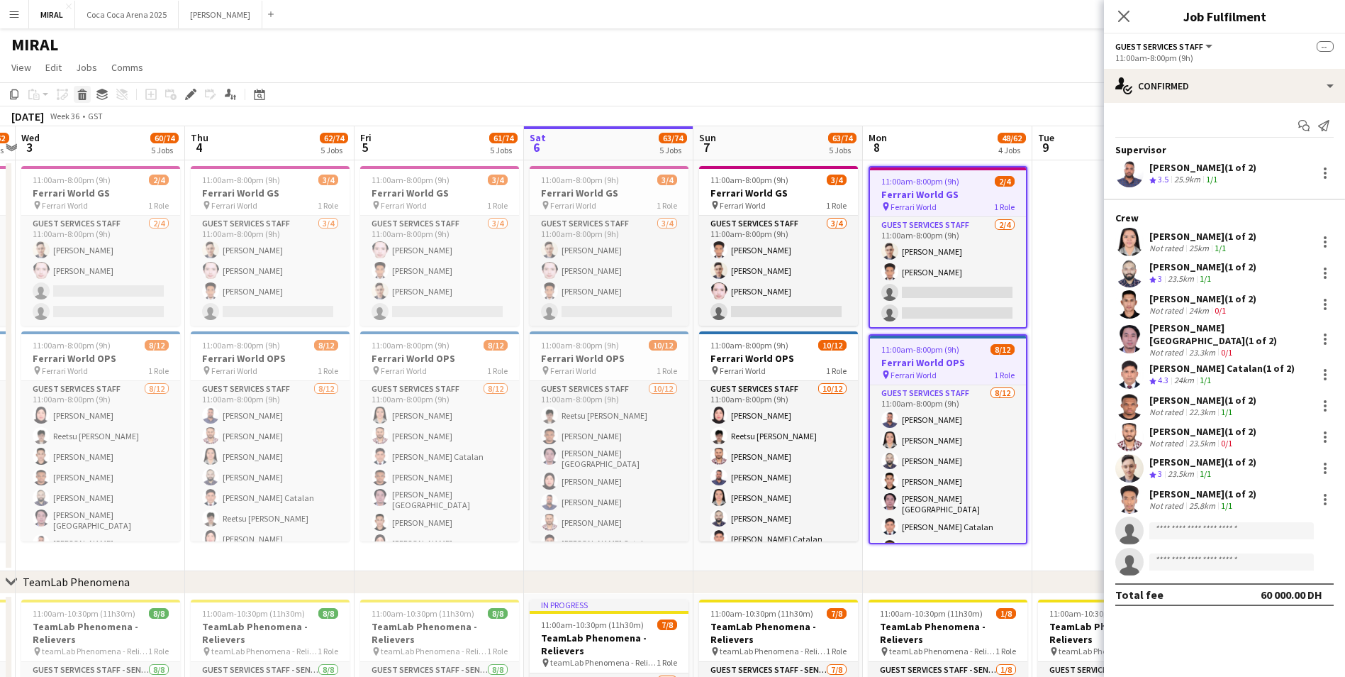
click at [84, 91] on icon at bounding box center [81, 91] width 9 height 4
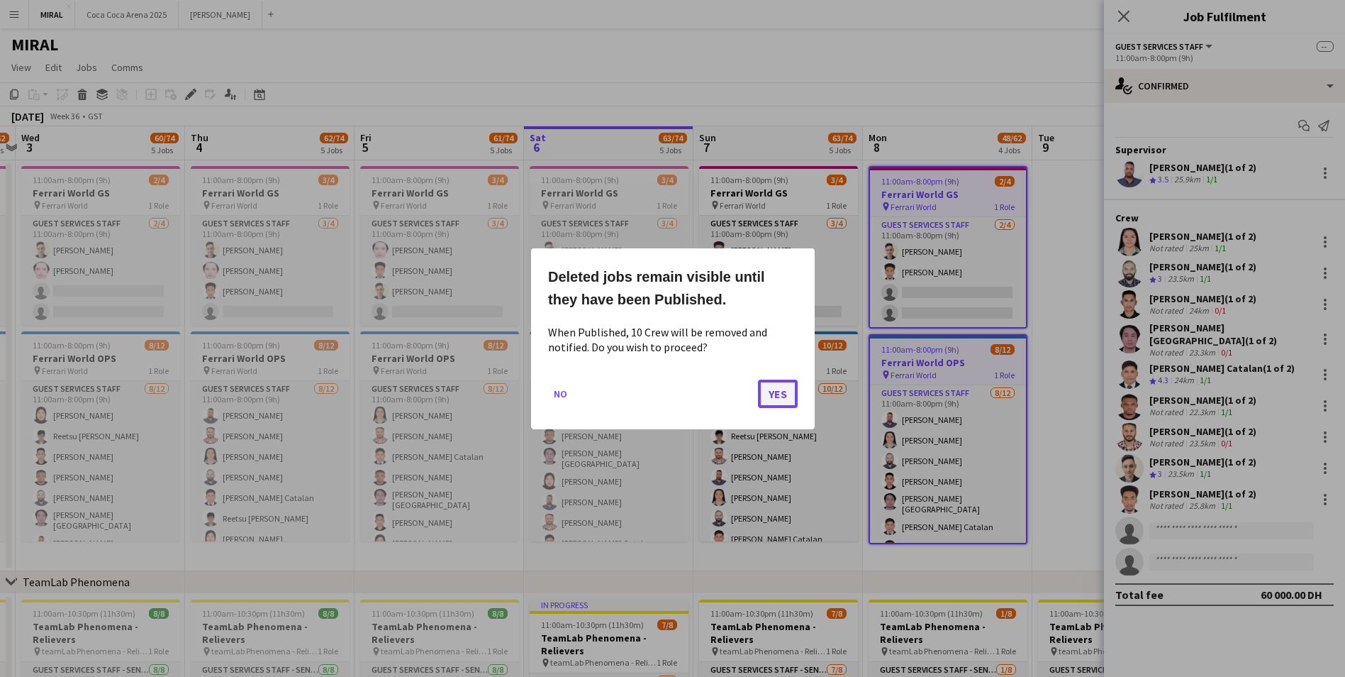
click at [770, 396] on button "Yes" at bounding box center [778, 393] width 40 height 28
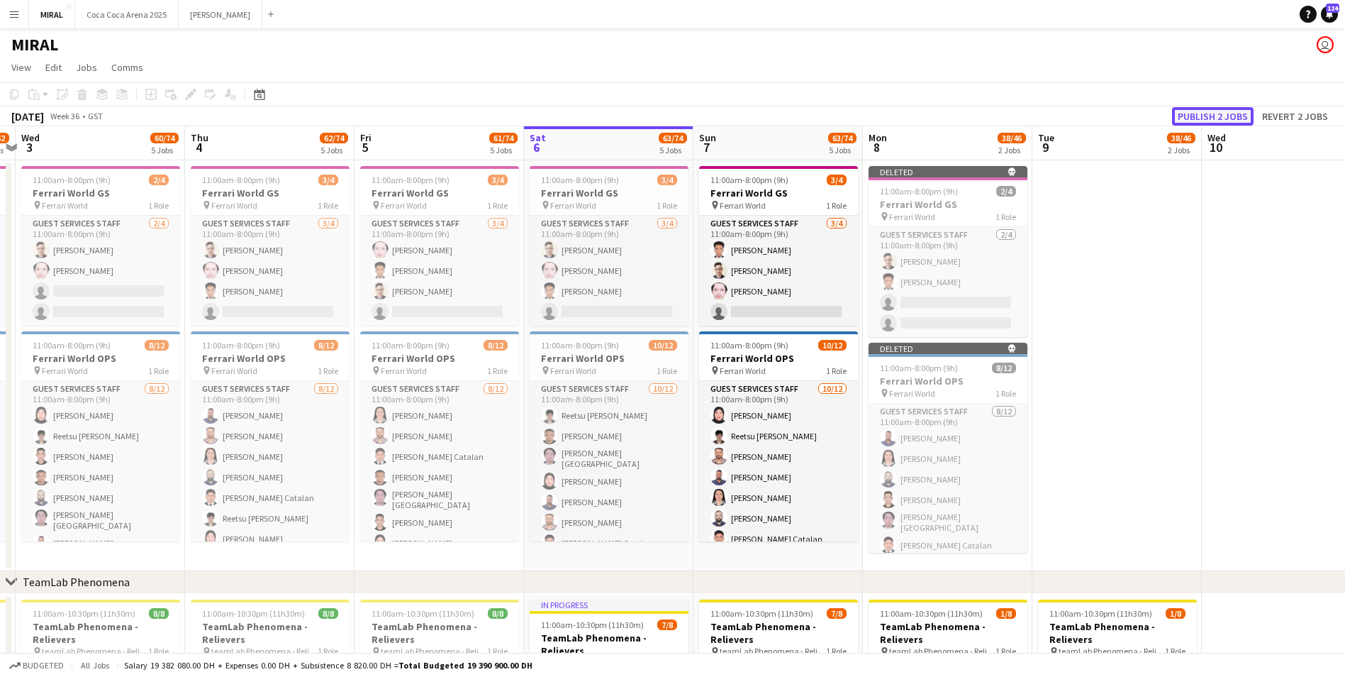
click at [1198, 119] on button "Publish 2 jobs" at bounding box center [1213, 116] width 82 height 18
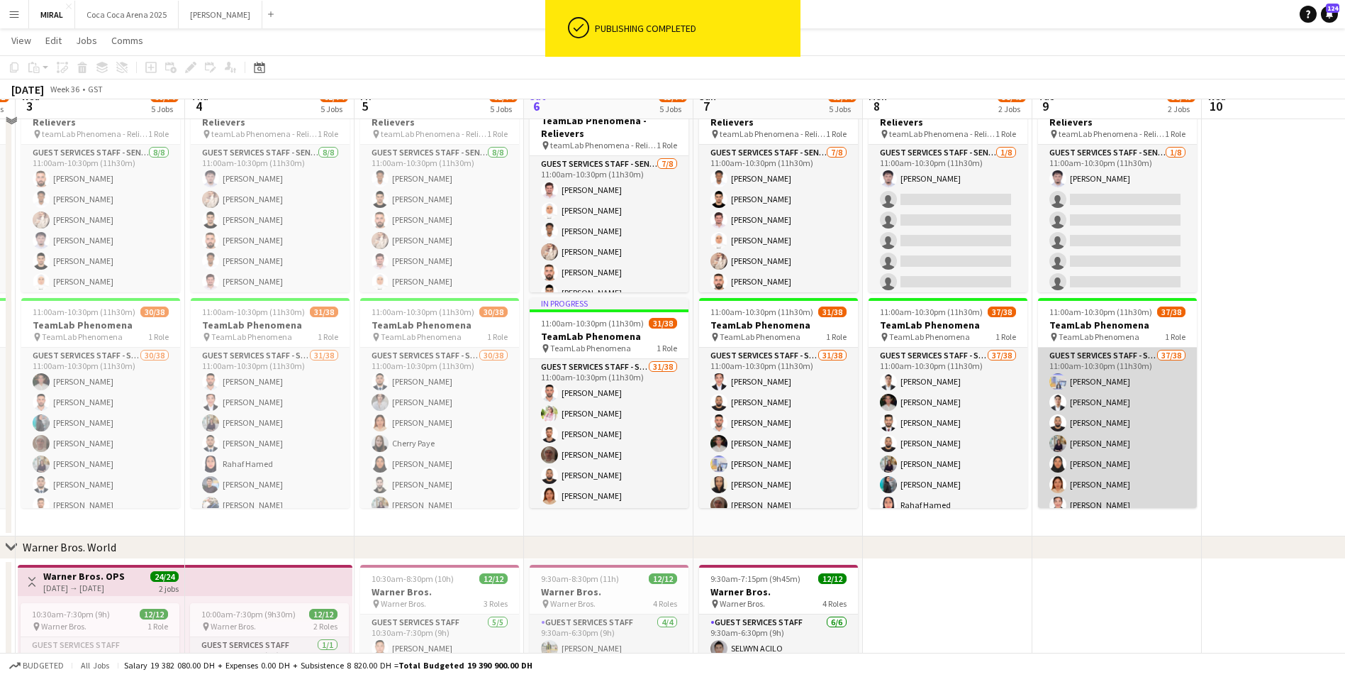
scroll to position [496, 0]
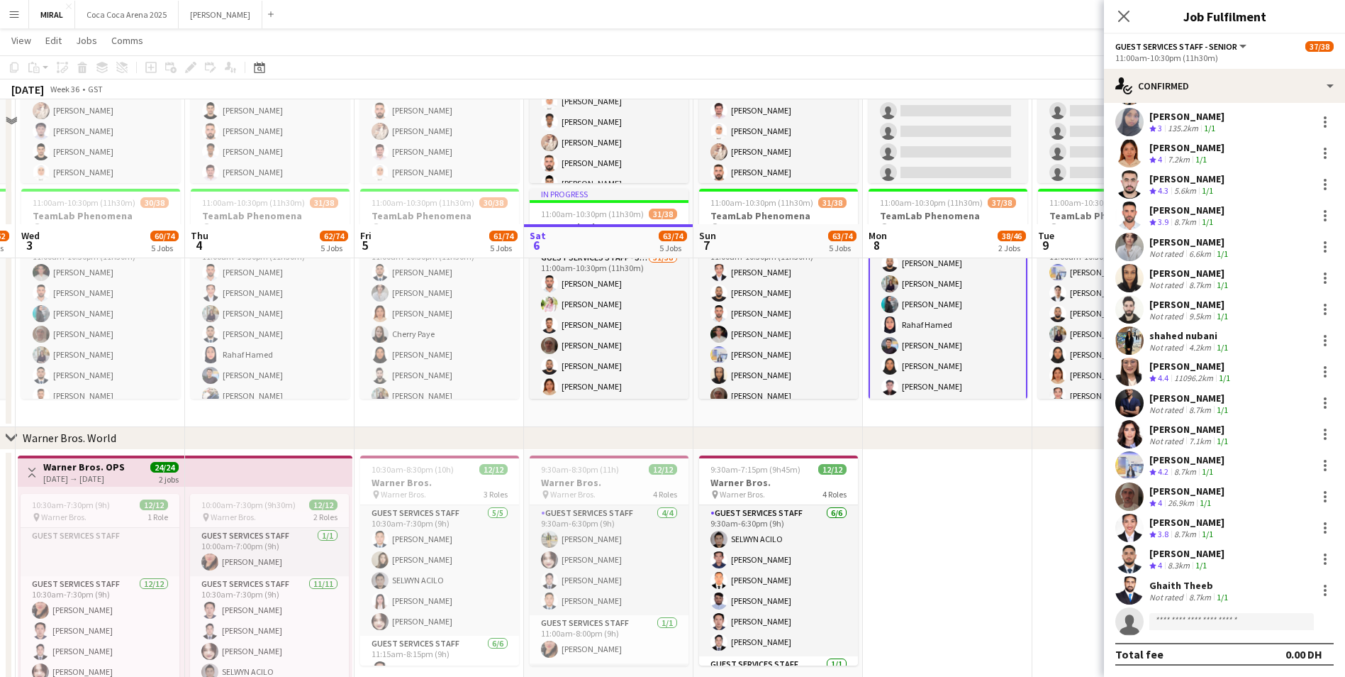
scroll to position [750, 0]
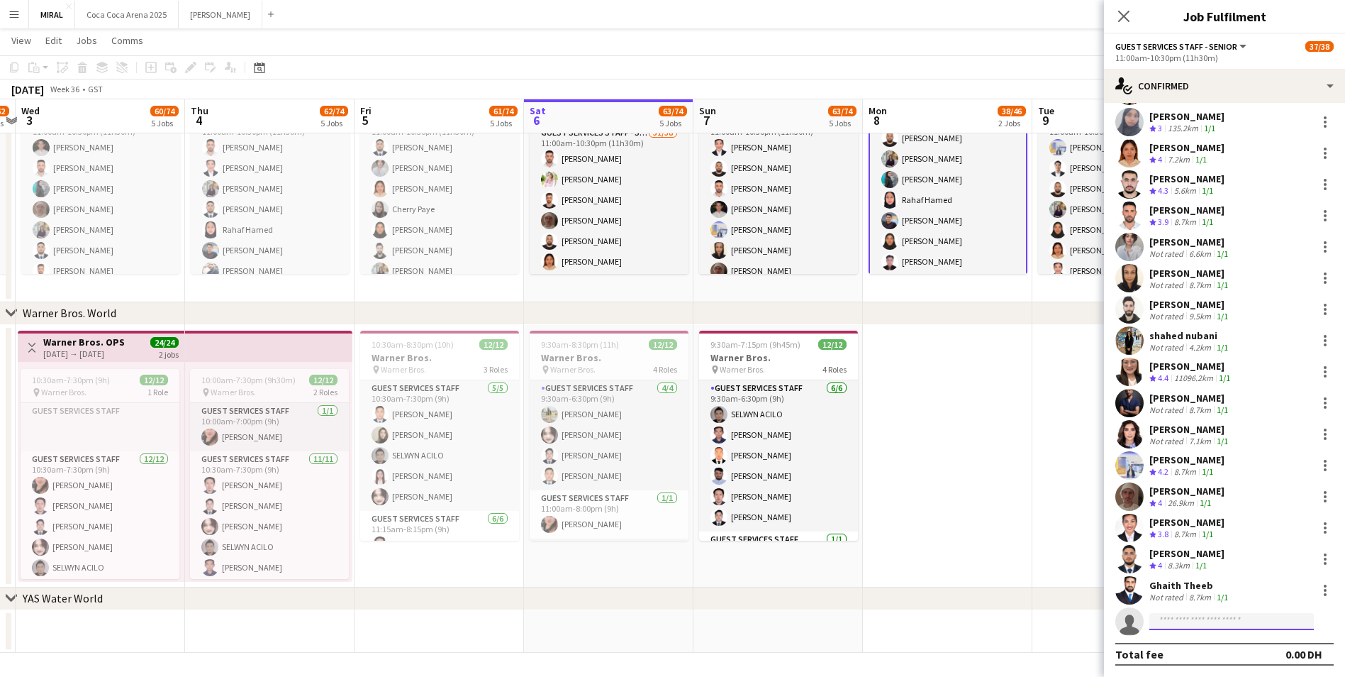
click at [1197, 623] on input at bounding box center [1232, 621] width 165 height 17
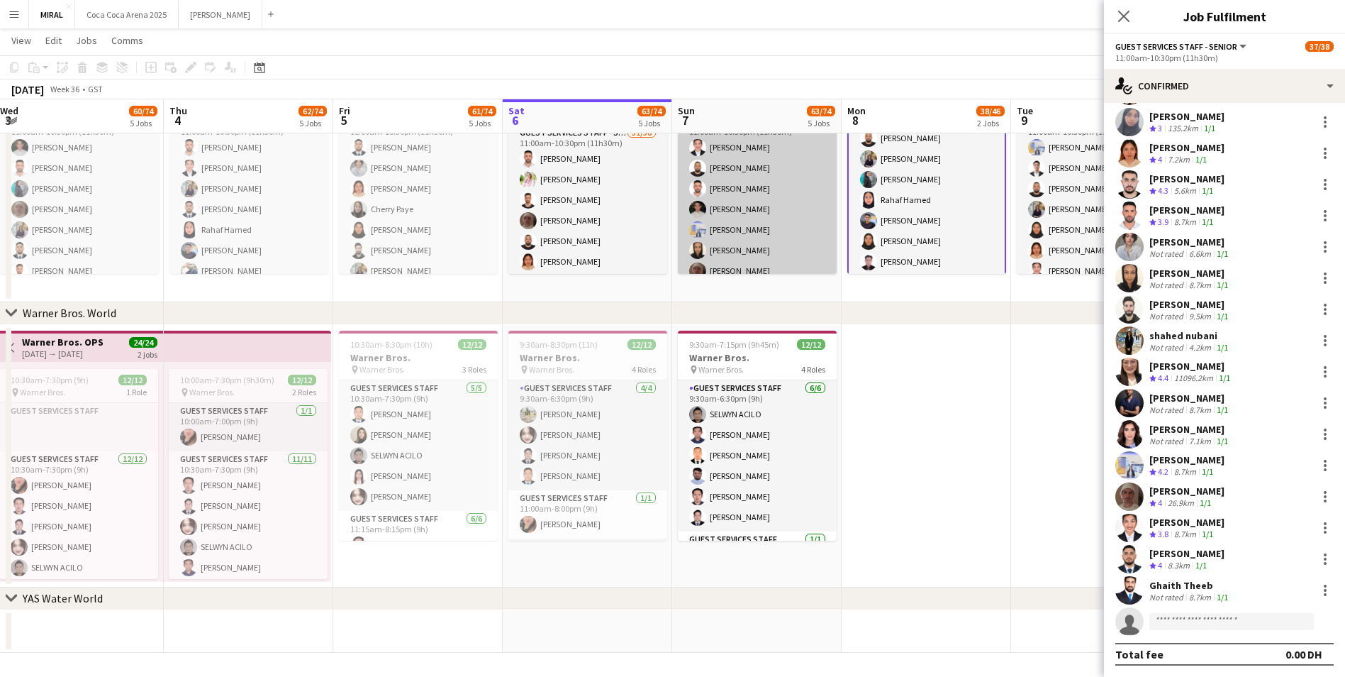
drag, startPoint x: 1197, startPoint y: 601, endPoint x: 785, endPoint y: 230, distance: 553.9
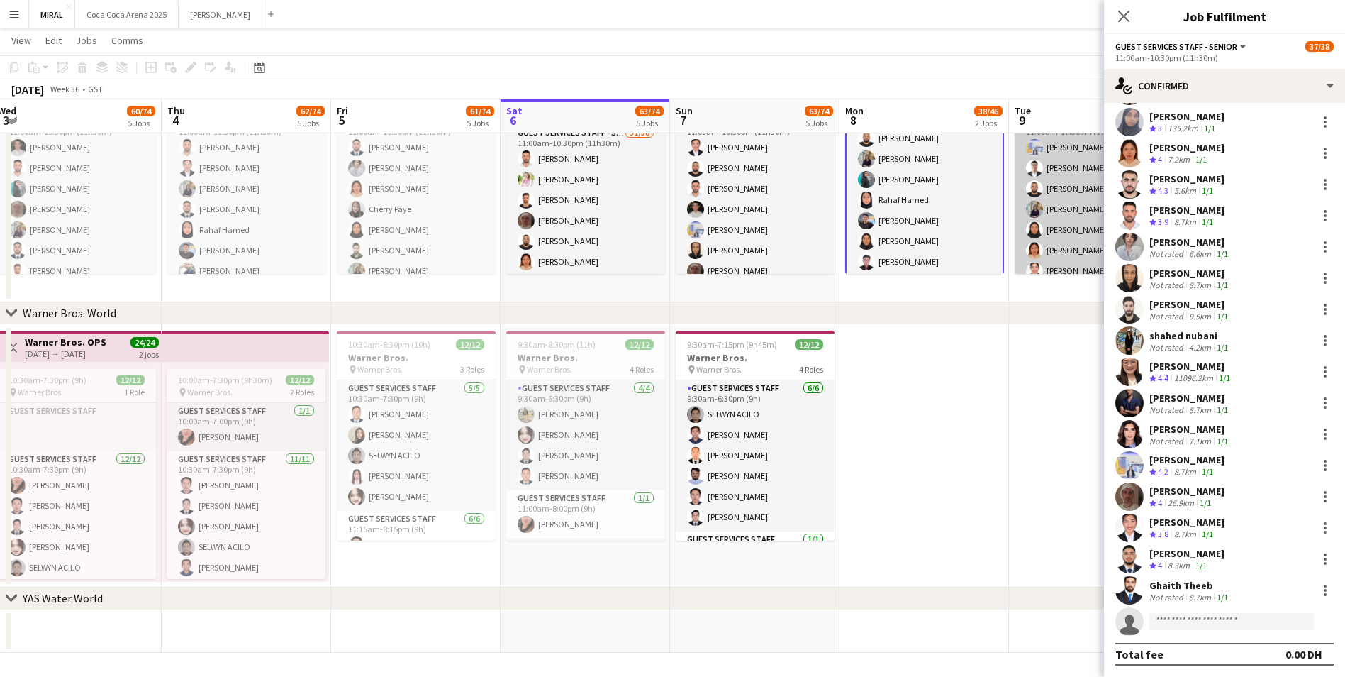
click at [1055, 238] on app-card-role "Guest Services Staff - Senior 37/38 11:00am-10:30pm (11h30m) [PERSON_NAME] [PER…" at bounding box center [1094, 517] width 159 height 809
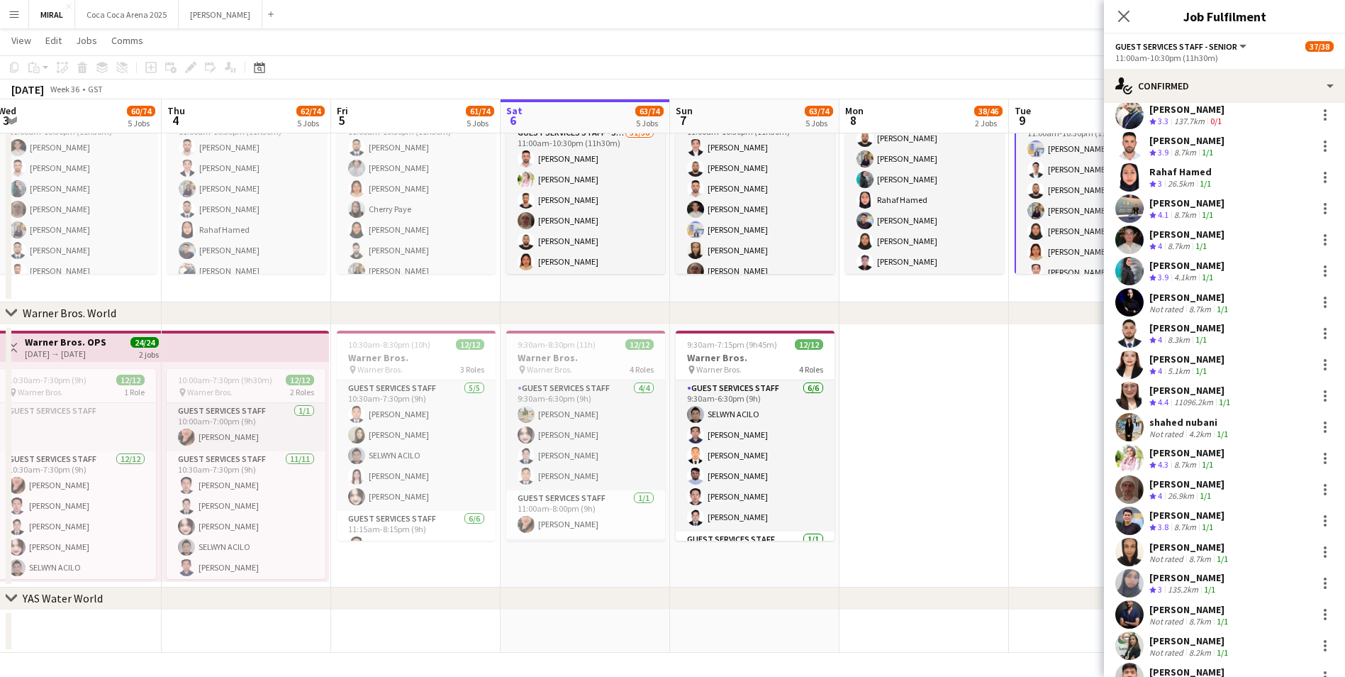
scroll to position [265, 0]
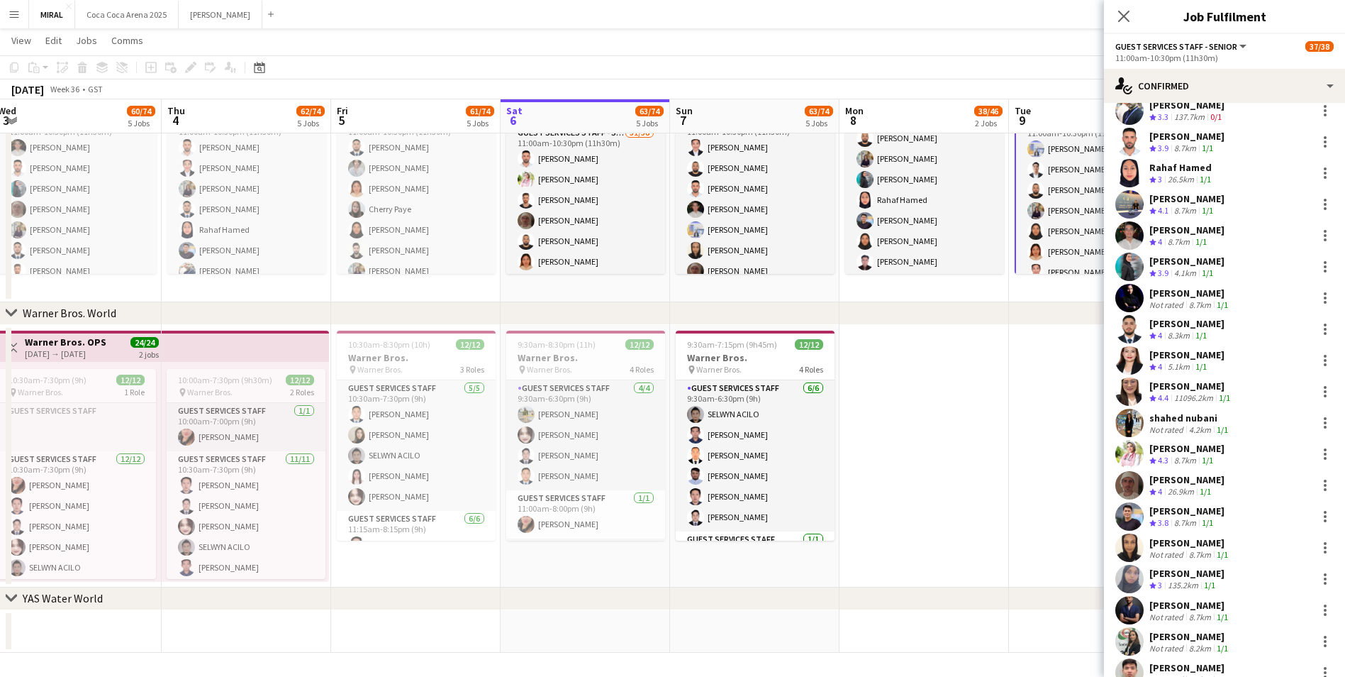
click at [1201, 361] on app-skills-label "1/1" at bounding box center [1201, 366] width 11 height 11
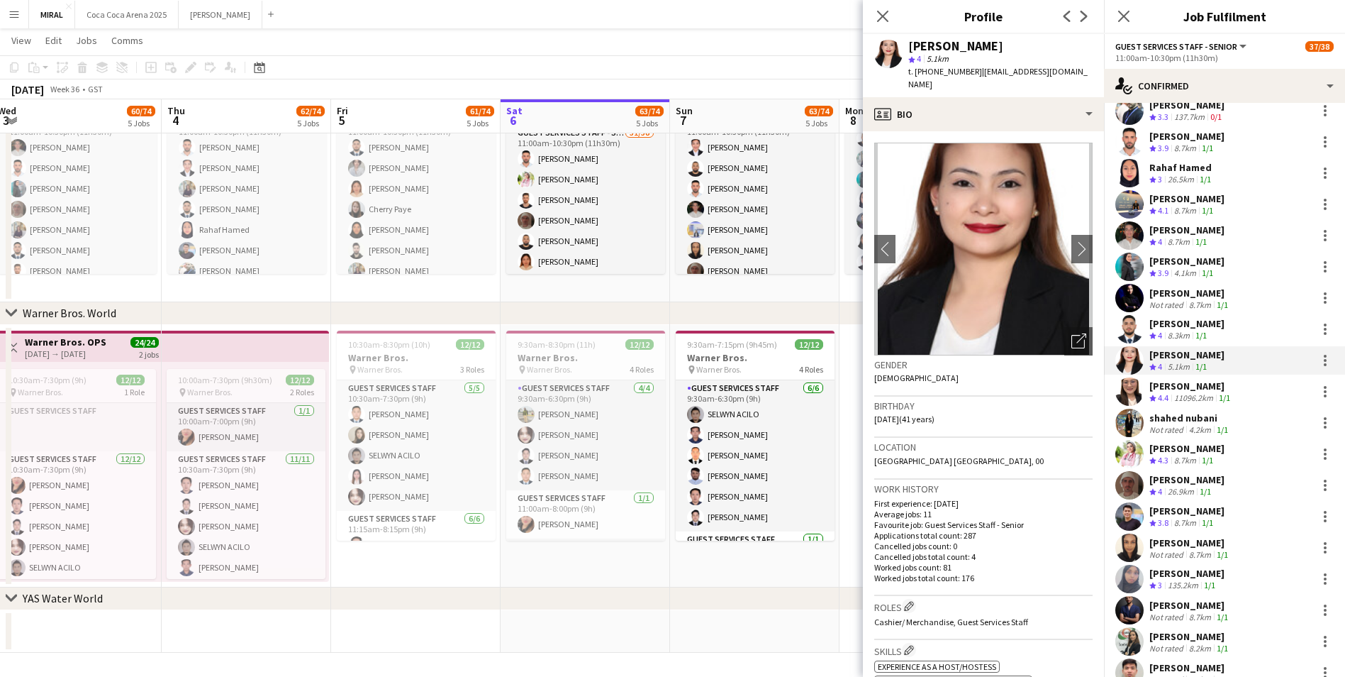
drag, startPoint x: 975, startPoint y: 73, endPoint x: 1094, endPoint y: 76, distance: 119.2
click at [1094, 76] on div "[PERSON_NAME] star 4 5.1km t. [PHONE_NUMBER] | [EMAIL_ADDRESS][DOMAIN_NAME]" at bounding box center [983, 65] width 241 height 63
copy span "[EMAIL_ADDRESS][DOMAIN_NAME]"
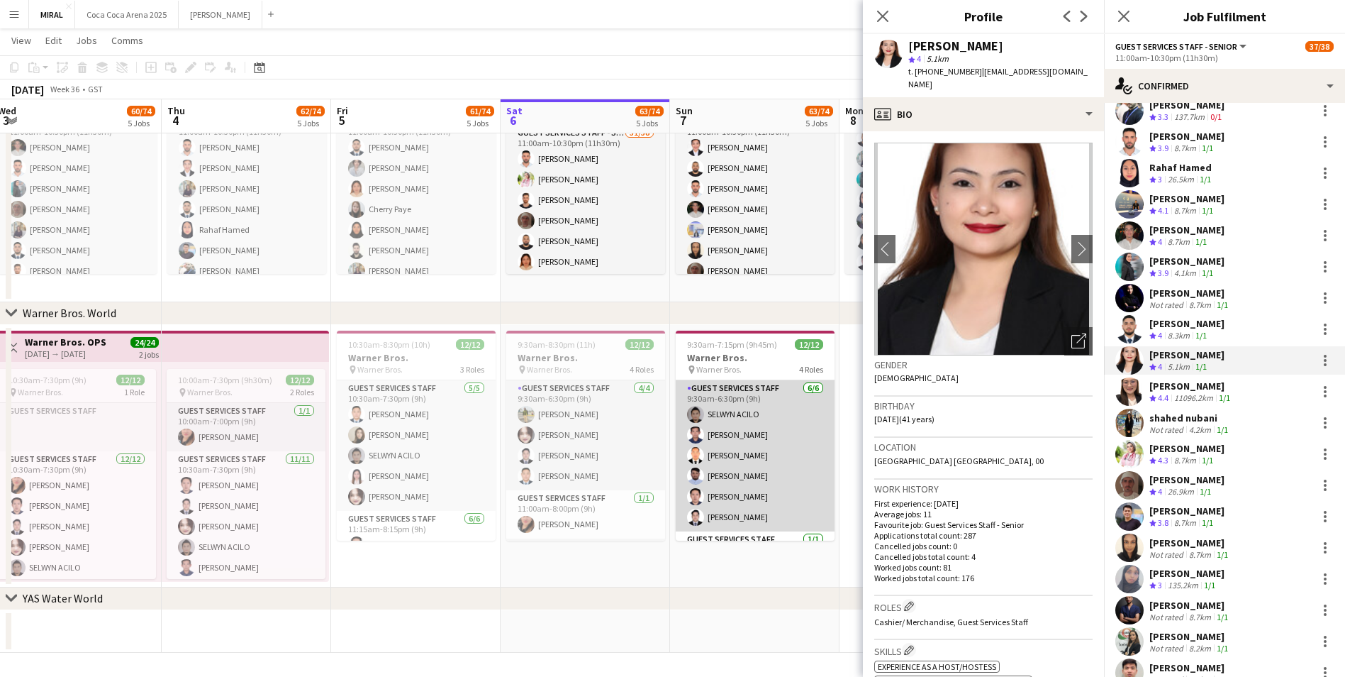
click at [769, 438] on app-card-role "Guest Services Staff [DATE] 9:30am-6:30pm (9h) [PERSON_NAME] [PERSON_NAME]" at bounding box center [755, 455] width 159 height 151
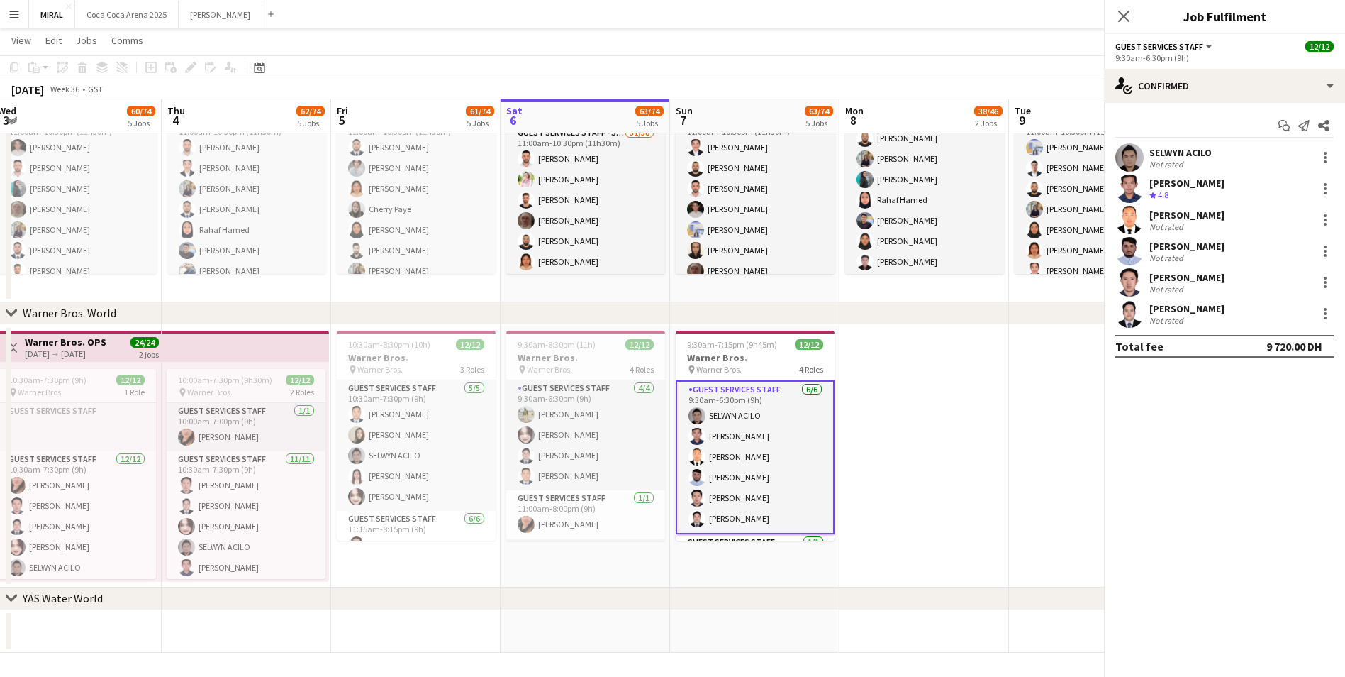
scroll to position [0, 0]
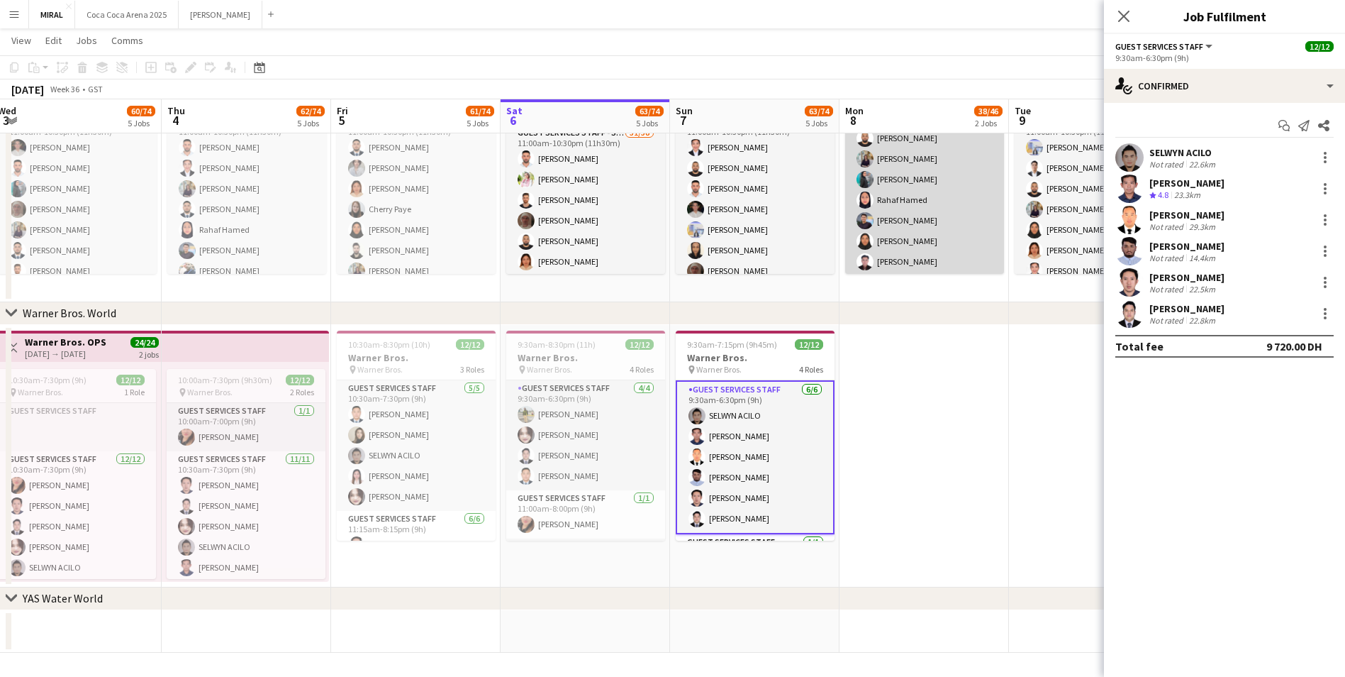
click at [934, 219] on app-card-role "Guest Services Staff - Senior 37/38 11:00am-10:30pm (11h30m) [PERSON_NAME] ali …" at bounding box center [924, 447] width 159 height 809
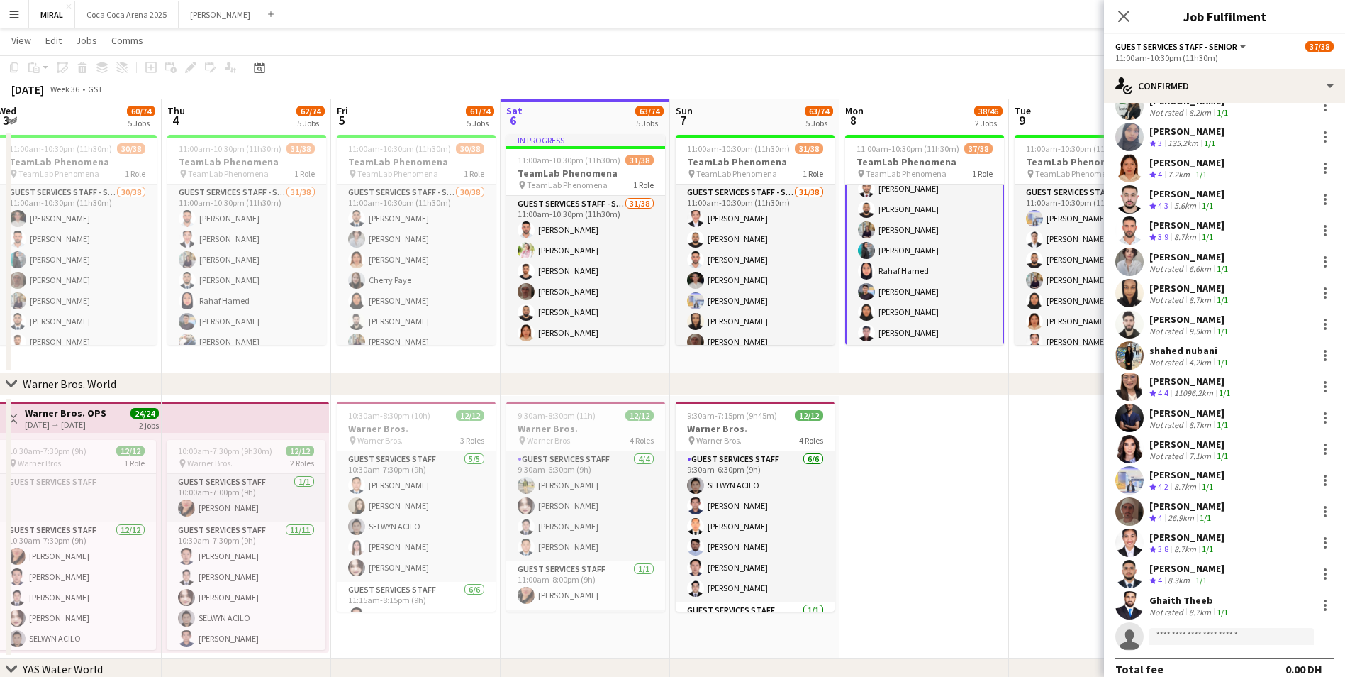
scroll to position [691, 0]
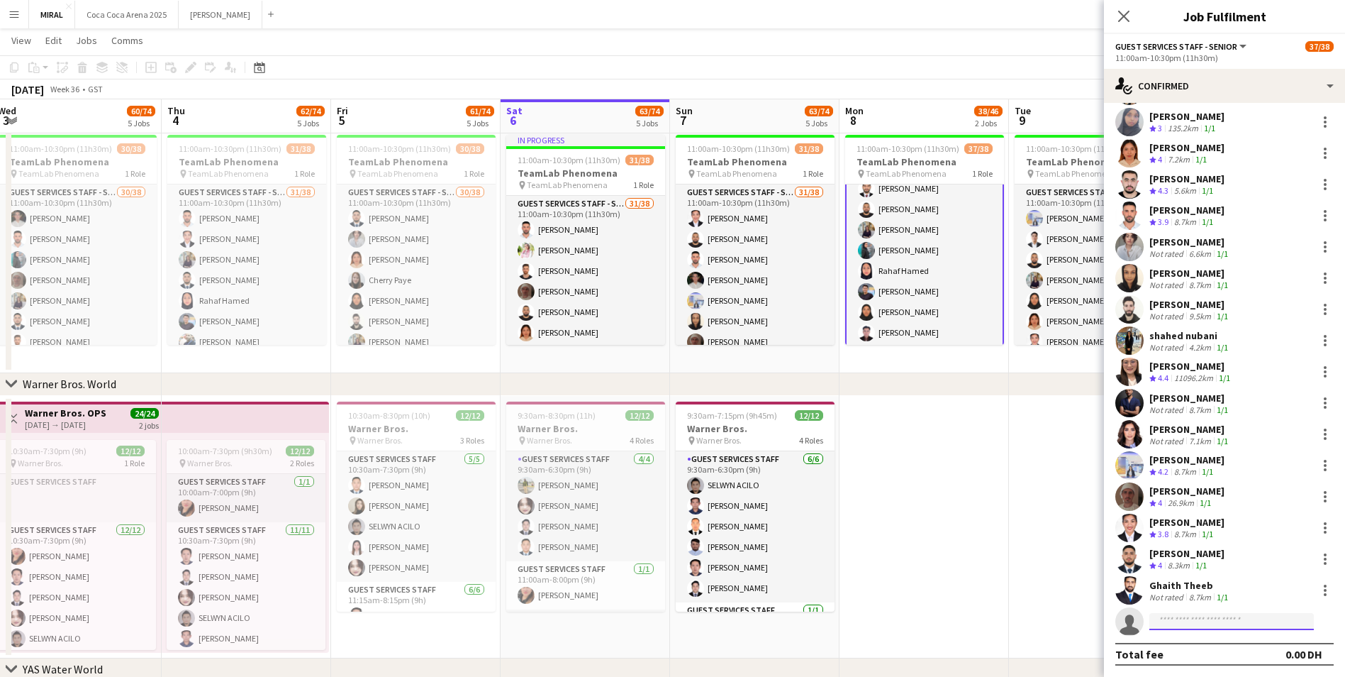
click at [1198, 618] on input at bounding box center [1232, 621] width 165 height 17
paste input "**********"
type input "**********"
click at [1216, 648] on span "[EMAIL_ADDRESS][DOMAIN_NAME]" at bounding box center [1232, 653] width 142 height 11
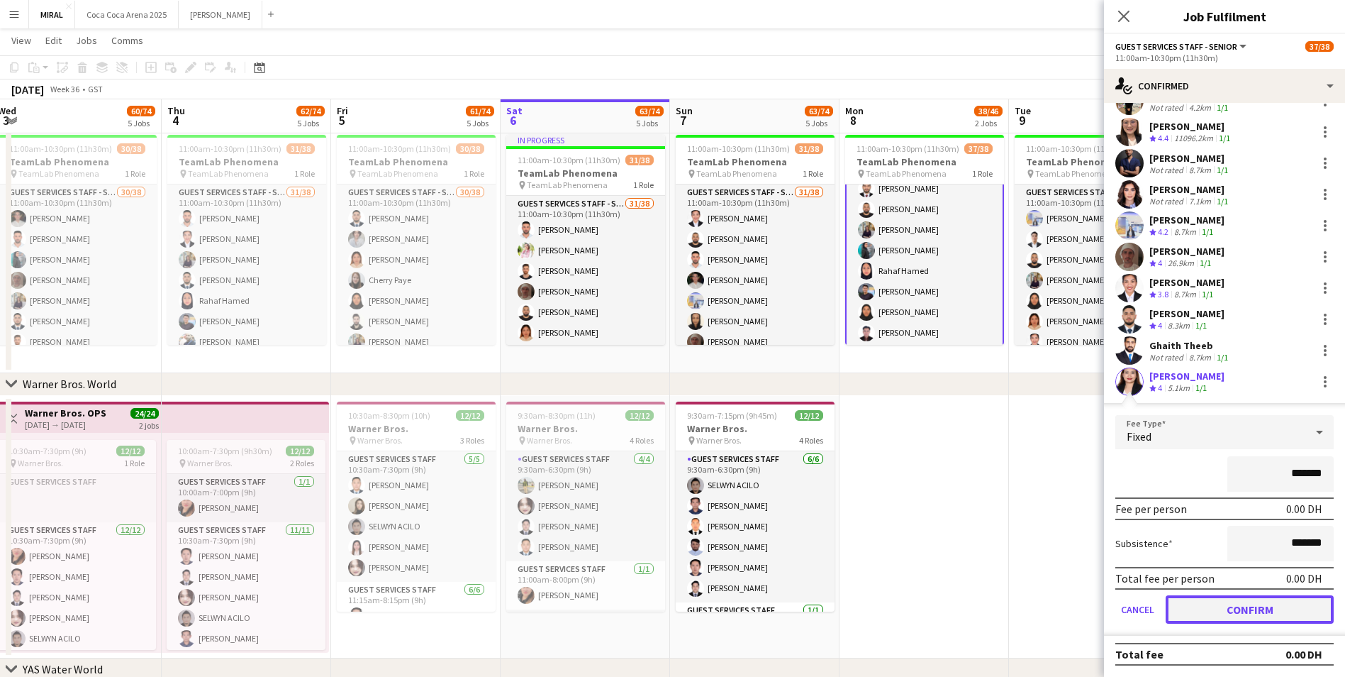
click at [1226, 601] on button "Confirm" at bounding box center [1250, 609] width 168 height 28
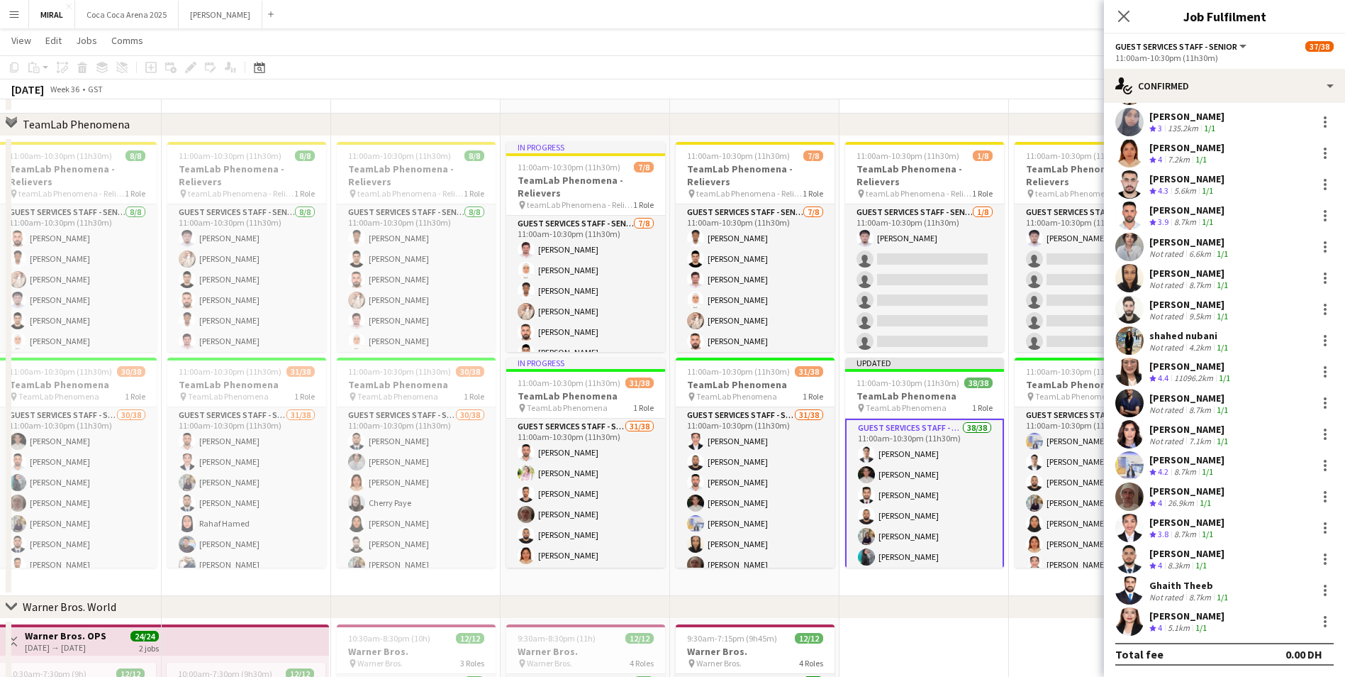
scroll to position [567, 0]
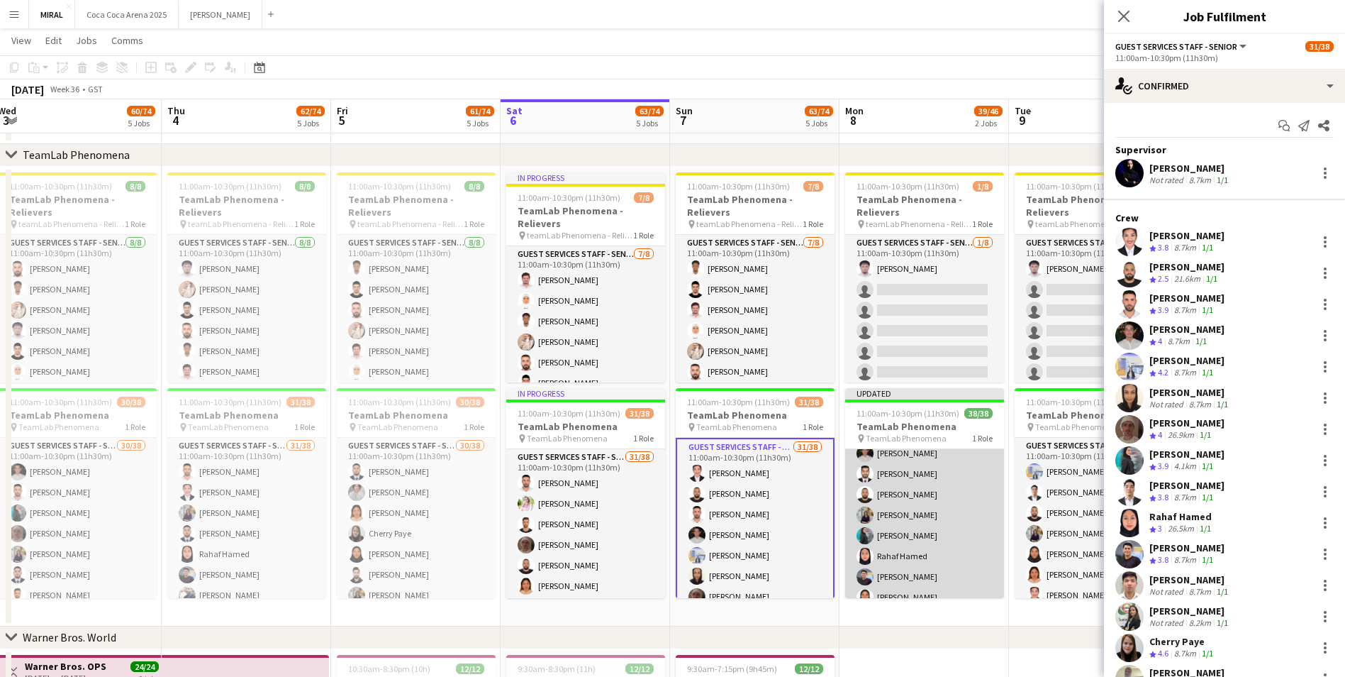
scroll to position [71, 0]
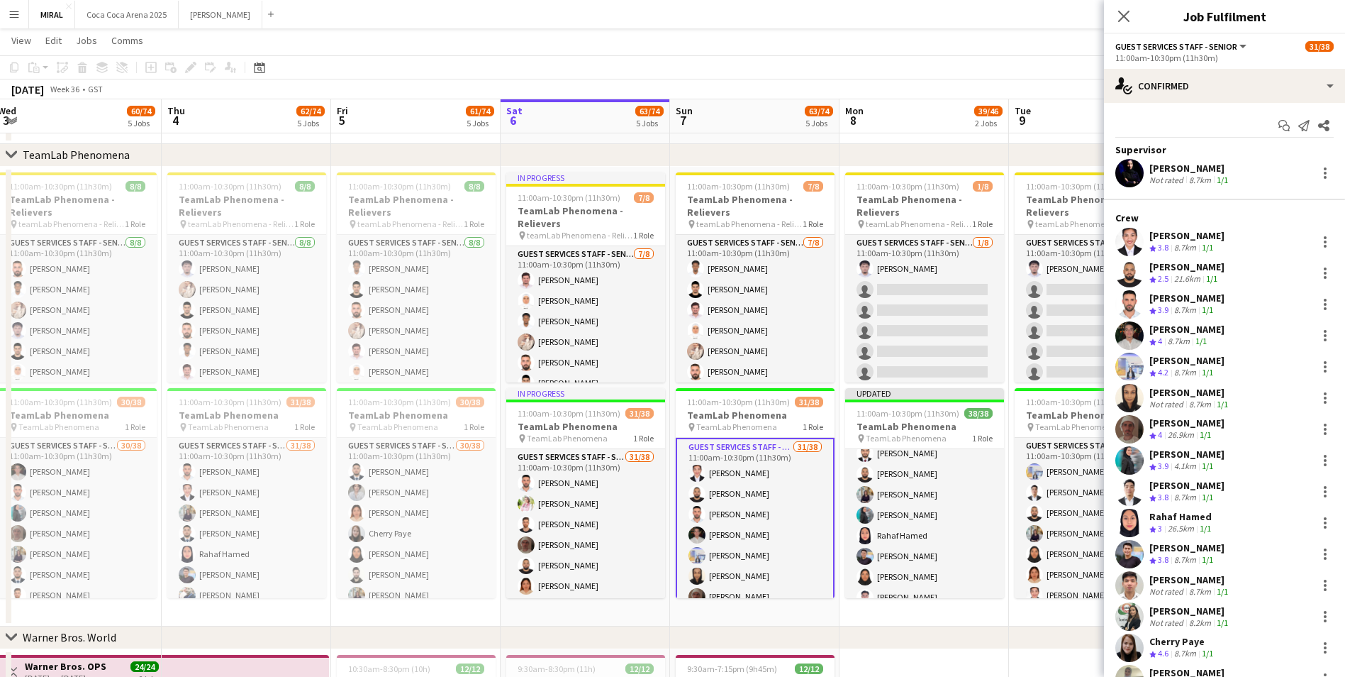
click at [1033, 63] on app-toolbar "Copy Paste Paste Ctrl+V Paste with crew Ctrl+Shift+V Paste linked Job [GEOGRAPH…" at bounding box center [672, 67] width 1345 height 24
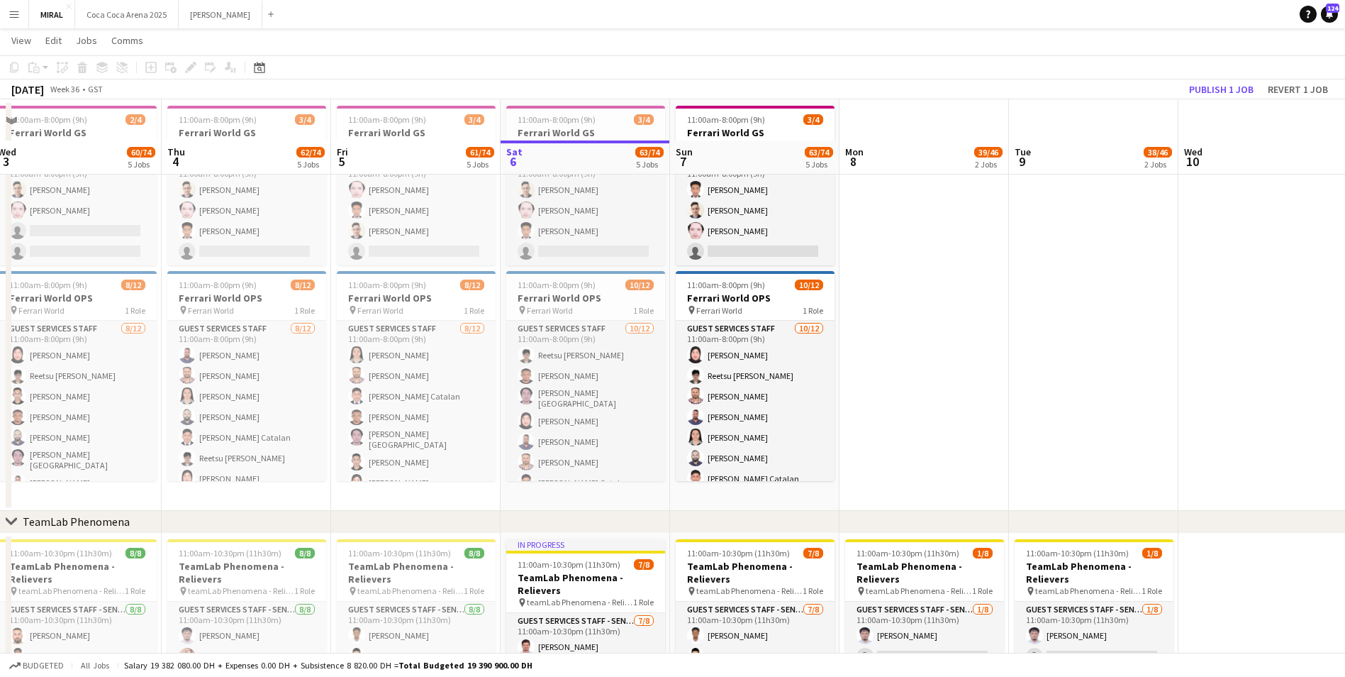
scroll to position [0, 0]
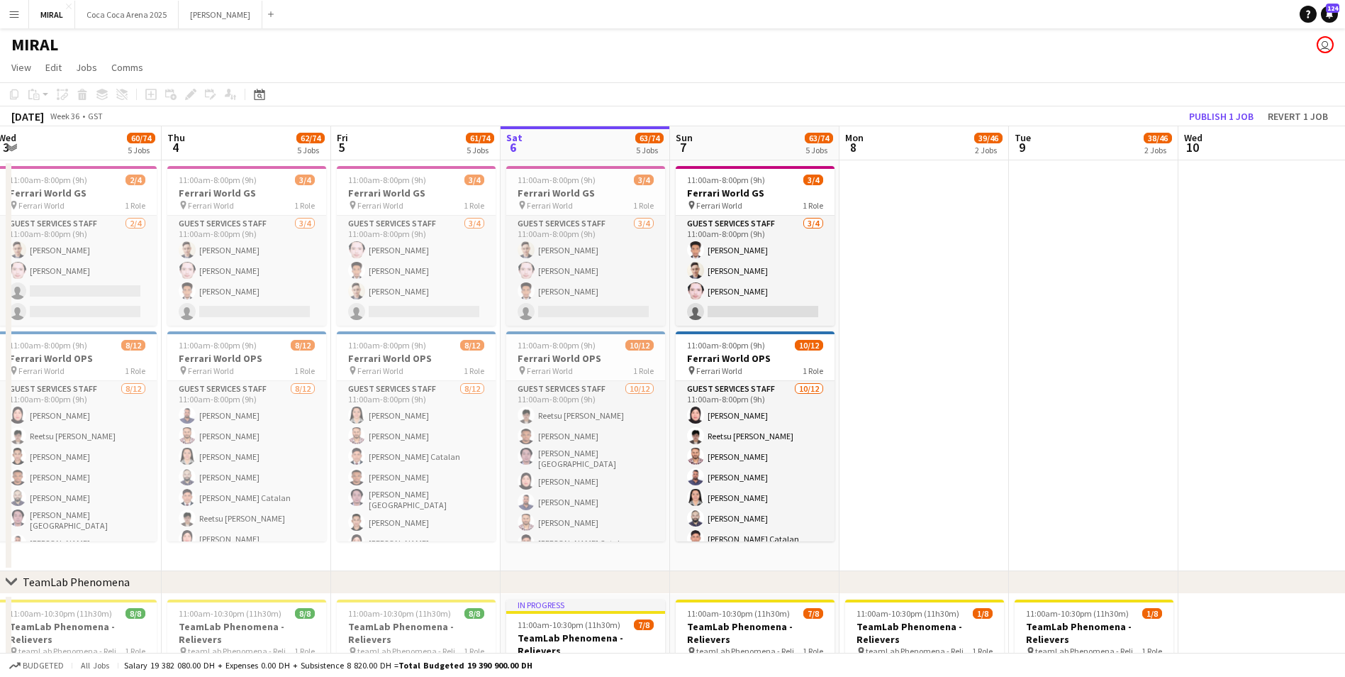
drag, startPoint x: 829, startPoint y: 577, endPoint x: 903, endPoint y: 560, distance: 75.9
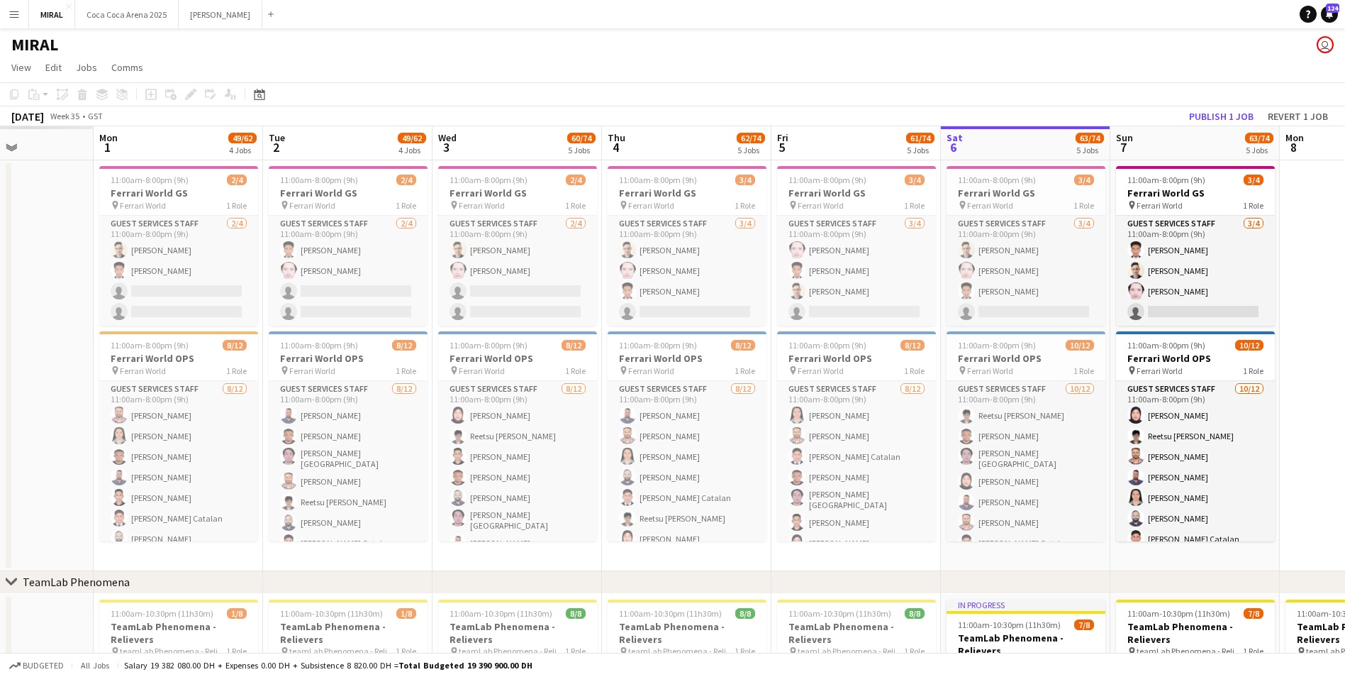
scroll to position [0, 406]
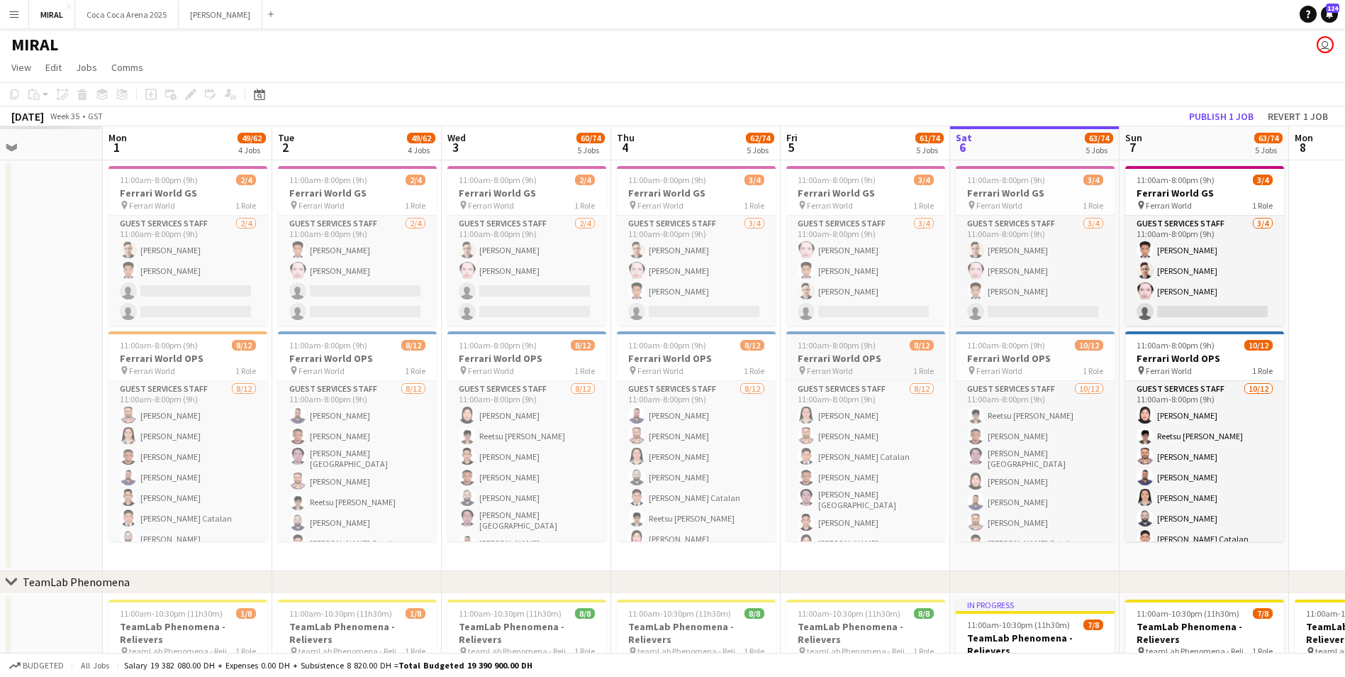
drag, startPoint x: 895, startPoint y: 551, endPoint x: 845, endPoint y: 338, distance: 219.2
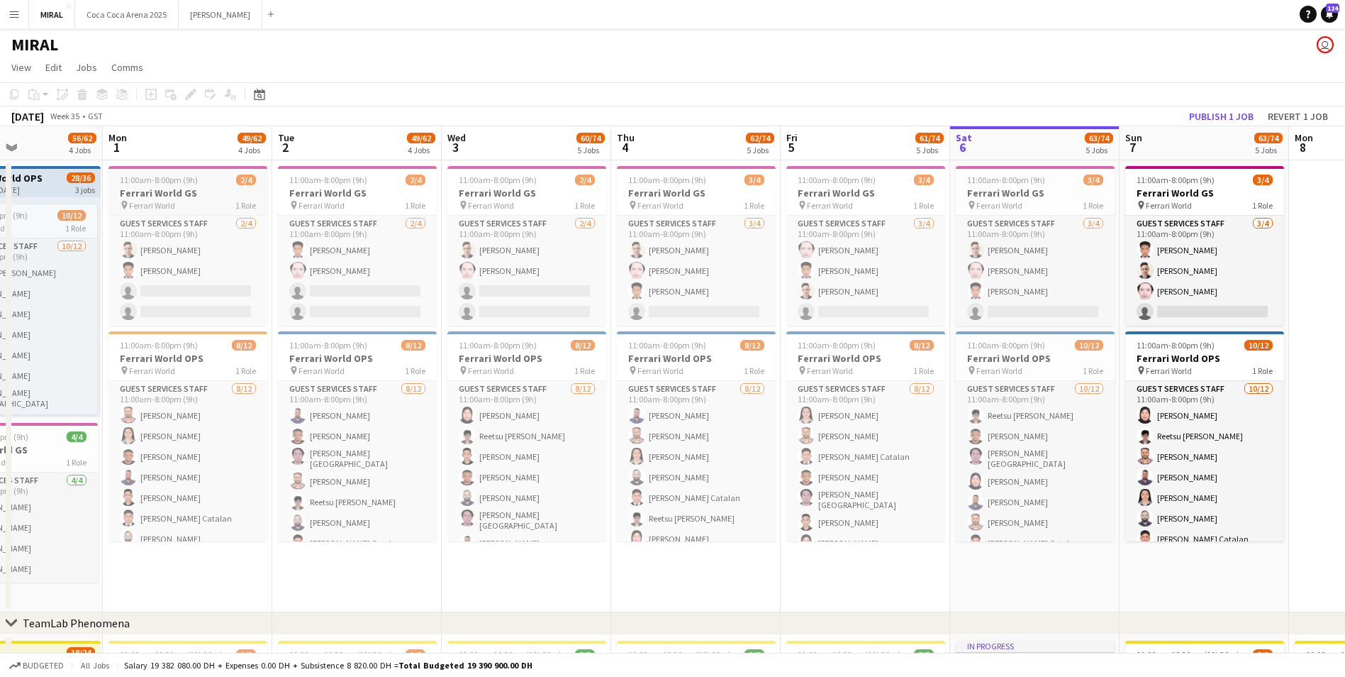
click at [186, 194] on h3 "Ferrari World GS" at bounding box center [188, 193] width 159 height 13
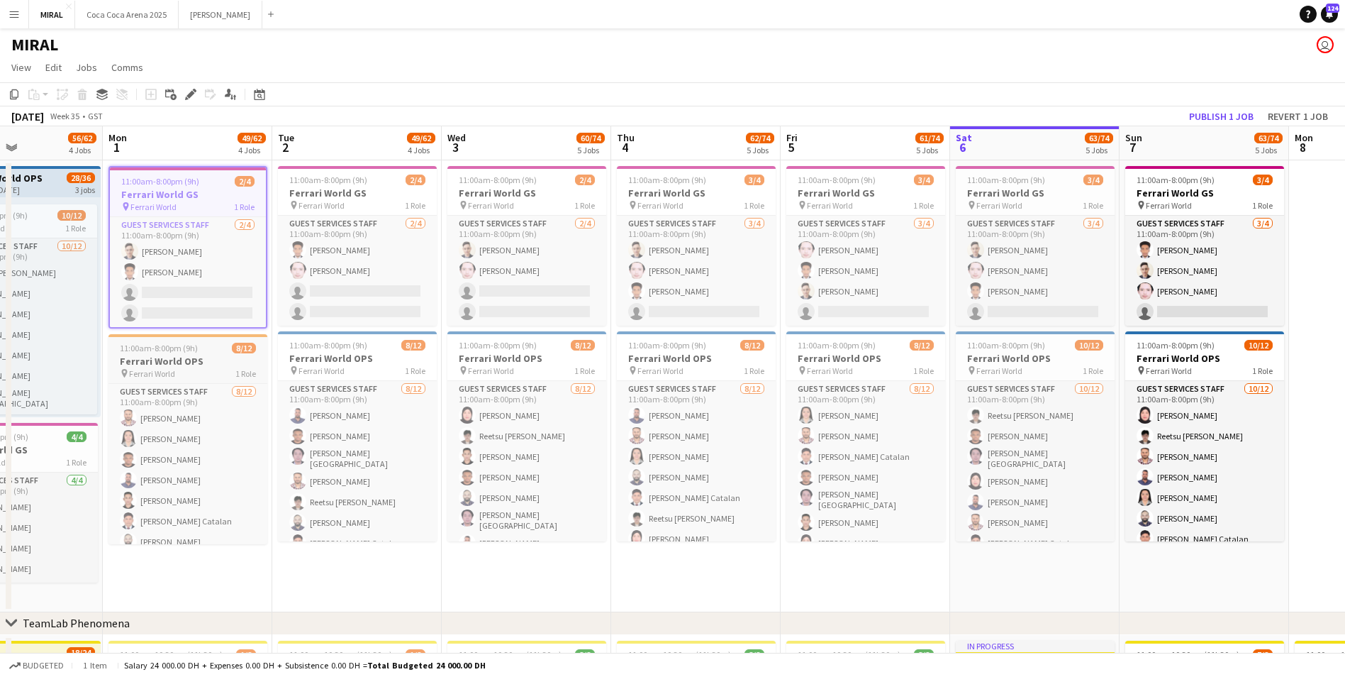
click at [179, 368] on div "pin Ferrari World 1 Role" at bounding box center [188, 372] width 159 height 11
click at [11, 94] on icon "Copy" at bounding box center [14, 94] width 11 height 11
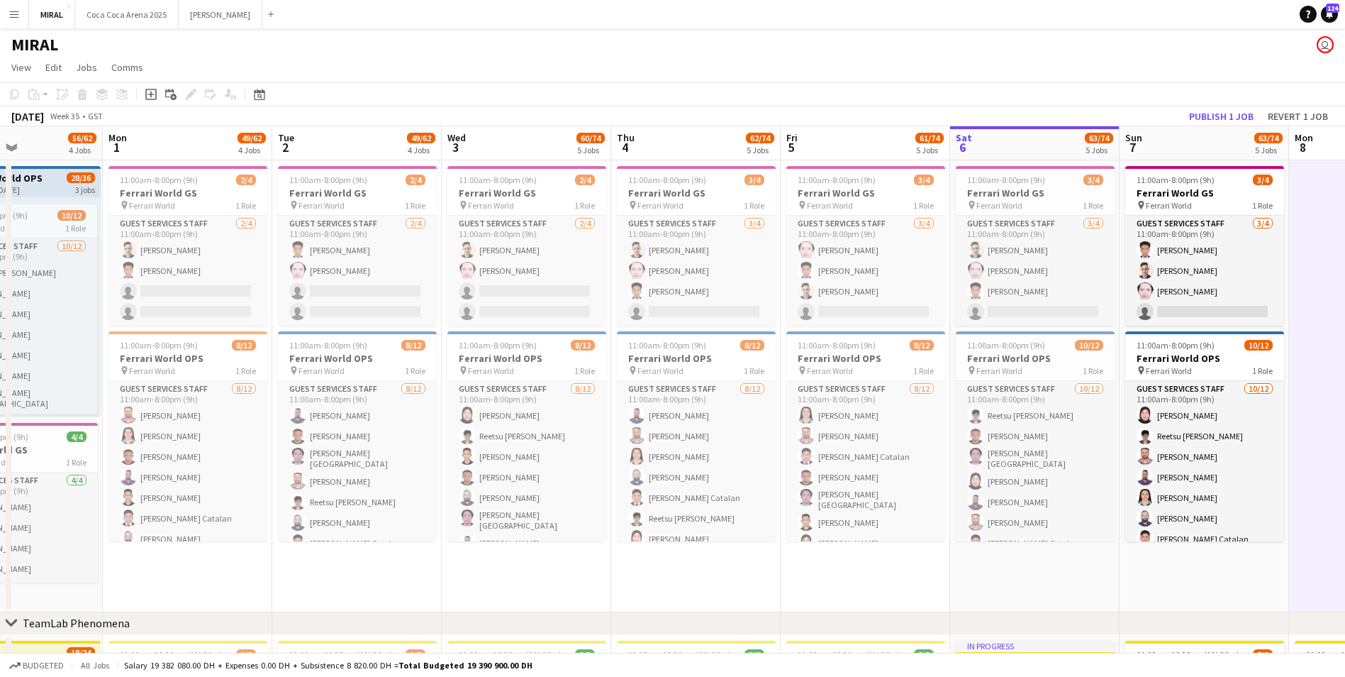
click at [34, 96] on div "Copy Paste Paste Ctrl+V Paste with crew Ctrl+Shift+V Paste linked Job [GEOGRAPH…" at bounding box center [68, 94] width 125 height 17
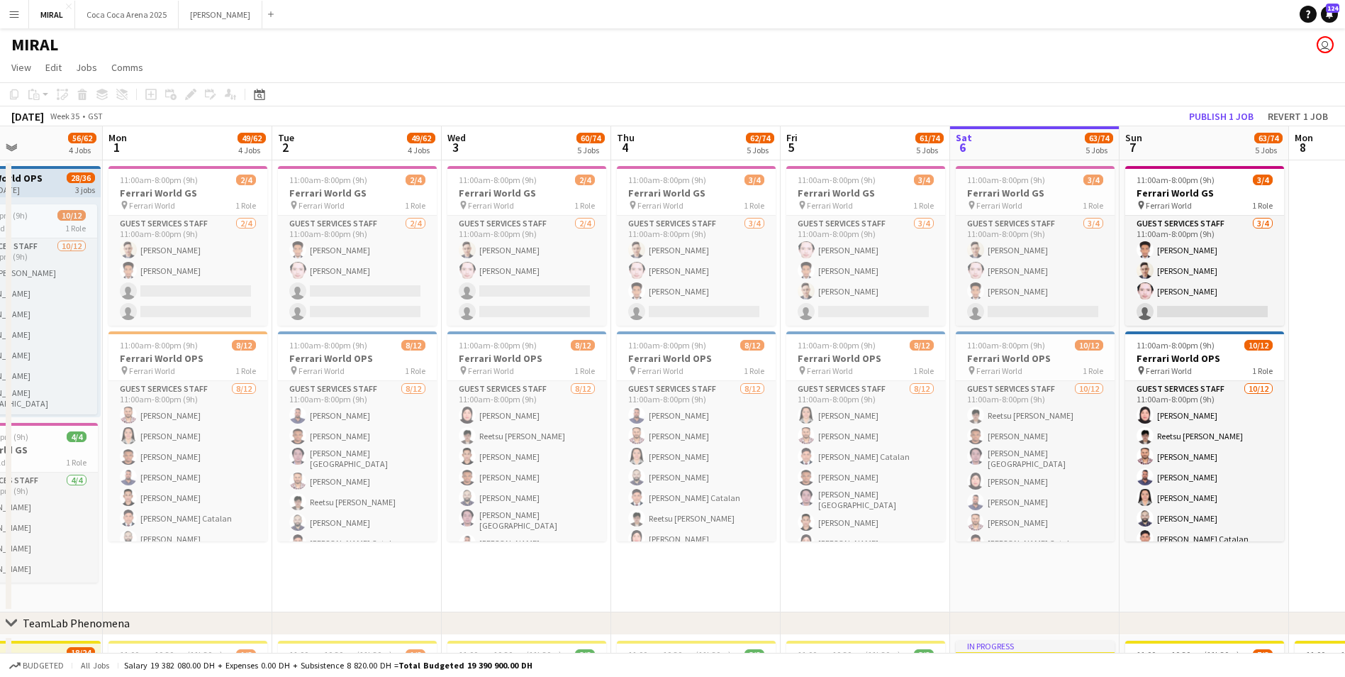
drag, startPoint x: 1098, startPoint y: 91, endPoint x: 787, endPoint y: 66, distance: 312.4
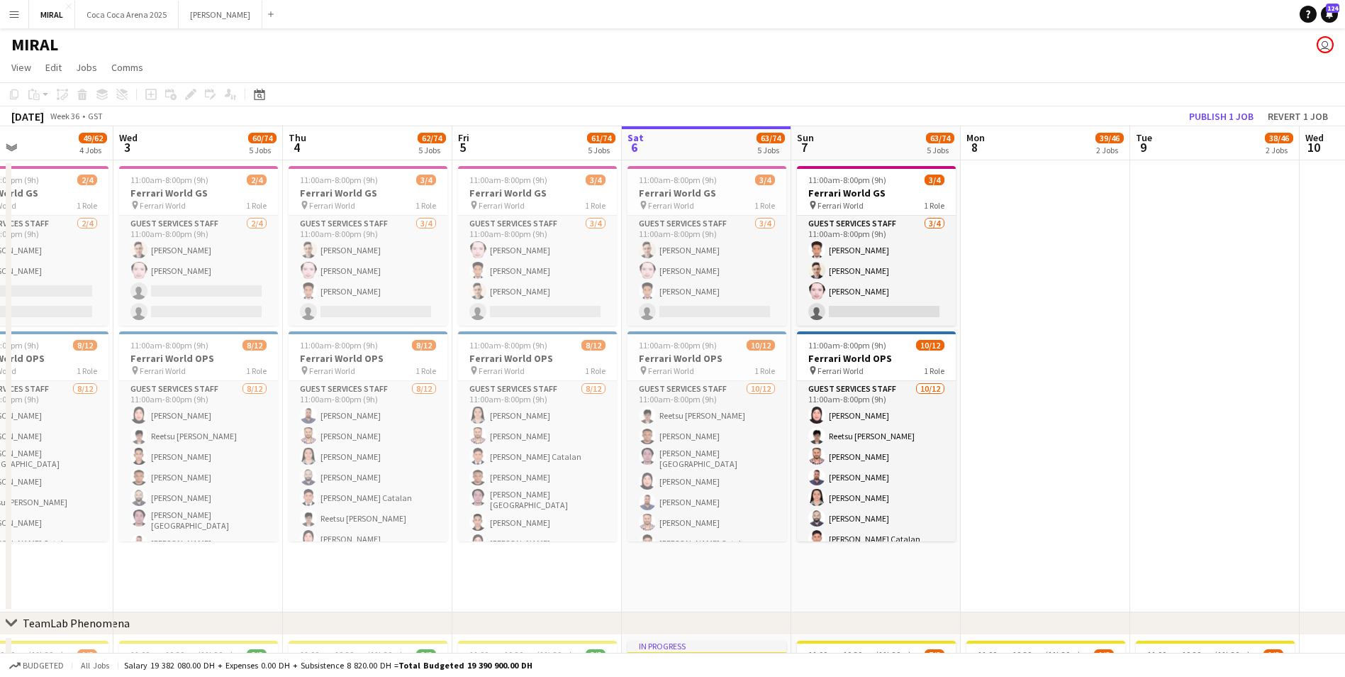
drag, startPoint x: 1147, startPoint y: 296, endPoint x: 1021, endPoint y: 254, distance: 132.6
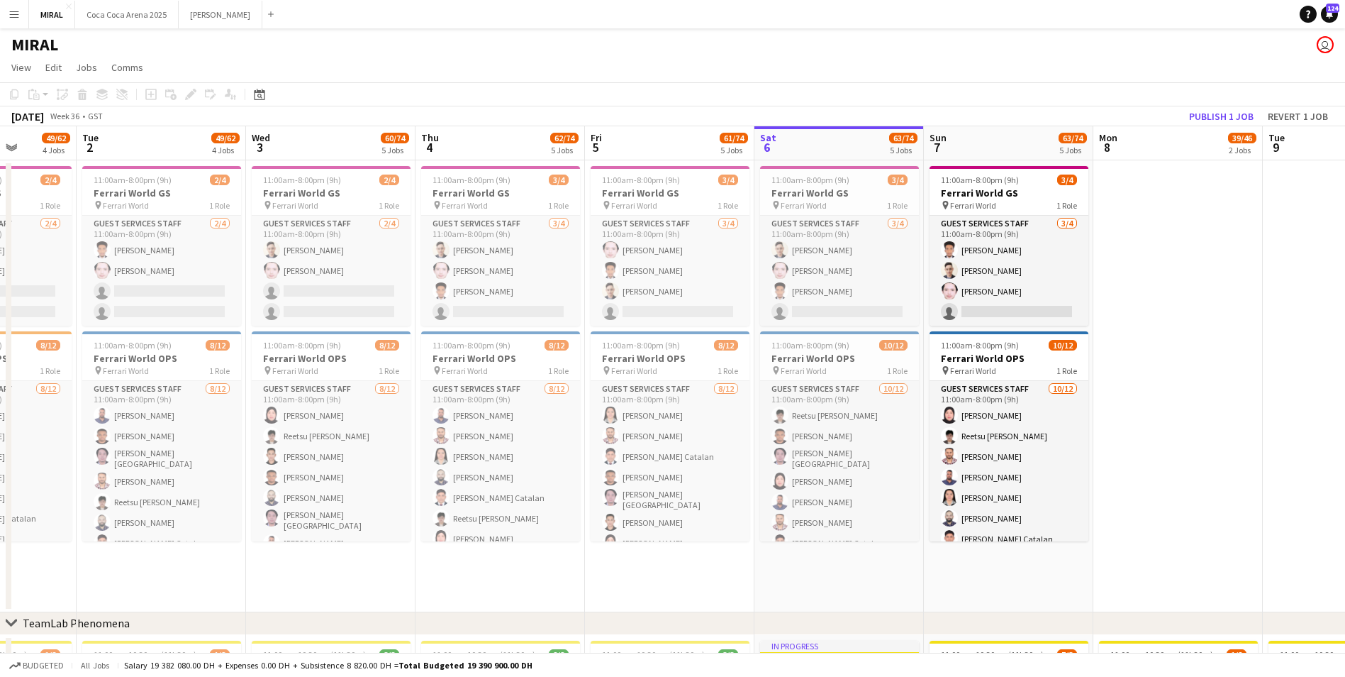
scroll to position [0, 433]
drag, startPoint x: 1008, startPoint y: 305, endPoint x: 1134, endPoint y: 307, distance: 126.3
click at [990, 179] on span "11:00am-8:00pm (9h)" at bounding box center [979, 179] width 78 height 11
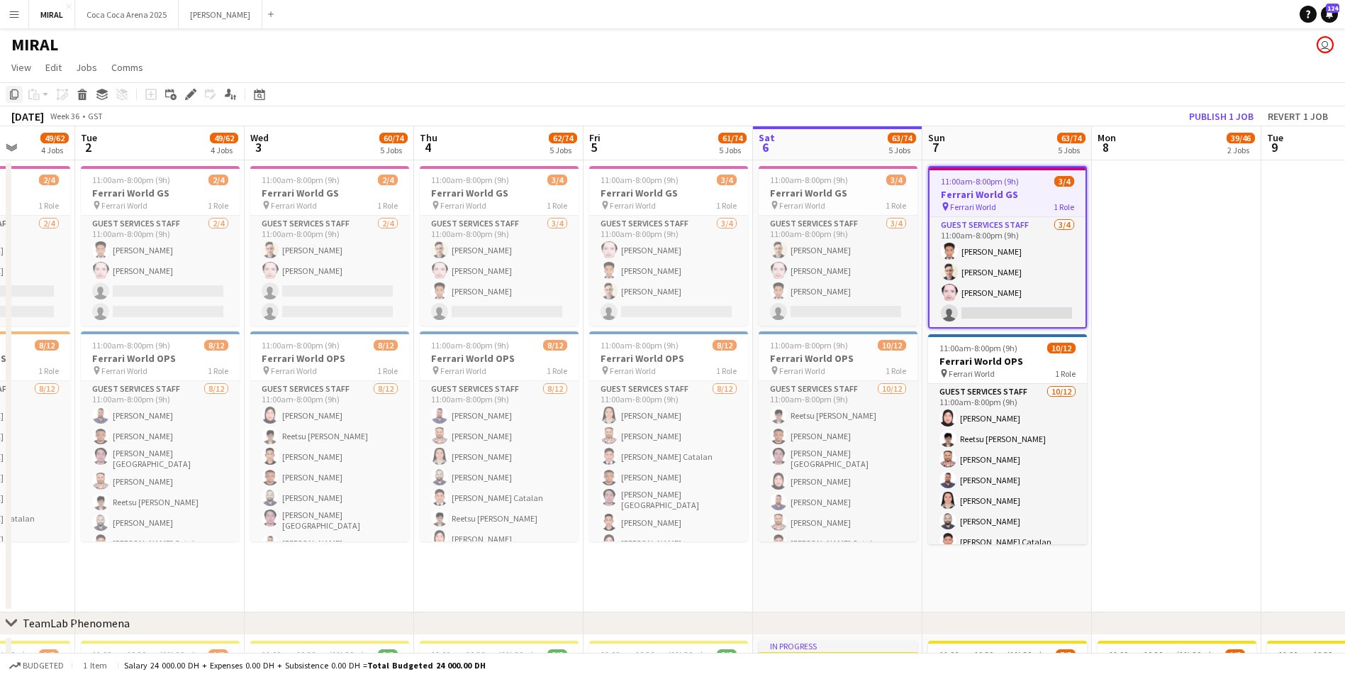
click at [15, 96] on icon "Copy" at bounding box center [14, 94] width 11 height 11
click at [1154, 221] on app-date-cell at bounding box center [1177, 386] width 170 height 452
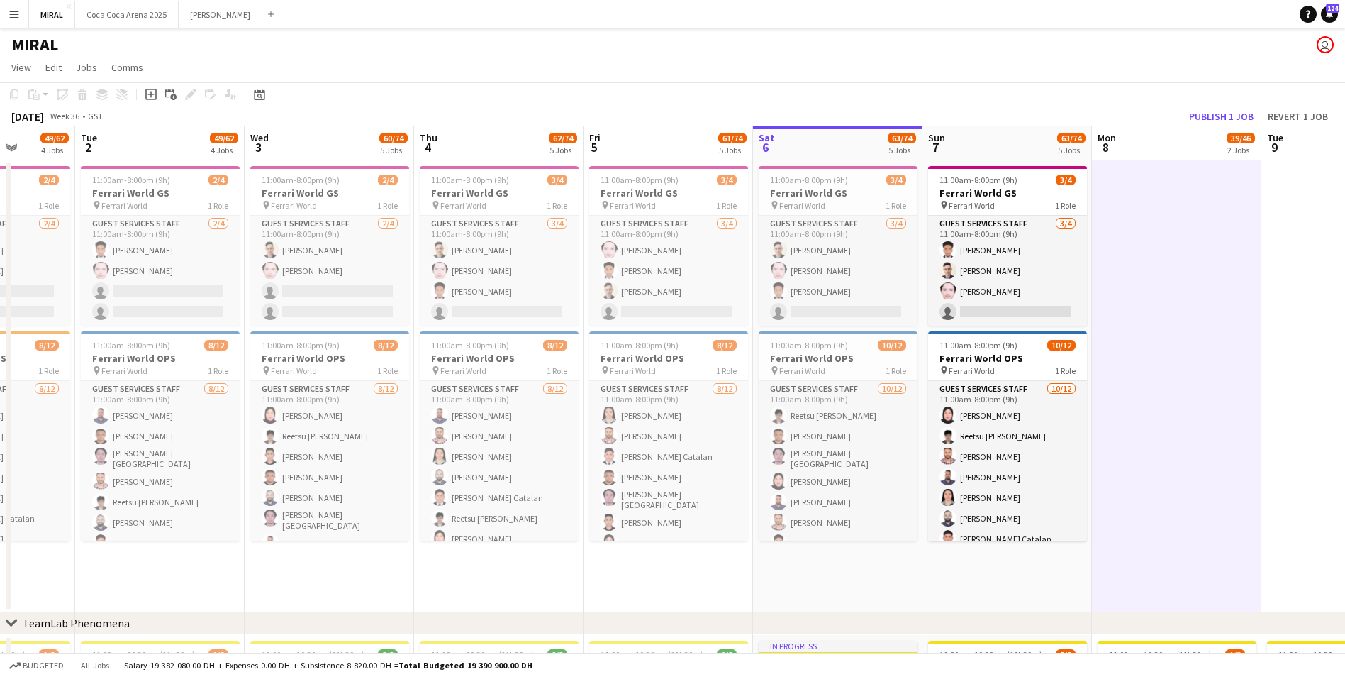
click at [1215, 222] on app-date-cell at bounding box center [1177, 386] width 170 height 452
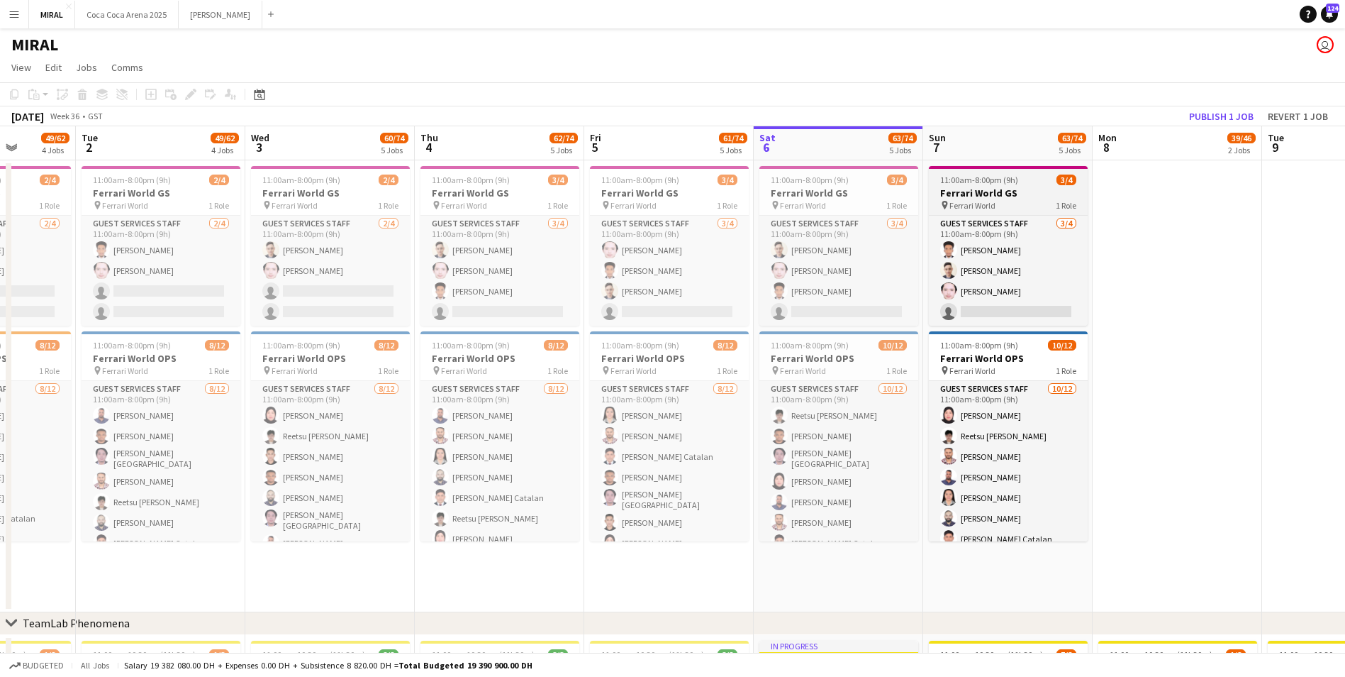
click at [1036, 190] on h3 "Ferrari World GS" at bounding box center [1008, 193] width 159 height 13
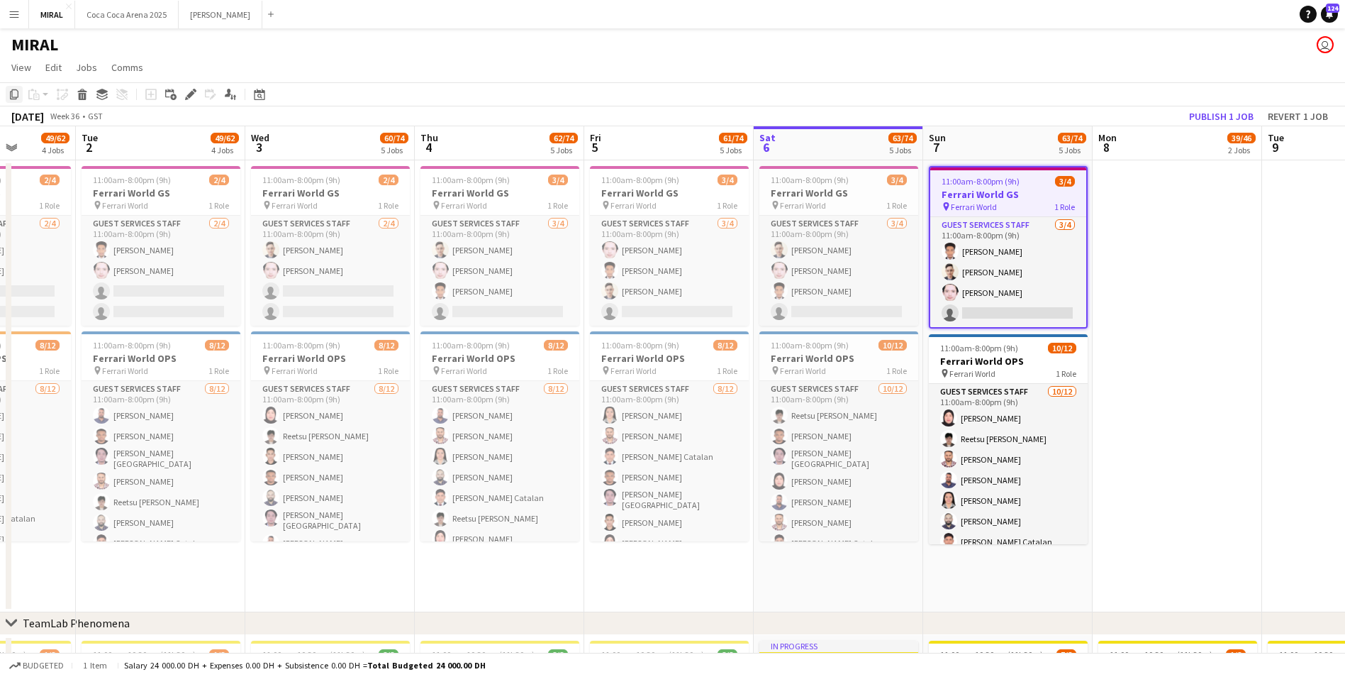
click at [18, 94] on icon at bounding box center [14, 94] width 9 height 10
click at [13, 96] on icon "Copy" at bounding box center [14, 94] width 11 height 11
click at [1181, 216] on app-date-cell at bounding box center [1178, 386] width 170 height 452
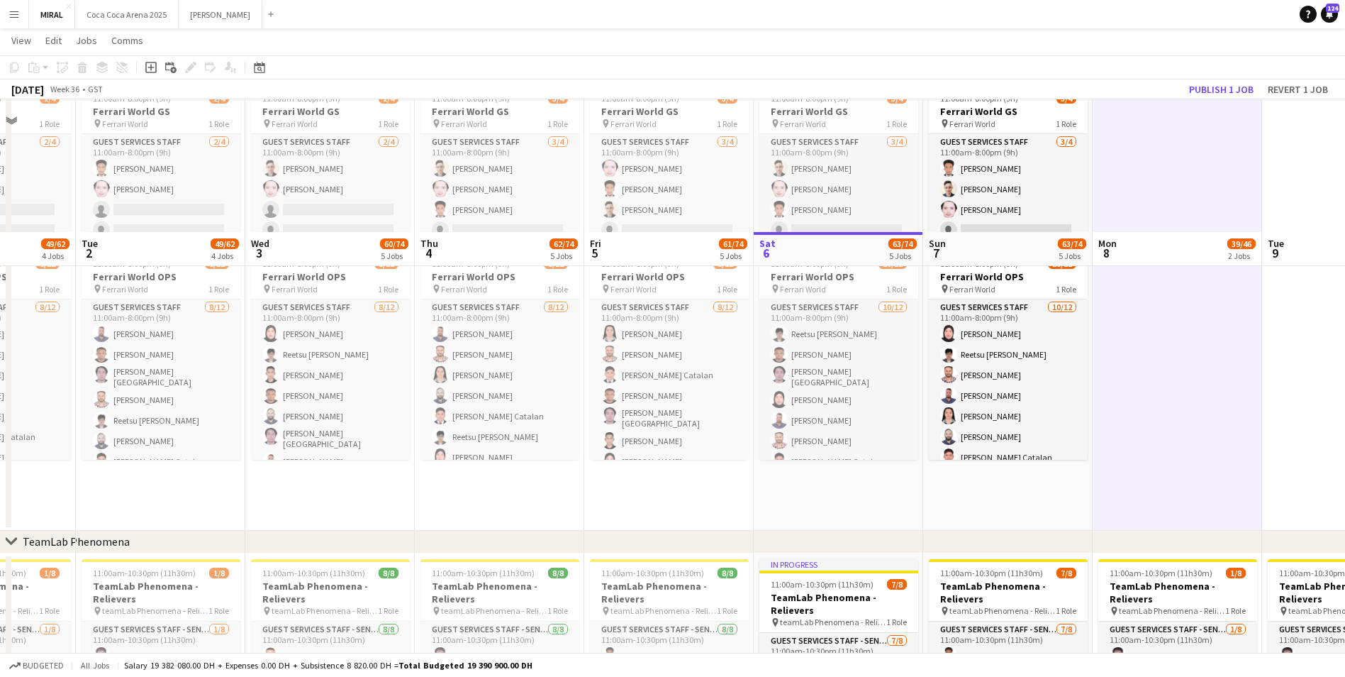
scroll to position [0, 0]
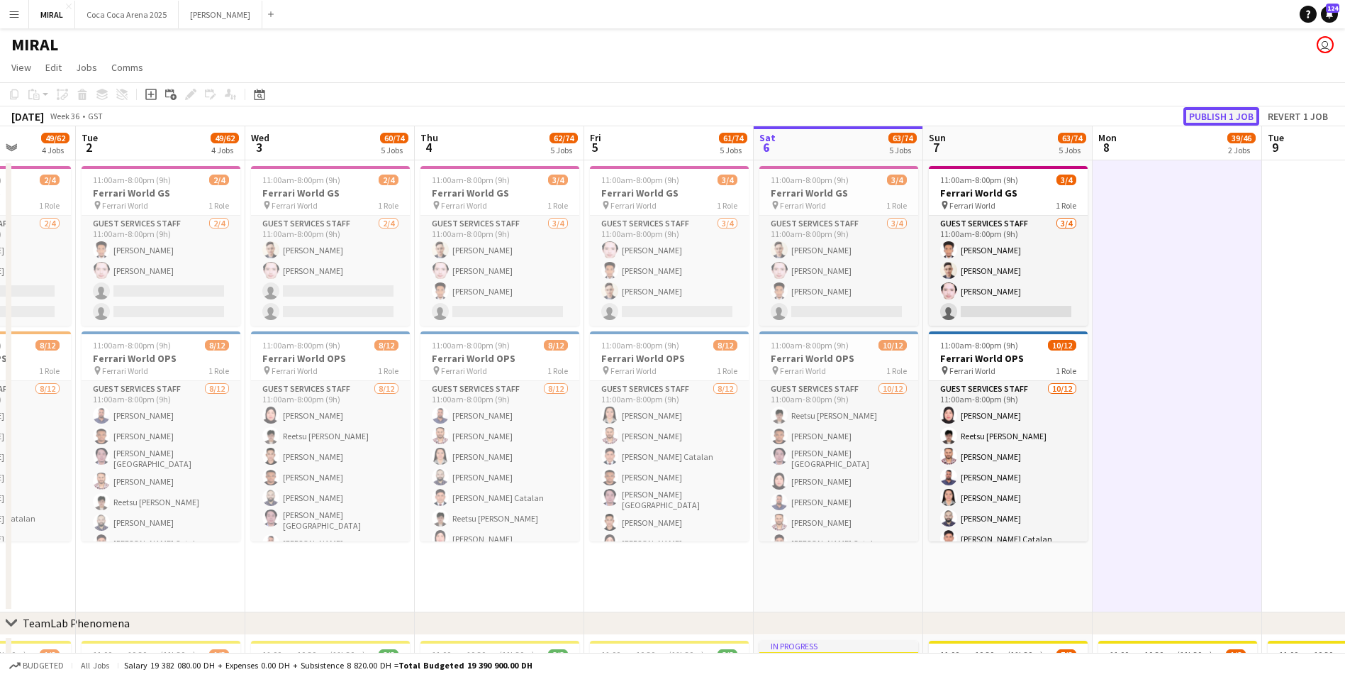
click at [1241, 116] on button "Publish 1 job" at bounding box center [1222, 116] width 76 height 18
